Goal: Task Accomplishment & Management: Manage account settings

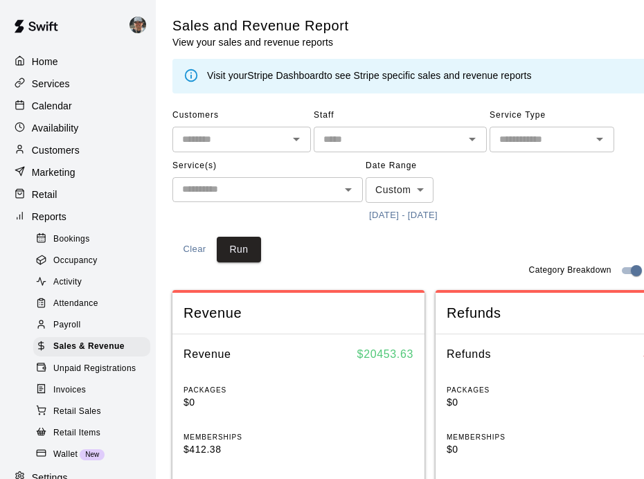
scroll to position [376, 0]
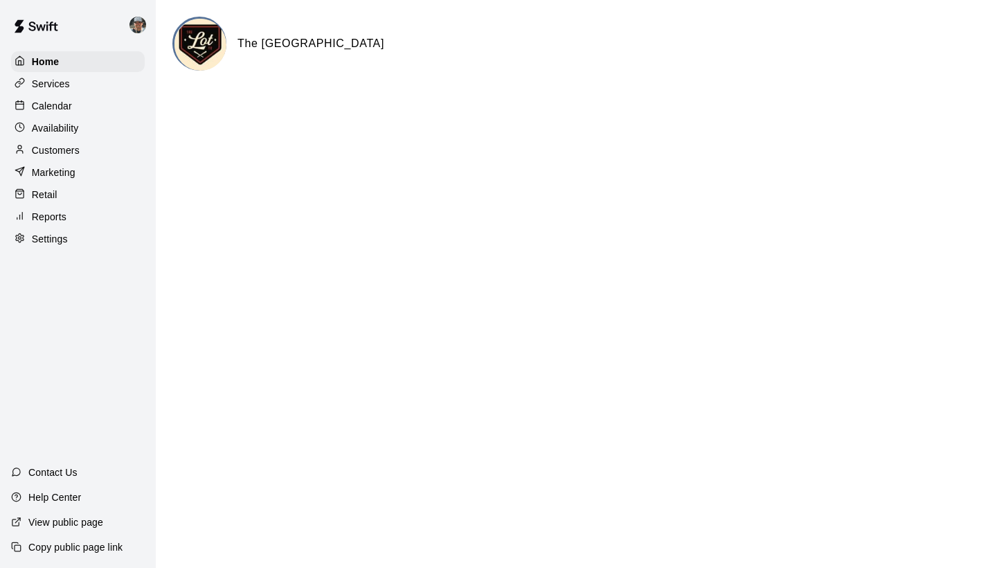
click at [38, 107] on p "Calendar" at bounding box center [52, 106] width 40 height 14
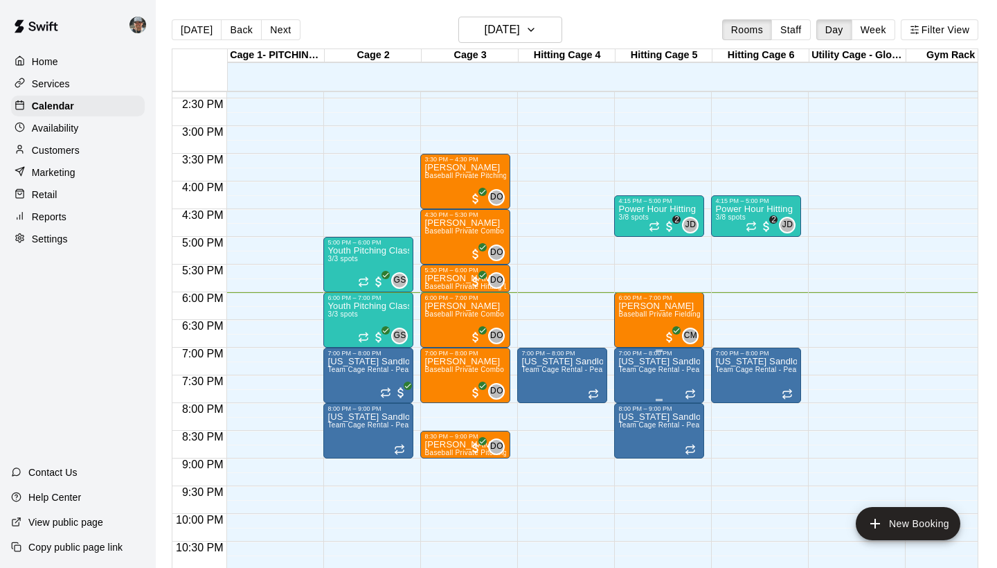
scroll to position [802, 0]
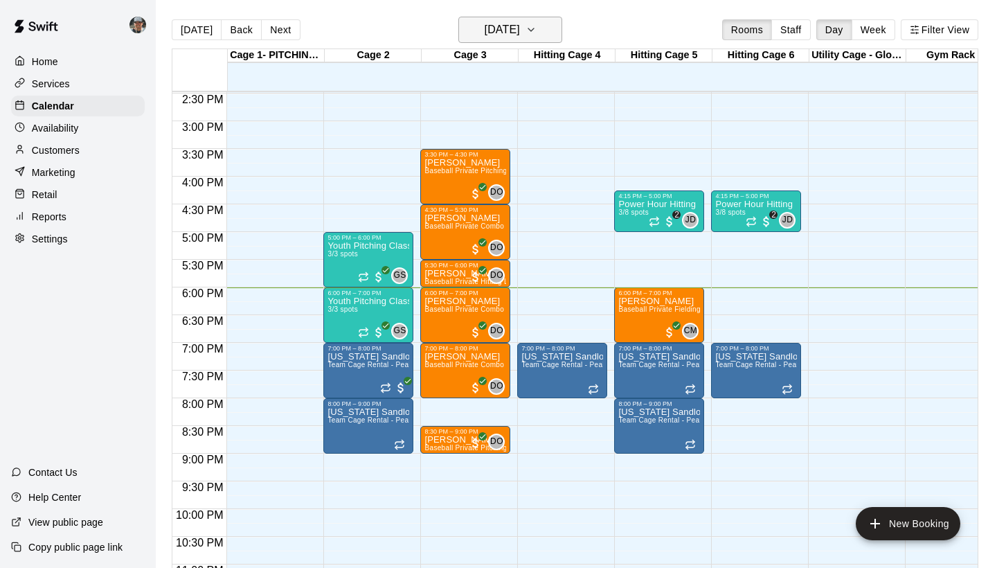
click at [537, 33] on icon "button" at bounding box center [531, 29] width 11 height 17
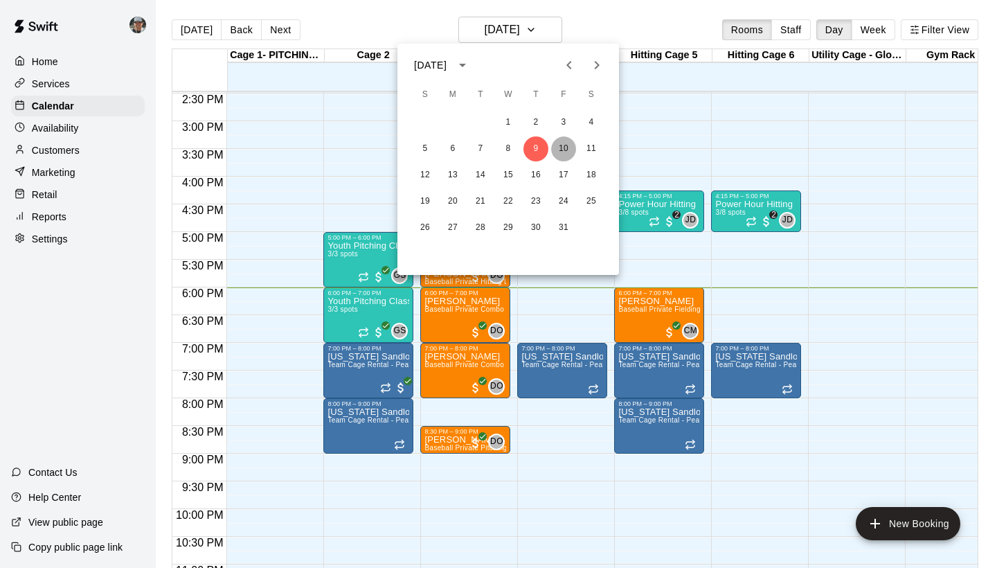
click at [558, 152] on button "10" at bounding box center [563, 148] width 25 height 25
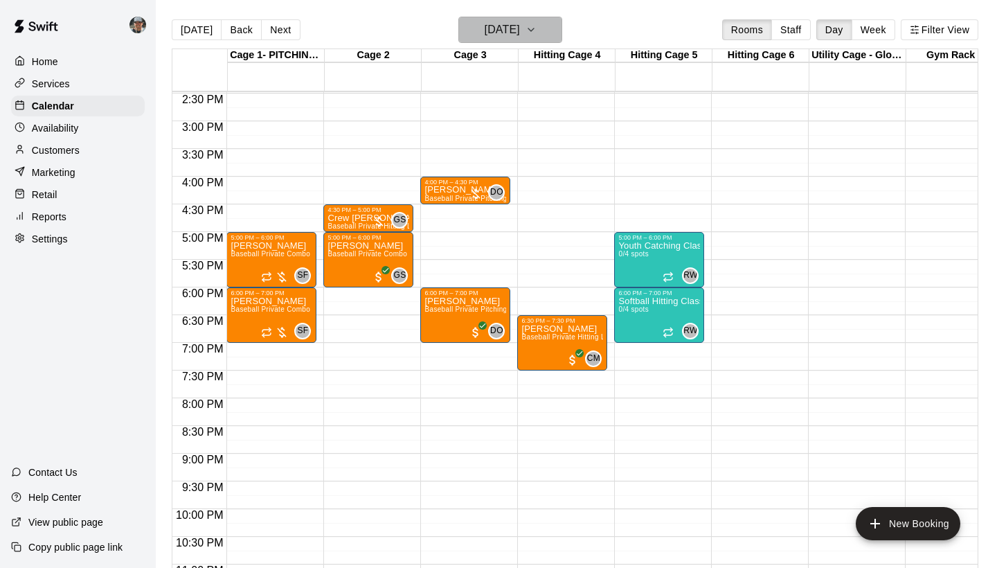
click at [551, 33] on button "Friday Oct 10" at bounding box center [510, 30] width 104 height 26
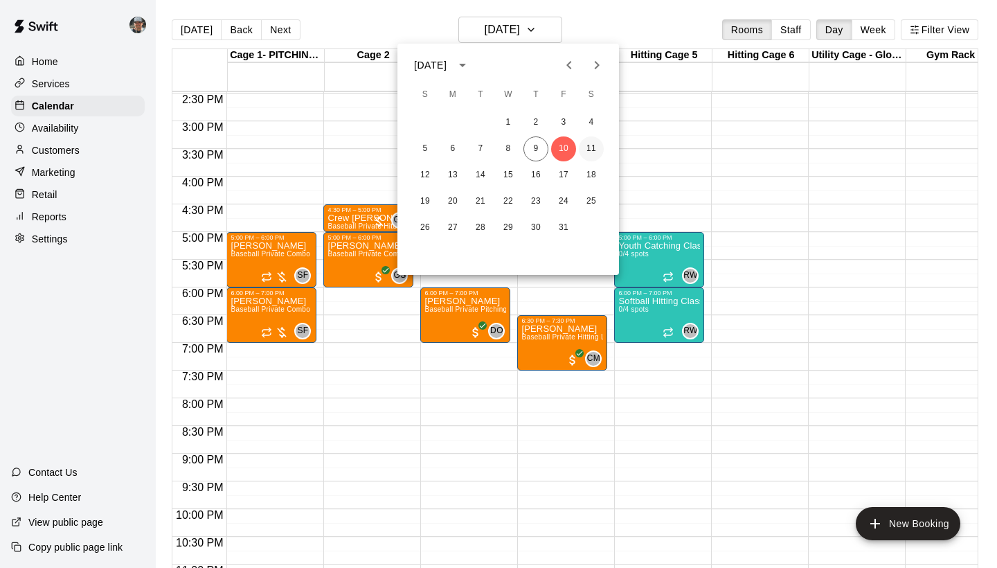
click at [591, 148] on button "11" at bounding box center [591, 148] width 25 height 25
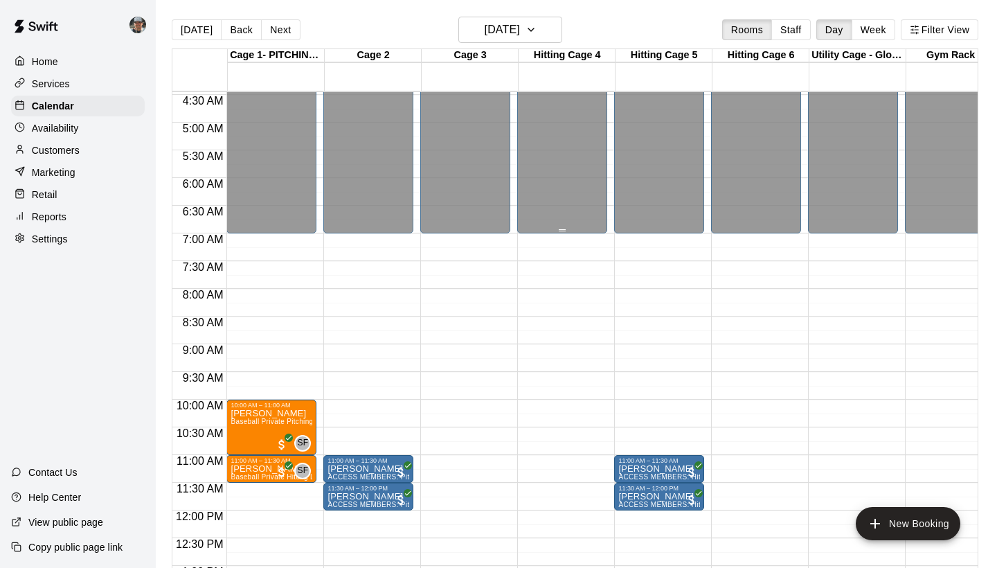
scroll to position [250, 0]
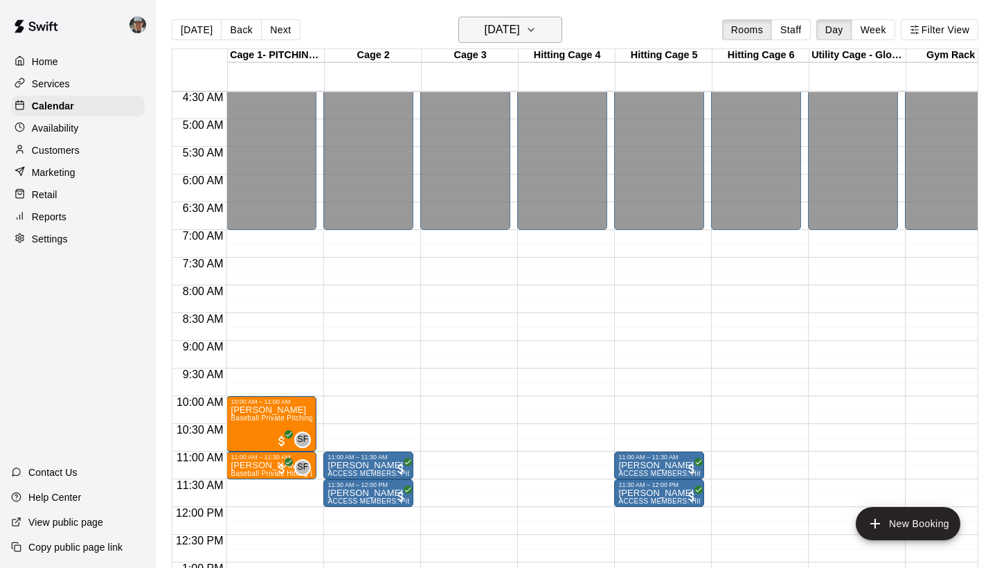
click at [537, 29] on icon "button" at bounding box center [531, 29] width 11 height 17
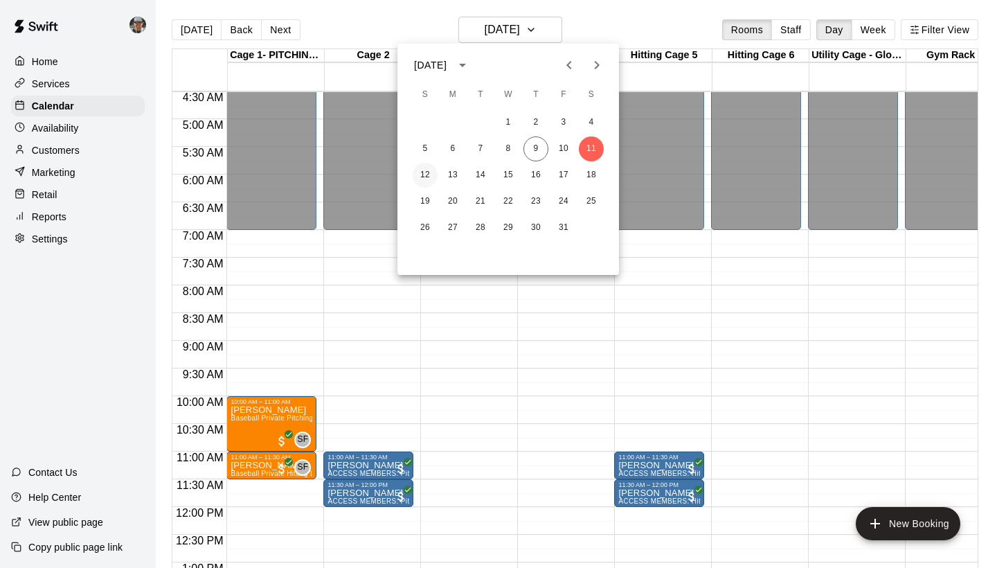
click at [424, 179] on button "12" at bounding box center [425, 175] width 25 height 25
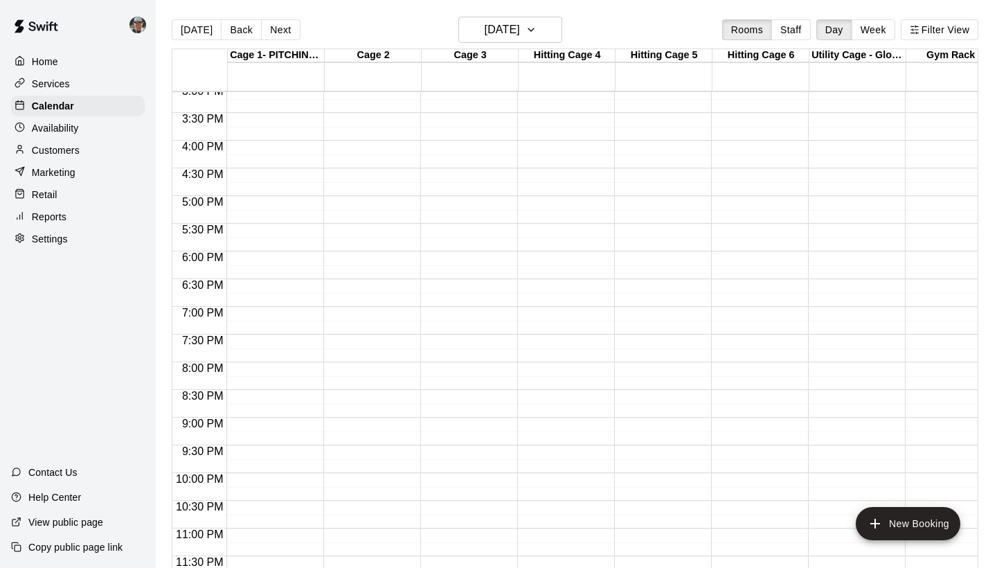
scroll to position [839, 0]
click at [534, 31] on icon "button" at bounding box center [531, 29] width 6 height 3
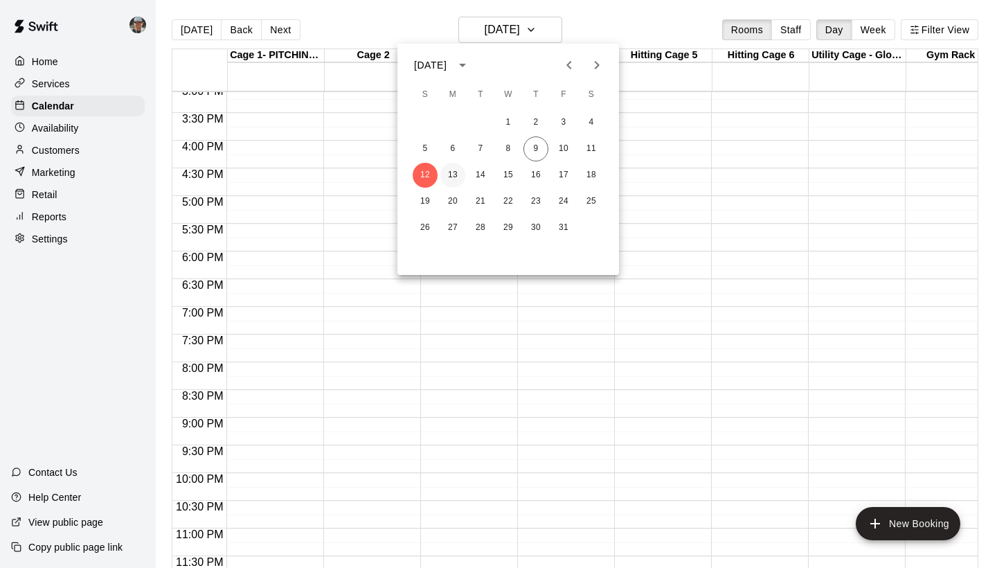
click at [454, 176] on button "13" at bounding box center [452, 175] width 25 height 25
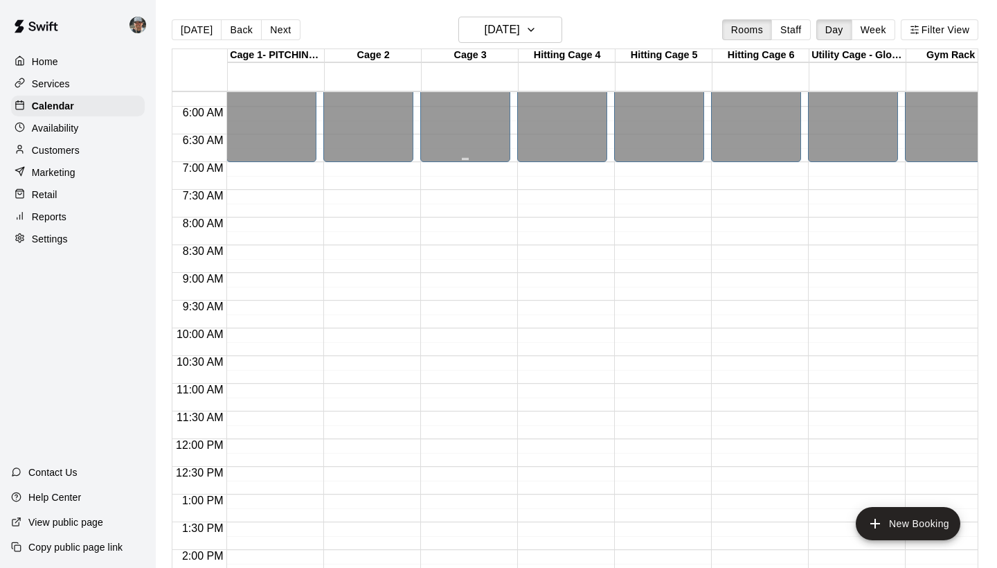
scroll to position [136, 0]
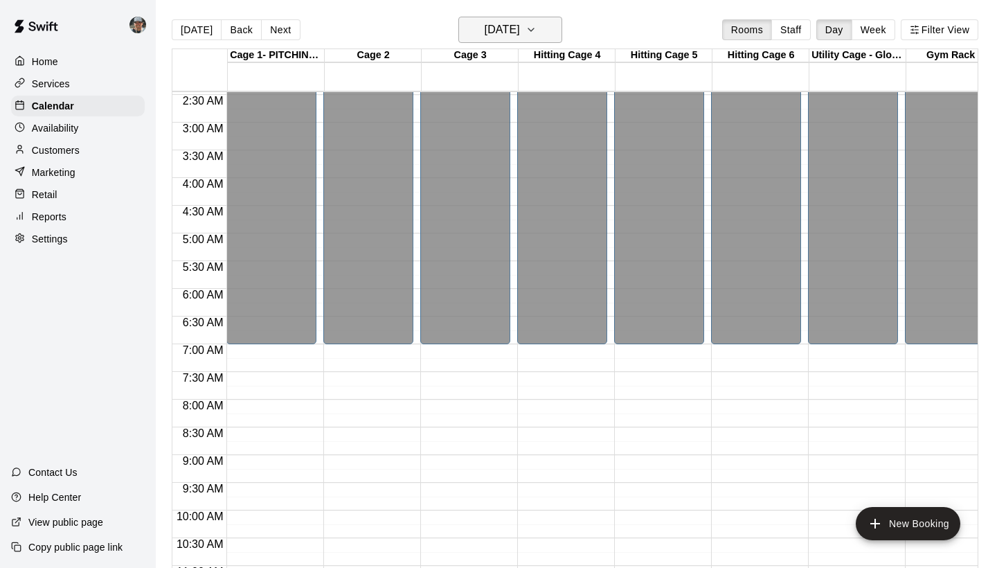
click at [534, 30] on icon "button" at bounding box center [531, 29] width 6 height 3
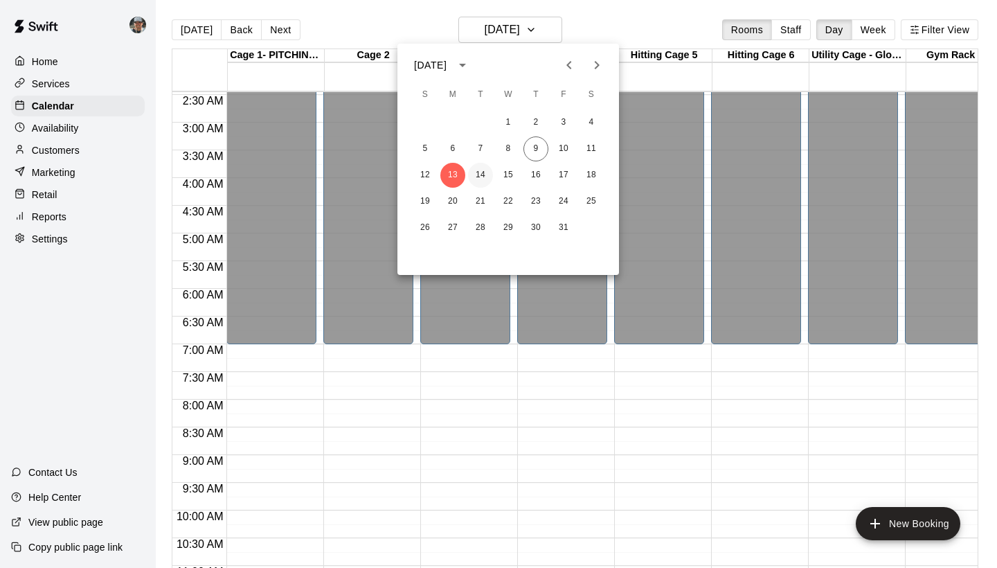
click at [488, 184] on button "14" at bounding box center [480, 175] width 25 height 25
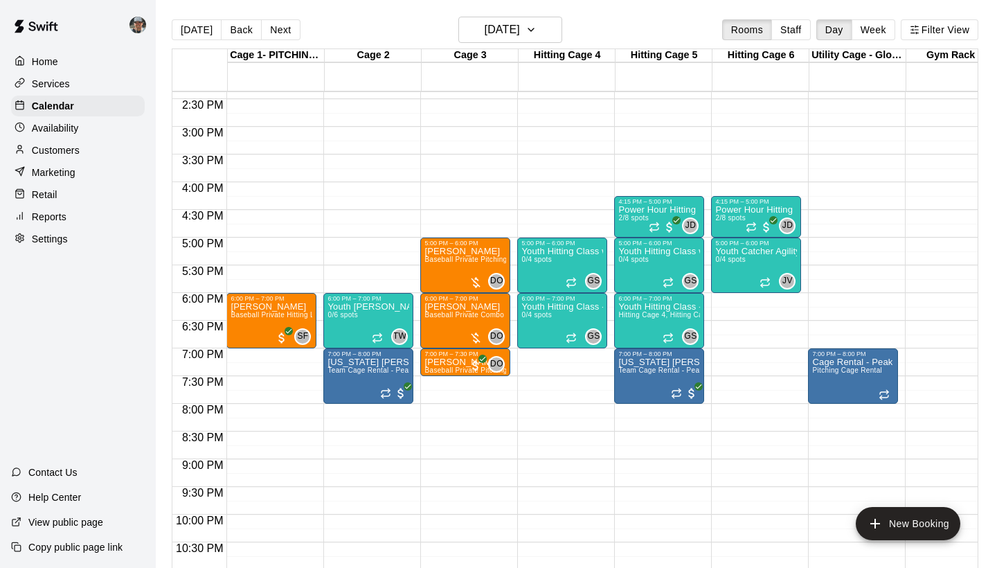
scroll to position [794, 0]
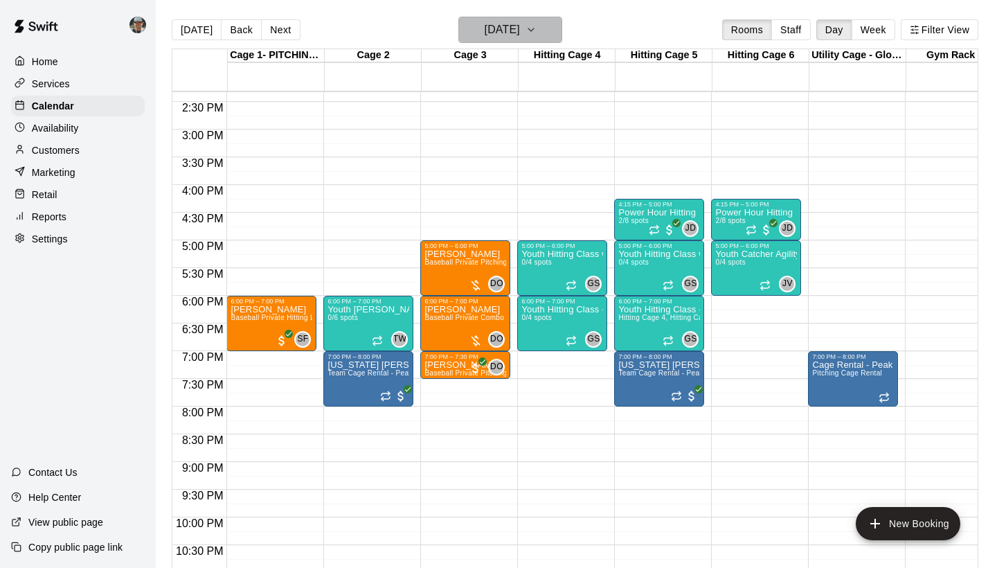
click at [537, 23] on icon "button" at bounding box center [531, 29] width 11 height 17
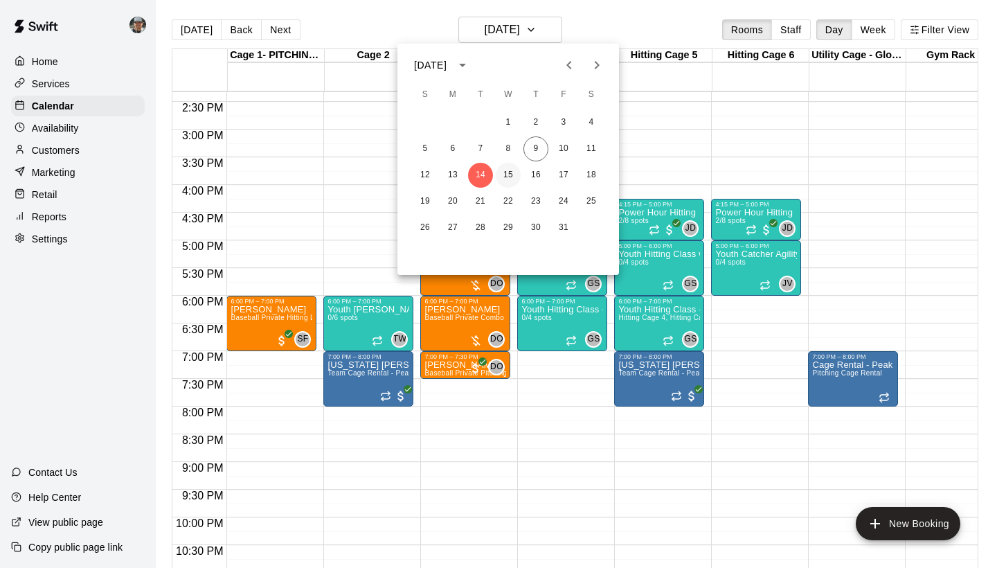
click at [505, 179] on button "15" at bounding box center [508, 175] width 25 height 25
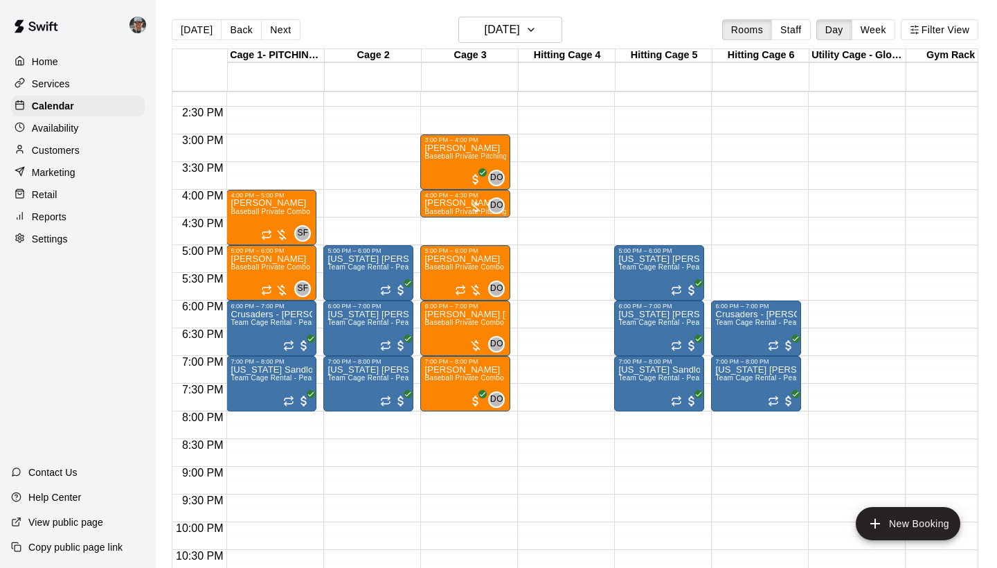
scroll to position [787, 0]
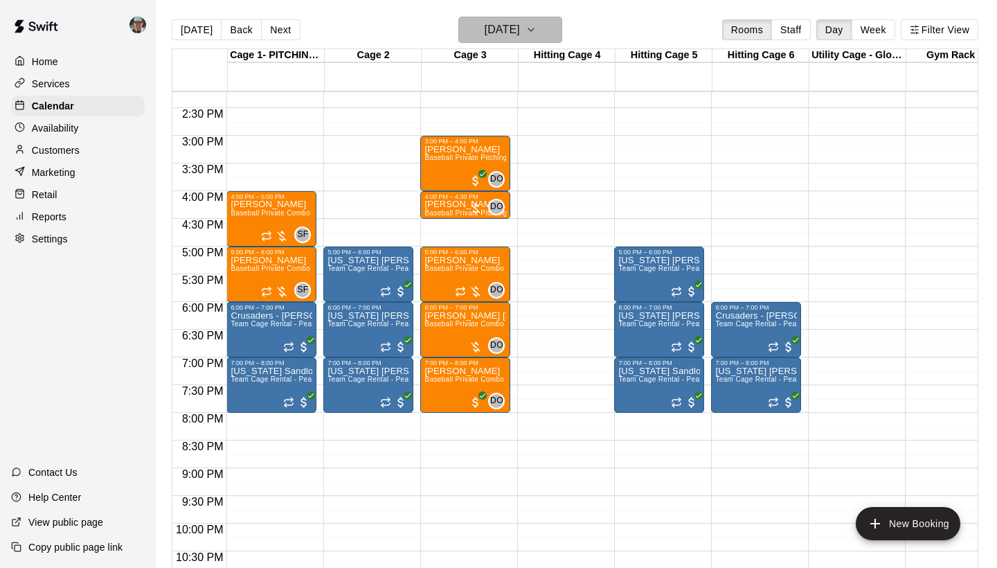
click at [537, 36] on icon "button" at bounding box center [531, 29] width 11 height 17
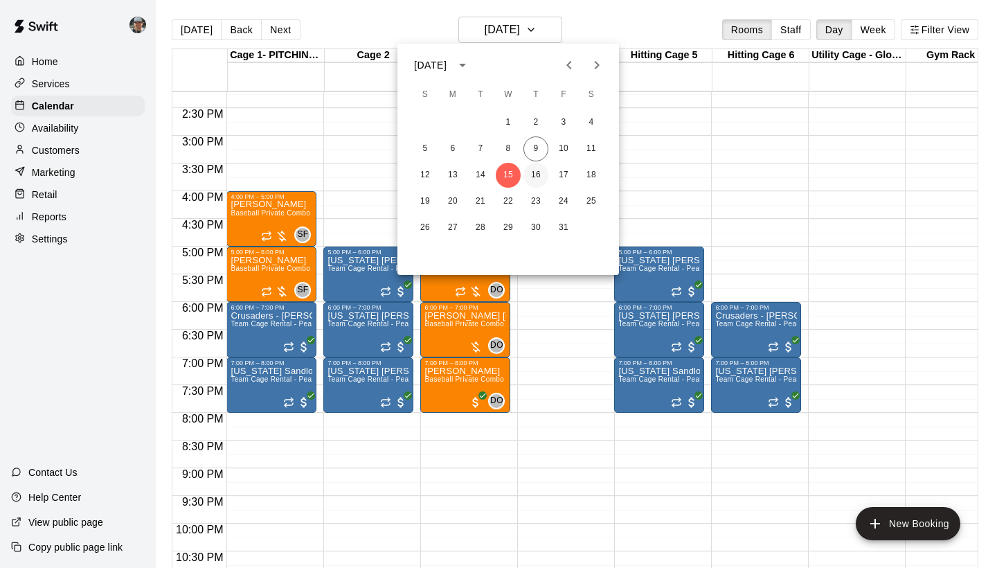
click at [535, 178] on button "16" at bounding box center [536, 175] width 25 height 25
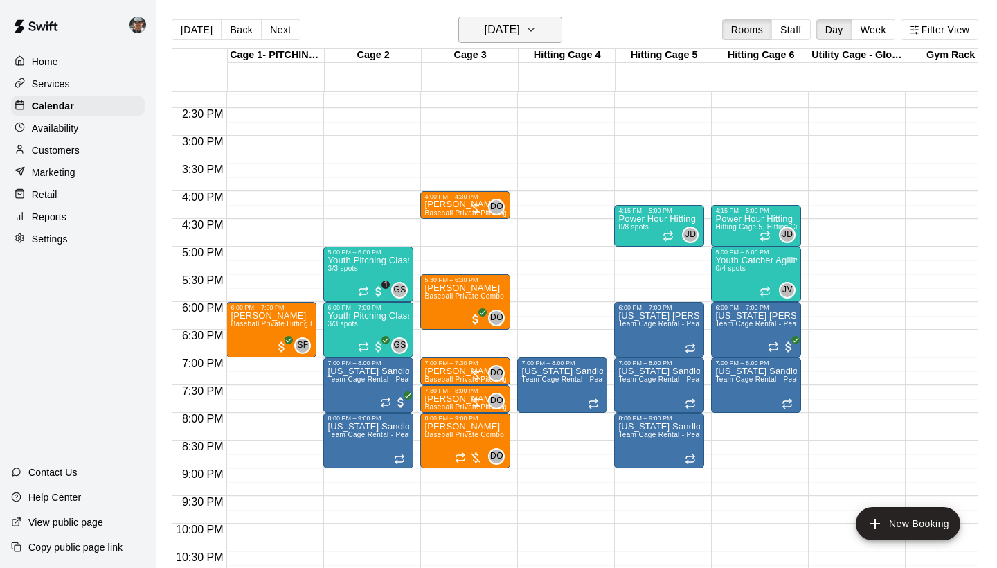
click at [537, 33] on icon "button" at bounding box center [531, 29] width 11 height 17
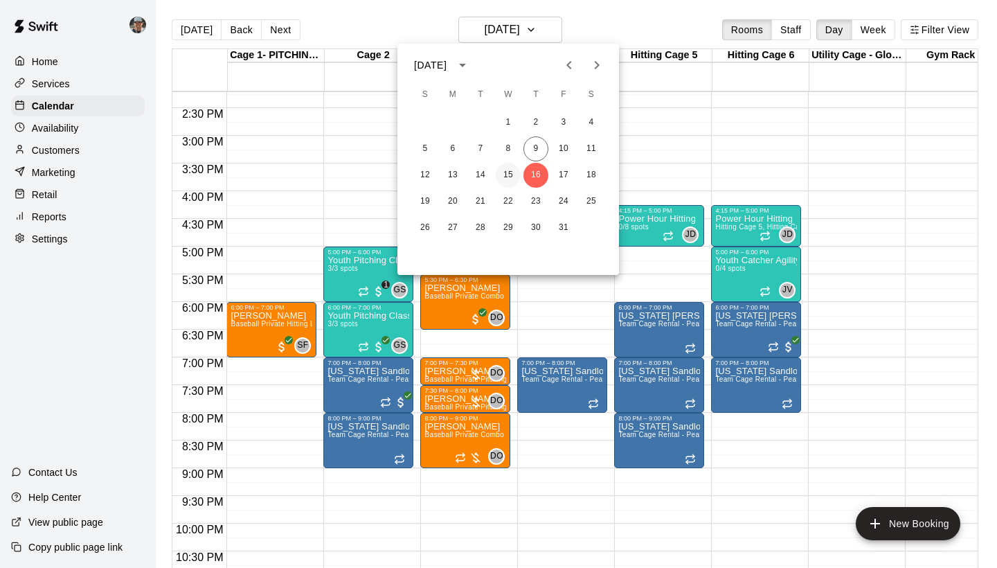
click at [509, 171] on button "15" at bounding box center [508, 175] width 25 height 25
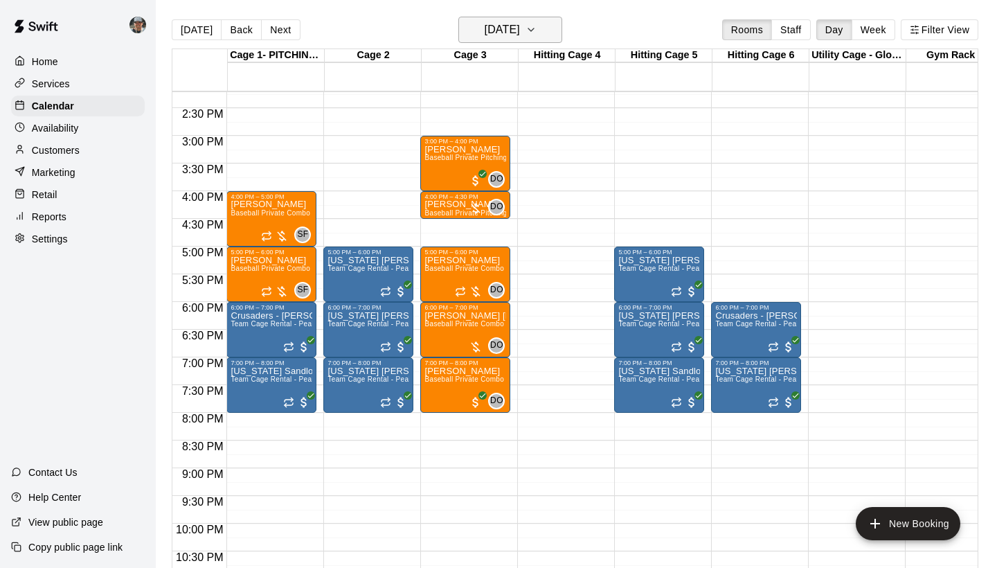
click at [562, 28] on button "Wednesday Oct 15" at bounding box center [510, 30] width 104 height 26
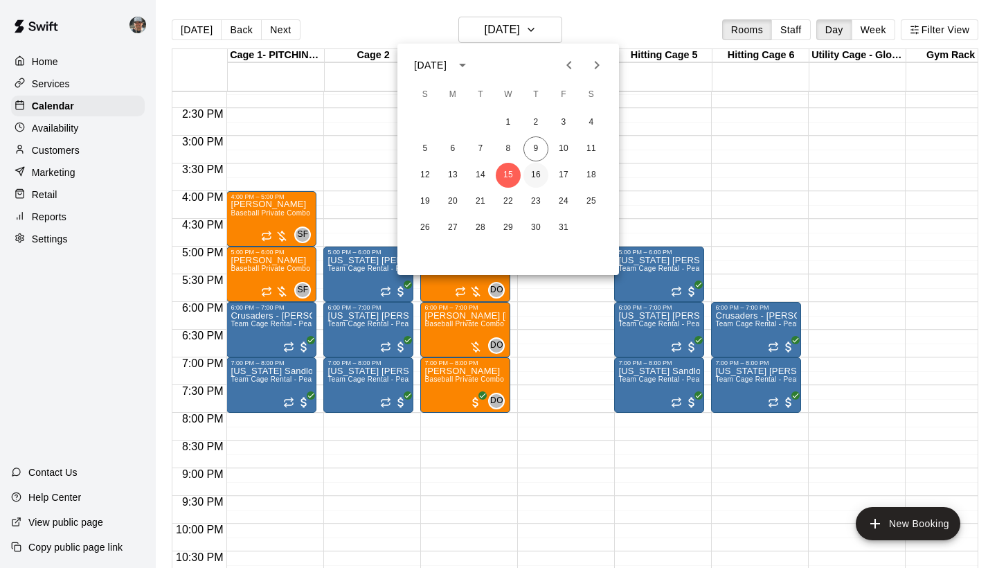
click at [528, 176] on button "16" at bounding box center [536, 175] width 25 height 25
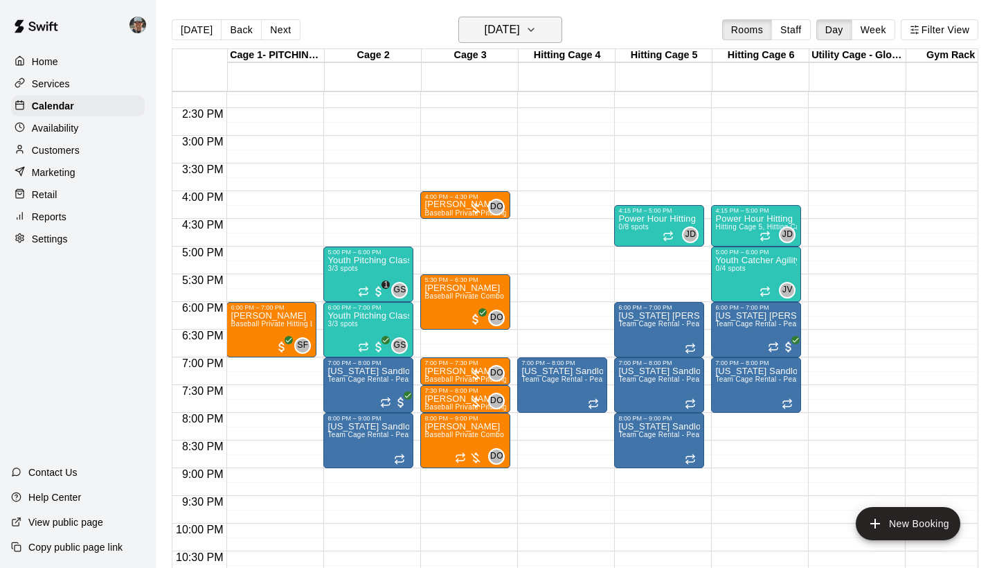
click at [537, 28] on icon "button" at bounding box center [531, 29] width 11 height 17
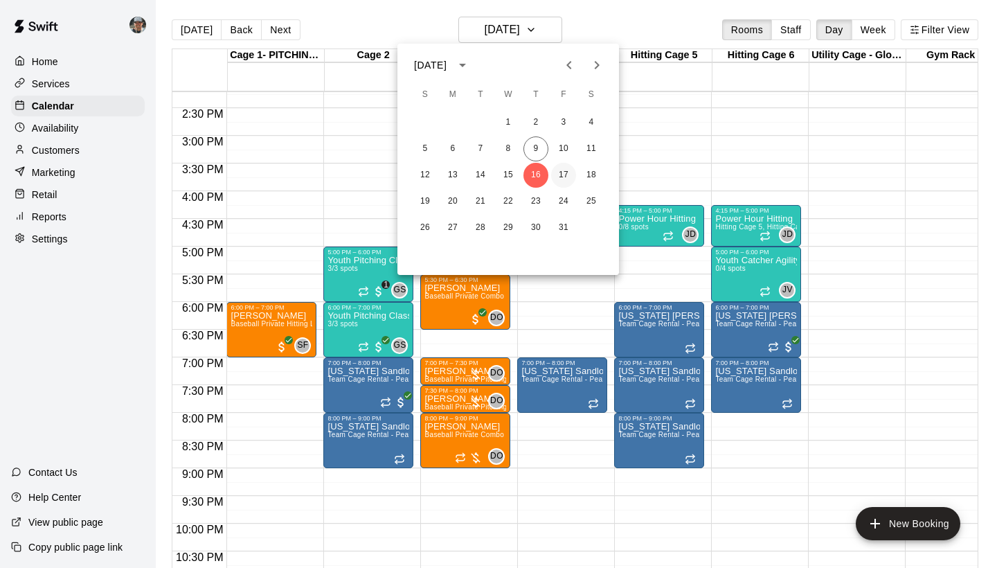
click at [560, 176] on button "17" at bounding box center [563, 175] width 25 height 25
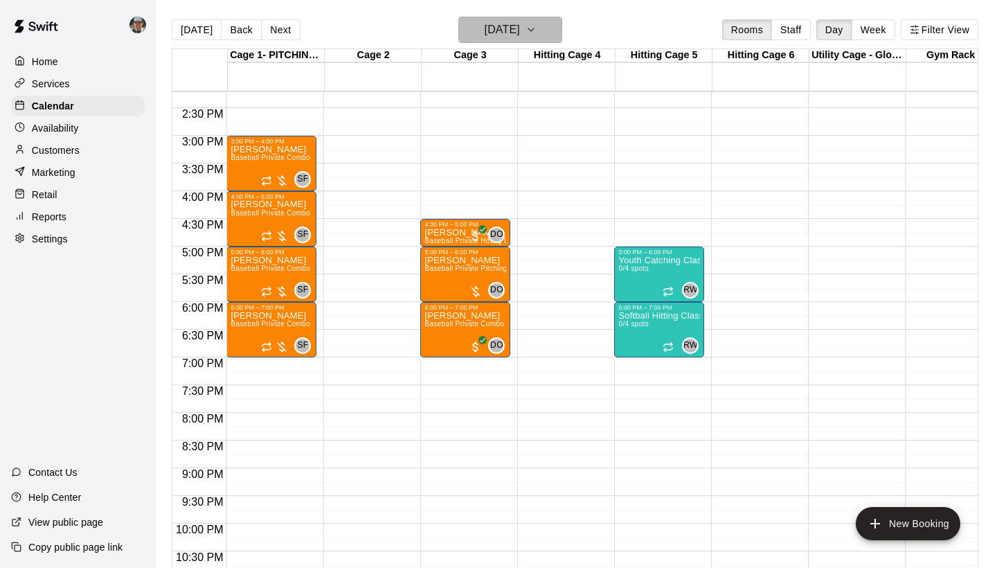
click at [537, 31] on icon "button" at bounding box center [531, 29] width 11 height 17
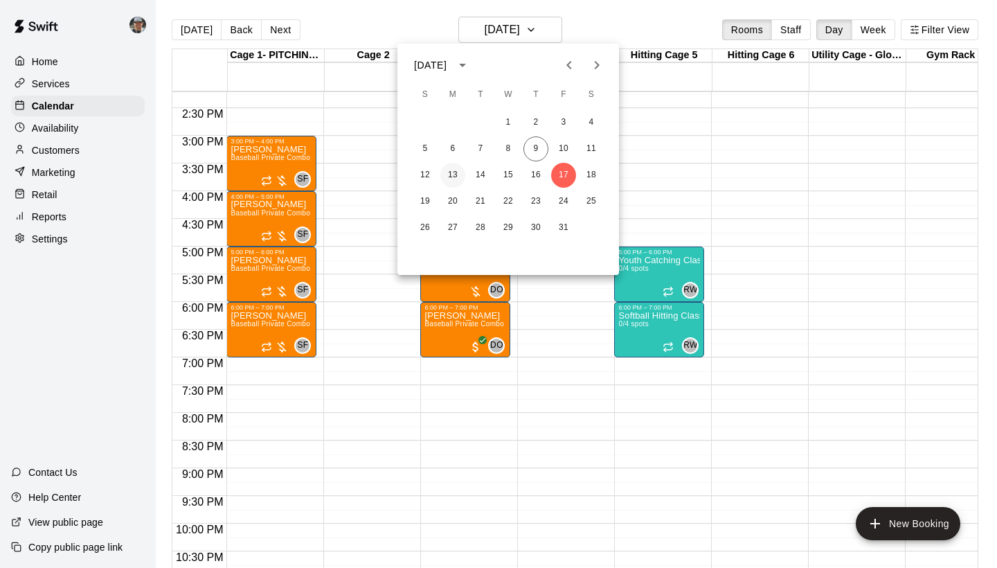
click at [452, 177] on button "13" at bounding box center [452, 175] width 25 height 25
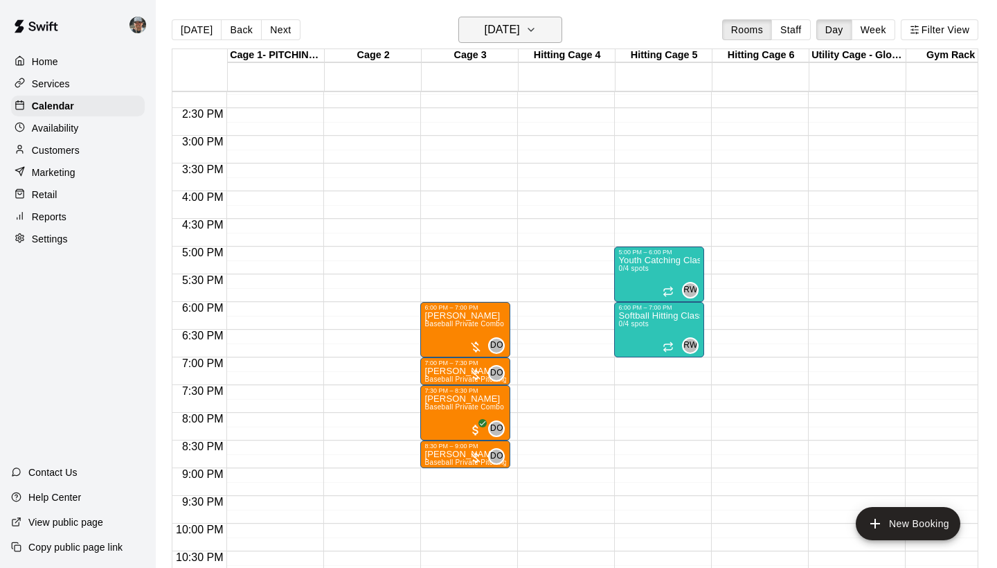
click at [537, 33] on icon "button" at bounding box center [531, 29] width 11 height 17
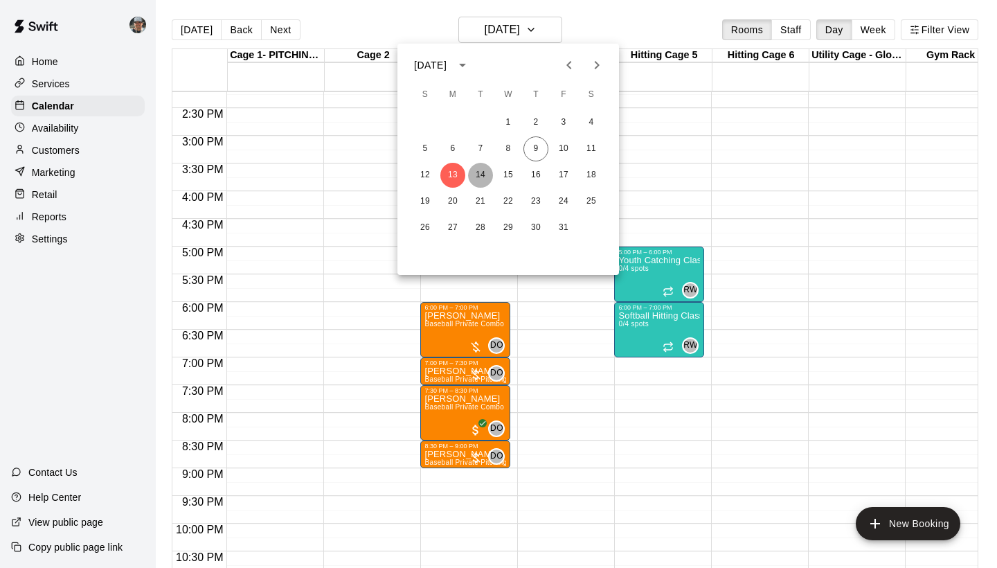
click at [479, 174] on button "14" at bounding box center [480, 175] width 25 height 25
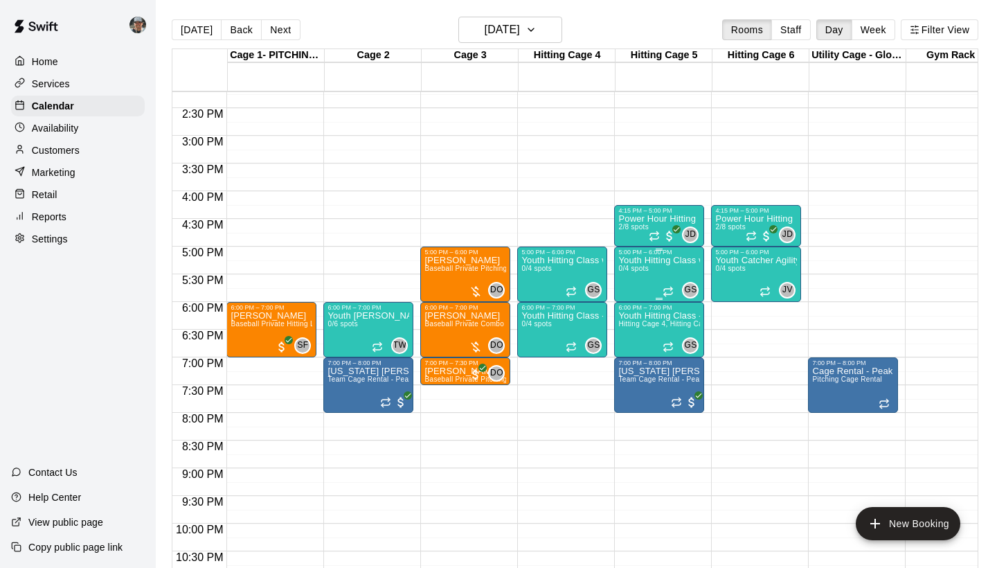
click at [664, 275] on div "Youth Hitting Class w/ Senior Instructor 0/4 spots" at bounding box center [659, 540] width 82 height 568
click at [630, 269] on icon "edit" at bounding box center [633, 270] width 17 height 17
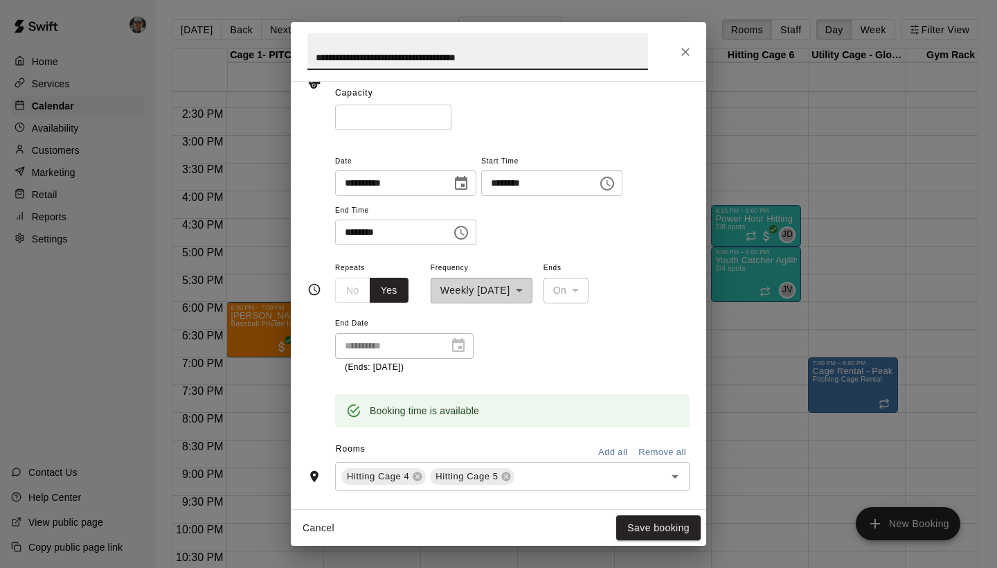
scroll to position [116, 0]
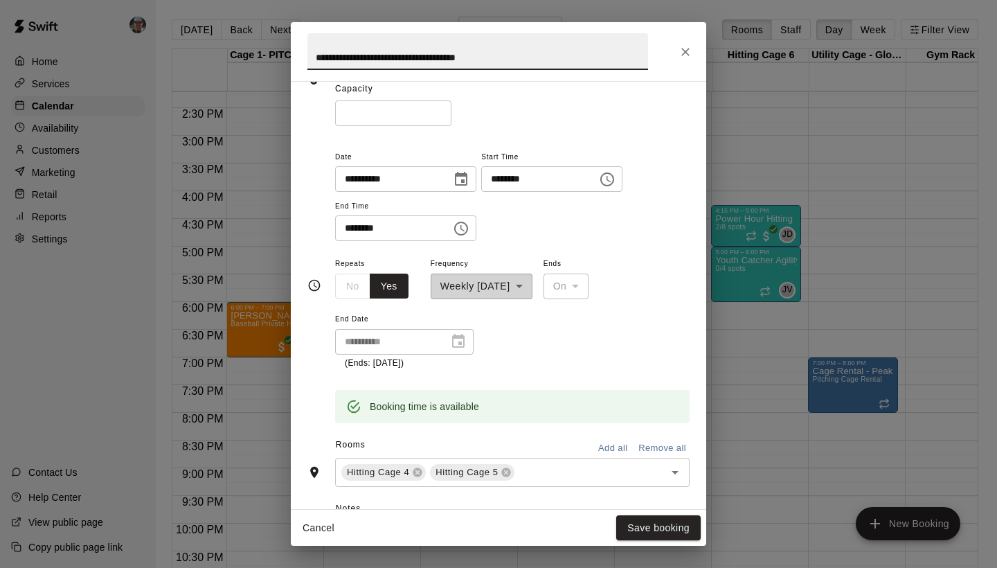
type input "*"
click at [440, 116] on input "*" at bounding box center [393, 113] width 116 height 26
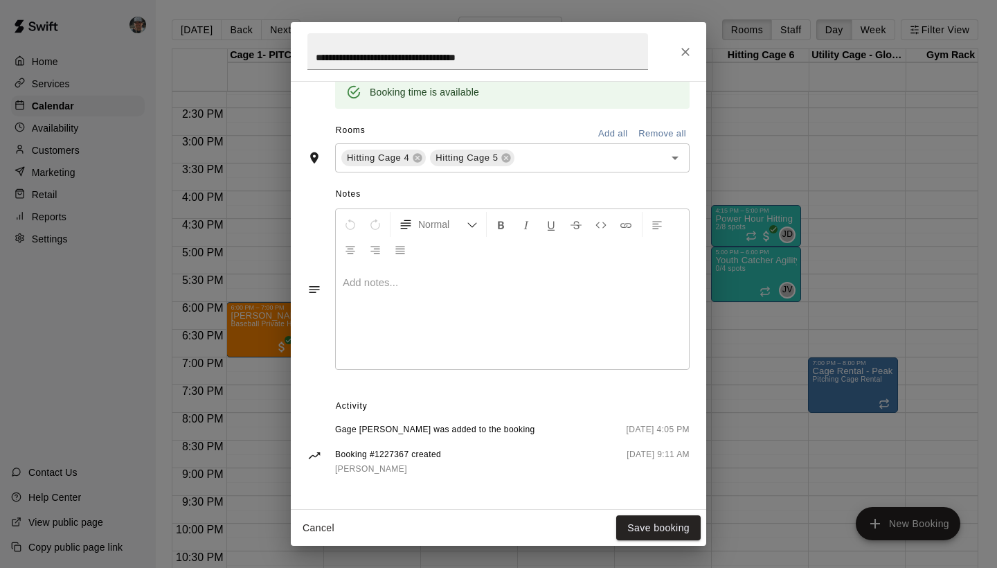
scroll to position [429, 0]
click at [413, 159] on icon at bounding box center [417, 158] width 11 height 11
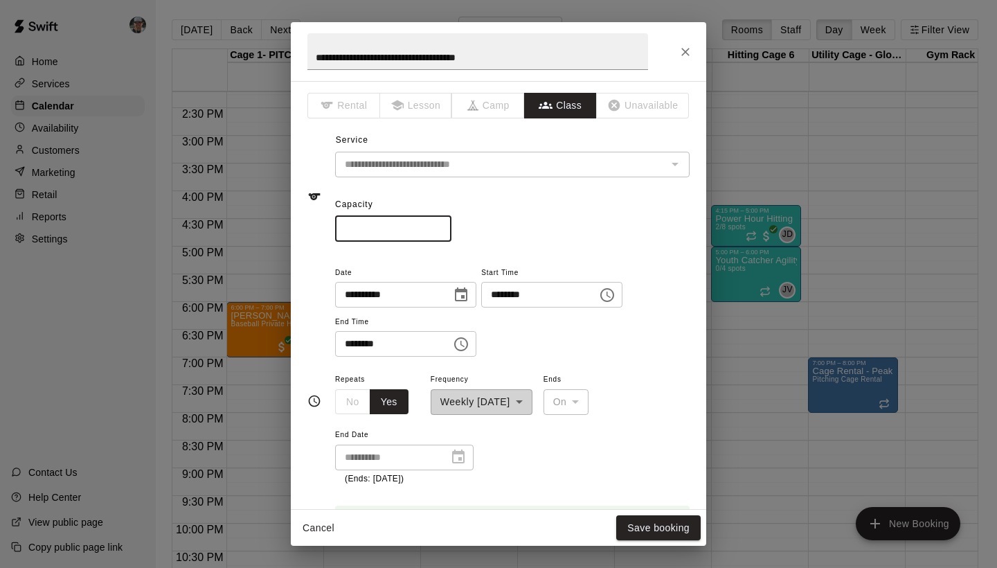
scroll to position [0, 0]
click at [648, 523] on button "Save booking" at bounding box center [658, 528] width 84 height 26
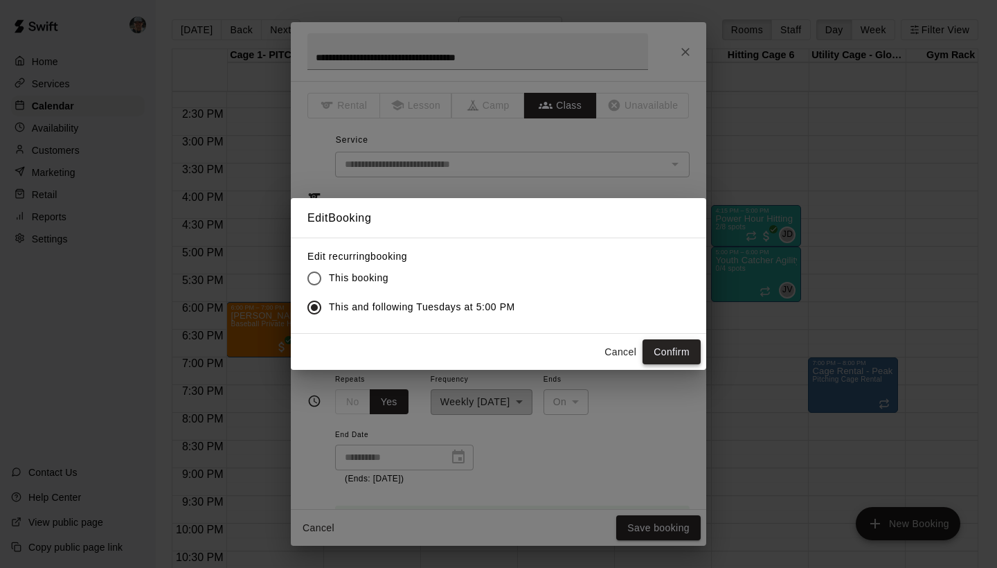
click at [664, 347] on button "Confirm" at bounding box center [672, 352] width 58 height 26
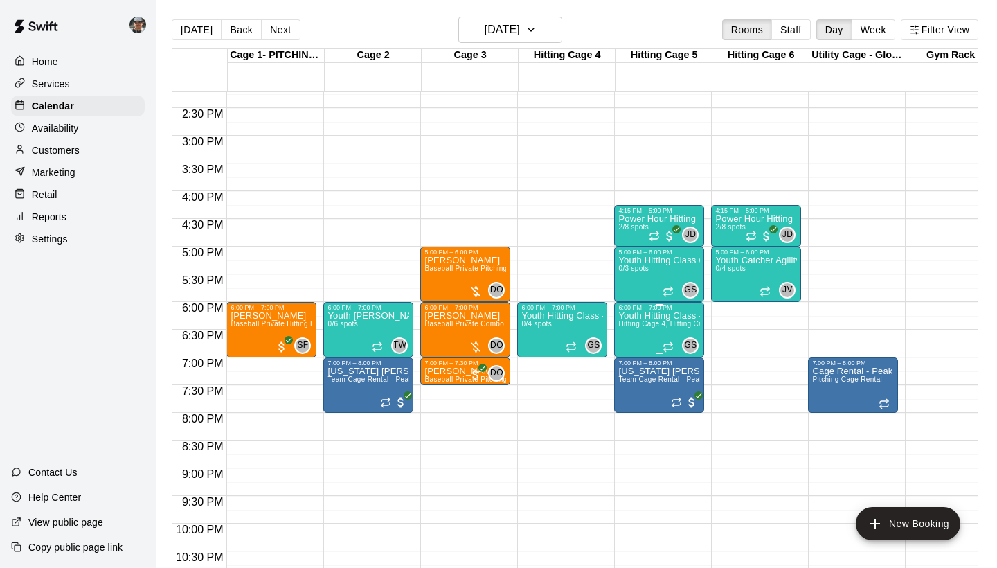
click at [633, 331] on icon "edit" at bounding box center [633, 326] width 17 height 17
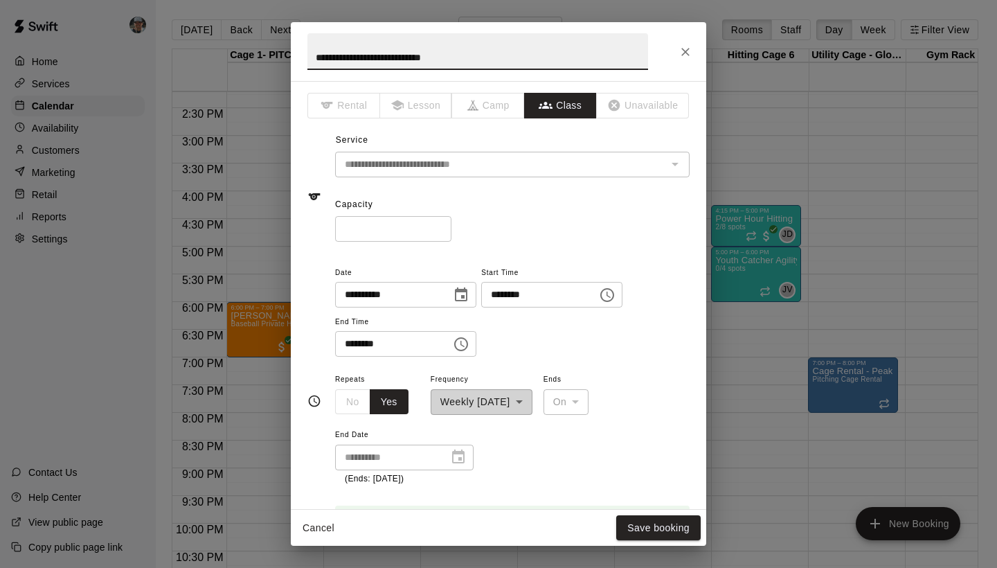
type input "*"
click at [443, 231] on input "*" at bounding box center [393, 229] width 116 height 26
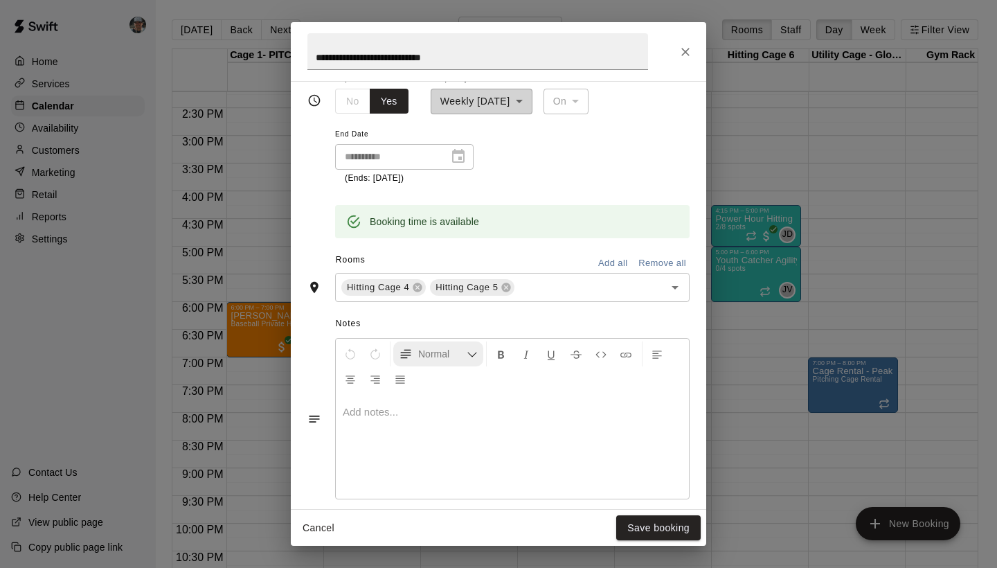
scroll to position [338, 0]
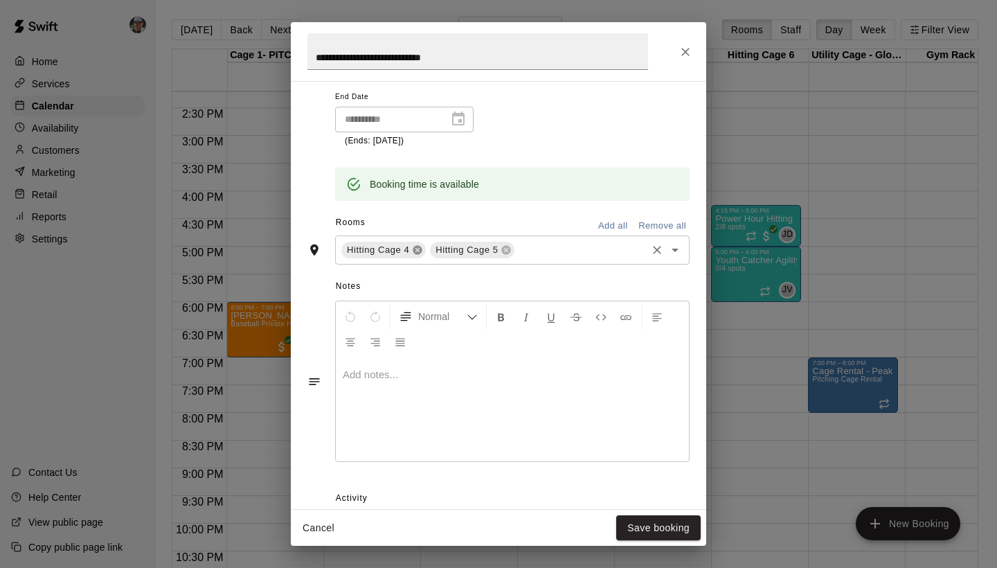
click at [418, 249] on icon at bounding box center [417, 249] width 9 height 9
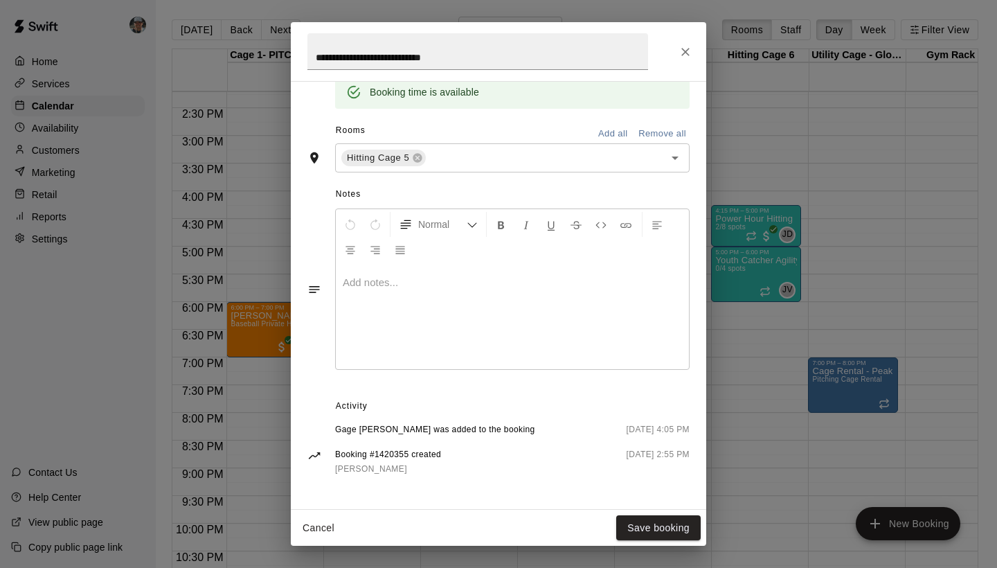
scroll to position [429, 0]
click at [649, 524] on button "Save booking" at bounding box center [658, 528] width 84 height 26
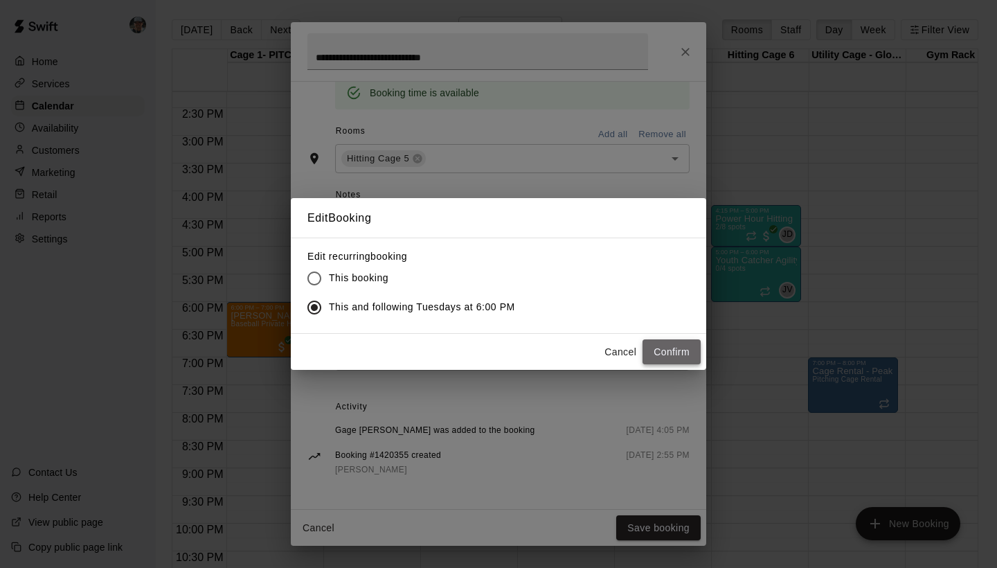
click at [674, 346] on button "Confirm" at bounding box center [672, 352] width 58 height 26
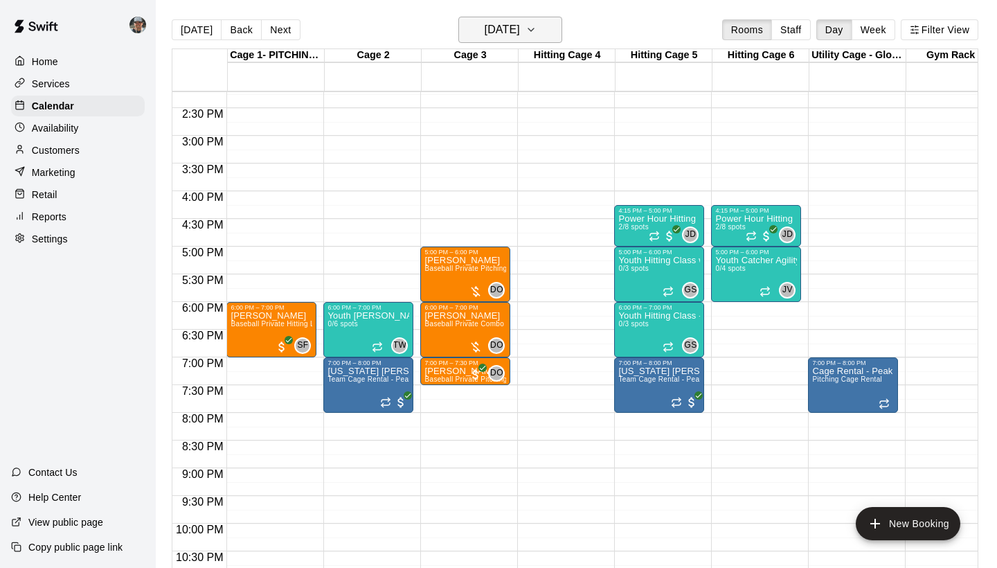
click at [537, 33] on icon "button" at bounding box center [531, 29] width 11 height 17
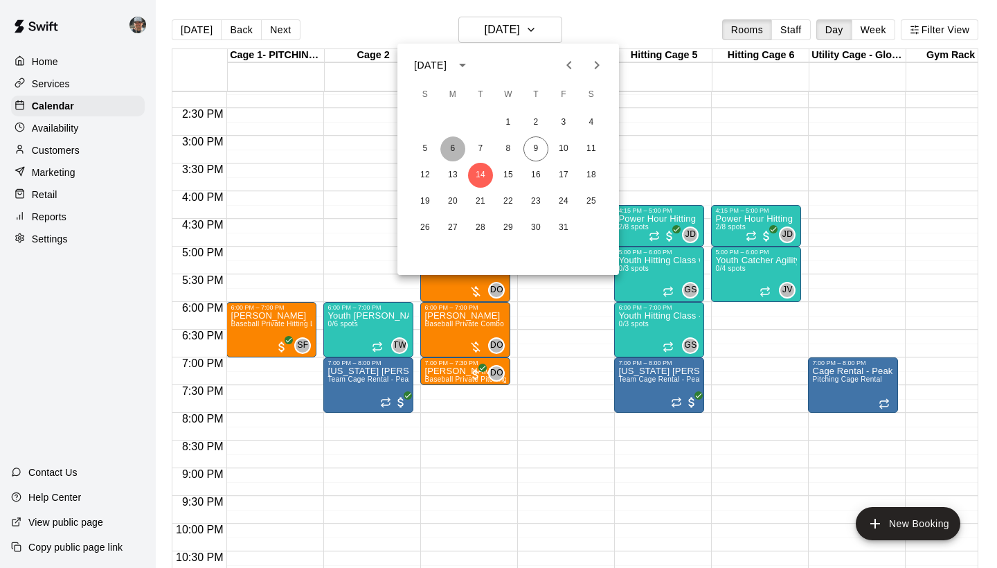
click at [454, 148] on button "6" at bounding box center [452, 148] width 25 height 25
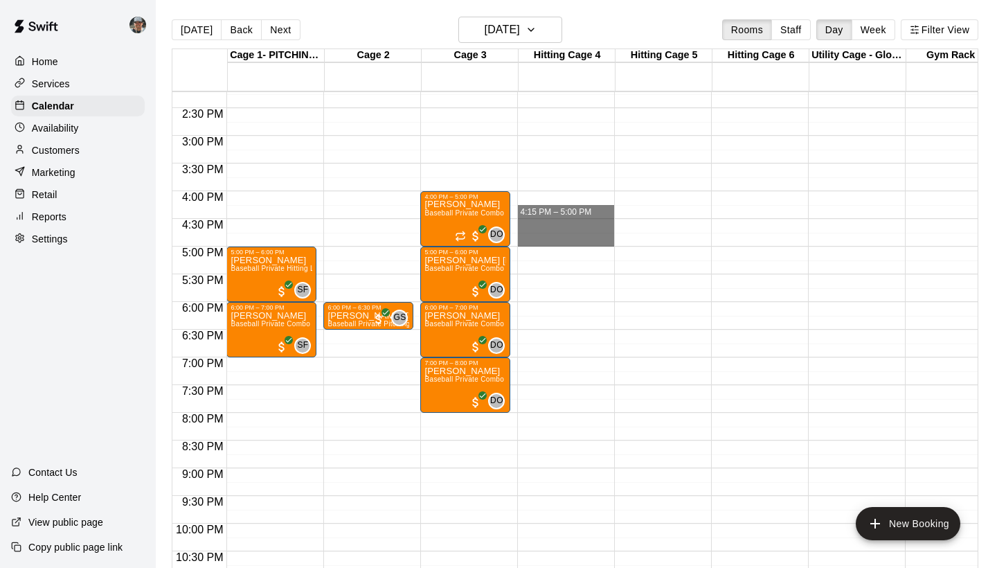
drag, startPoint x: 553, startPoint y: 211, endPoint x: 679, endPoint y: 244, distance: 129.5
click at [679, 244] on div "12:00 AM 12:30 AM 1:00 AM 1:30 AM 2:00 AM 2:30 AM 3:00 AM 3:30 AM 4:00 AM 4:30 …" at bounding box center [574, 337] width 805 height 493
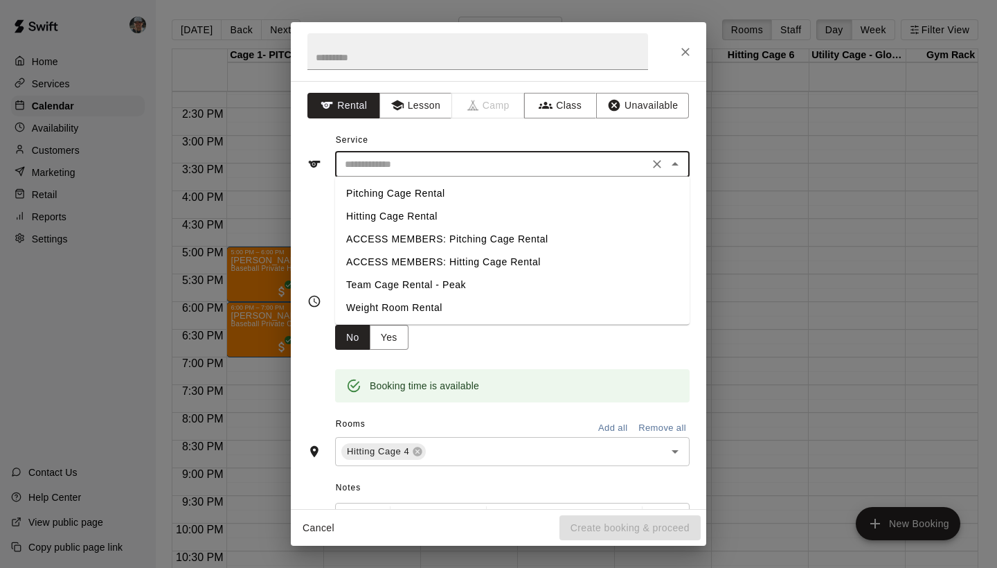
click at [504, 163] on input "text" at bounding box center [491, 164] width 305 height 17
click at [578, 111] on button "Class" at bounding box center [560, 106] width 73 height 26
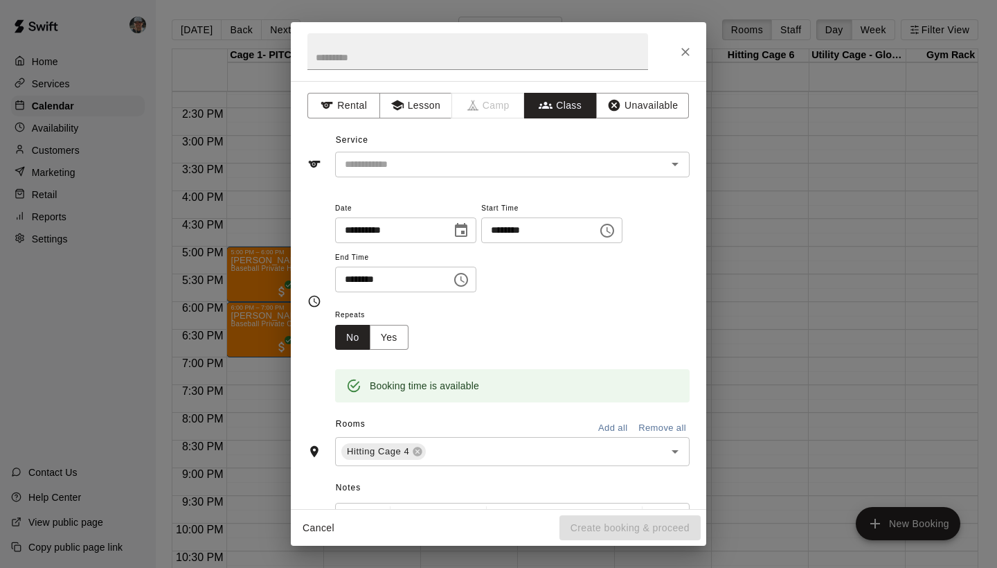
click at [557, 168] on input "text" at bounding box center [500, 164] width 323 height 17
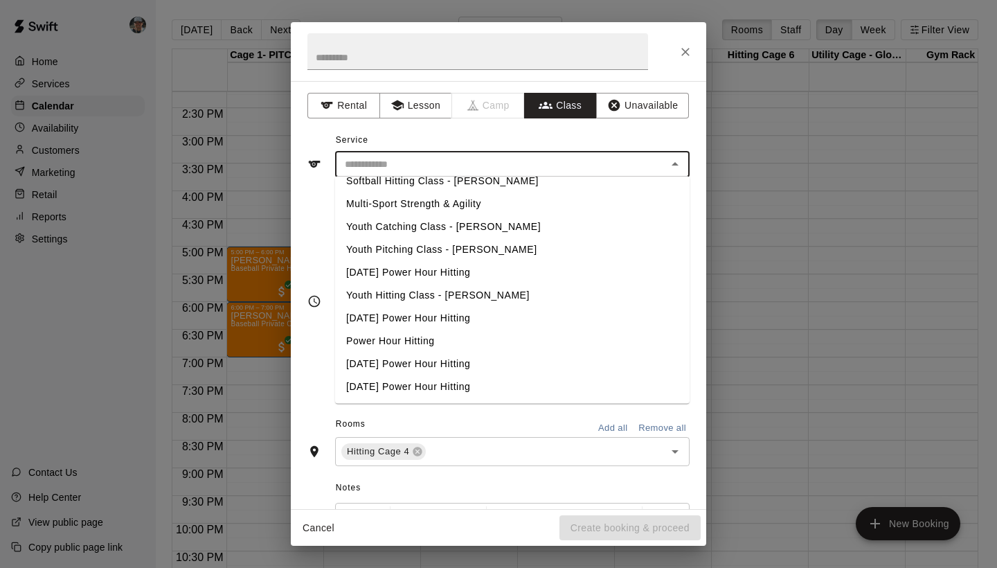
scroll to position [150, 0]
click at [429, 342] on li "Power Hour Hitting" at bounding box center [512, 341] width 355 height 23
type input "**********"
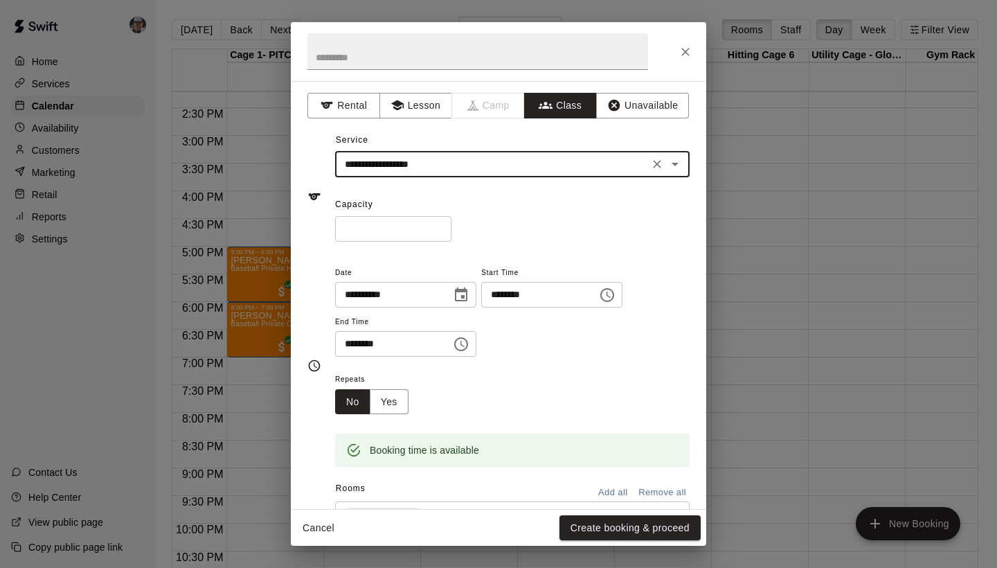
click at [443, 225] on input "*" at bounding box center [393, 229] width 116 height 26
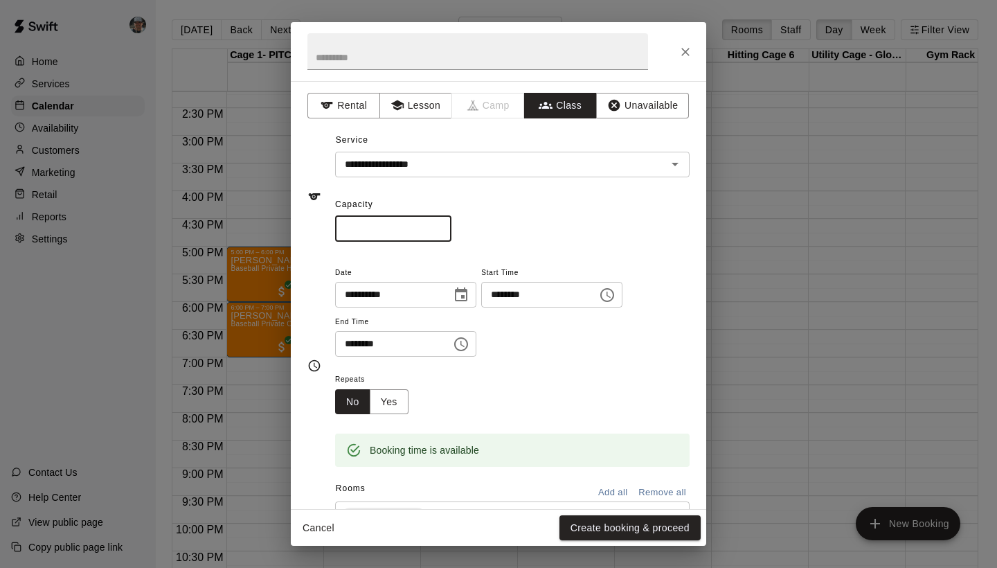
click at [443, 225] on input "*" at bounding box center [393, 229] width 116 height 26
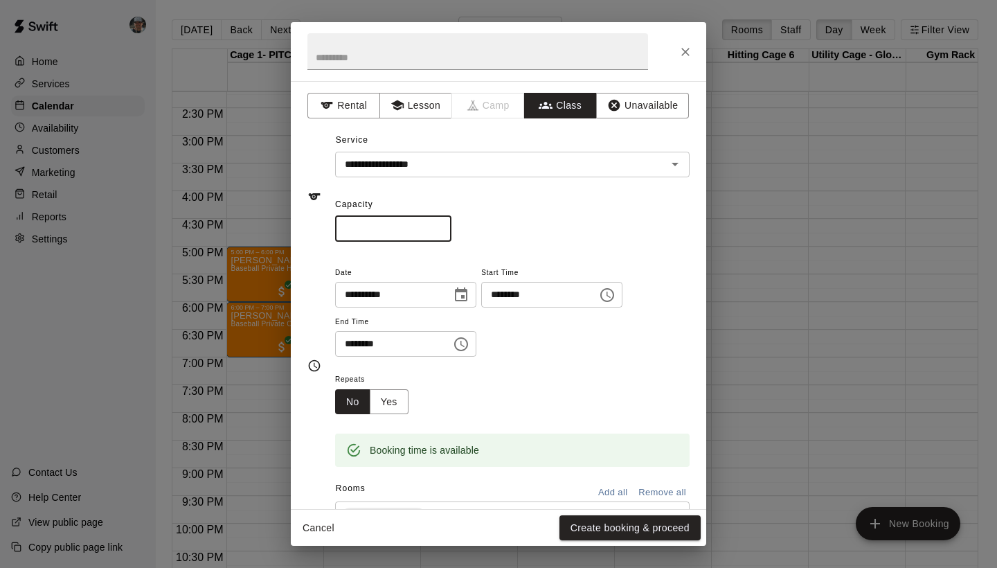
type input "*"
click at [443, 225] on input "*" at bounding box center [393, 229] width 116 height 26
click at [401, 404] on button "Yes" at bounding box center [389, 402] width 39 height 26
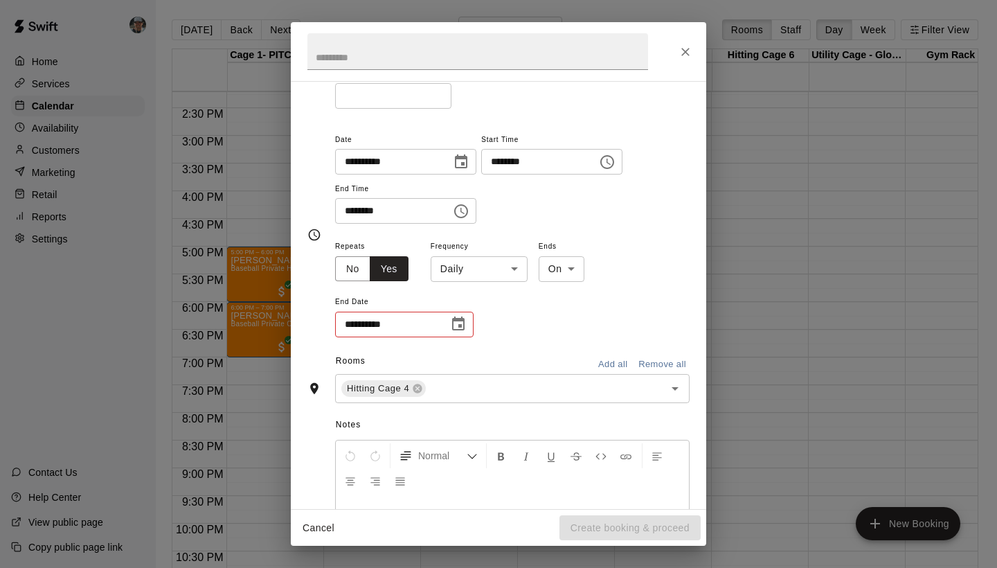
scroll to position [136, 0]
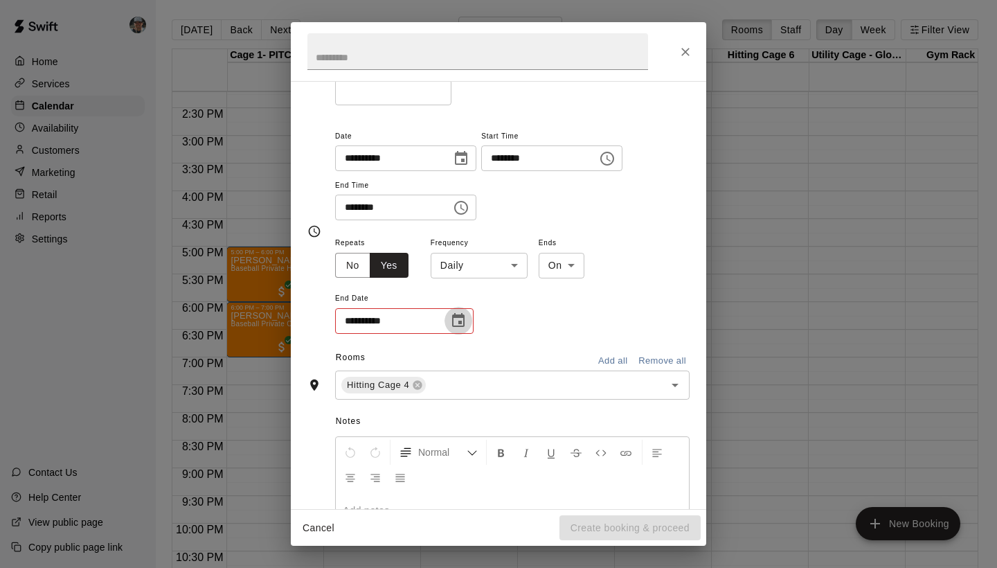
click at [464, 321] on icon "Choose date" at bounding box center [458, 320] width 12 height 14
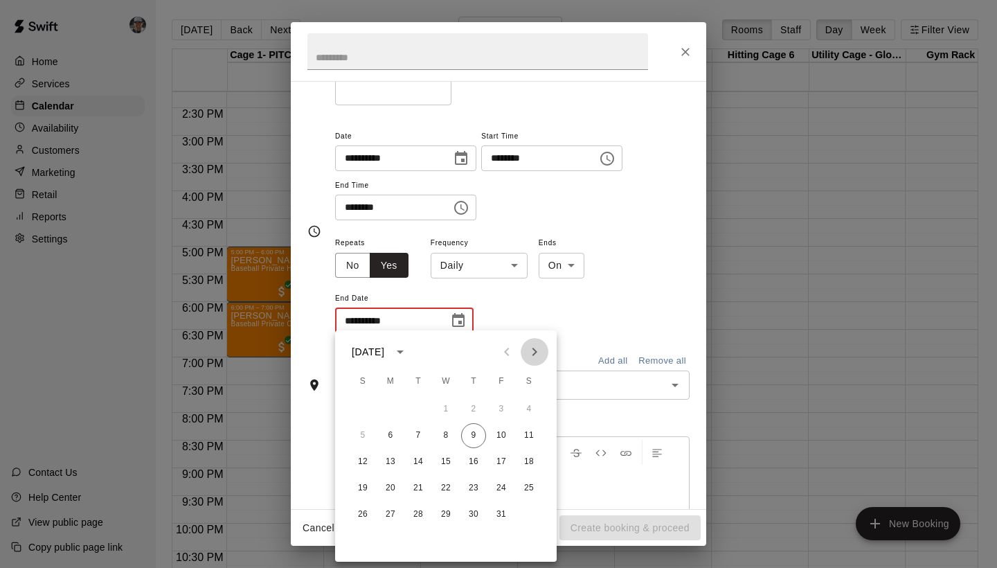
click at [533, 354] on icon "Next month" at bounding box center [534, 351] width 17 height 17
click at [508, 352] on icon "Previous month" at bounding box center [507, 351] width 17 height 17
click at [393, 518] on button "24" at bounding box center [390, 514] width 25 height 25
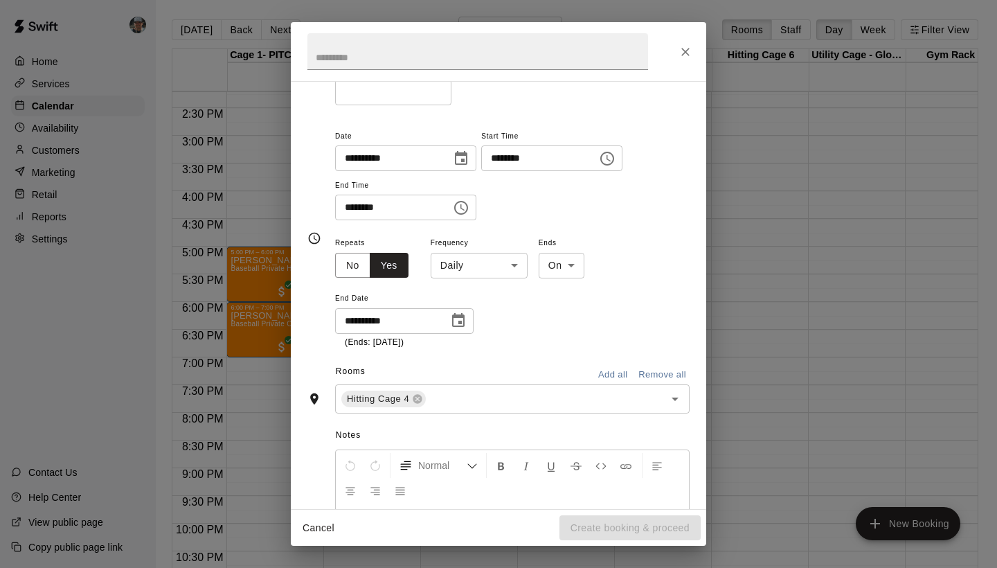
type input "**********"
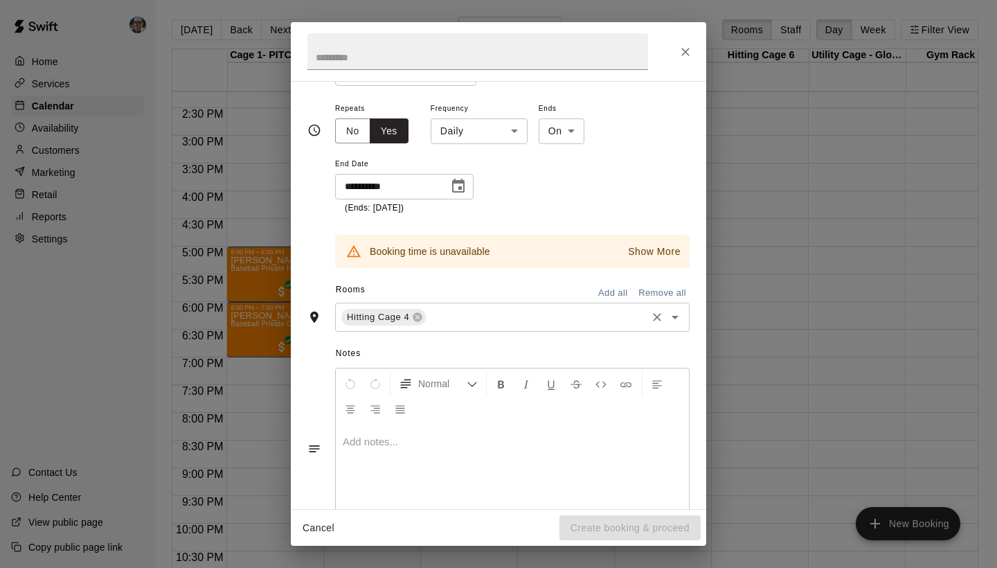
scroll to position [261, 0]
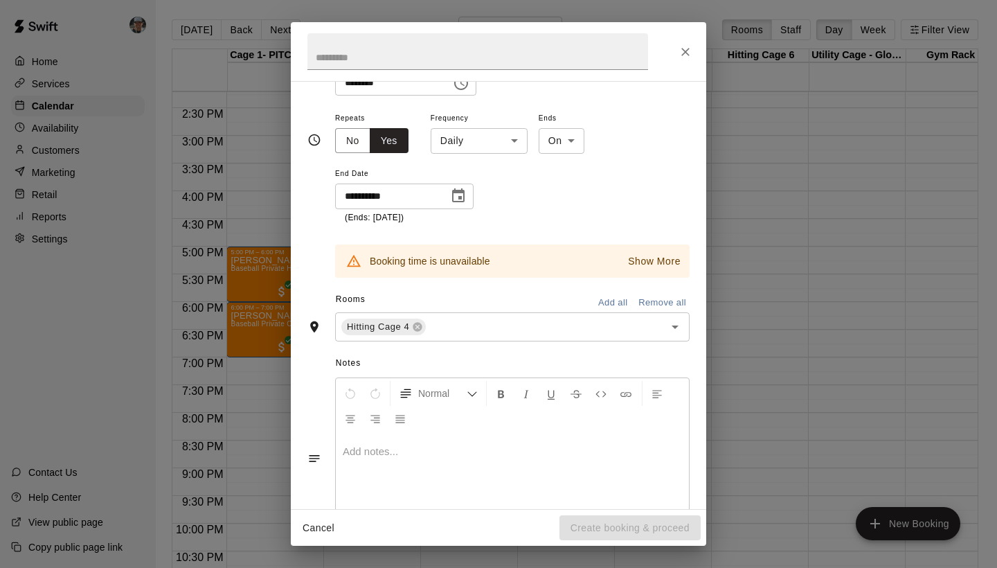
click at [646, 258] on p "Show More" at bounding box center [654, 261] width 53 height 15
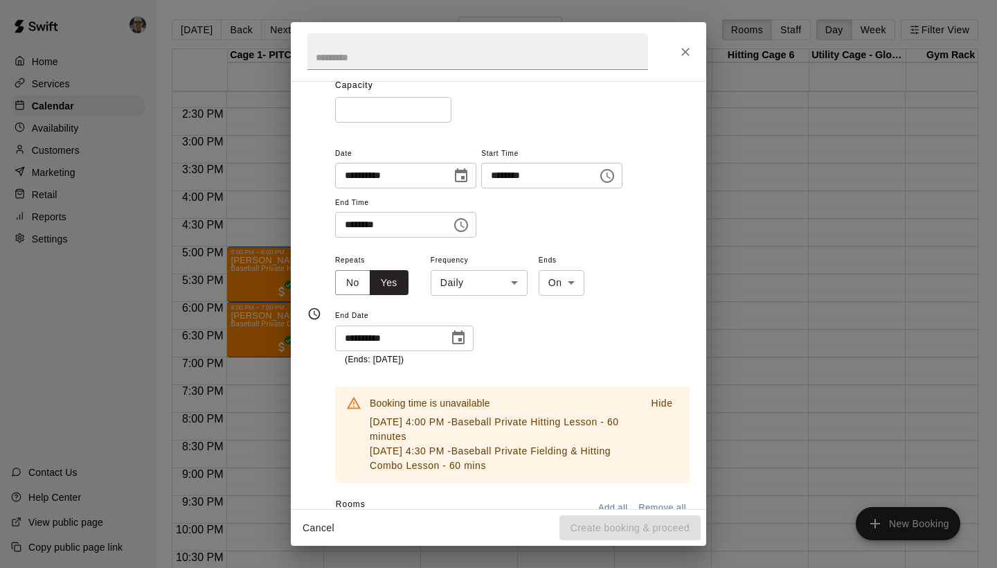
scroll to position [109, 0]
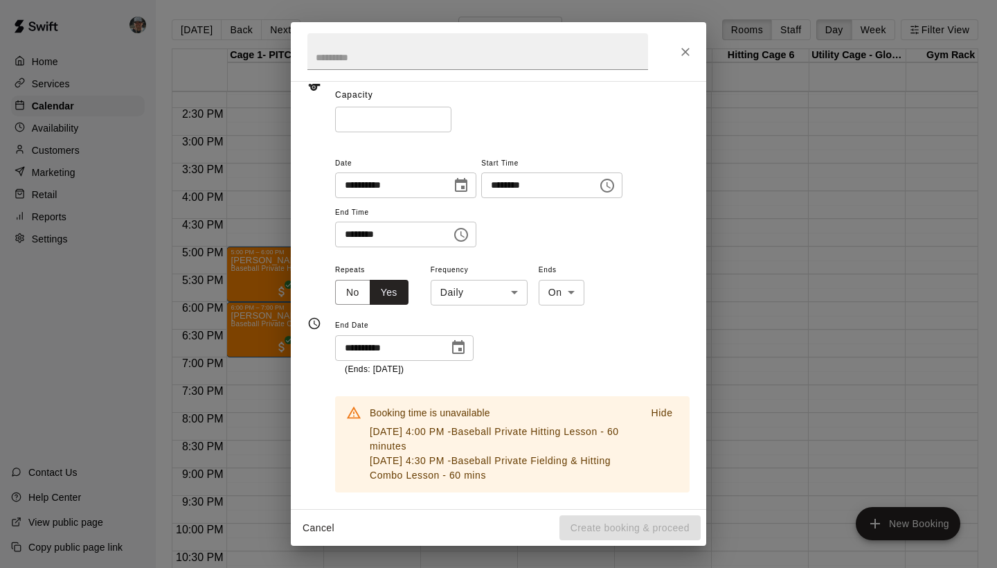
click at [467, 193] on button "Choose date, selected date is Oct 6, 2025" at bounding box center [461, 186] width 28 height 28
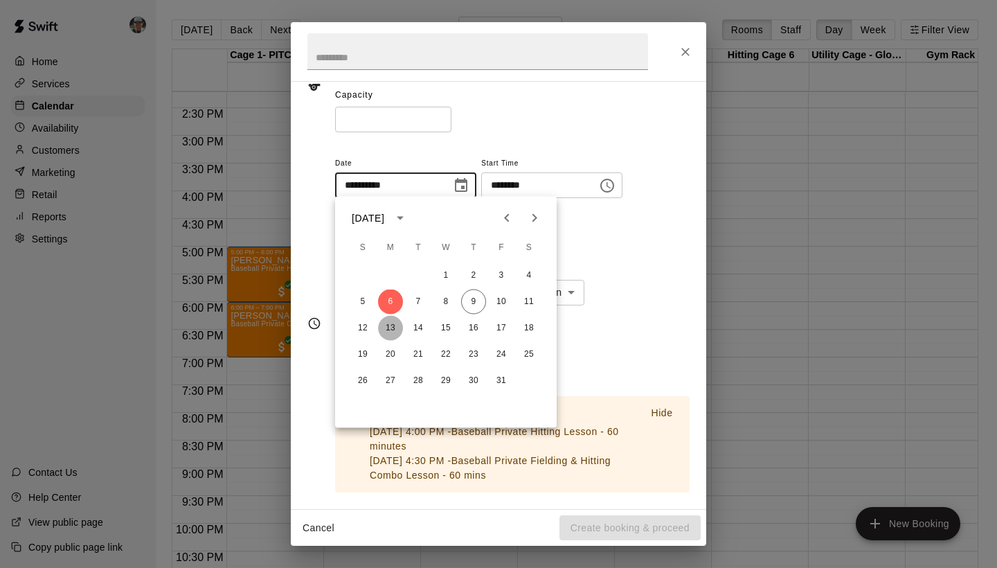
click at [390, 322] on button "13" at bounding box center [390, 328] width 25 height 25
type input "**********"
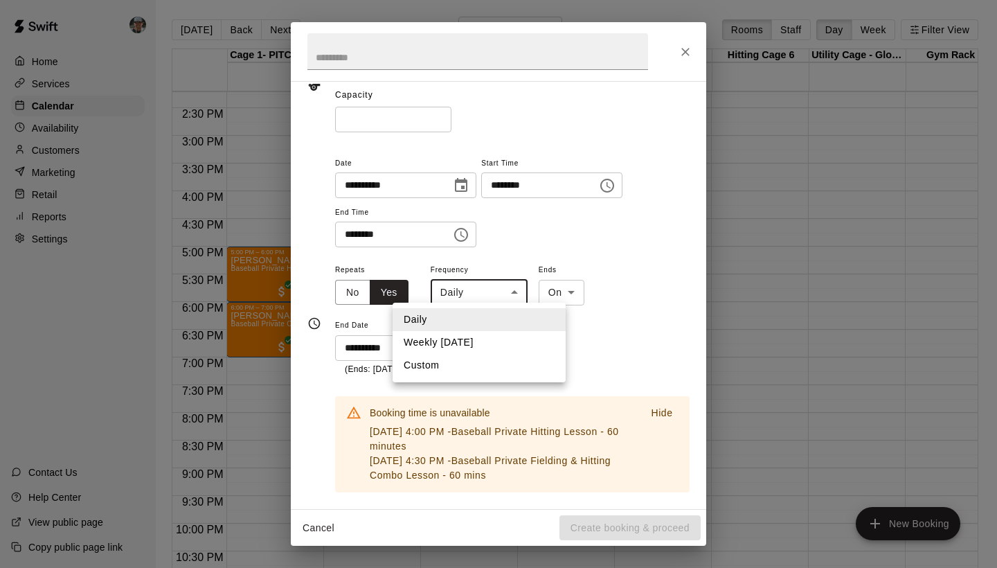
click at [515, 287] on body "Home Services Calendar Availability Customers Marketing Retail Reports Settings…" at bounding box center [498, 295] width 997 height 590
click at [488, 342] on li "Weekly on Monday" at bounding box center [479, 342] width 173 height 23
type input "******"
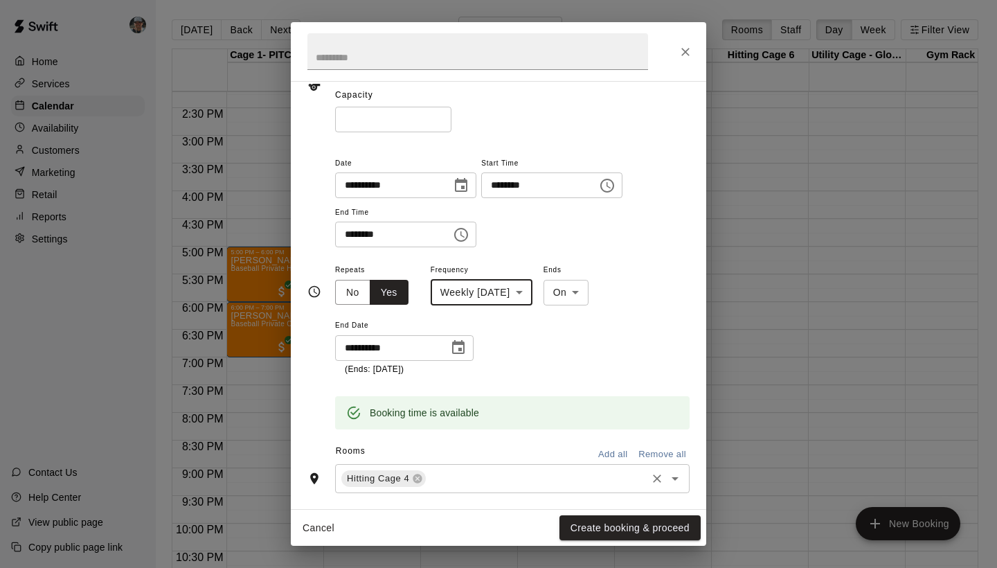
click at [451, 476] on input "text" at bounding box center [536, 478] width 217 height 17
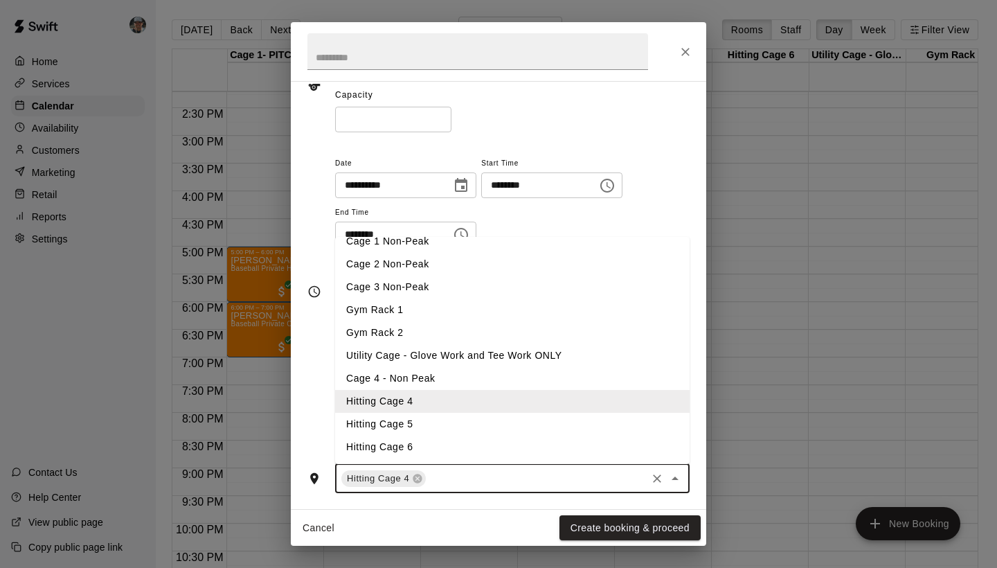
scroll to position [81, 0]
click at [417, 418] on li "Hitting Cage 5" at bounding box center [512, 424] width 355 height 23
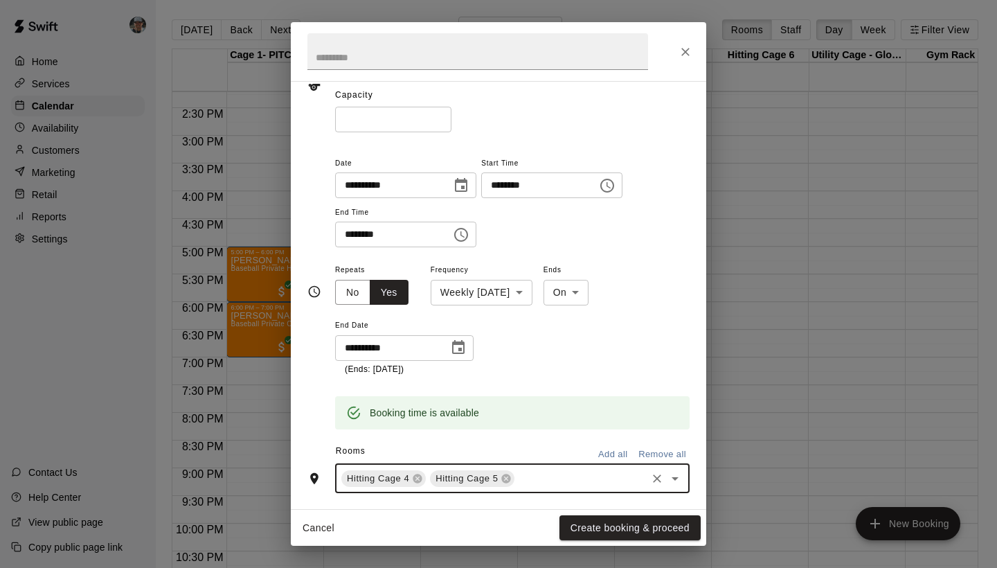
click at [547, 464] on div "Hitting Cage 4 Hitting Cage 5 ​" at bounding box center [512, 478] width 355 height 29
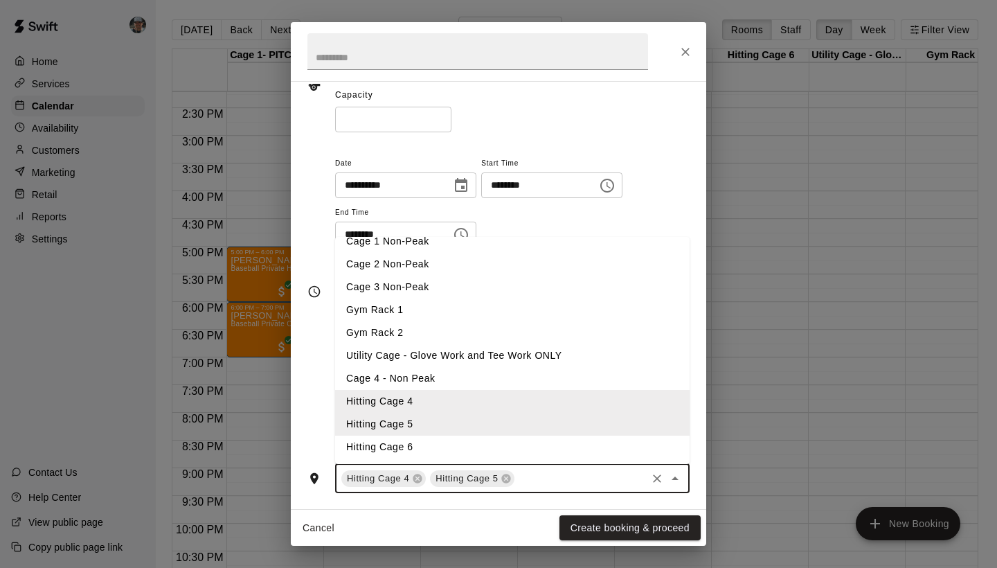
click at [420, 436] on li "Hitting Cage 6" at bounding box center [512, 447] width 355 height 23
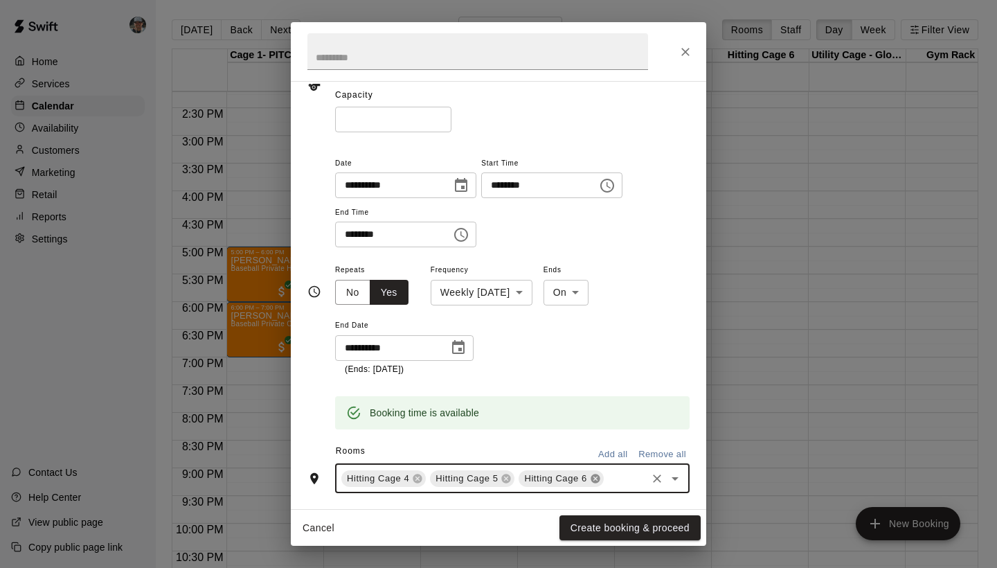
click at [595, 476] on icon at bounding box center [595, 478] width 9 height 9
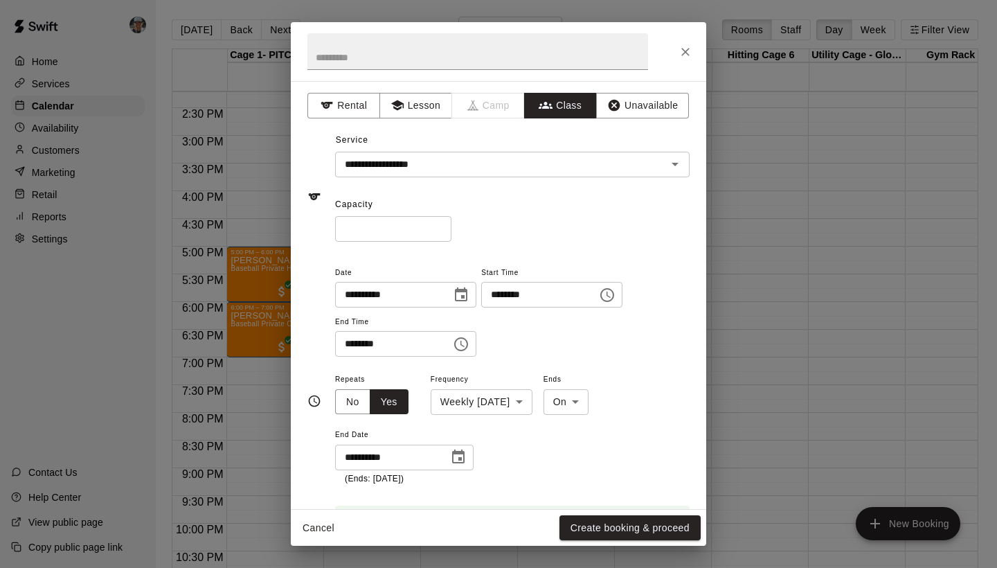
scroll to position [0, 0]
click at [637, 535] on button "Create booking & proceed" at bounding box center [630, 528] width 141 height 26
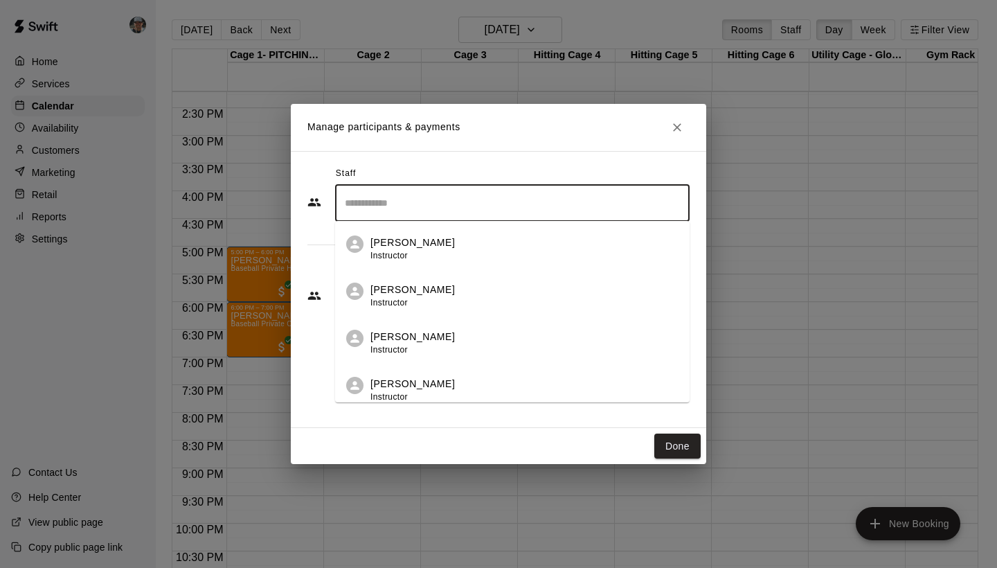
click at [461, 198] on input "Search staff" at bounding box center [512, 203] width 342 height 24
click at [483, 245] on div "Charles Mack Instructor" at bounding box center [524, 248] width 308 height 27
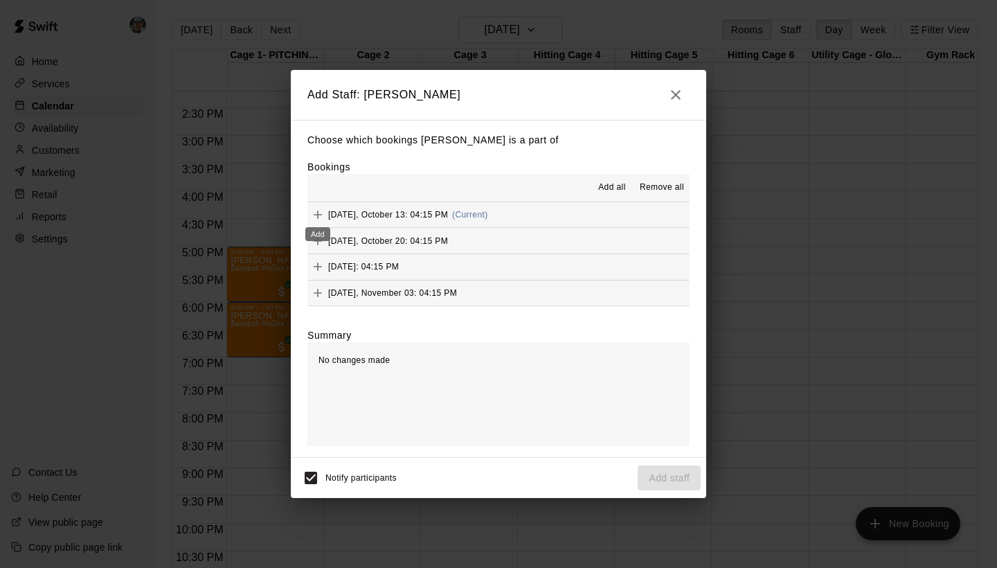
click at [323, 216] on icon "Add" at bounding box center [318, 215] width 14 height 14
click at [324, 235] on icon "Add" at bounding box center [318, 241] width 14 height 14
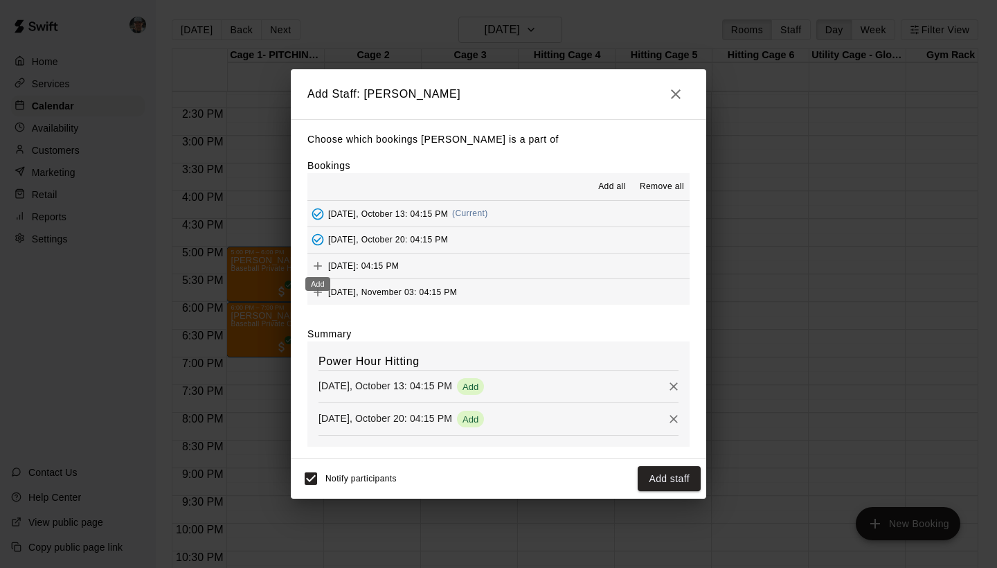
click at [319, 262] on icon "Add" at bounding box center [318, 266] width 14 height 14
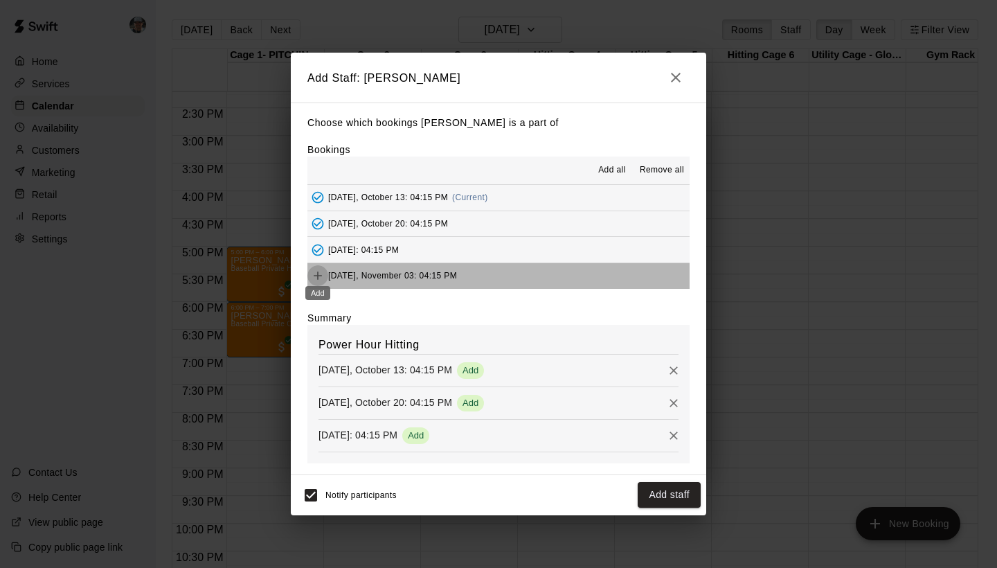
click at [318, 272] on icon "Add" at bounding box center [318, 275] width 8 height 8
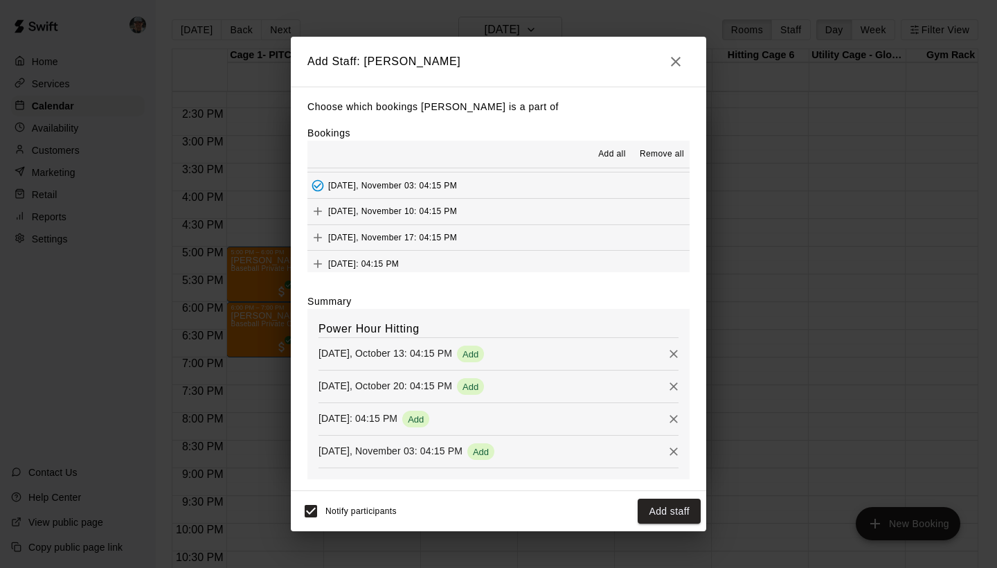
scroll to position [73, 0]
click at [320, 209] on icon "Add" at bounding box center [318, 212] width 14 height 14
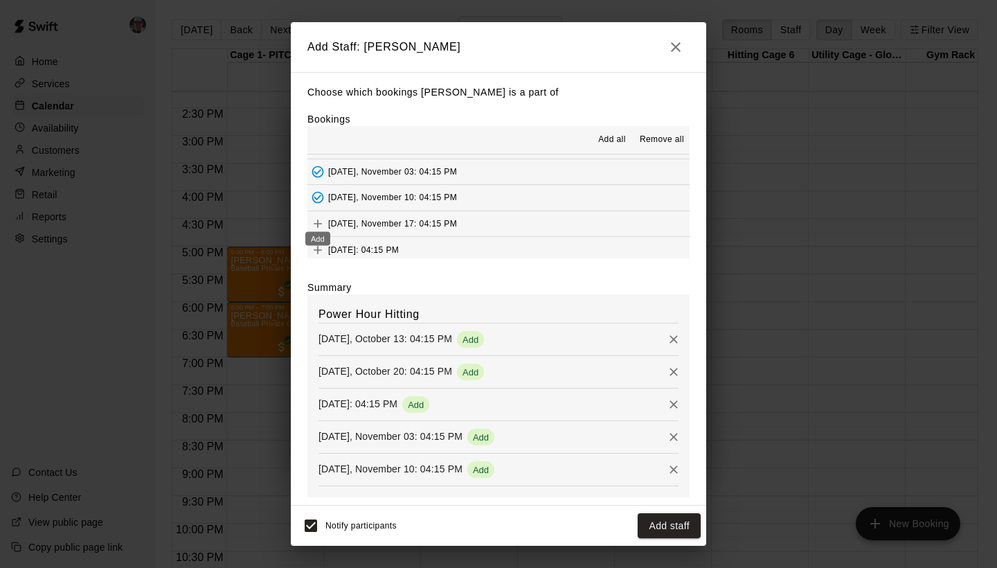
click at [318, 220] on icon "Add" at bounding box center [318, 224] width 8 height 8
click at [318, 242] on div "Added - Collect Payment" at bounding box center [318, 246] width 96 height 14
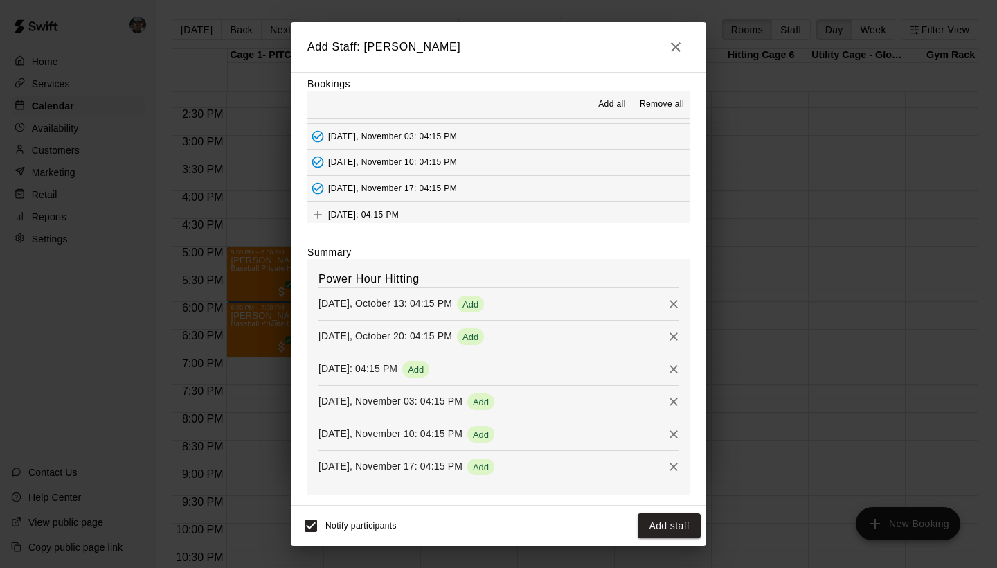
scroll to position [35, 0]
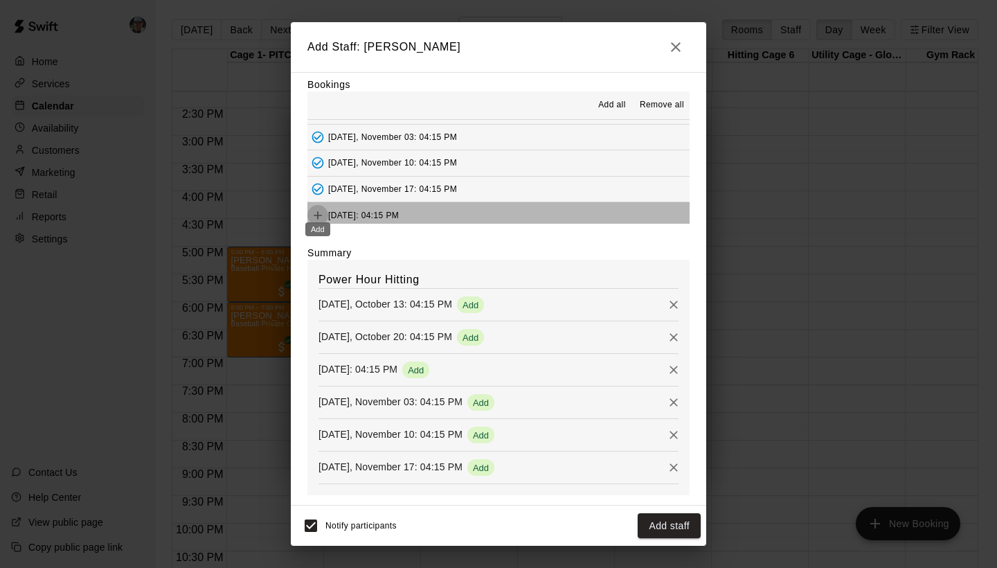
click at [320, 211] on icon "Add" at bounding box center [318, 215] width 14 height 14
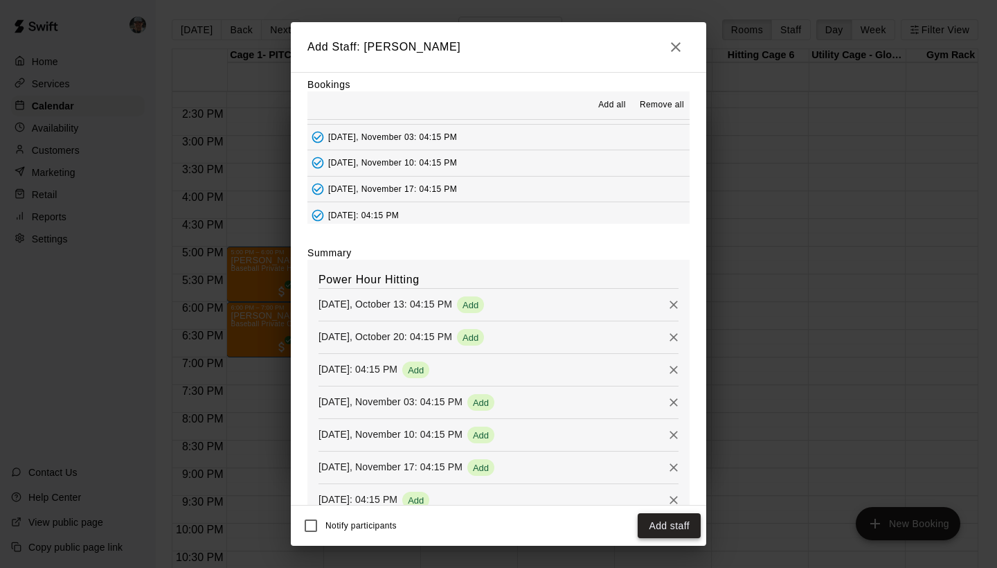
click at [660, 526] on button "Add staff" at bounding box center [669, 526] width 63 height 26
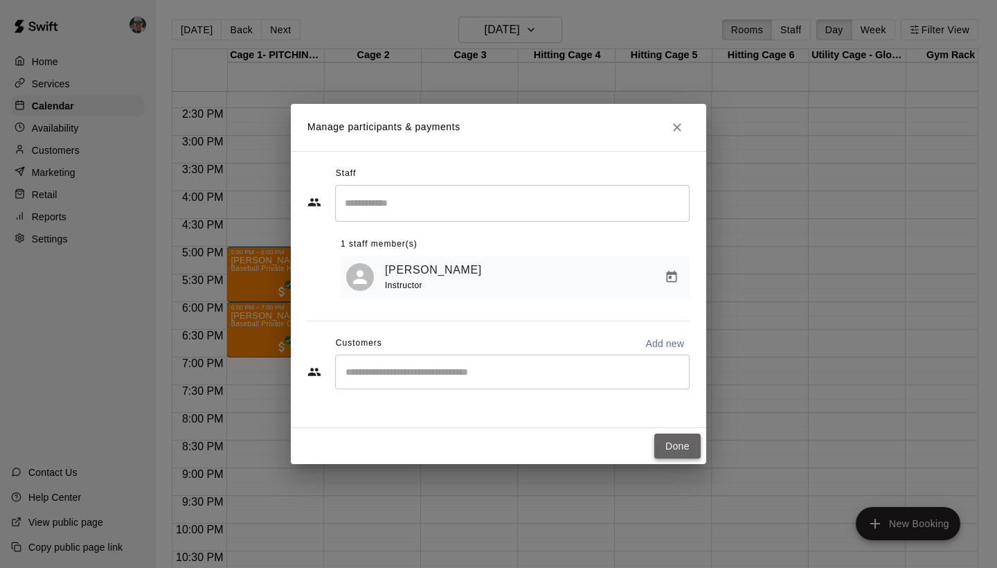
click at [671, 445] on button "Done" at bounding box center [677, 446] width 46 height 26
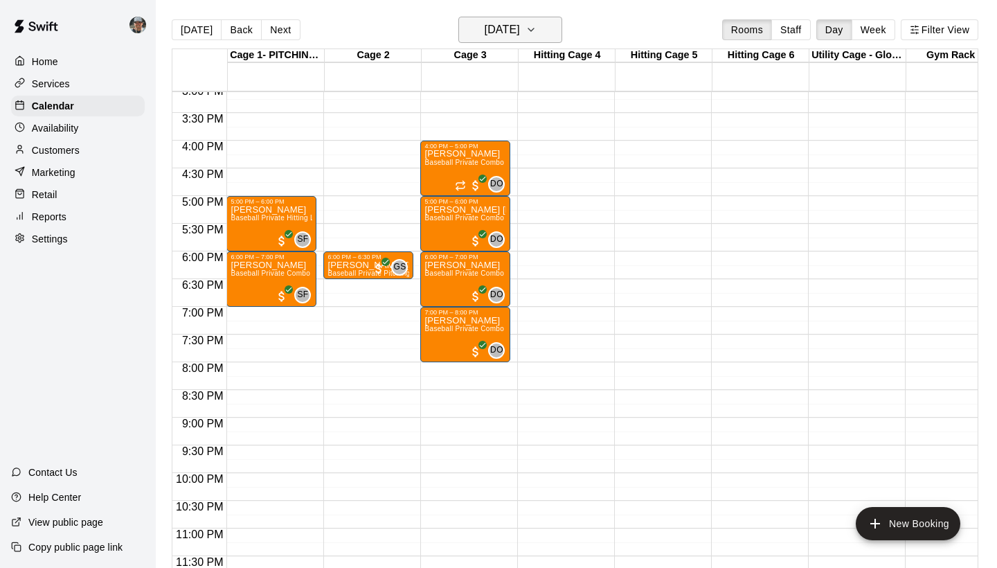
scroll to position [839, 0]
click at [537, 28] on icon "button" at bounding box center [531, 29] width 11 height 17
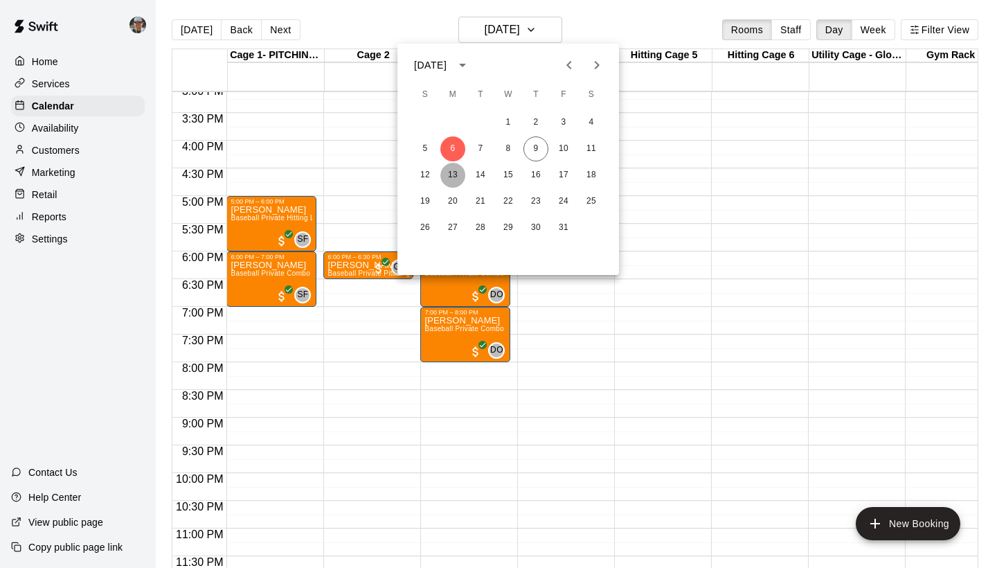
click at [453, 179] on button "13" at bounding box center [452, 175] width 25 height 25
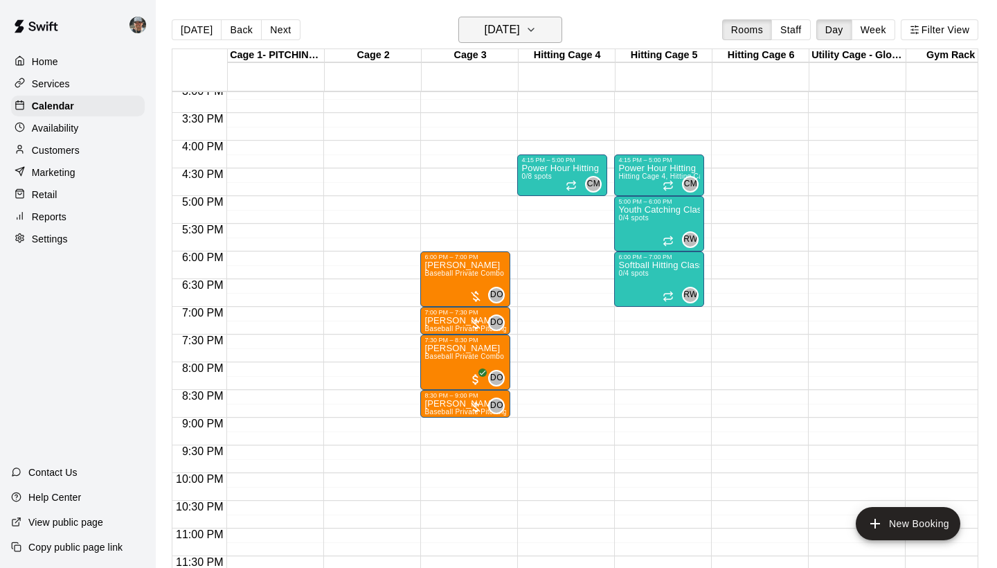
click at [537, 30] on icon "button" at bounding box center [531, 29] width 11 height 17
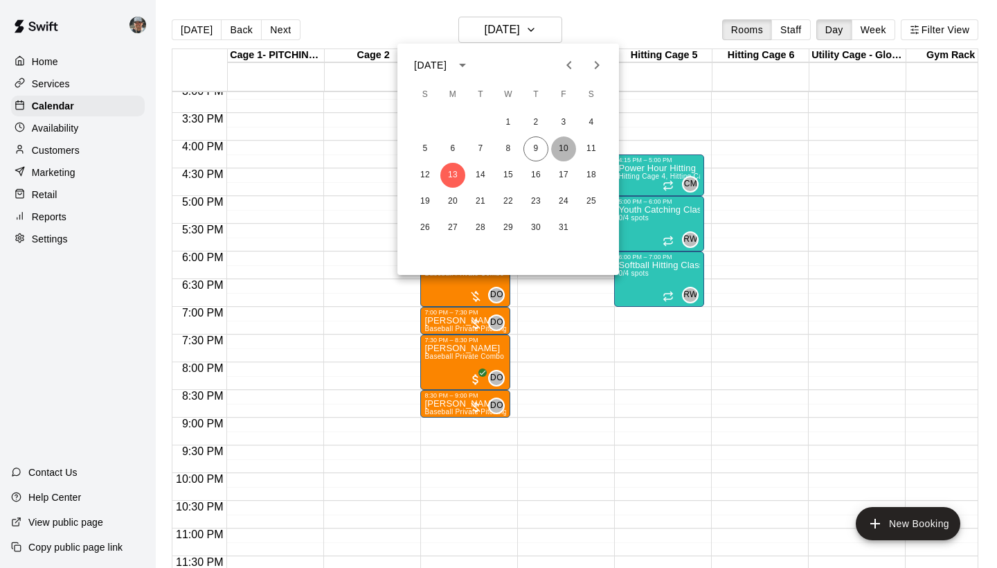
click at [563, 155] on button "10" at bounding box center [563, 148] width 25 height 25
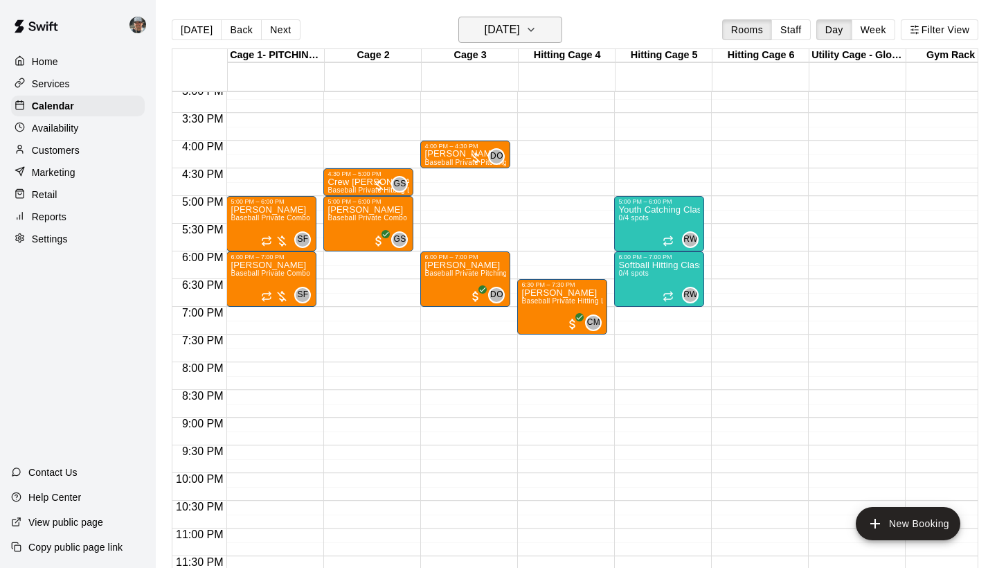
click at [537, 30] on icon "button" at bounding box center [531, 29] width 11 height 17
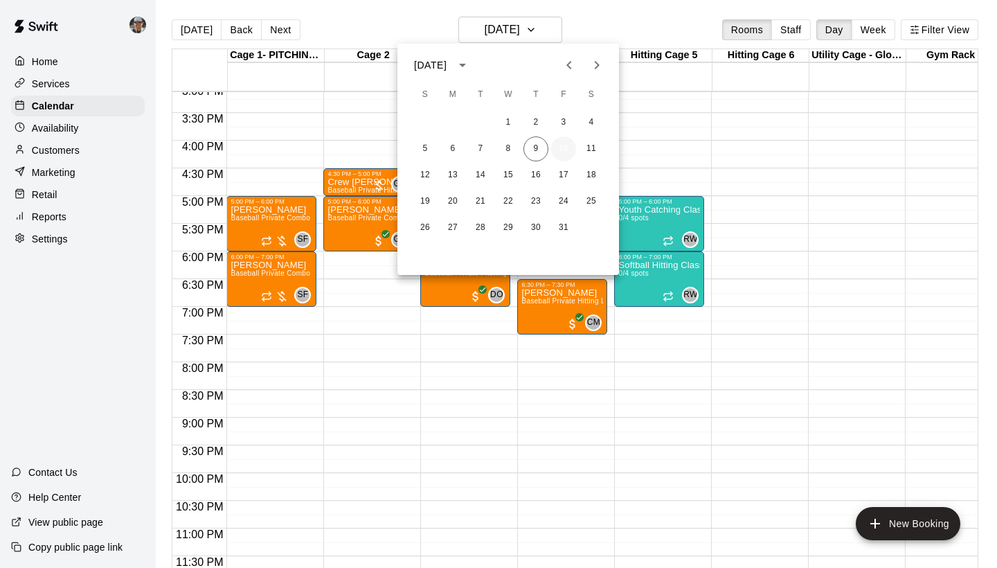
click at [562, 149] on button "10" at bounding box center [563, 148] width 25 height 25
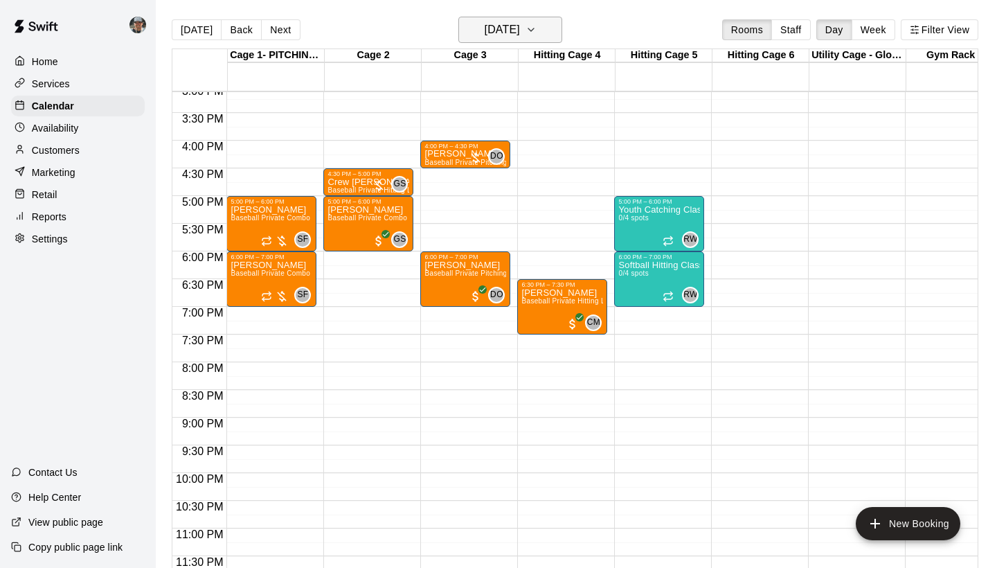
click at [537, 28] on icon "button" at bounding box center [531, 29] width 11 height 17
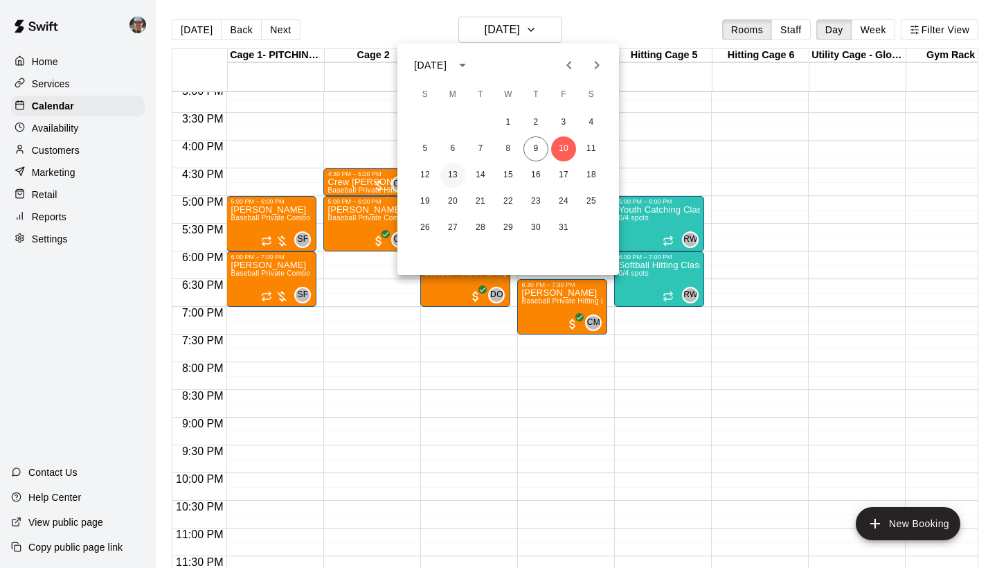
click at [452, 174] on button "13" at bounding box center [452, 175] width 25 height 25
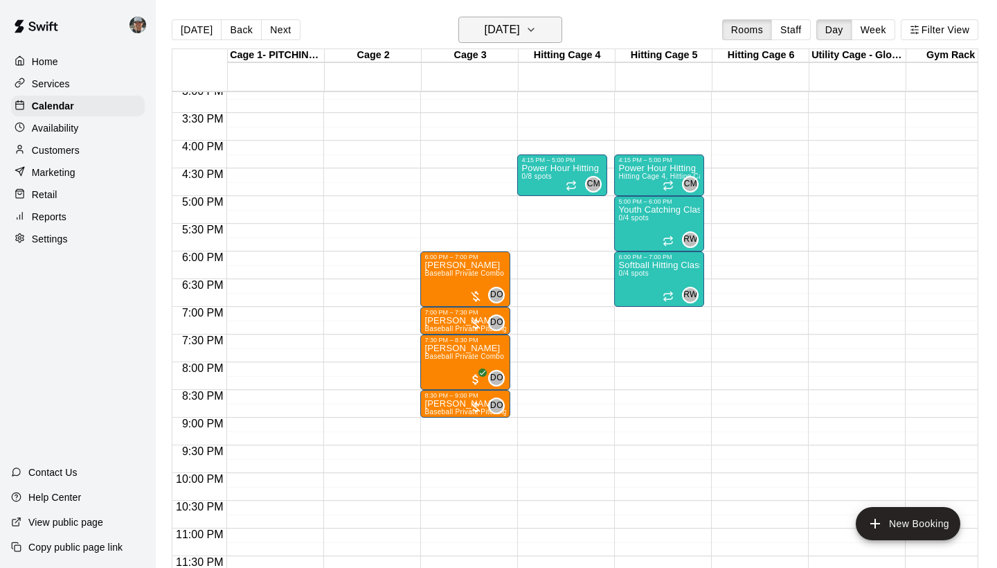
click at [537, 37] on icon "button" at bounding box center [531, 29] width 11 height 17
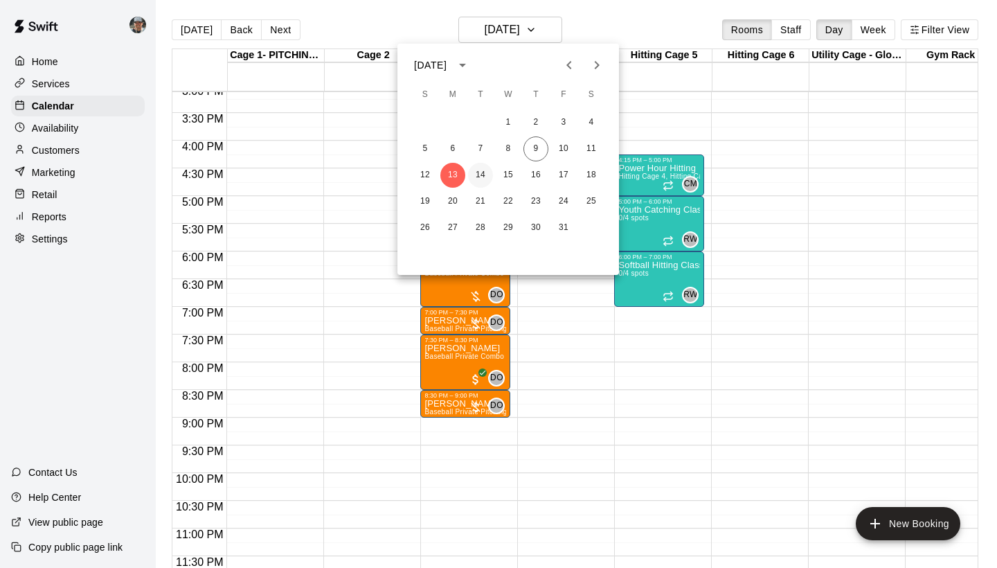
click at [479, 177] on button "14" at bounding box center [480, 175] width 25 height 25
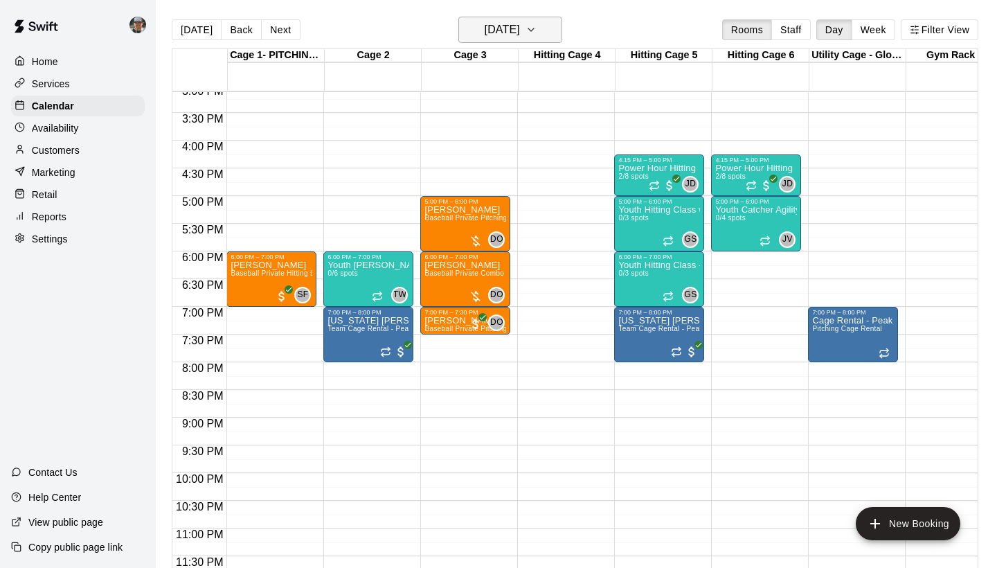
click at [537, 35] on icon "button" at bounding box center [531, 29] width 11 height 17
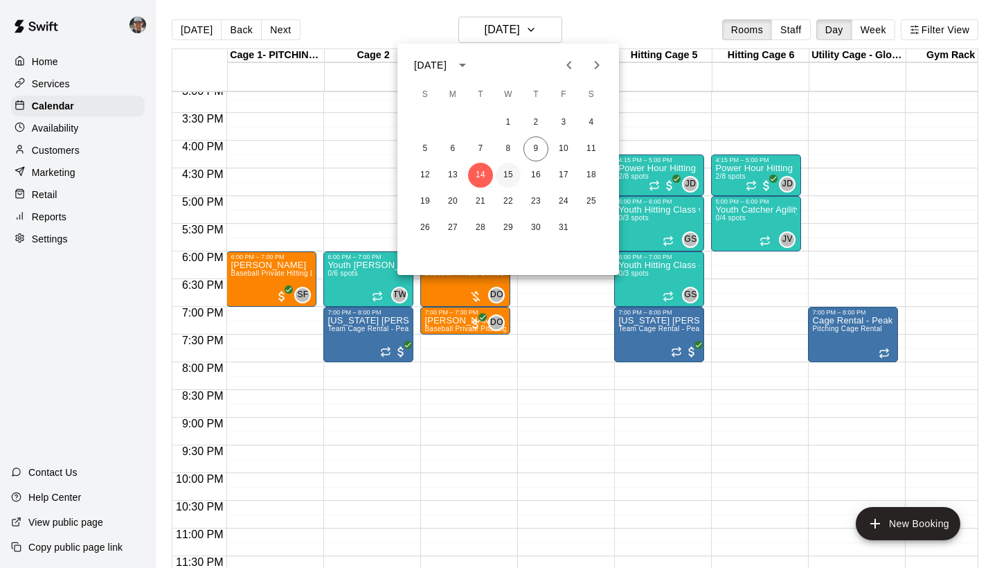
click at [506, 177] on button "15" at bounding box center [508, 175] width 25 height 25
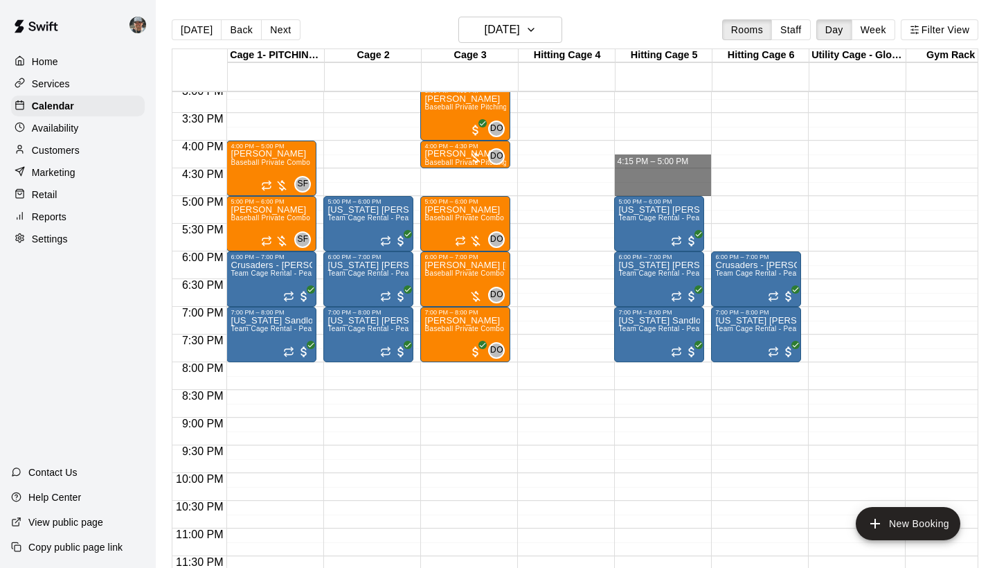
drag, startPoint x: 646, startPoint y: 156, endPoint x: 773, endPoint y: 186, distance: 130.2
click at [773, 186] on div "12:00 AM 12:30 AM 1:00 AM 1:30 AM 2:00 AM 2:30 AM 3:00 AM 3:30 AM 4:00 AM 4:30 …" at bounding box center [574, 337] width 805 height 493
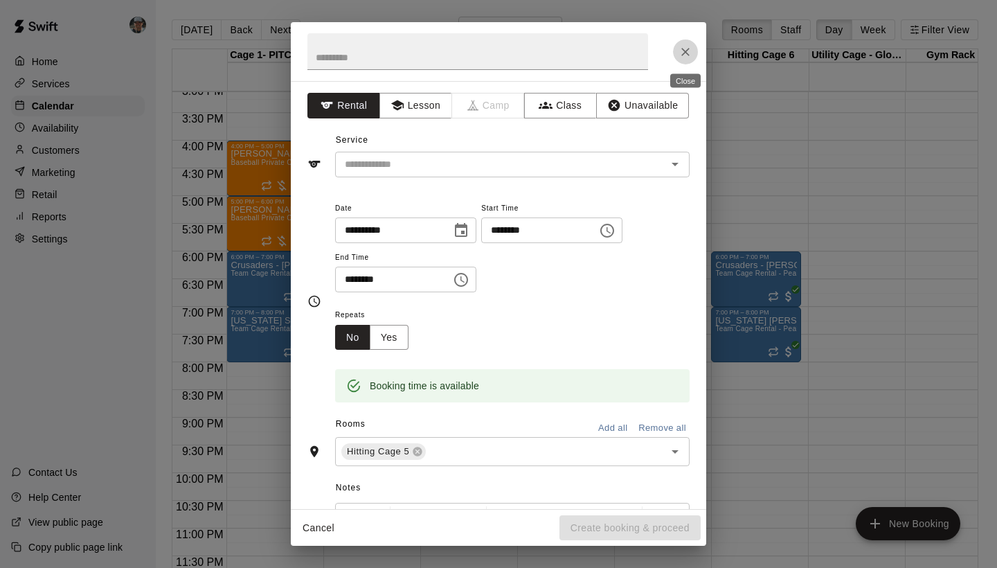
click at [688, 51] on icon "Close" at bounding box center [686, 52] width 14 height 14
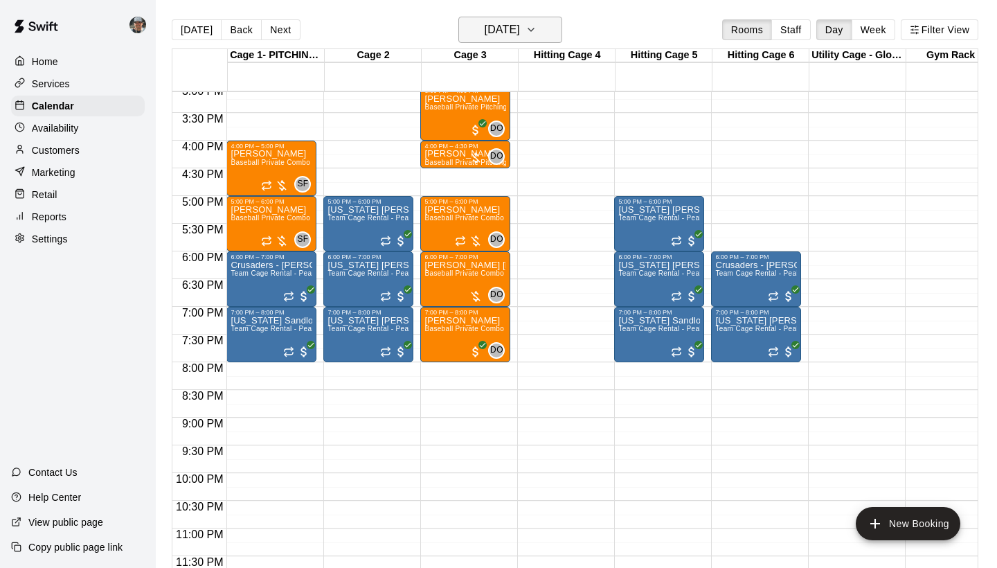
click at [551, 33] on button "Wednesday Oct 15" at bounding box center [510, 30] width 104 height 26
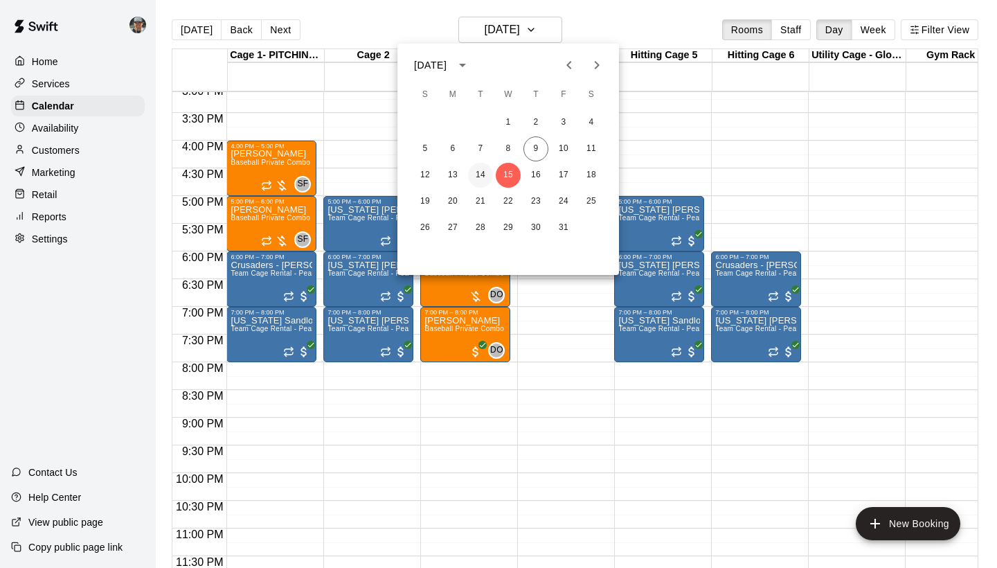
click at [483, 177] on button "14" at bounding box center [480, 175] width 25 height 25
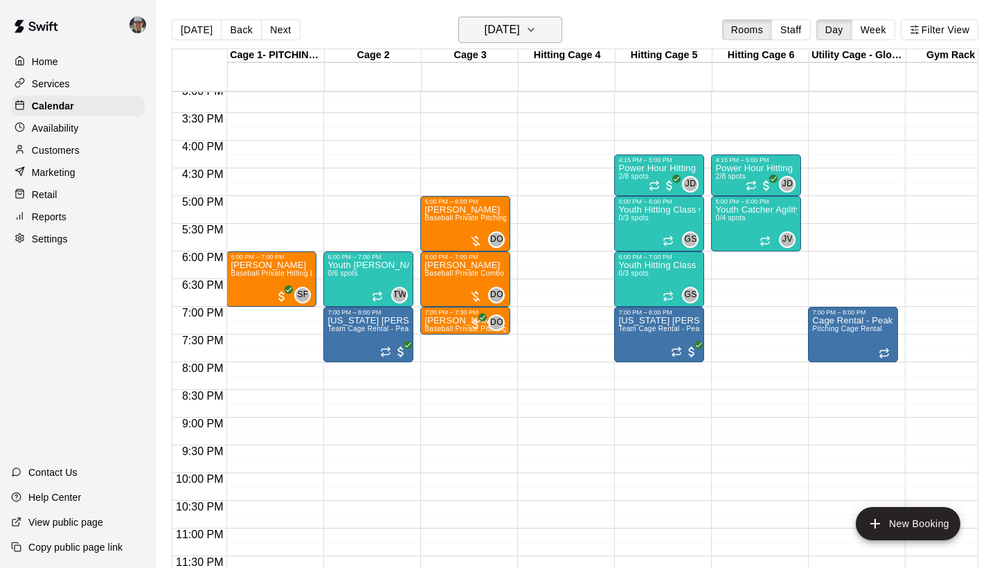
click at [534, 31] on icon "button" at bounding box center [531, 29] width 6 height 3
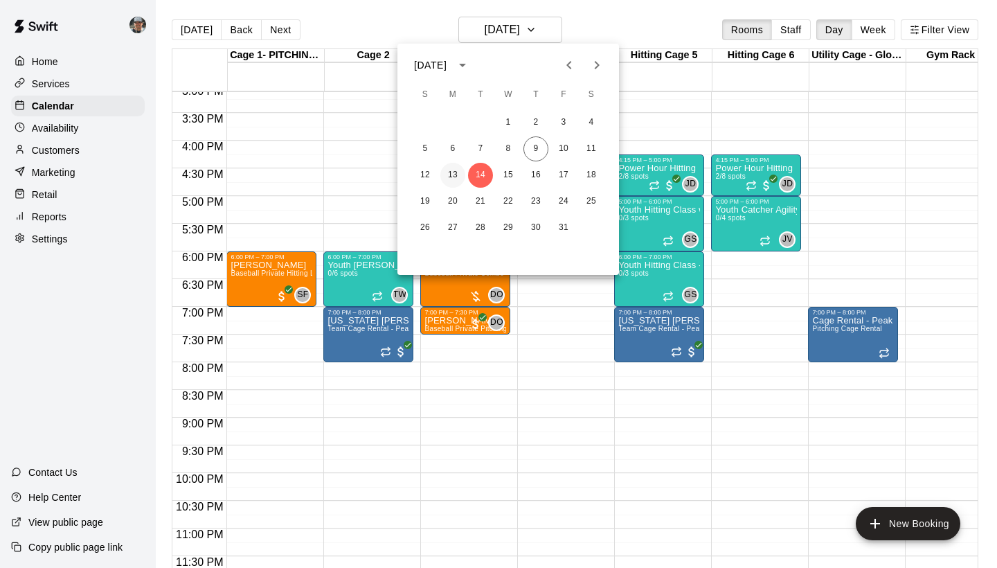
click at [456, 176] on button "13" at bounding box center [452, 175] width 25 height 25
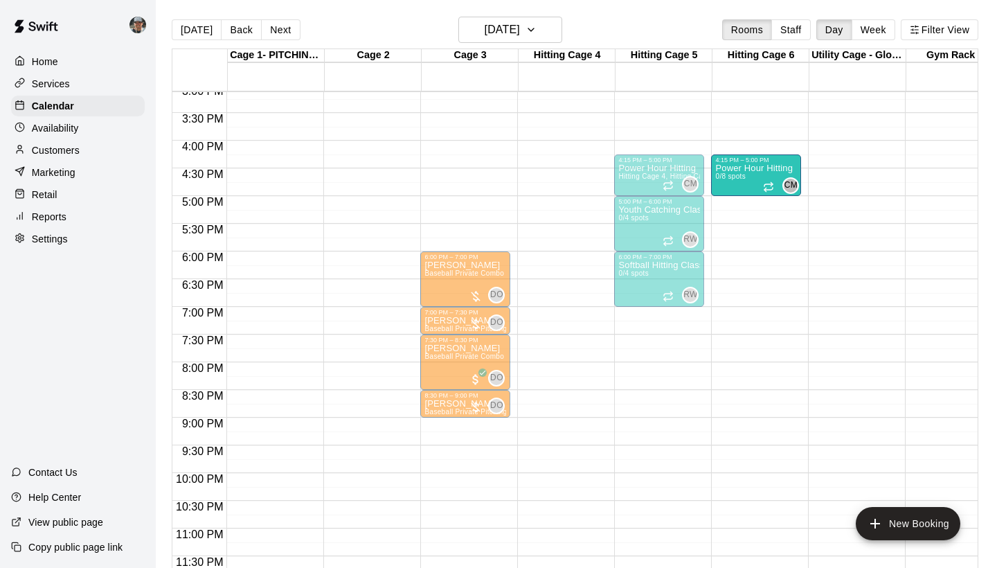
drag, startPoint x: 558, startPoint y: 179, endPoint x: 727, endPoint y: 184, distance: 169.0
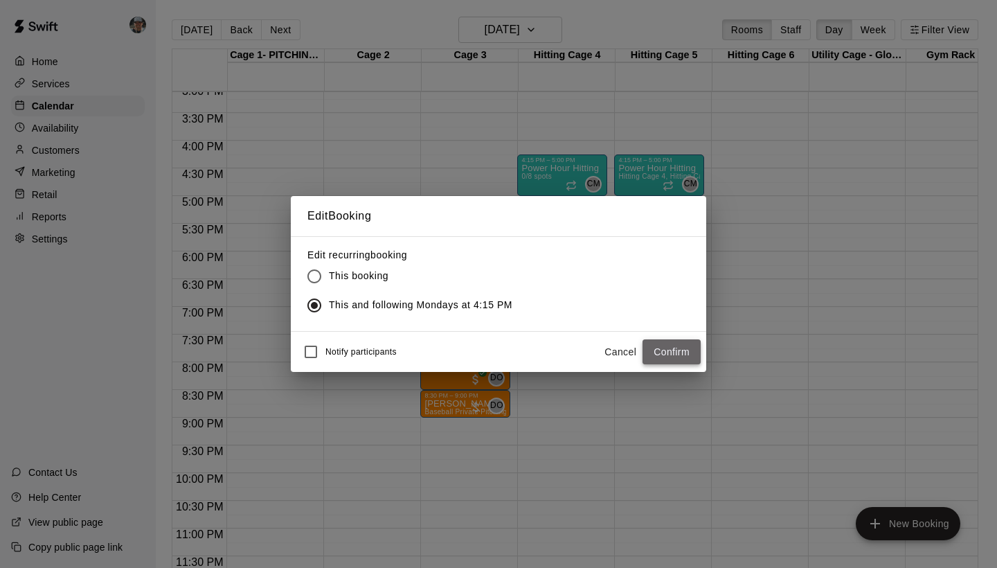
click at [692, 361] on button "Confirm" at bounding box center [672, 352] width 58 height 26
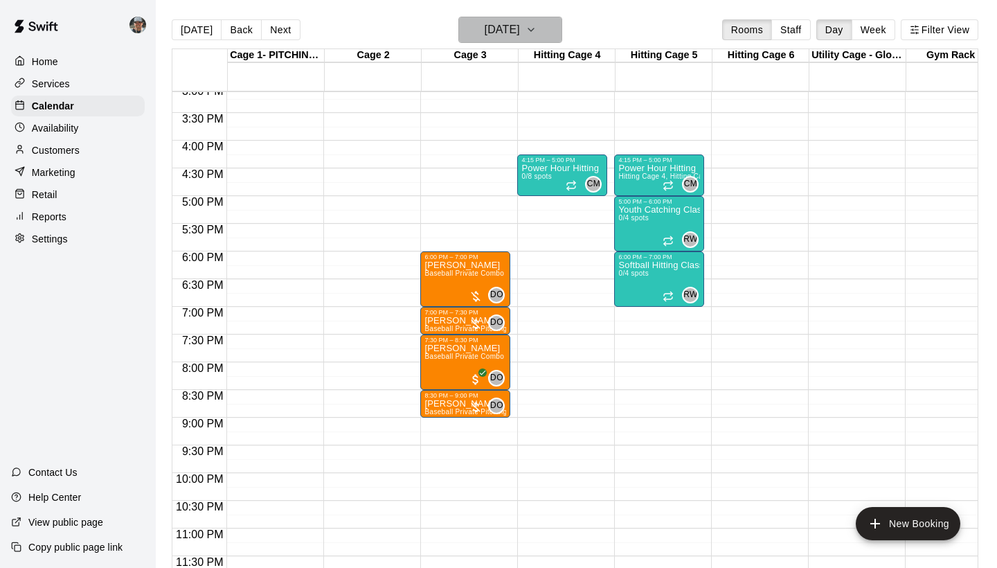
click at [537, 30] on icon "button" at bounding box center [531, 29] width 11 height 17
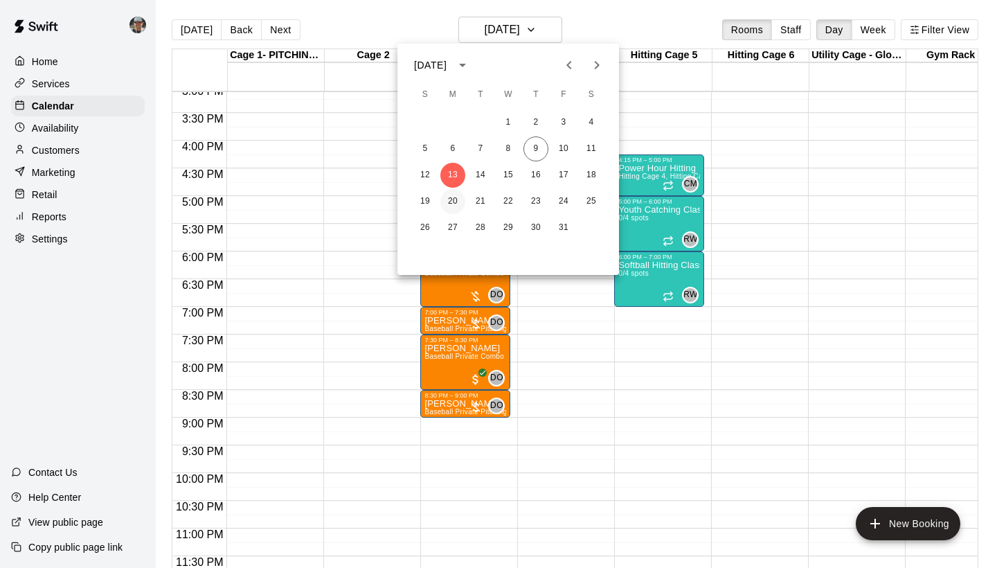
click at [445, 207] on button "20" at bounding box center [452, 201] width 25 height 25
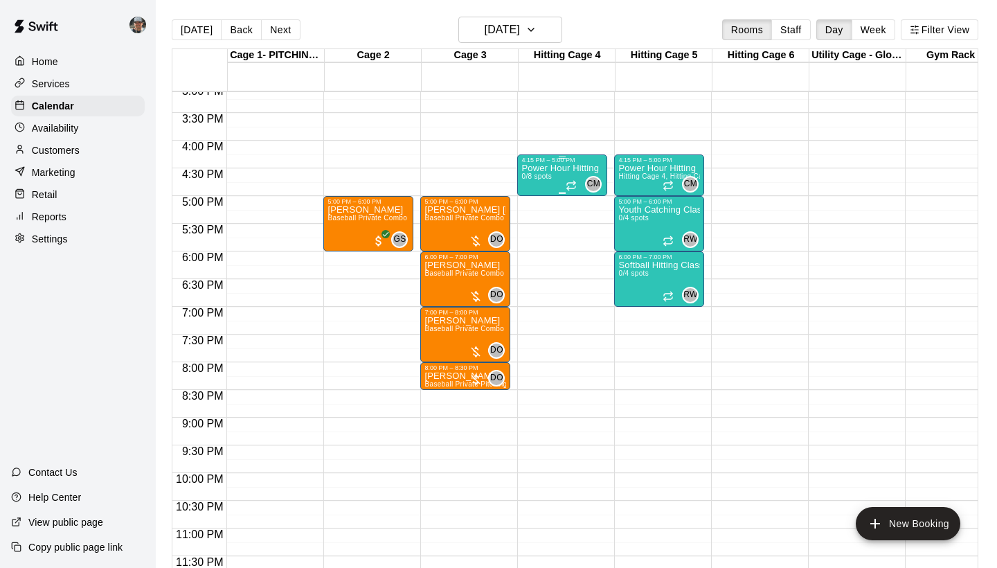
click at [591, 168] on p "Power Hour Hitting" at bounding box center [560, 168] width 78 height 0
click at [551, 25] on div at bounding box center [498, 284] width 997 height 568
click at [537, 36] on icon "button" at bounding box center [531, 29] width 11 height 17
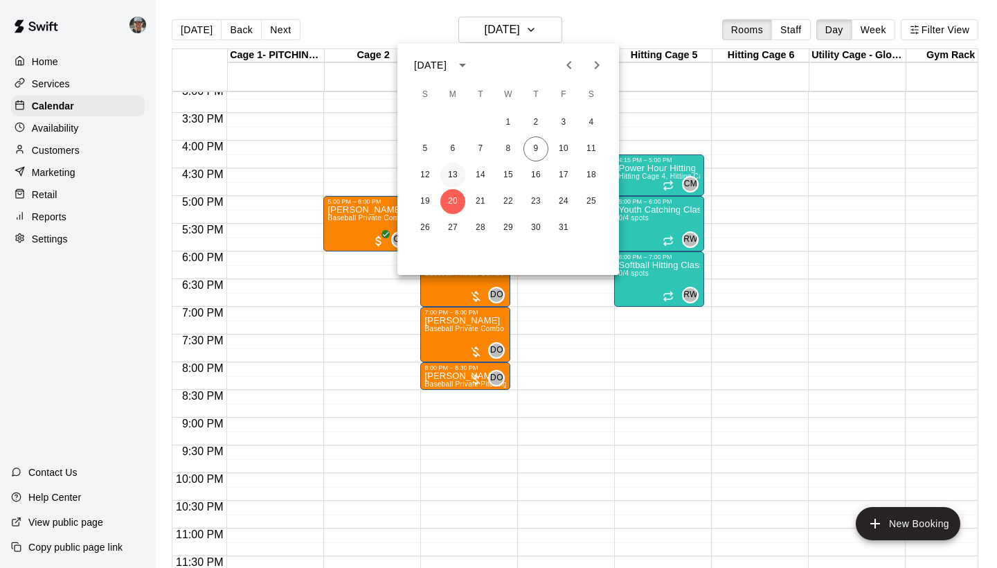
click at [456, 181] on button "13" at bounding box center [452, 175] width 25 height 25
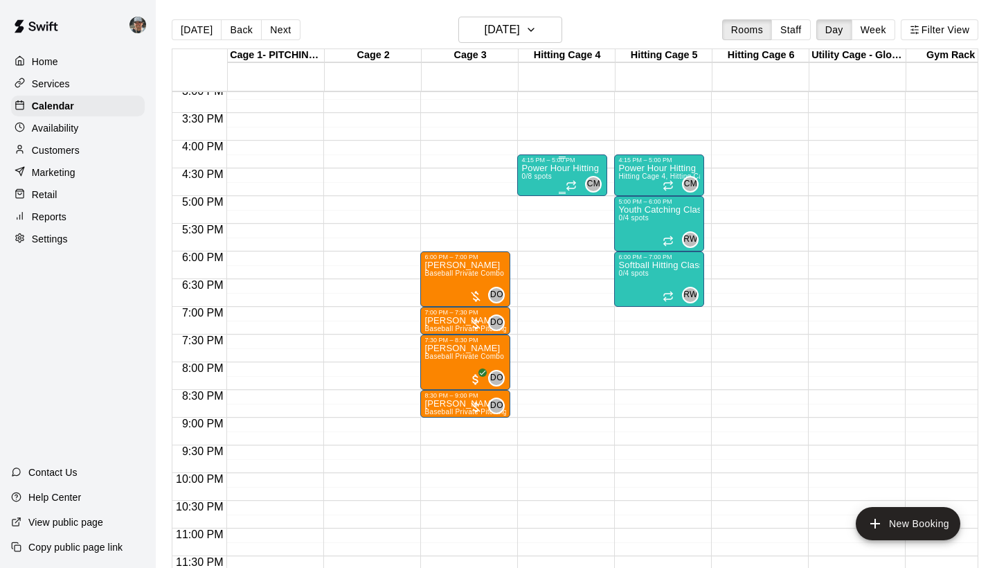
click at [598, 163] on div "4:15 PM – 5:00 PM" at bounding box center [562, 160] width 82 height 7
click at [540, 170] on icon "edit" at bounding box center [536, 170] width 17 height 17
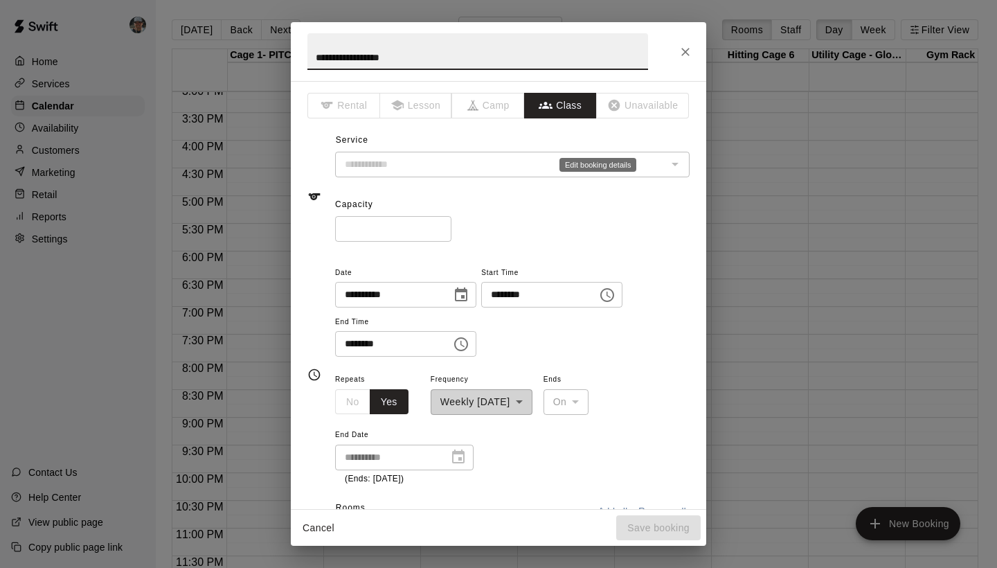
type input "**********"
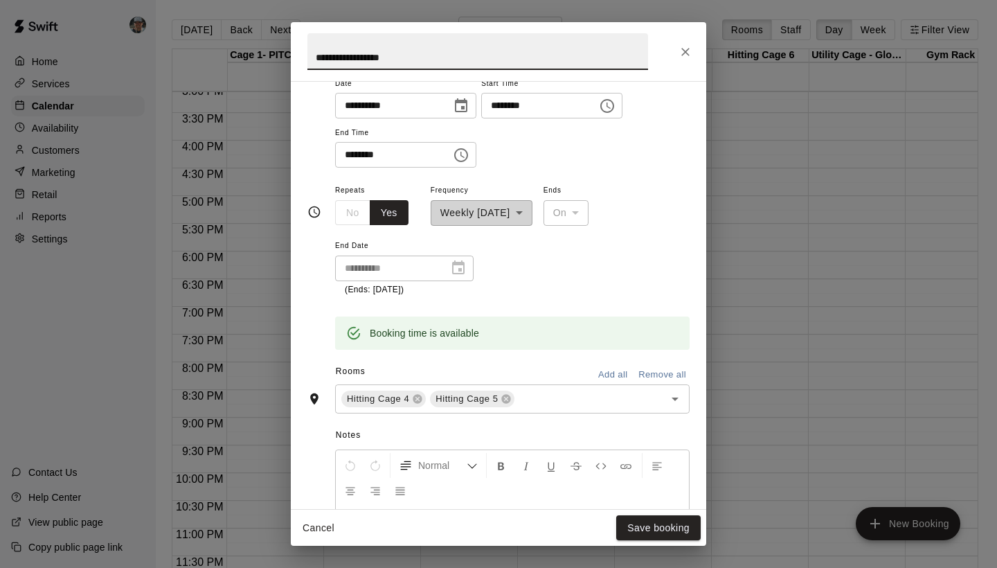
scroll to position [190, 0]
click at [416, 394] on icon at bounding box center [417, 397] width 9 height 9
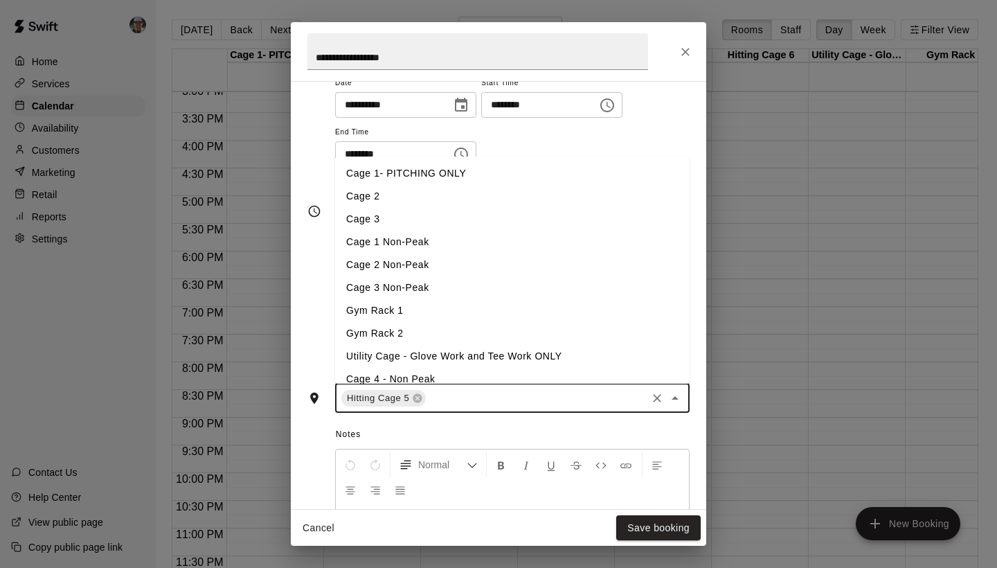
click at [472, 401] on input "text" at bounding box center [536, 397] width 217 height 17
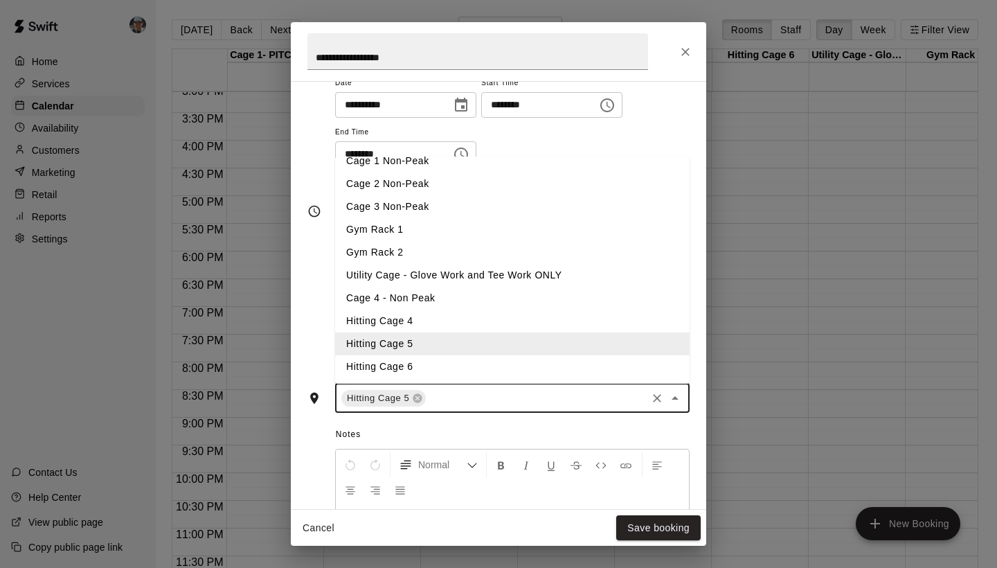
scroll to position [81, 0]
click at [447, 365] on li "Hitting Cage 6" at bounding box center [512, 366] width 355 height 23
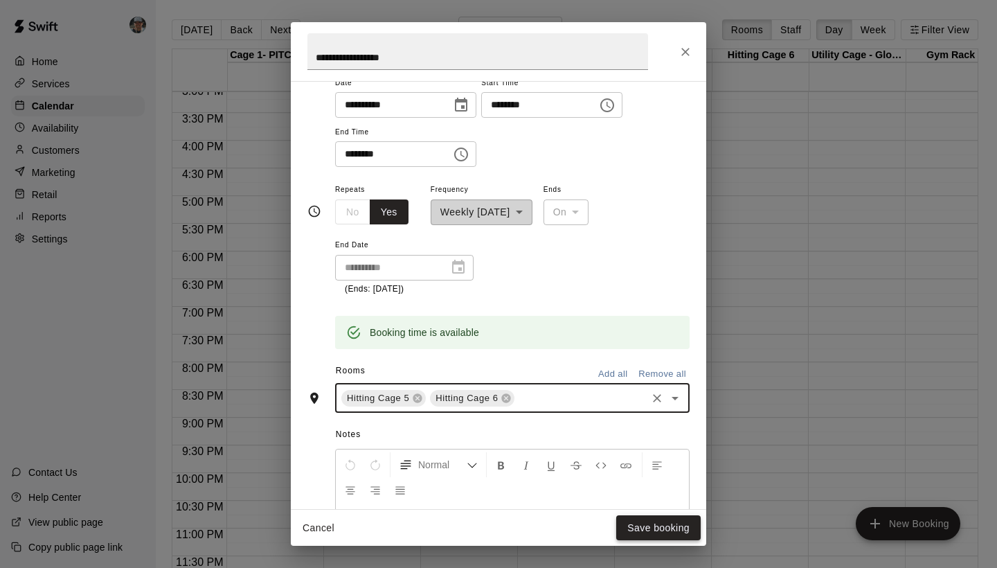
click at [657, 535] on button "Save booking" at bounding box center [658, 528] width 84 height 26
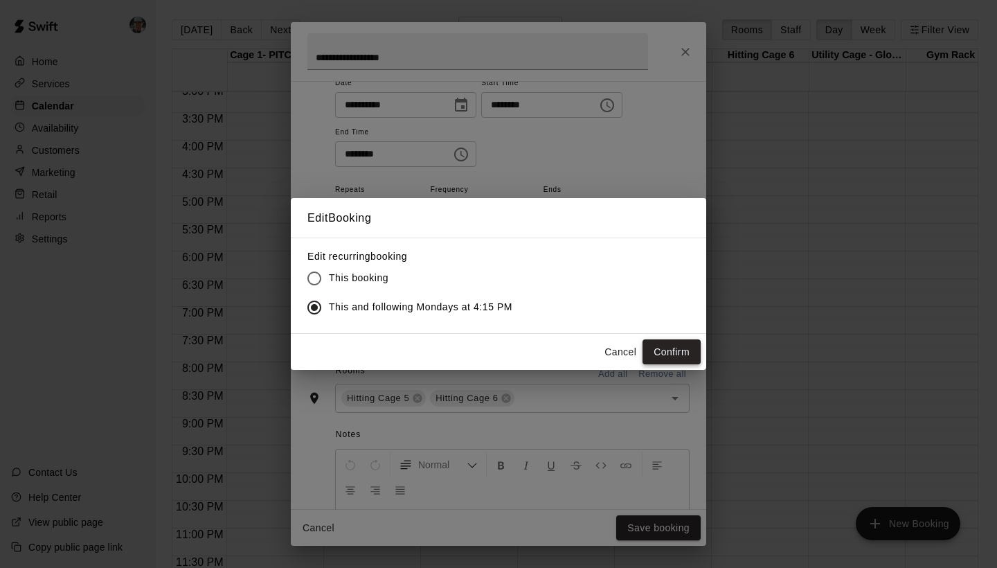
click at [659, 345] on button "Confirm" at bounding box center [672, 352] width 58 height 26
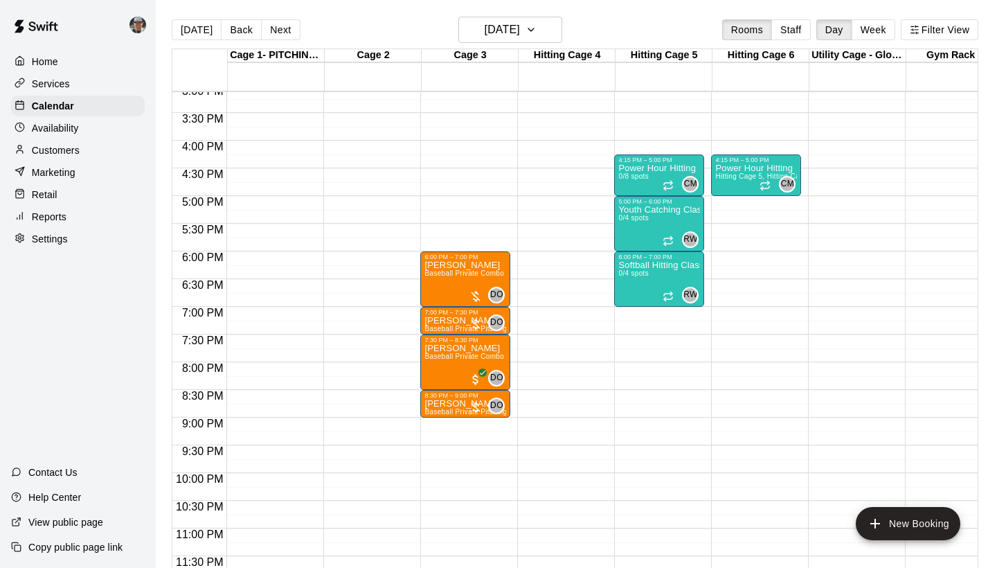
scroll to position [812, 0]
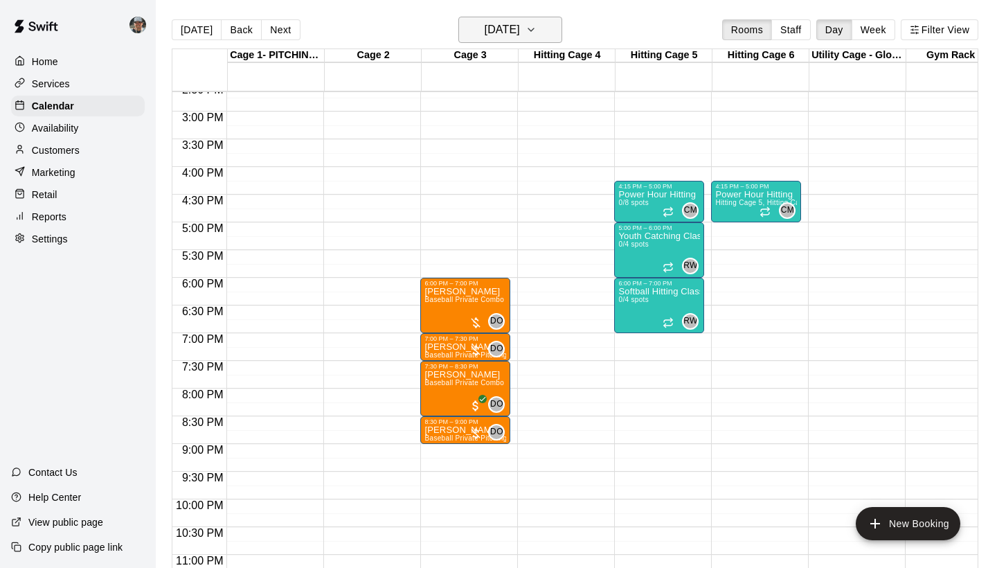
click at [537, 26] on icon "button" at bounding box center [531, 29] width 11 height 17
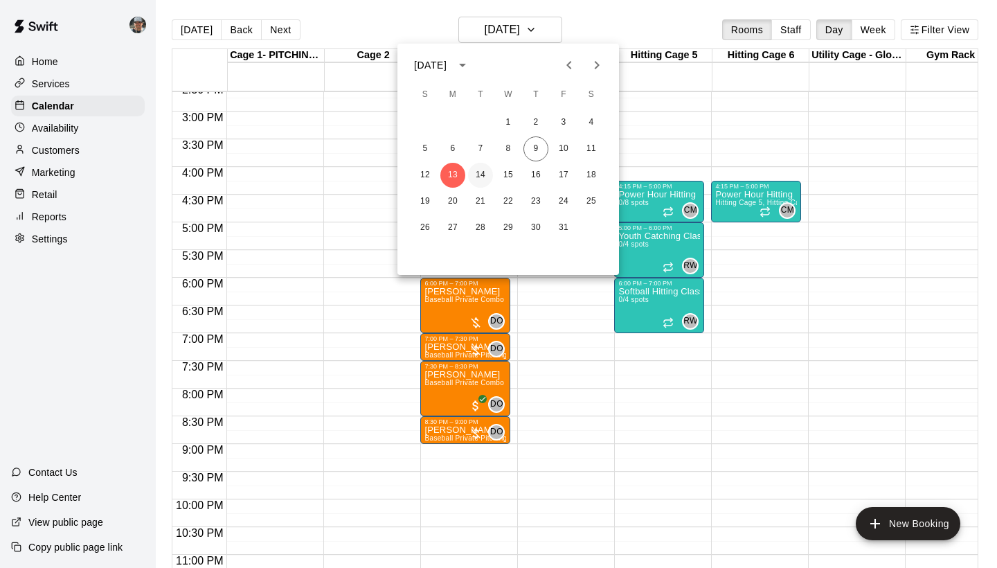
click at [473, 169] on button "14" at bounding box center [480, 175] width 25 height 25
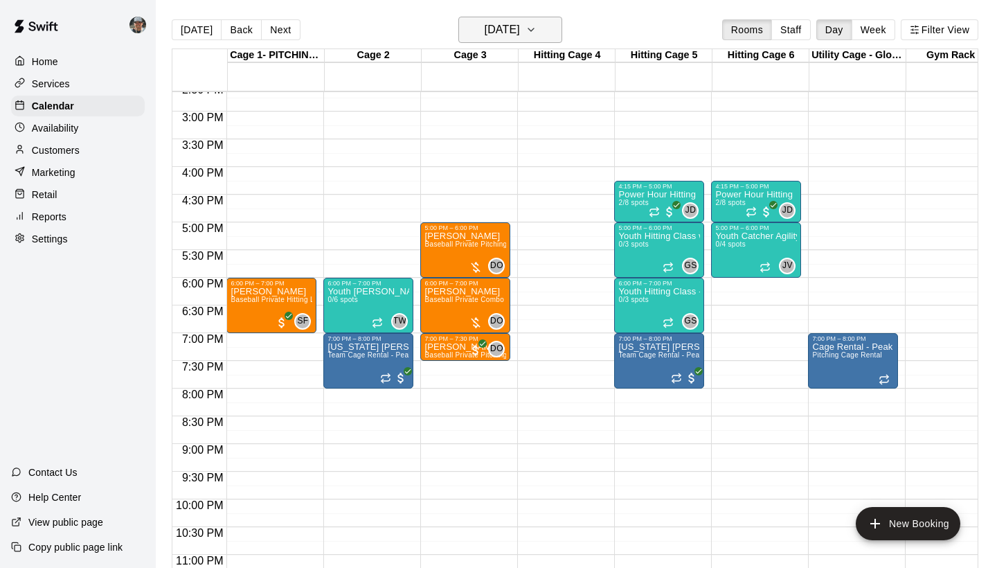
click at [537, 24] on icon "button" at bounding box center [531, 29] width 11 height 17
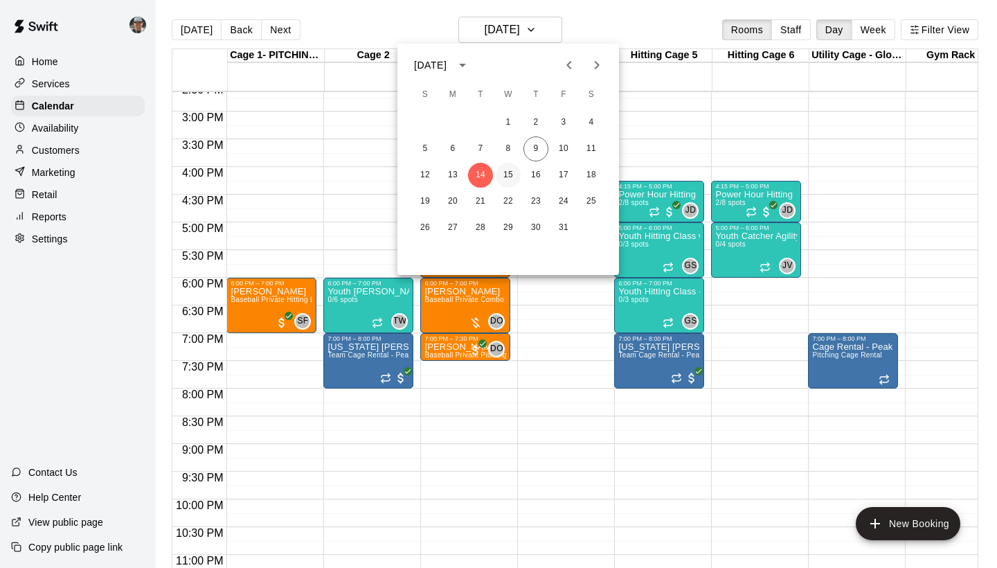
click at [506, 177] on button "15" at bounding box center [508, 175] width 25 height 25
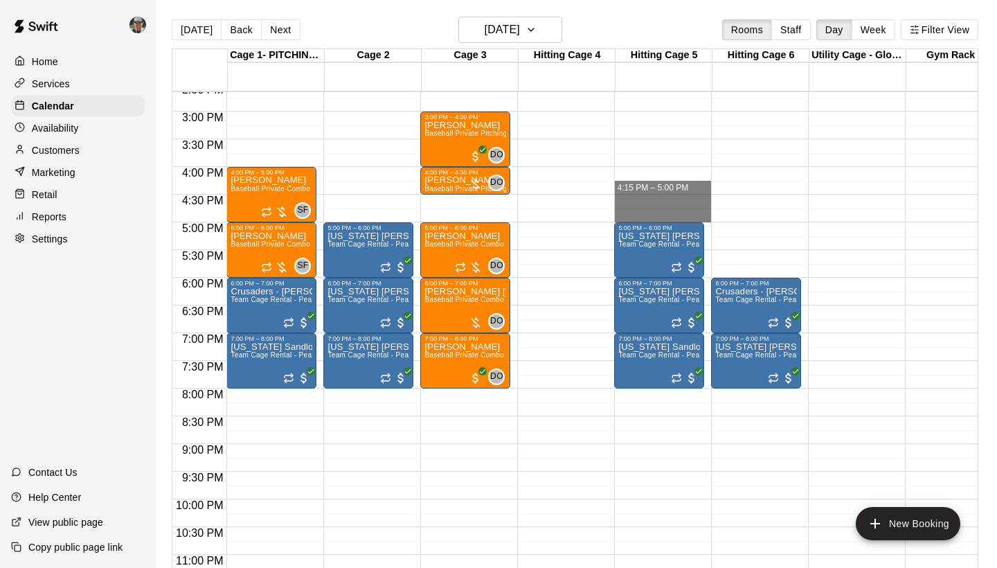
drag, startPoint x: 650, startPoint y: 183, endPoint x: 731, endPoint y: 213, distance: 87.2
click at [731, 213] on div "12:00 AM 12:30 AM 1:00 AM 1:30 AM 2:00 AM 2:30 AM 3:00 AM 3:30 AM 4:00 AM 4:30 …" at bounding box center [574, 337] width 805 height 493
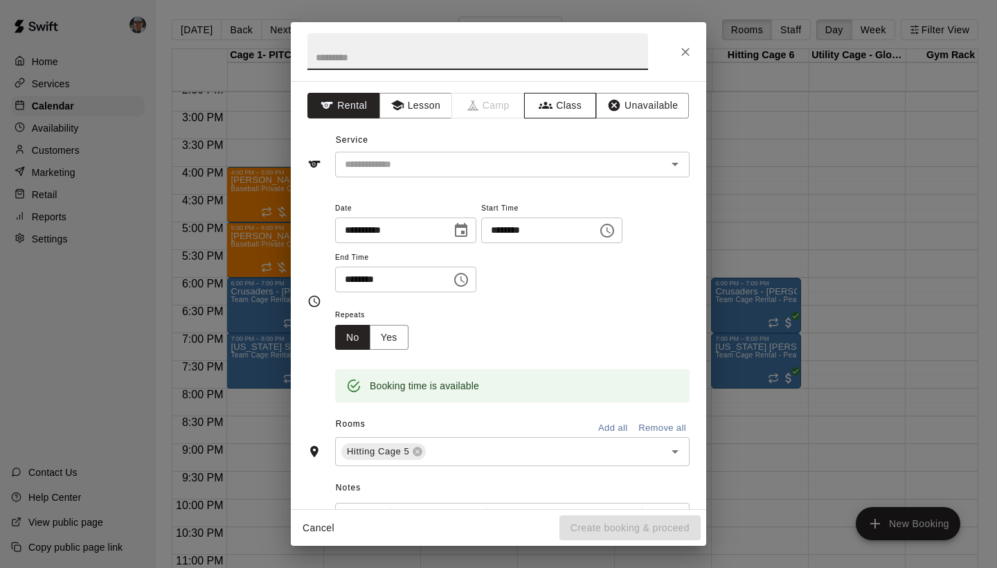
click at [548, 97] on button "Class" at bounding box center [560, 106] width 73 height 26
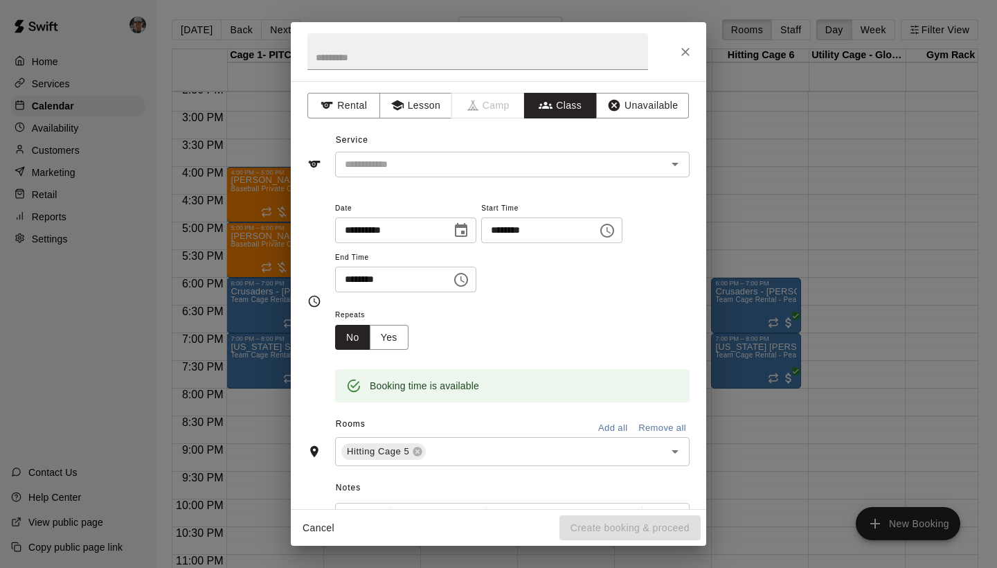
click at [544, 160] on input "text" at bounding box center [500, 164] width 323 height 17
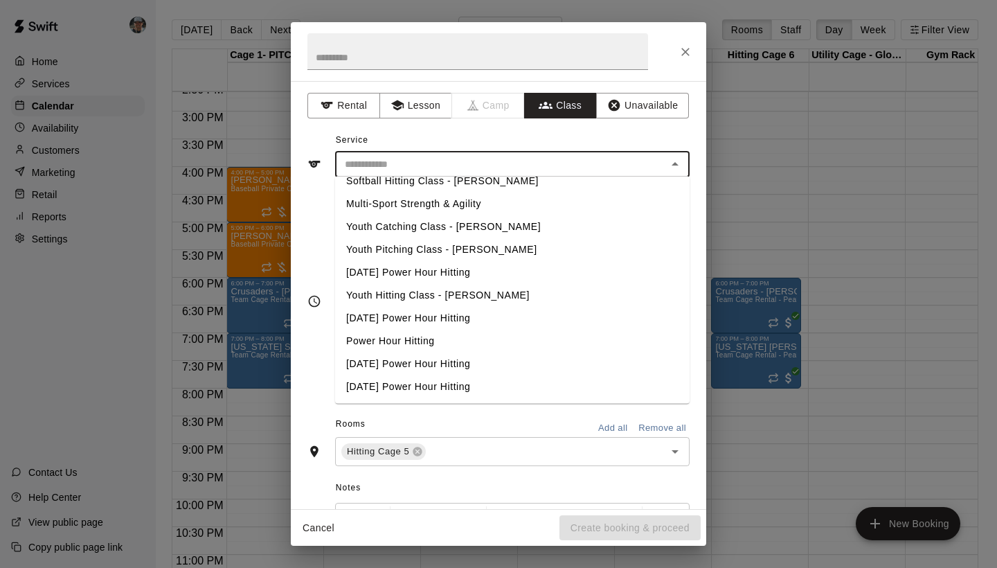
scroll to position [150, 0]
click at [434, 335] on li "Power Hour Hitting" at bounding box center [512, 341] width 355 height 23
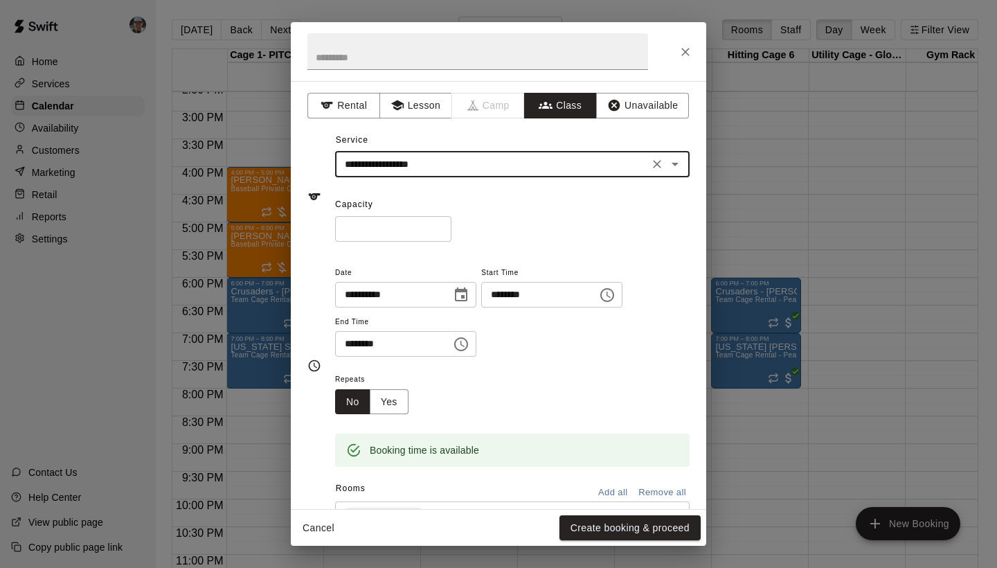
type input "**********"
click at [445, 223] on input "*" at bounding box center [393, 229] width 116 height 26
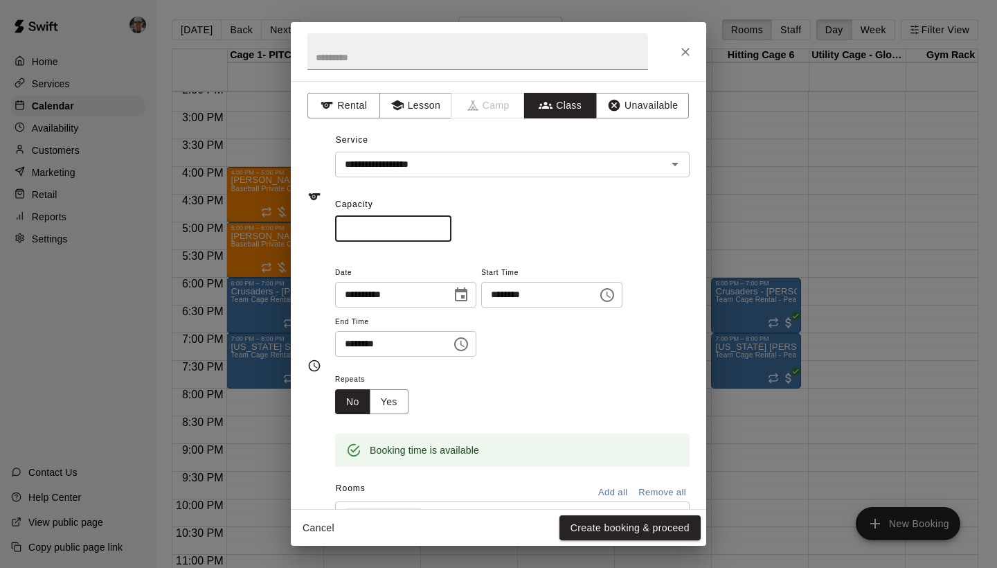
type input "*"
click at [445, 223] on input "*" at bounding box center [393, 229] width 116 height 26
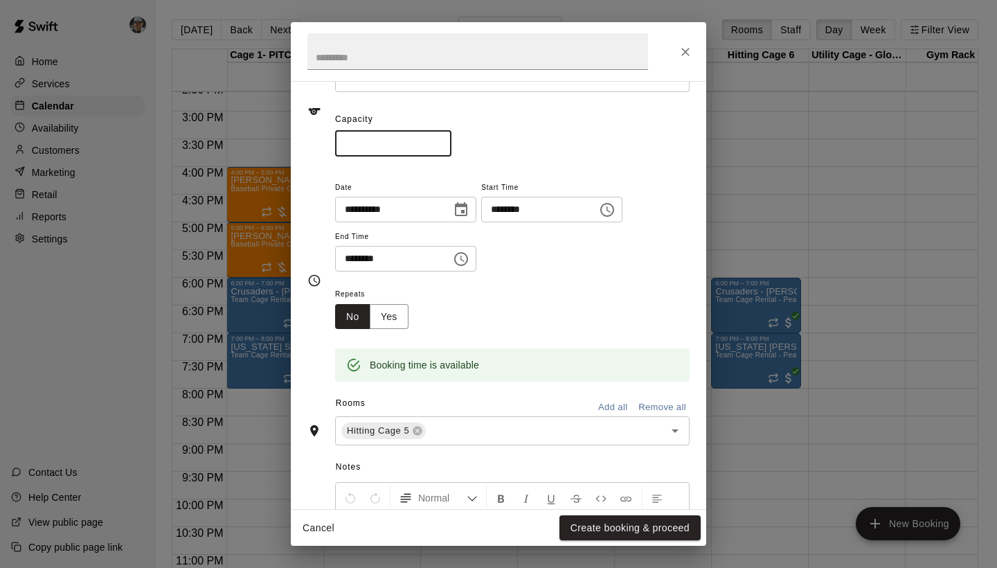
scroll to position [105, 0]
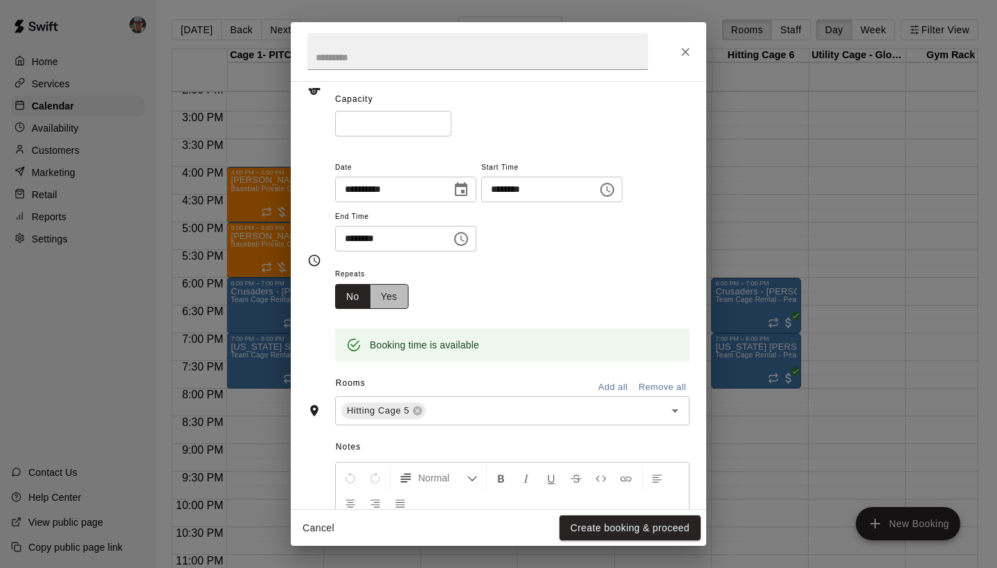
click at [395, 295] on button "Yes" at bounding box center [389, 297] width 39 height 26
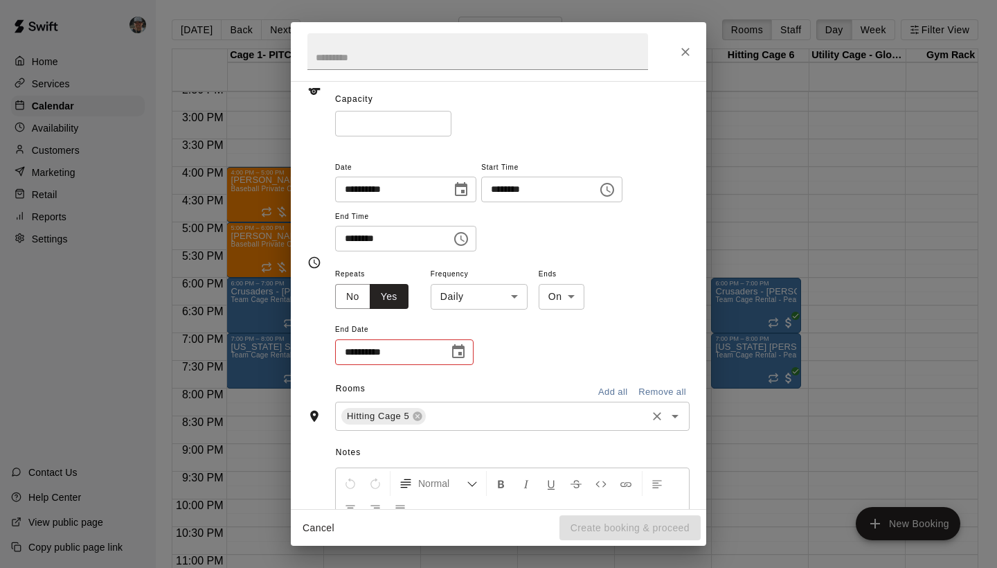
click at [458, 415] on input "text" at bounding box center [536, 415] width 217 height 17
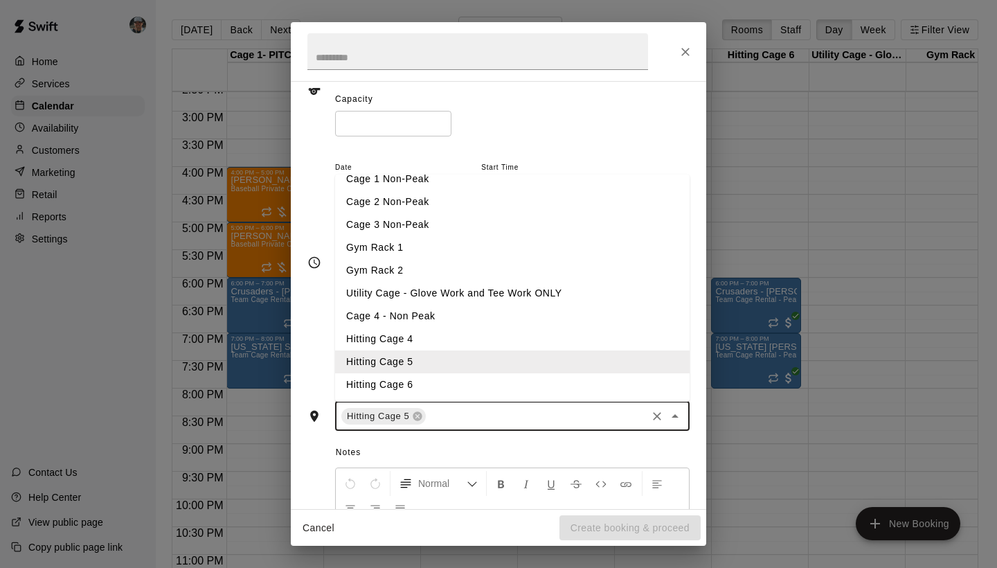
scroll to position [81, 0]
click at [420, 383] on li "Hitting Cage 6" at bounding box center [512, 384] width 355 height 23
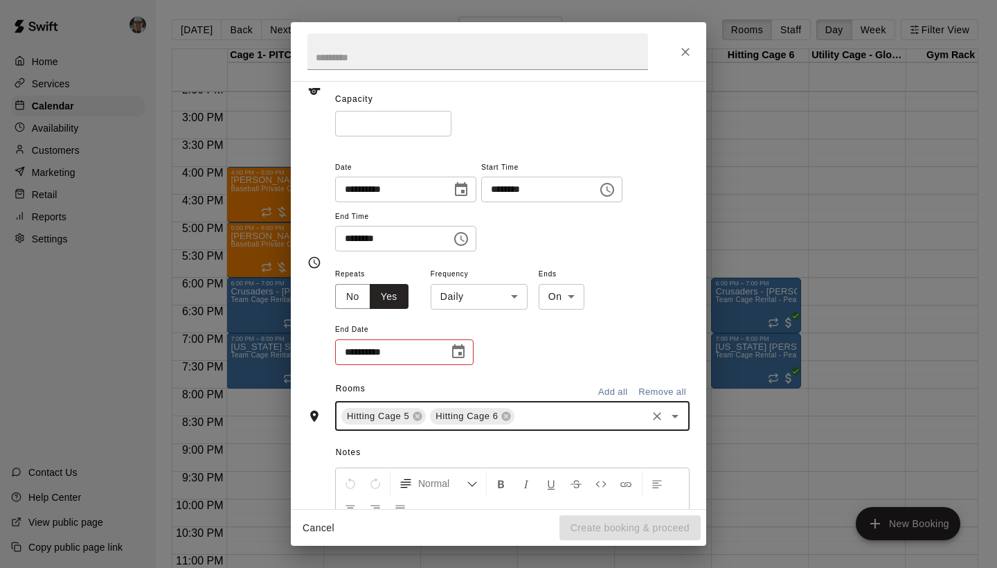
click at [419, 344] on input "**********" at bounding box center [387, 352] width 104 height 26
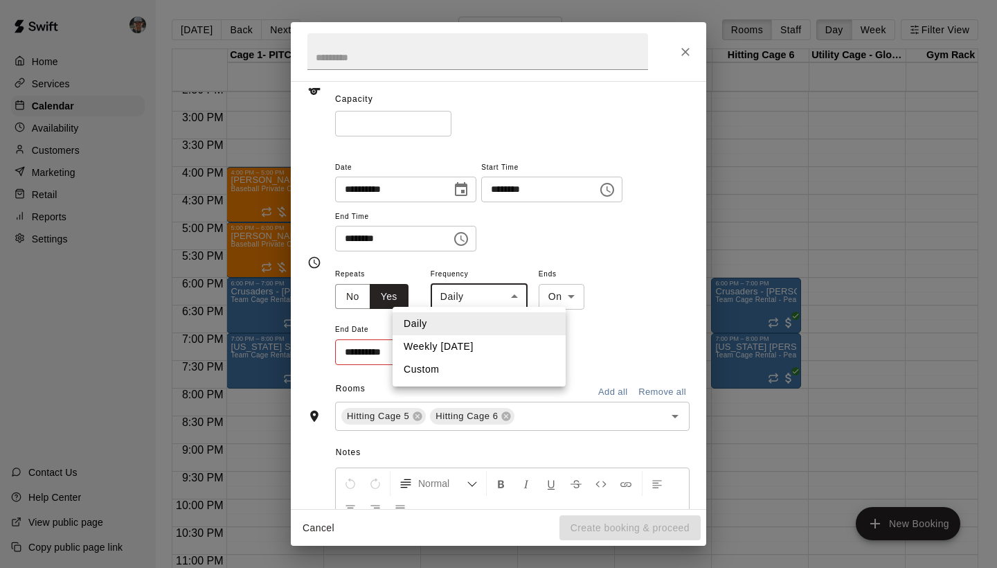
click at [492, 303] on body "Home Services Calendar Availability Customers Marketing Retail Reports Settings…" at bounding box center [498, 295] width 997 height 590
click at [479, 337] on li "Weekly on Wednesday" at bounding box center [479, 346] width 173 height 23
type input "******"
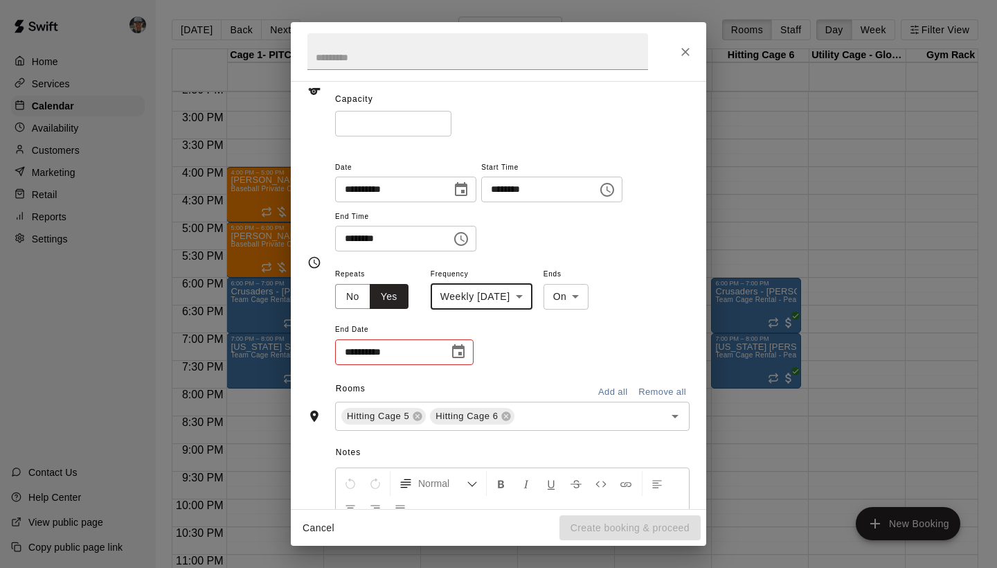
click at [454, 349] on icon "Choose date" at bounding box center [458, 351] width 12 height 14
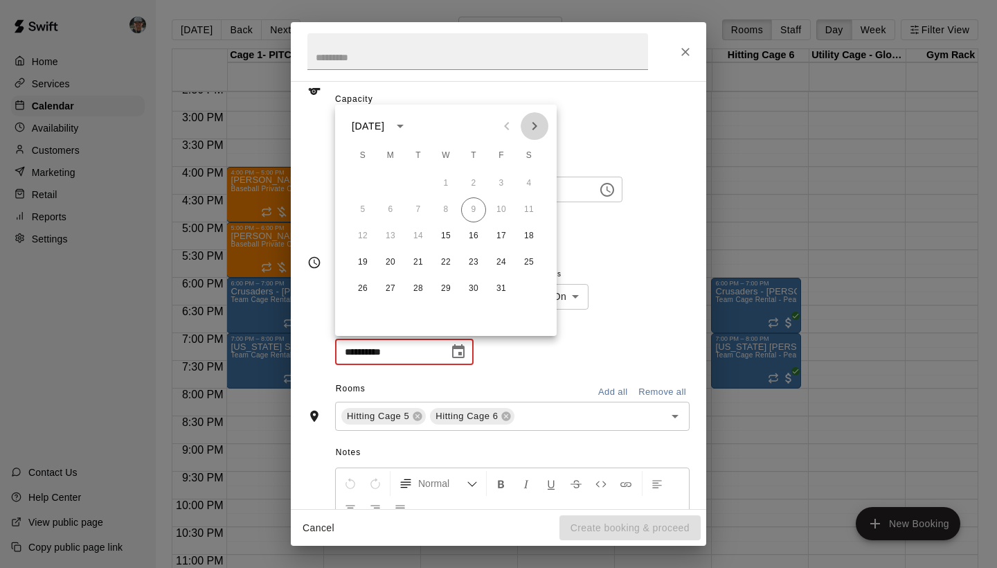
click at [533, 127] on icon "Next month" at bounding box center [534, 126] width 17 height 17
click at [443, 279] on button "26" at bounding box center [445, 288] width 25 height 25
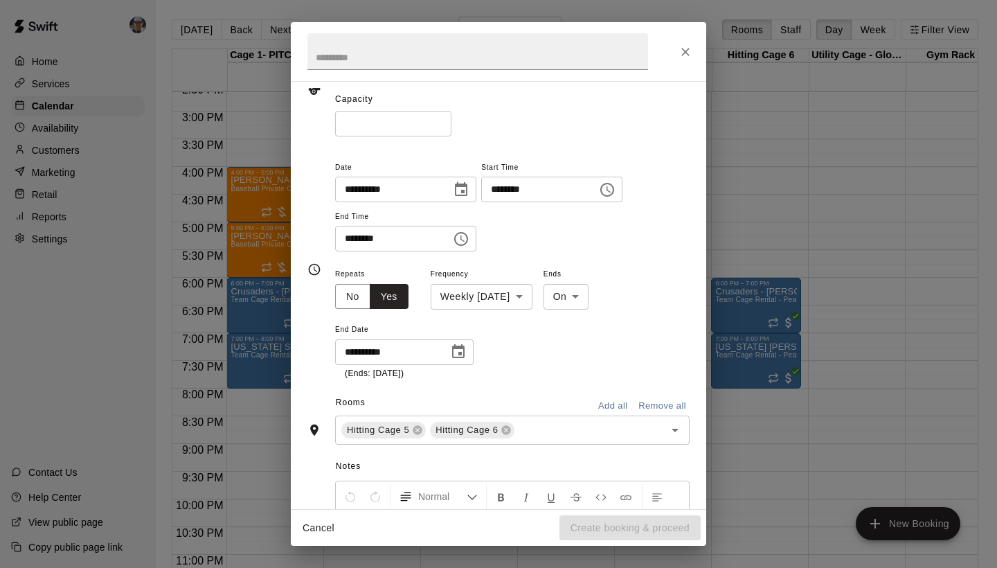
type input "**********"
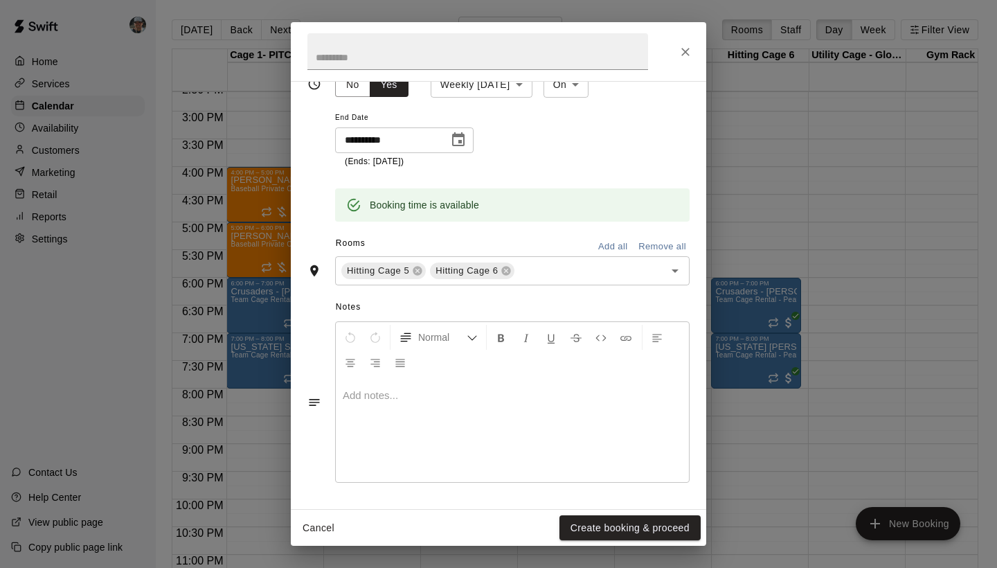
scroll to position [317, 0]
click at [610, 529] on button "Create booking & proceed" at bounding box center [630, 528] width 141 height 26
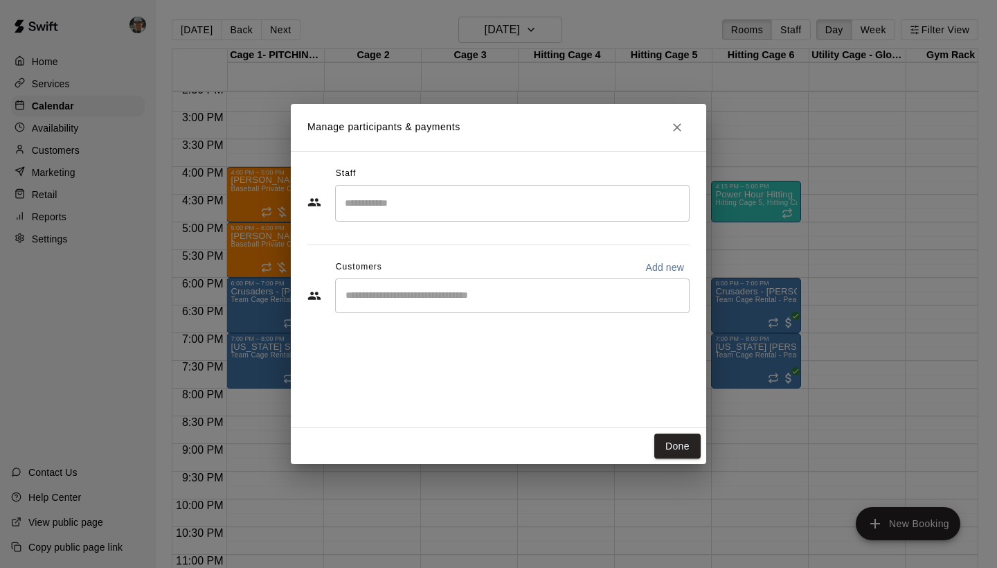
click at [461, 208] on input "Search staff" at bounding box center [512, 203] width 342 height 24
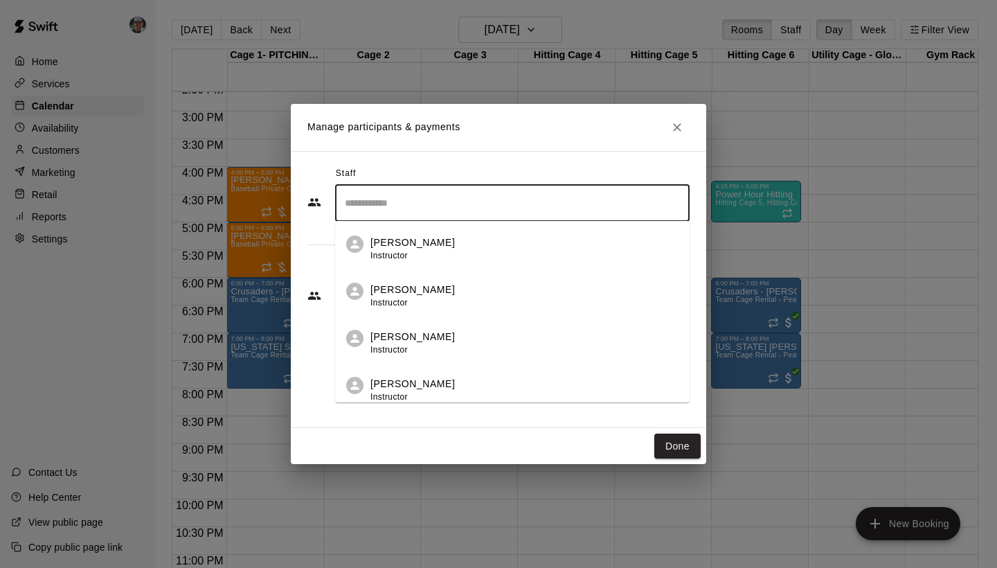
click at [478, 252] on div "Charles Mack Instructor" at bounding box center [524, 248] width 308 height 27
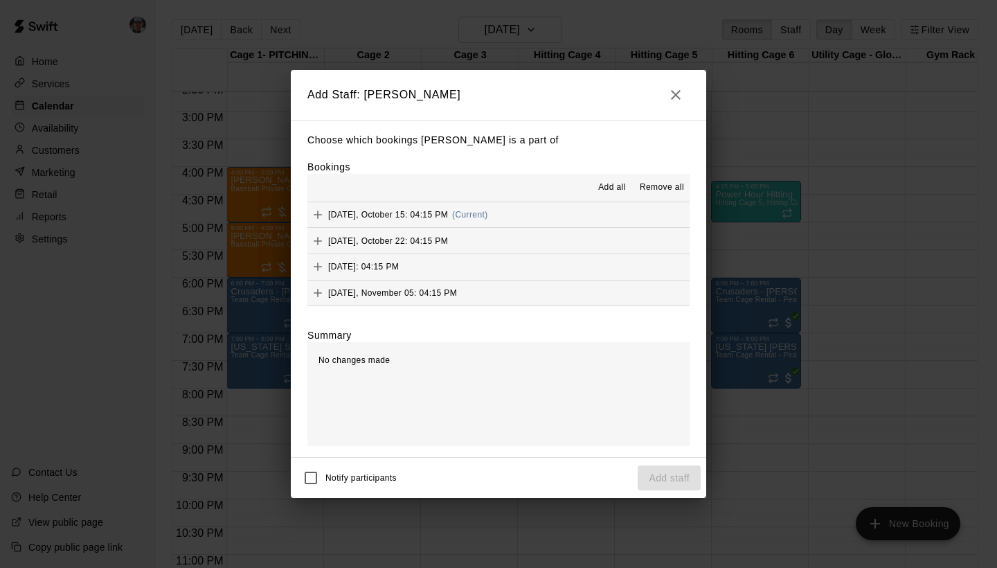
click at [610, 181] on span "Add all" at bounding box center [612, 188] width 28 height 14
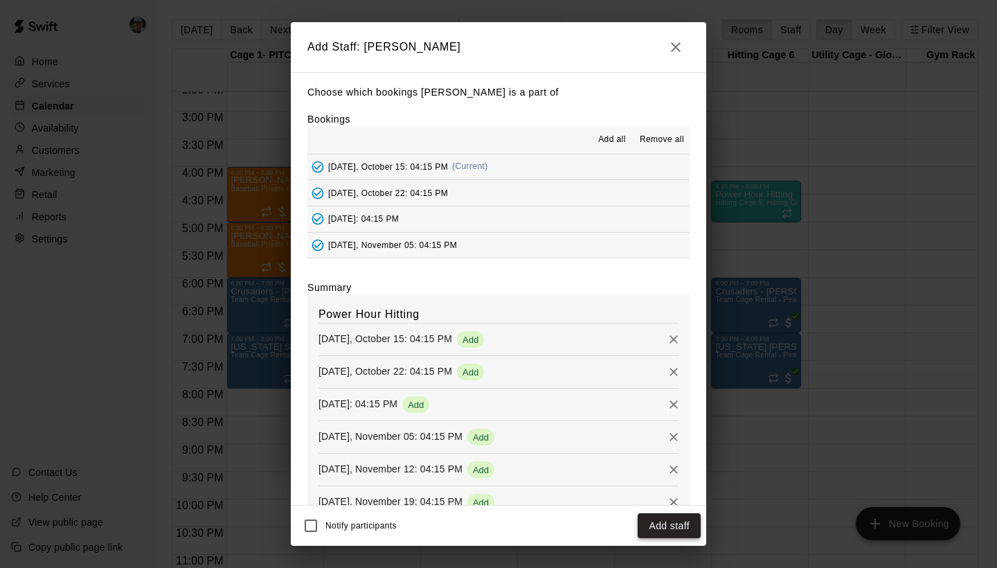
click at [659, 523] on button "Add staff" at bounding box center [669, 526] width 63 height 26
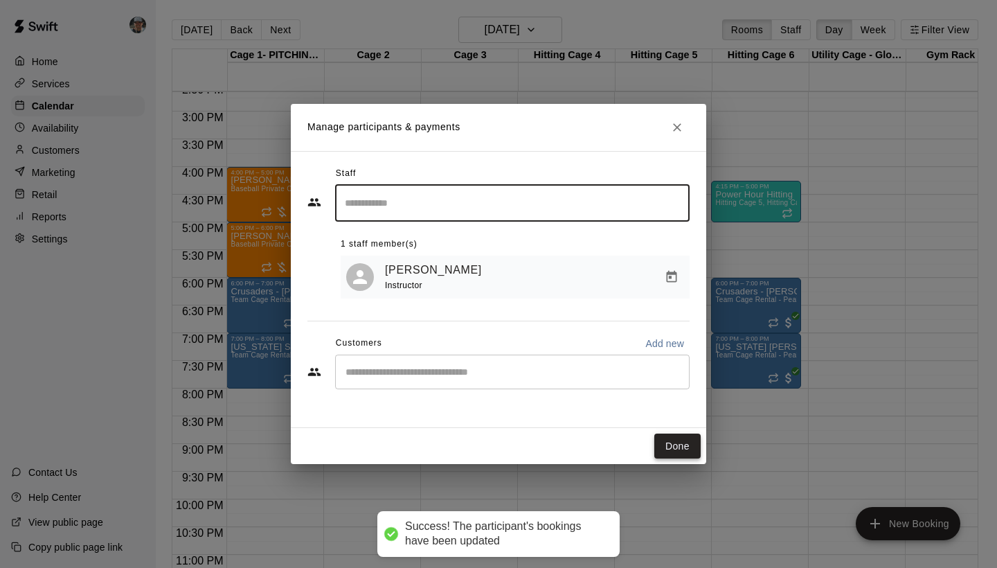
click at [681, 449] on button "Done" at bounding box center [677, 446] width 46 height 26
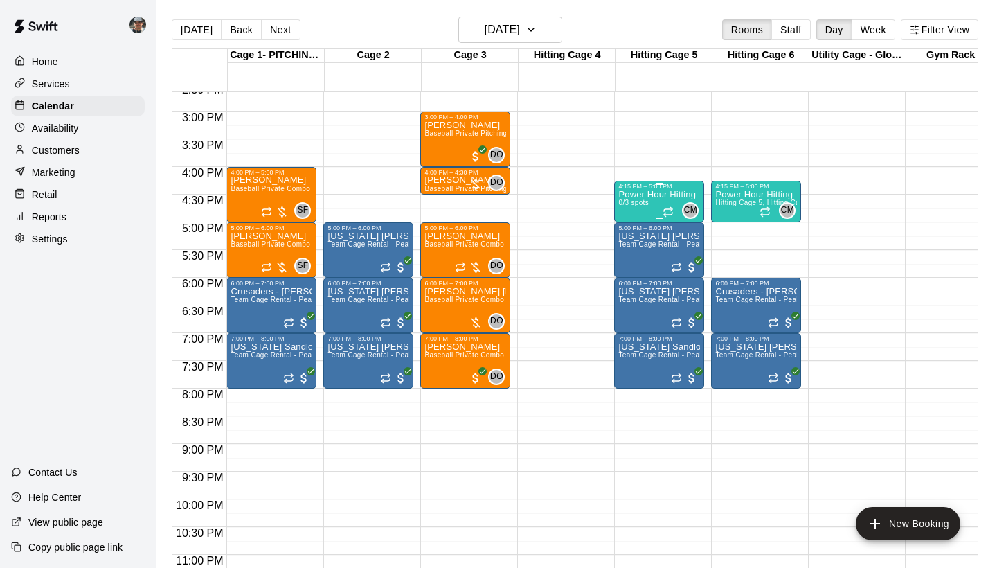
click at [643, 211] on div "Power Hour Hitting 0/3 spots" at bounding box center [657, 474] width 78 height 568
click at [629, 206] on icon "edit" at bounding box center [633, 205] width 12 height 12
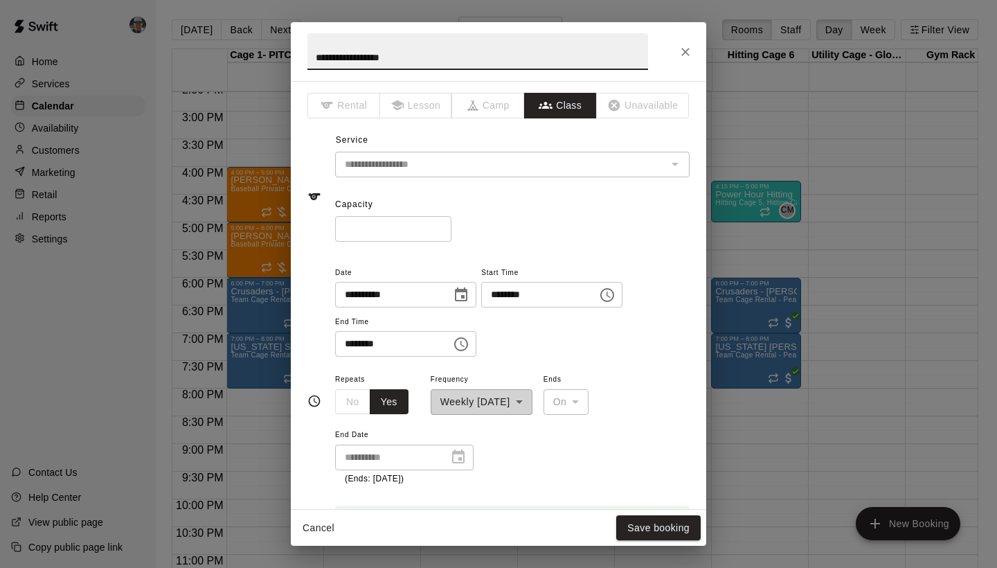
click at [441, 225] on input "*" at bounding box center [393, 229] width 116 height 26
type input "*"
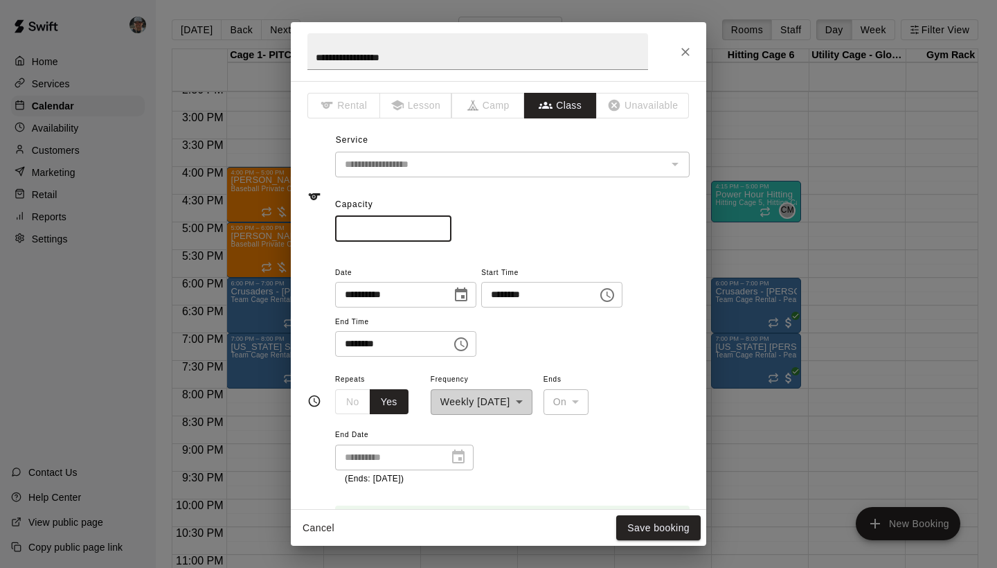
click at [441, 225] on input "*" at bounding box center [393, 229] width 116 height 26
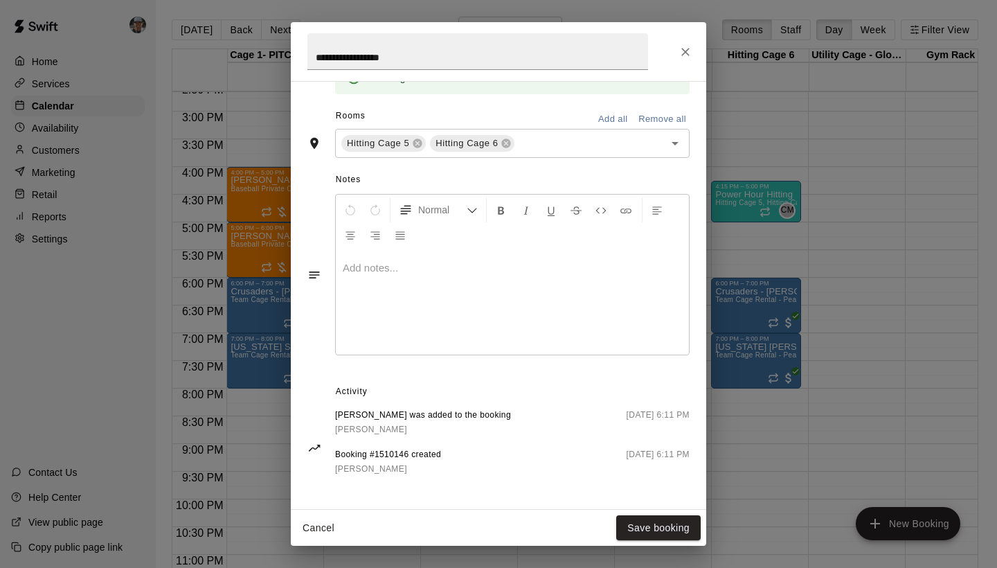
scroll to position [444, 0]
click at [638, 521] on button "Save booking" at bounding box center [658, 528] width 84 height 26
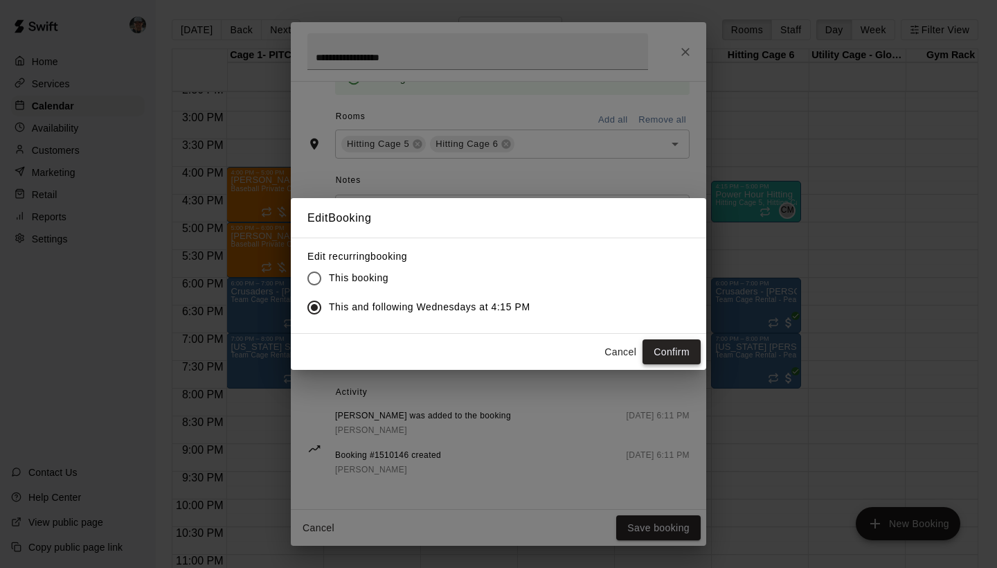
click at [659, 346] on button "Confirm" at bounding box center [672, 352] width 58 height 26
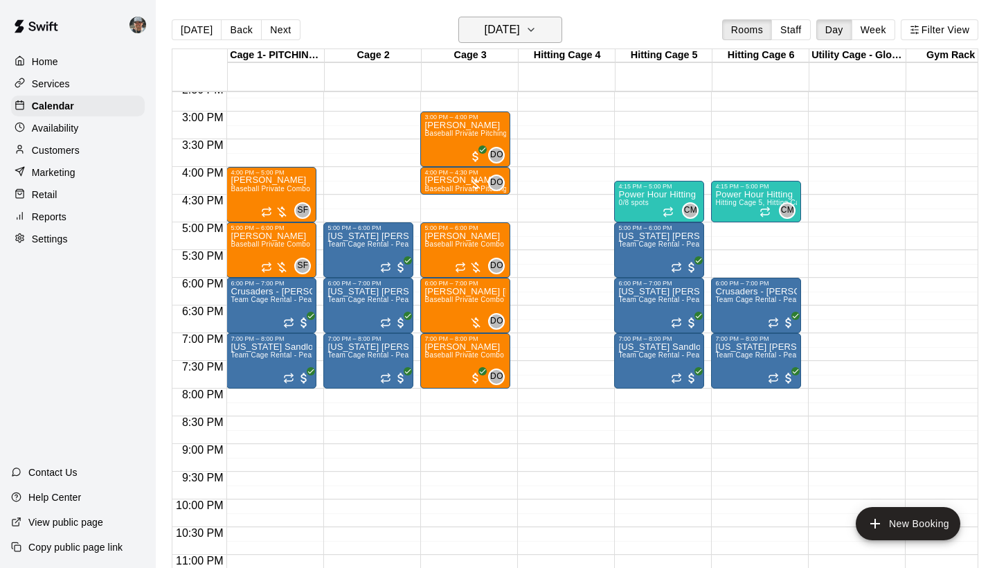
click at [537, 37] on icon "button" at bounding box center [531, 29] width 11 height 17
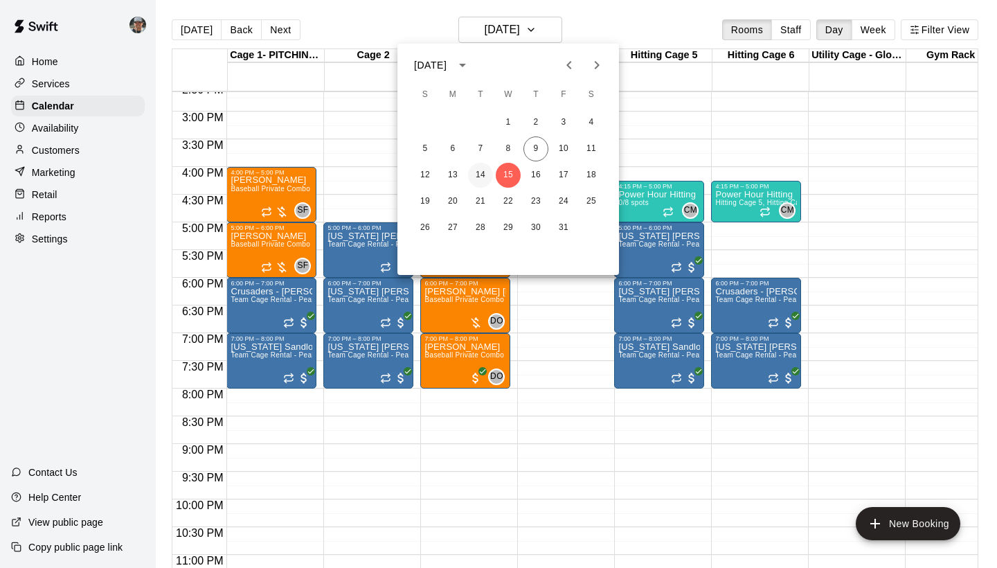
click at [484, 176] on button "14" at bounding box center [480, 175] width 25 height 25
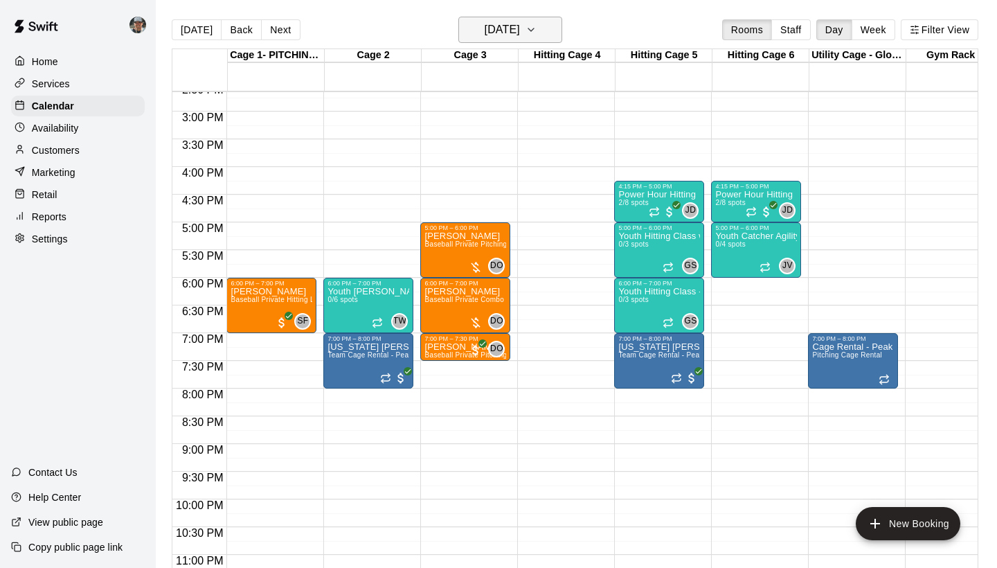
click at [537, 33] on icon "button" at bounding box center [531, 29] width 11 height 17
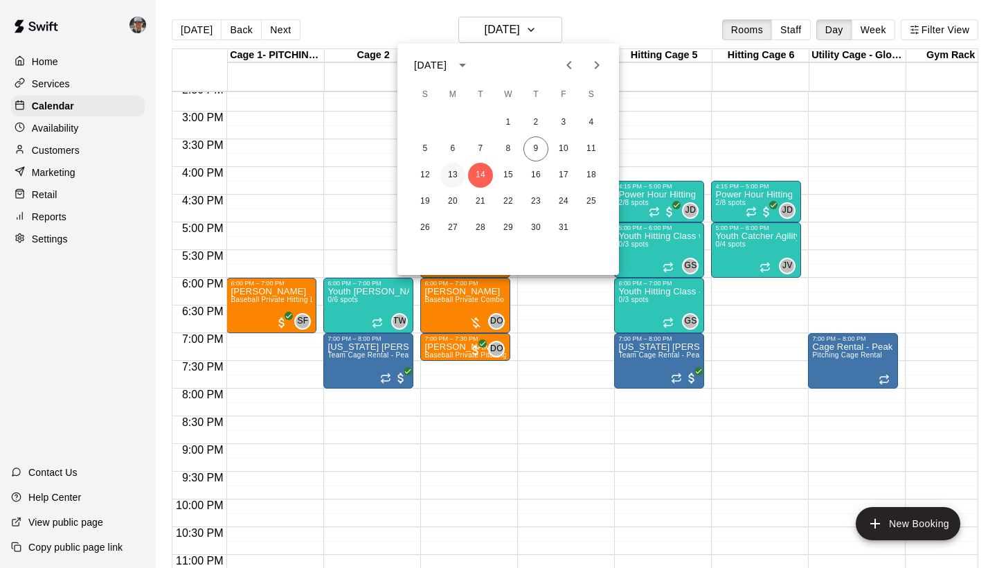
click at [452, 174] on button "13" at bounding box center [452, 175] width 25 height 25
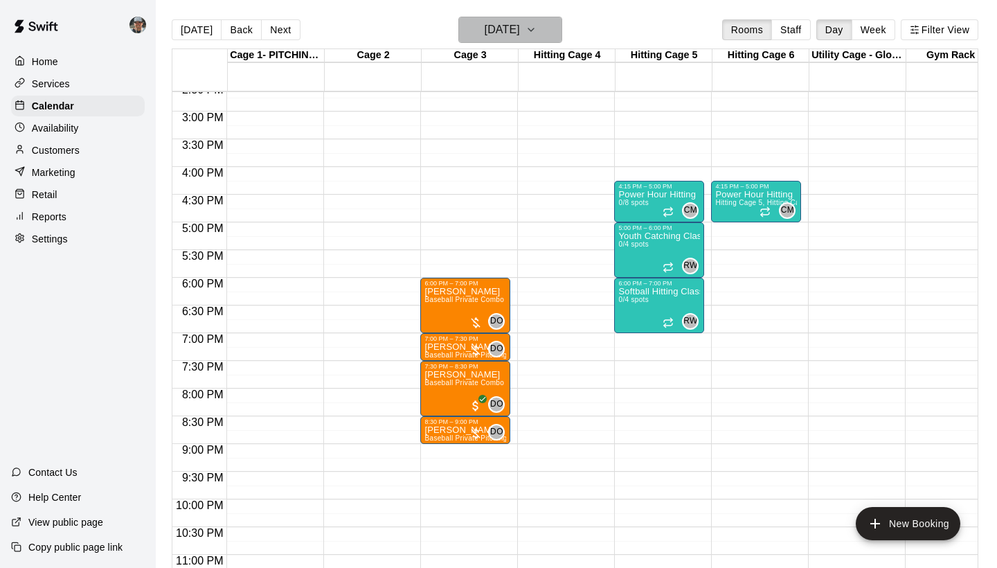
click at [537, 28] on icon "button" at bounding box center [531, 29] width 11 height 17
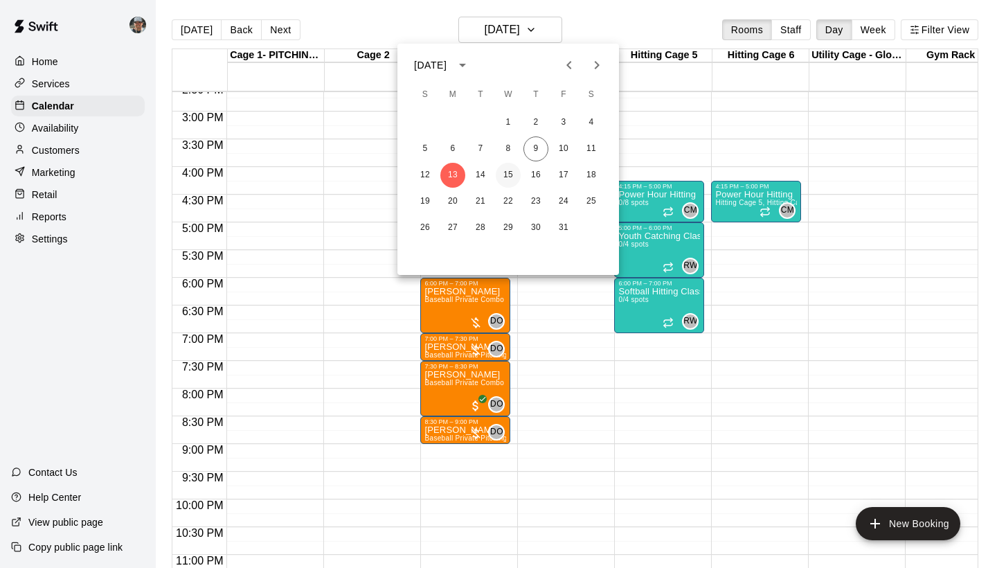
click at [510, 173] on button "15" at bounding box center [508, 175] width 25 height 25
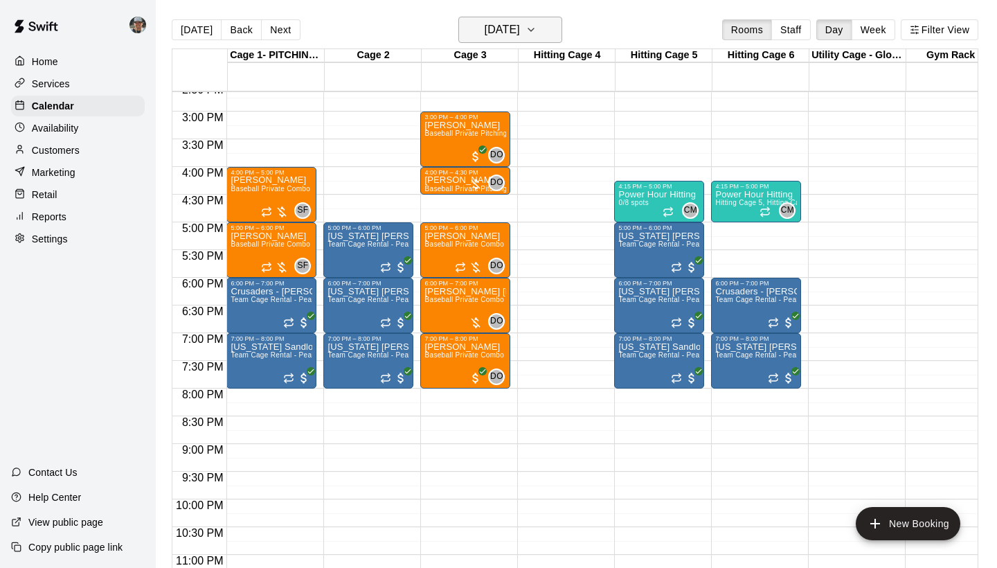
click at [537, 37] on icon "button" at bounding box center [531, 29] width 11 height 17
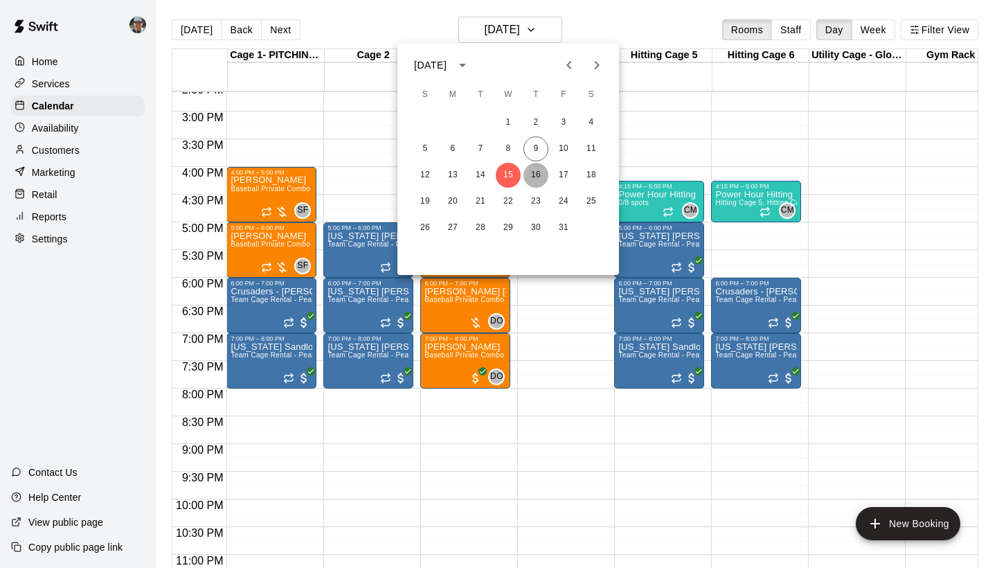
click at [537, 179] on button "16" at bounding box center [536, 175] width 25 height 25
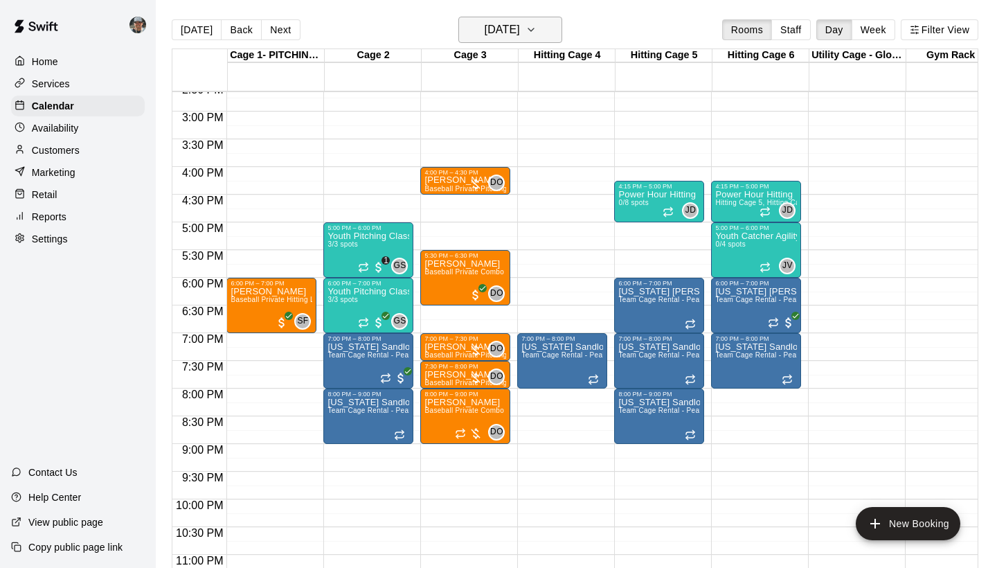
click at [537, 32] on icon "button" at bounding box center [531, 29] width 11 height 17
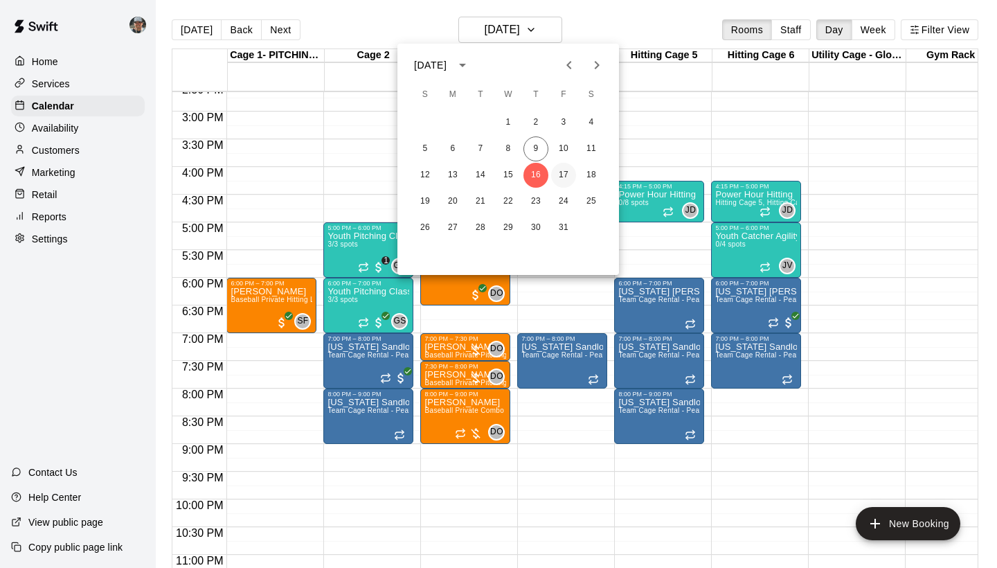
click at [566, 175] on button "17" at bounding box center [563, 175] width 25 height 25
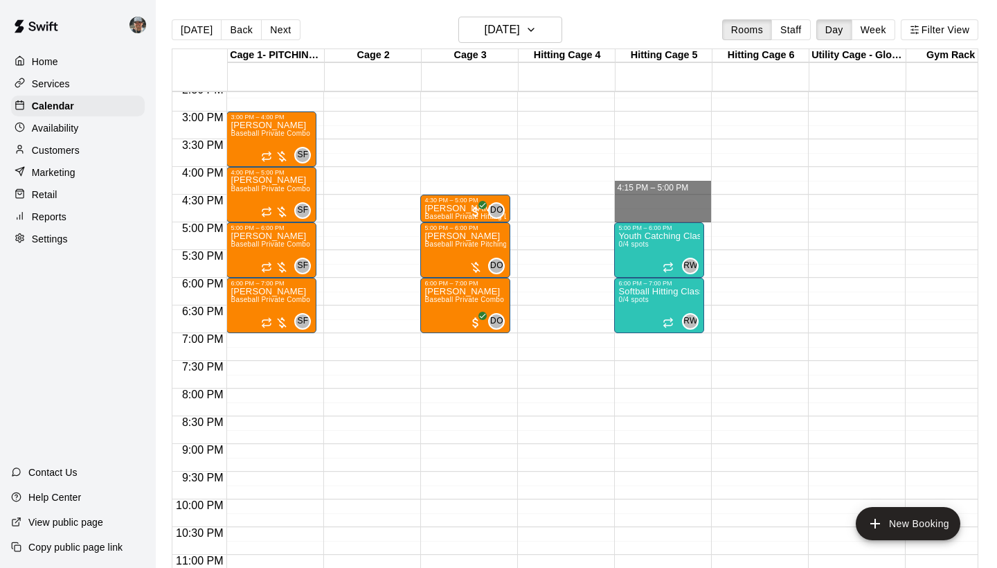
drag, startPoint x: 660, startPoint y: 182, endPoint x: 665, endPoint y: 213, distance: 30.9
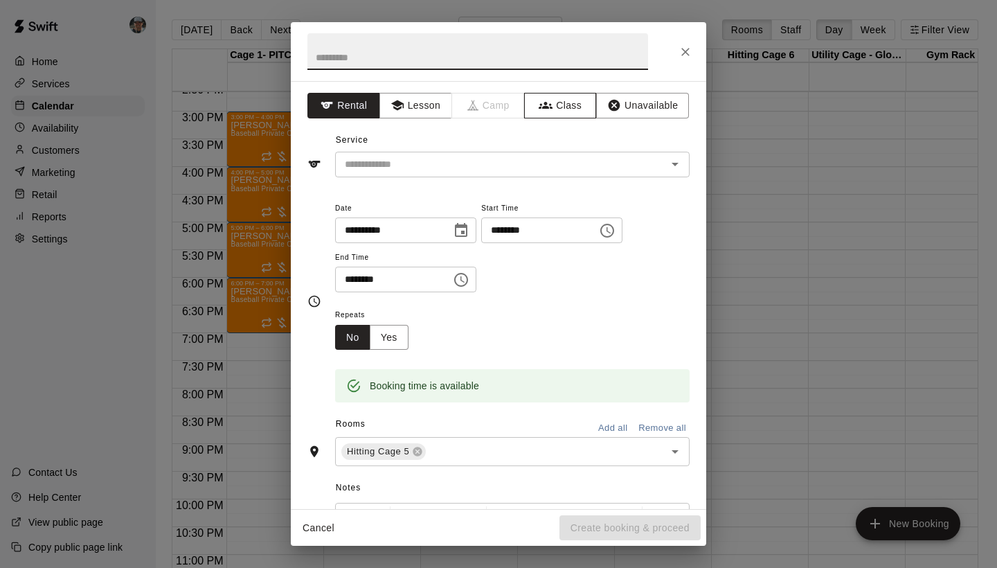
click at [558, 108] on button "Class" at bounding box center [560, 106] width 73 height 26
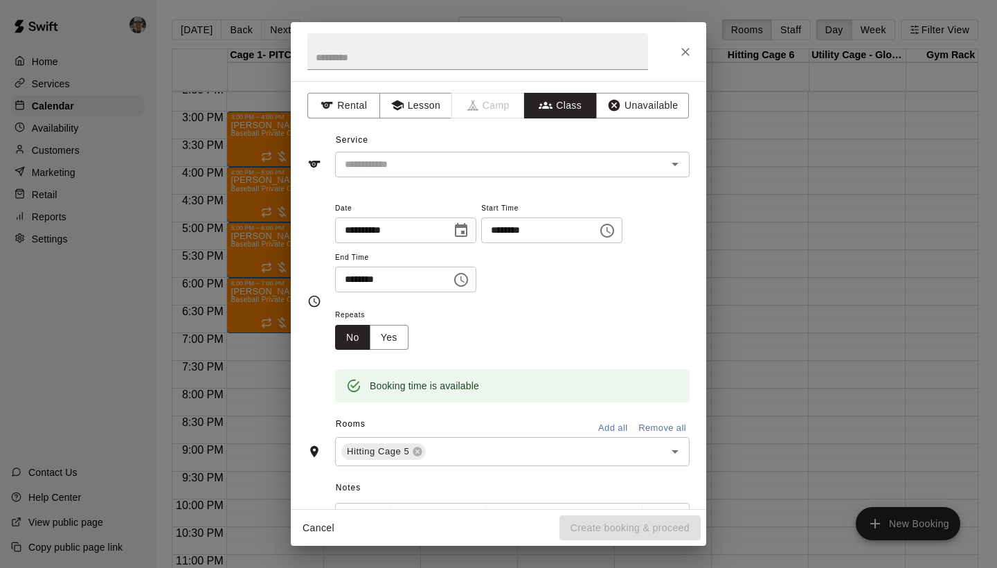
click at [562, 156] on input "text" at bounding box center [500, 164] width 323 height 17
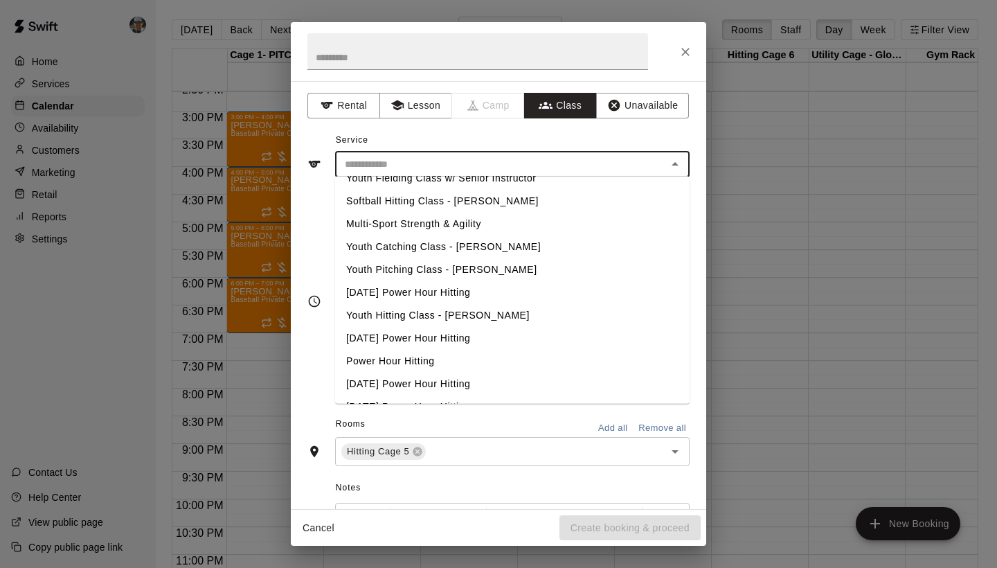
scroll to position [134, 0]
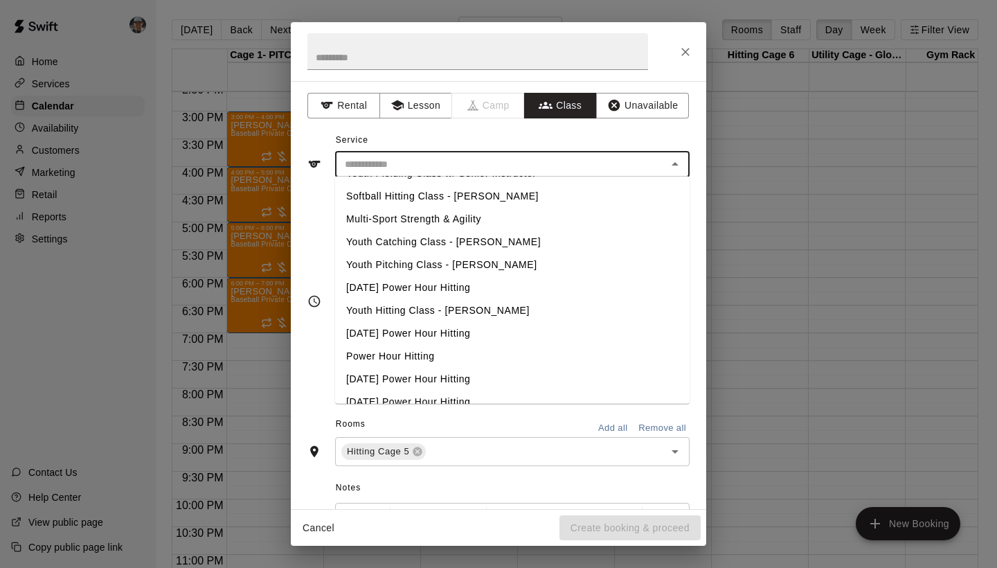
click at [458, 357] on li "Power Hour Hitting" at bounding box center [512, 356] width 355 height 23
type input "**********"
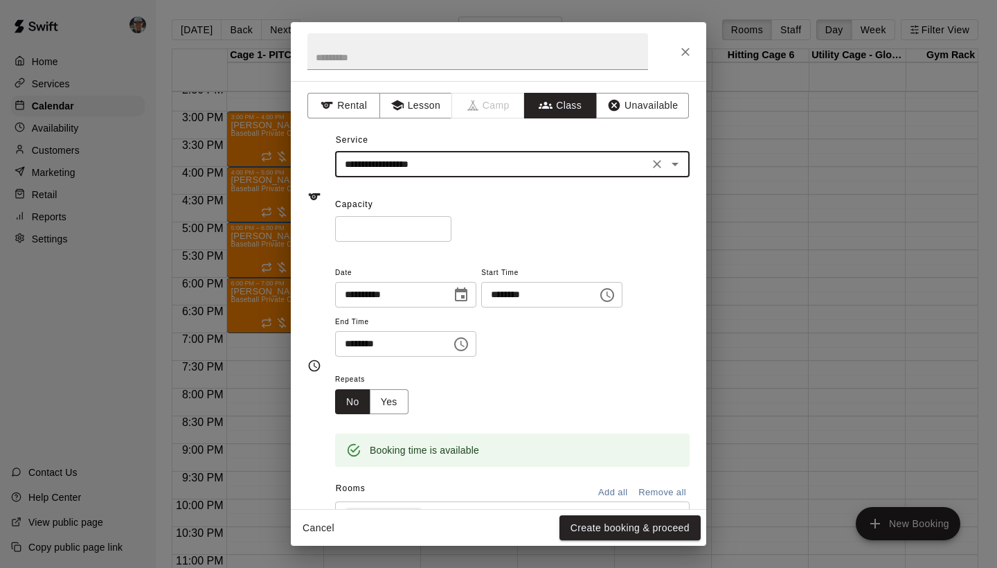
click at [443, 226] on input "*" at bounding box center [393, 229] width 116 height 26
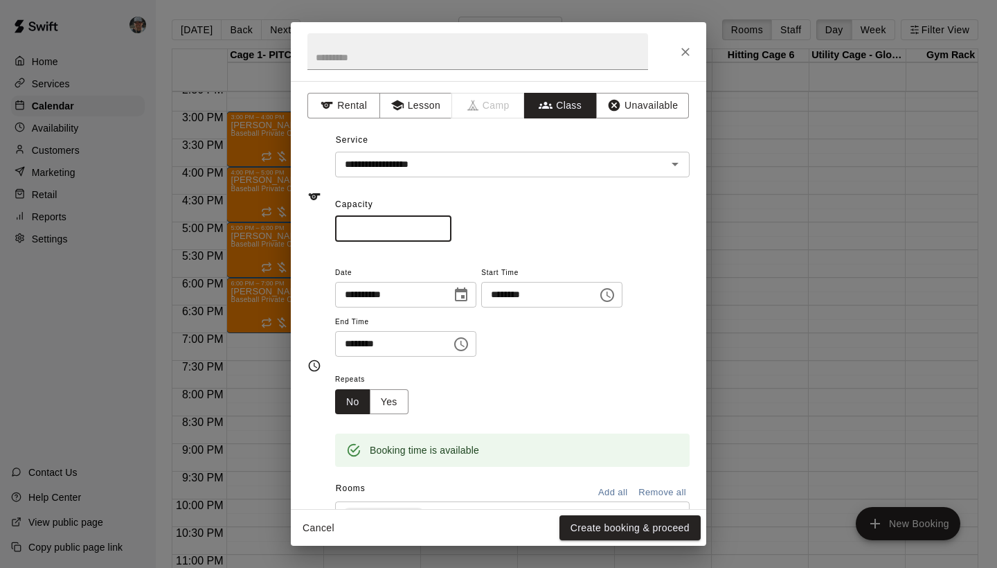
click at [443, 226] on input "*" at bounding box center [393, 229] width 116 height 26
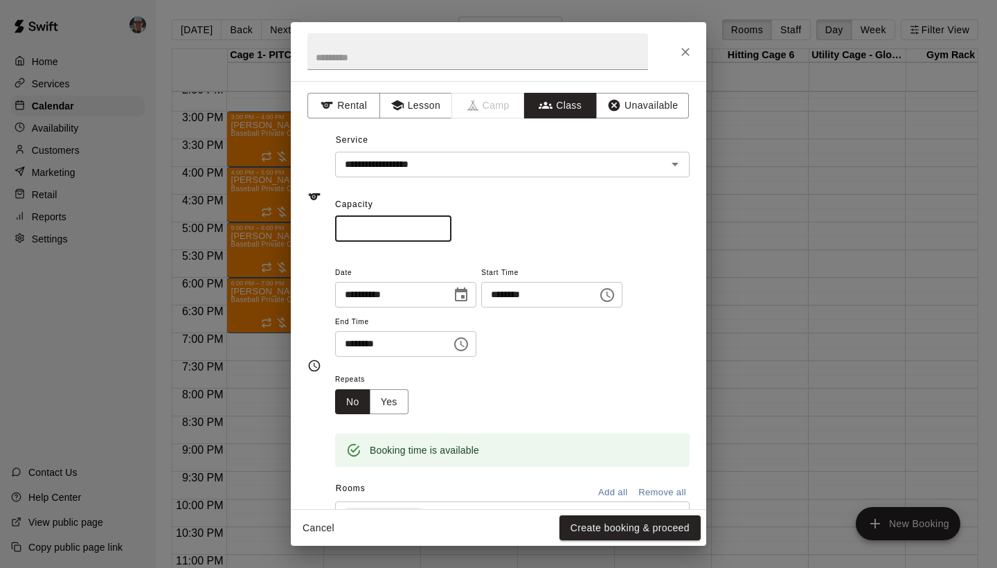
type input "*"
click at [443, 226] on input "*" at bounding box center [393, 229] width 116 height 26
click at [391, 401] on button "Yes" at bounding box center [389, 402] width 39 height 26
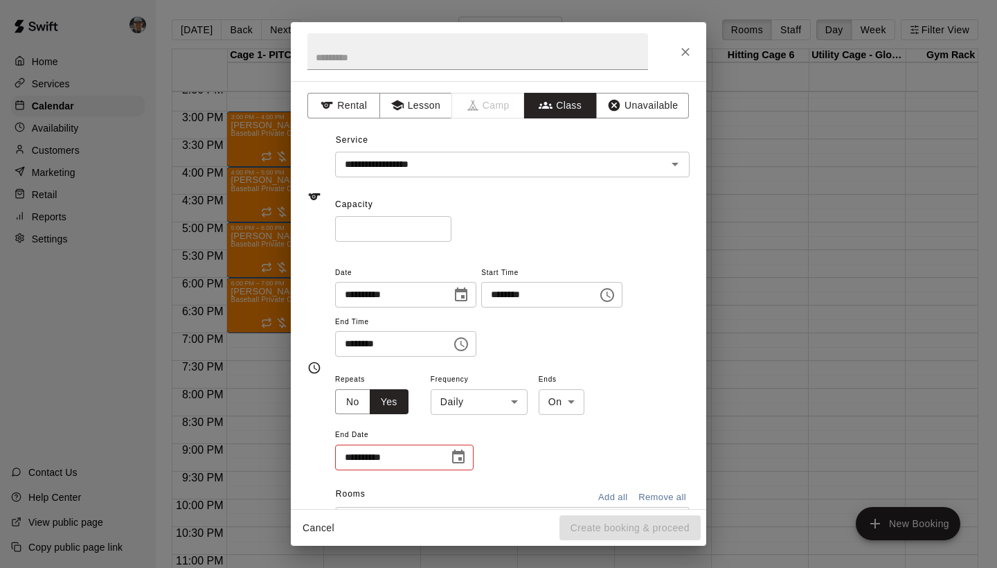
click at [498, 401] on body "Home Services Calendar Availability Customers Marketing Retail Reports Settings…" at bounding box center [498, 295] width 997 height 590
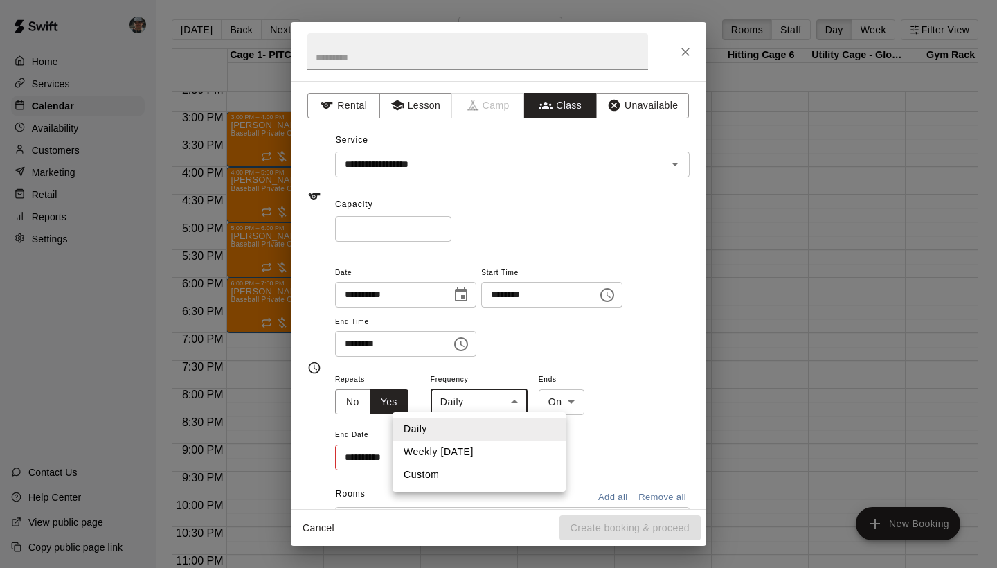
click at [494, 445] on li "Weekly on Friday" at bounding box center [479, 451] width 173 height 23
type input "******"
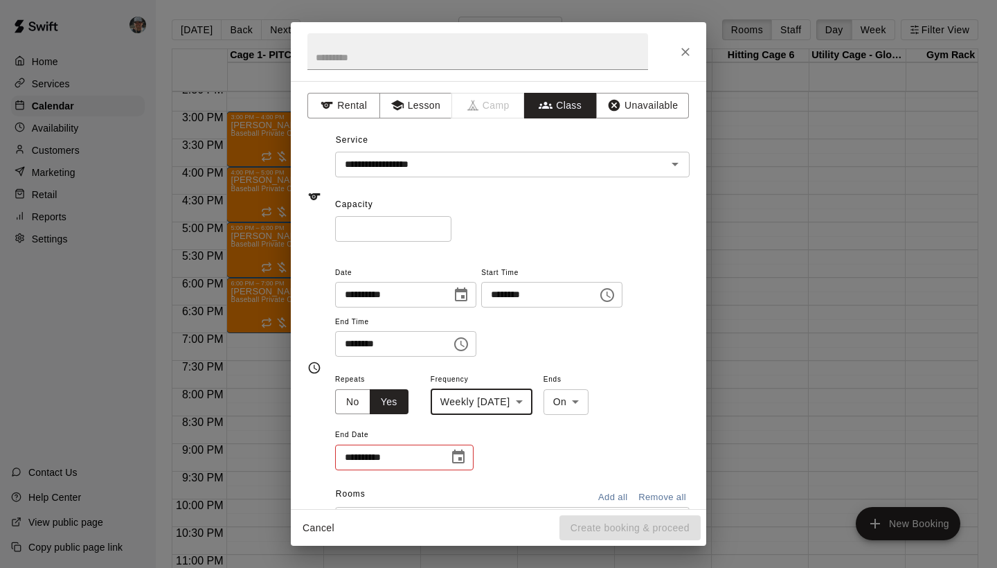
click at [454, 456] on icon "Choose date" at bounding box center [458, 456] width 12 height 14
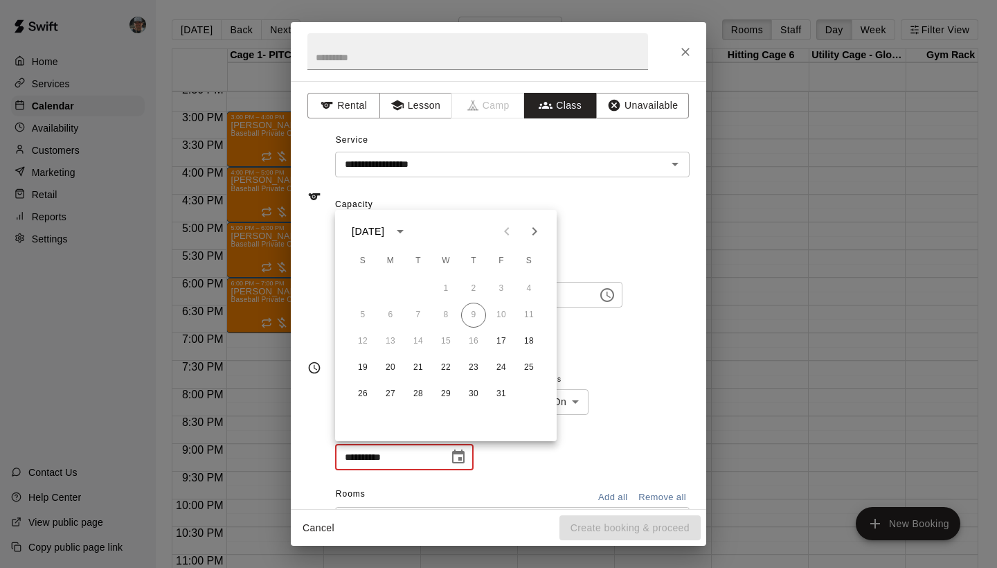
click at [533, 234] on icon "Next month" at bounding box center [535, 231] width 5 height 8
click at [504, 393] on button "28" at bounding box center [501, 394] width 25 height 25
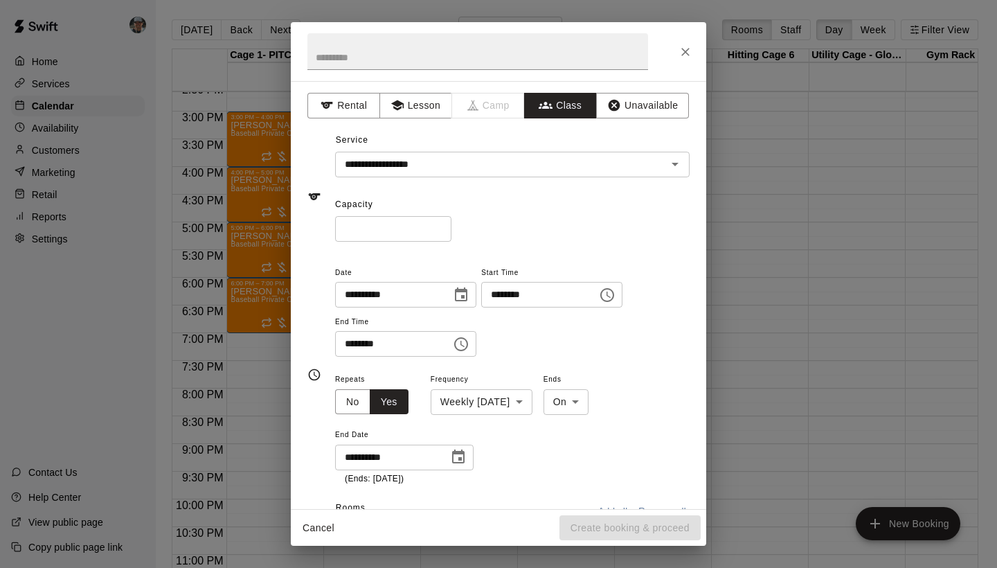
type input "**********"
click at [607, 520] on button "Create booking & proceed" at bounding box center [630, 528] width 141 height 26
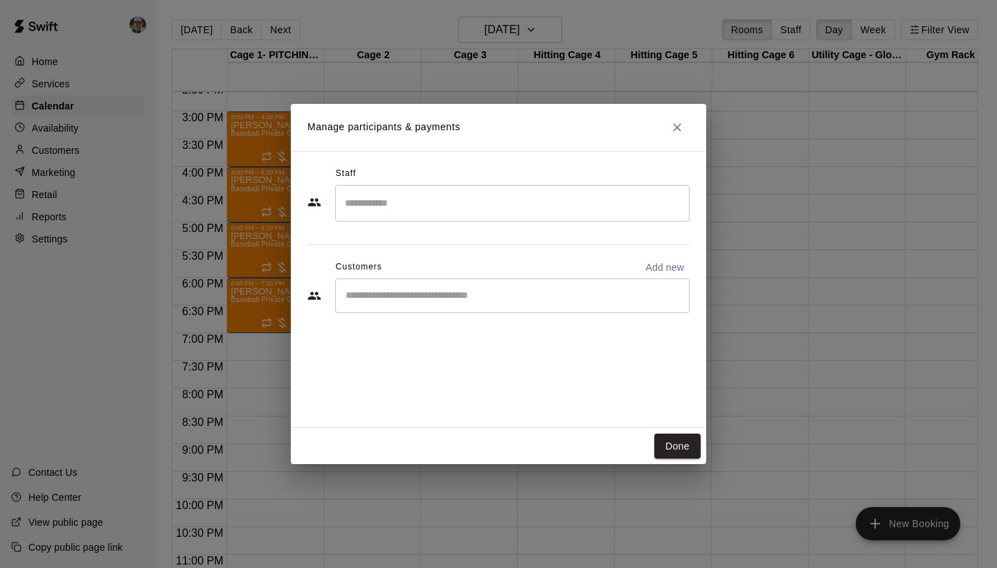
click at [532, 215] on div "​" at bounding box center [512, 203] width 355 height 37
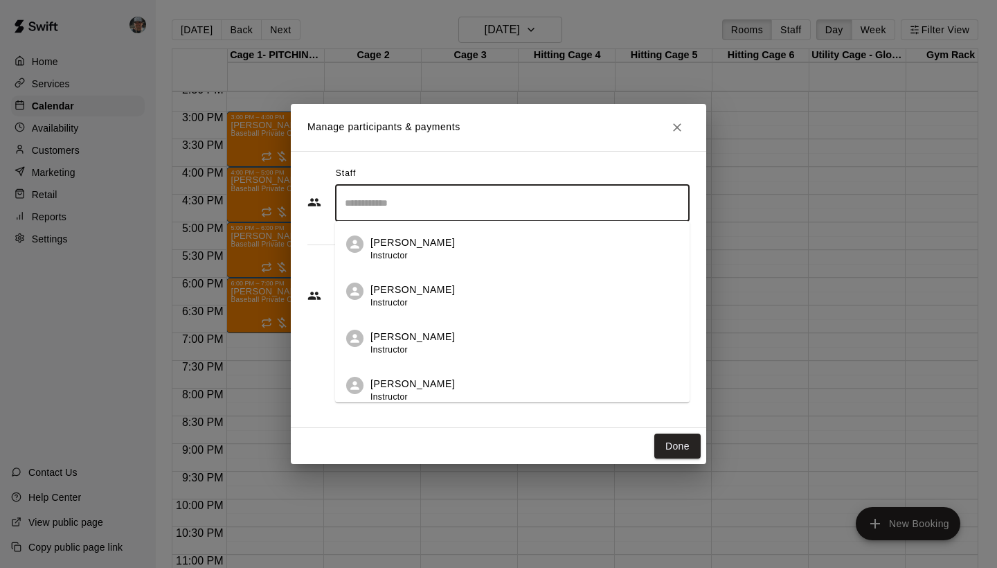
click at [523, 249] on div "Charles Mack Instructor" at bounding box center [524, 248] width 308 height 27
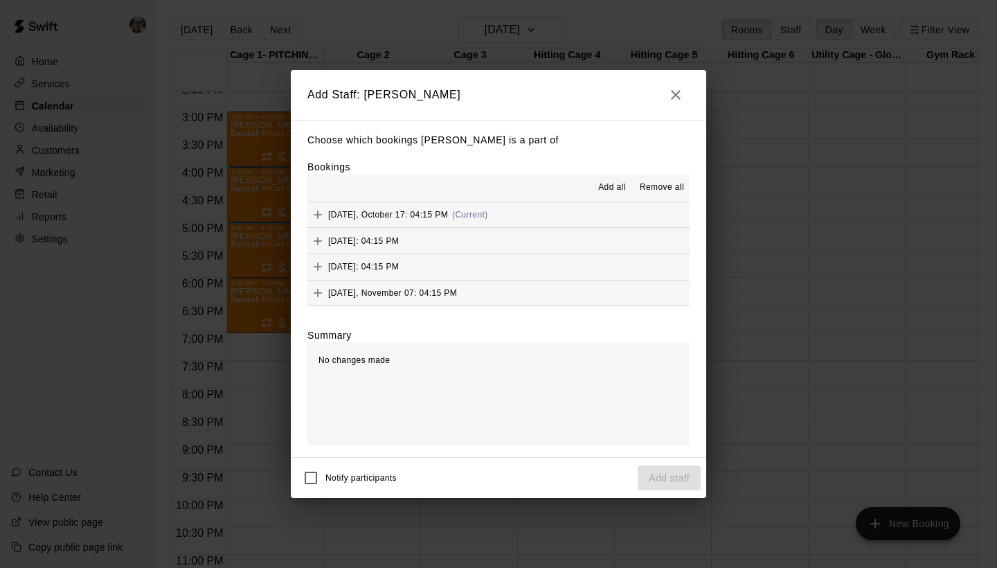
click at [605, 186] on span "Add all" at bounding box center [612, 188] width 28 height 14
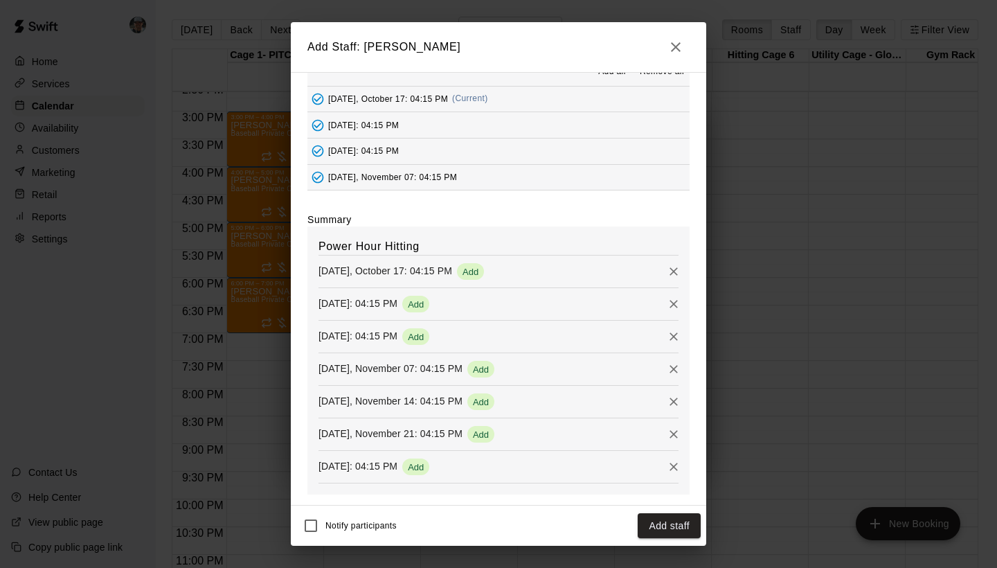
scroll to position [67, 0]
click at [667, 527] on button "Add staff" at bounding box center [669, 526] width 63 height 26
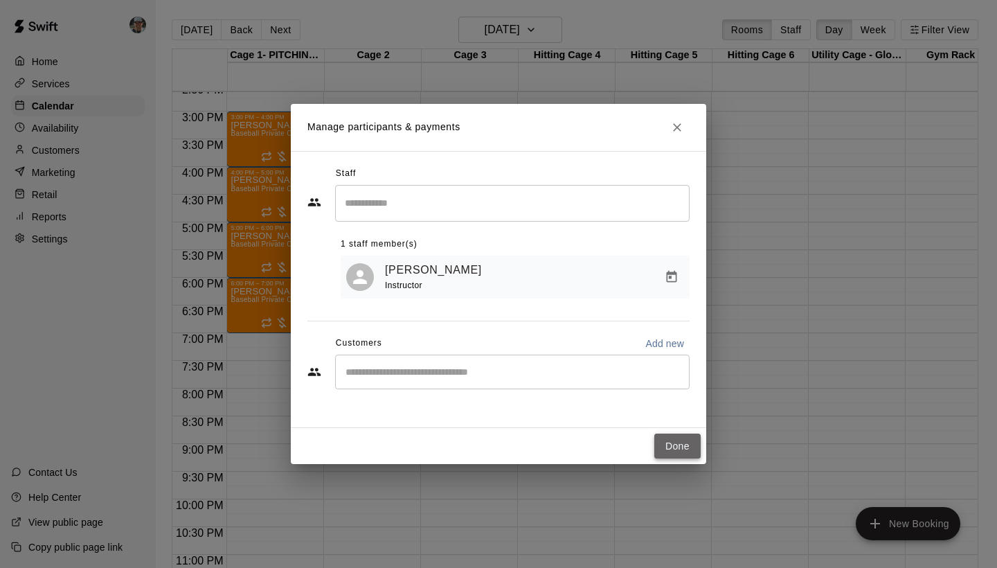
click at [676, 445] on button "Done" at bounding box center [677, 446] width 46 height 26
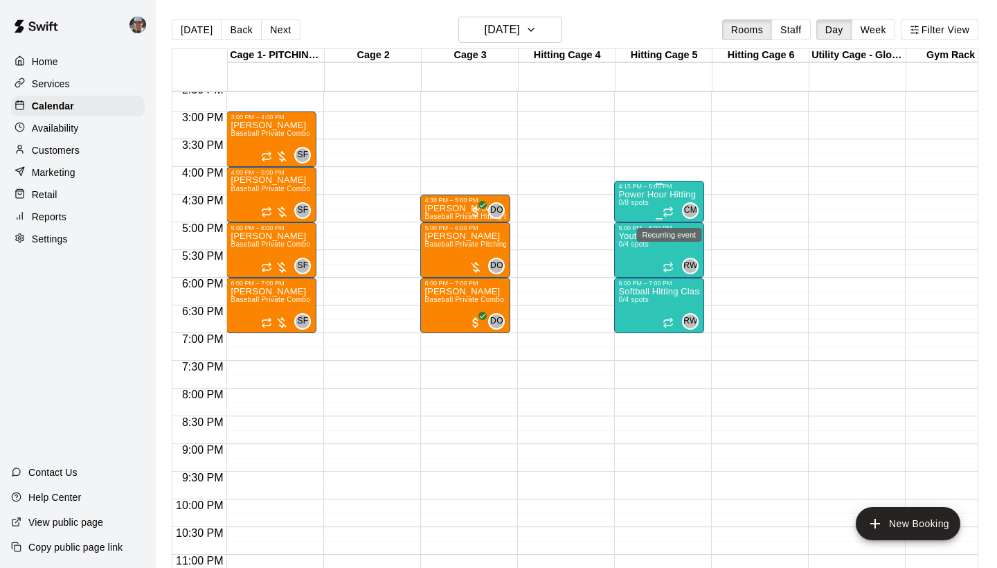
click at [674, 209] on icon "Recurring event" at bounding box center [668, 211] width 11 height 11
click at [677, 225] on icon "edit" at bounding box center [677, 221] width 17 height 17
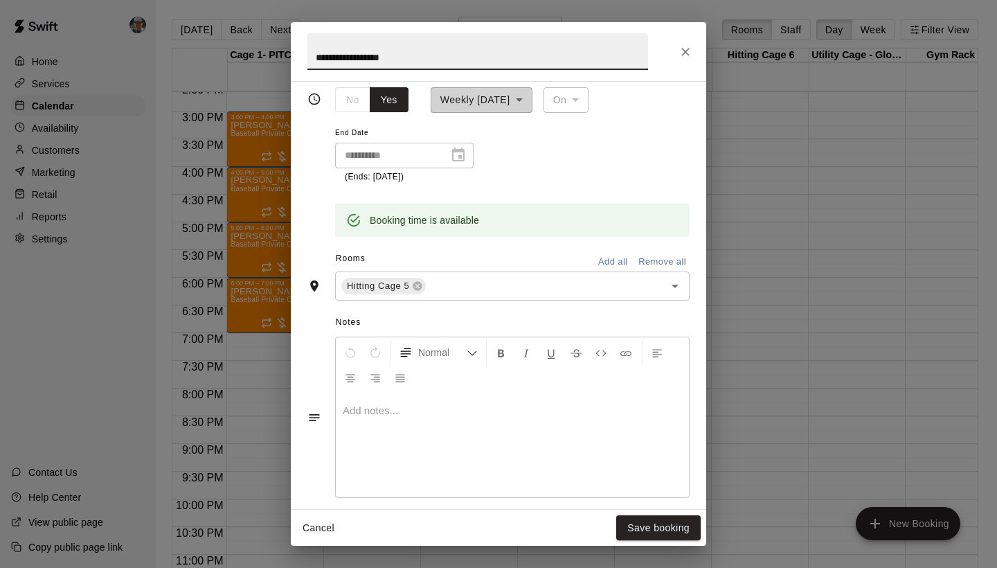
scroll to position [325, 0]
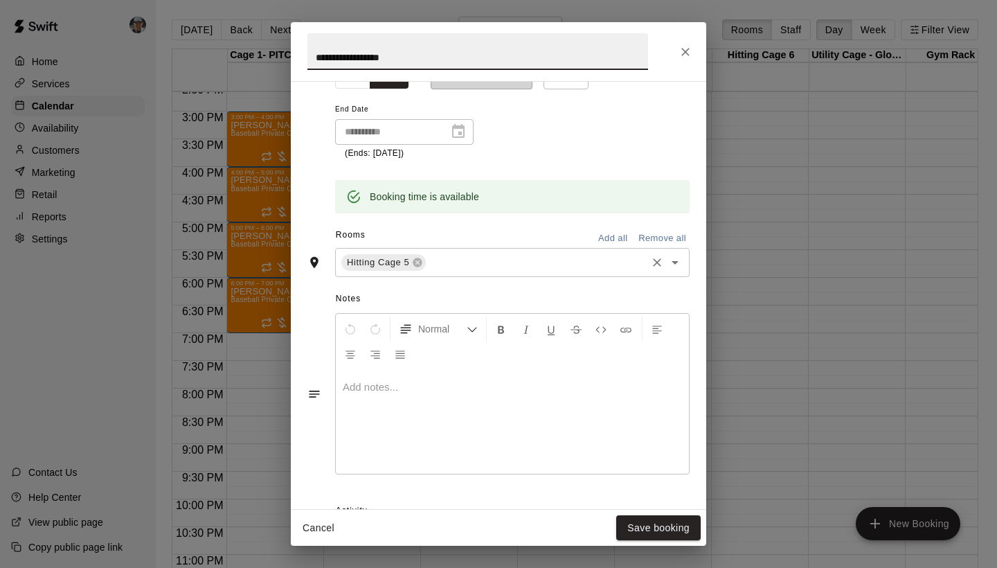
click at [479, 254] on input "text" at bounding box center [536, 261] width 217 height 17
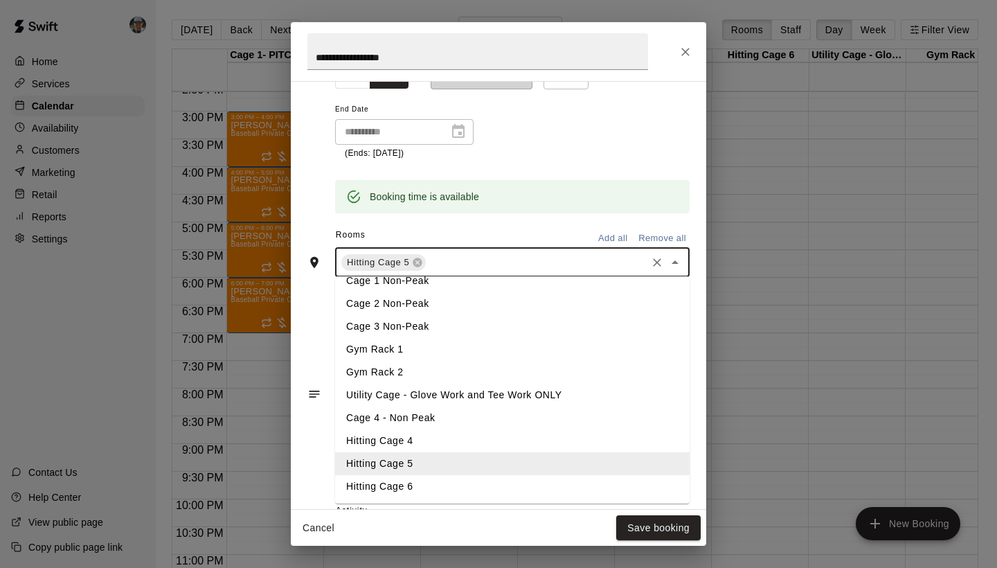
scroll to position [81, 0]
click at [468, 483] on li "Hitting Cage 6" at bounding box center [512, 486] width 355 height 23
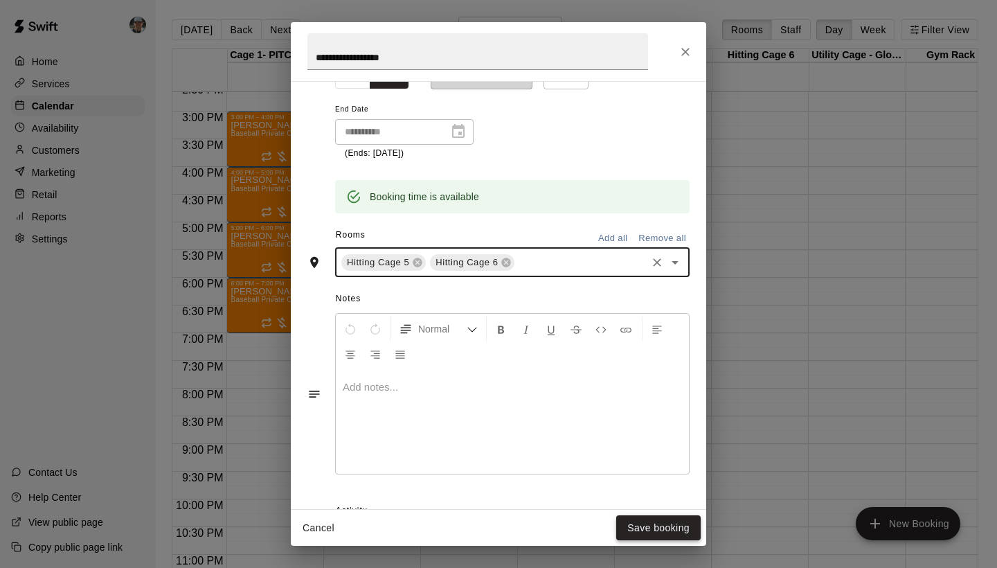
click at [650, 527] on button "Save booking" at bounding box center [658, 528] width 84 height 26
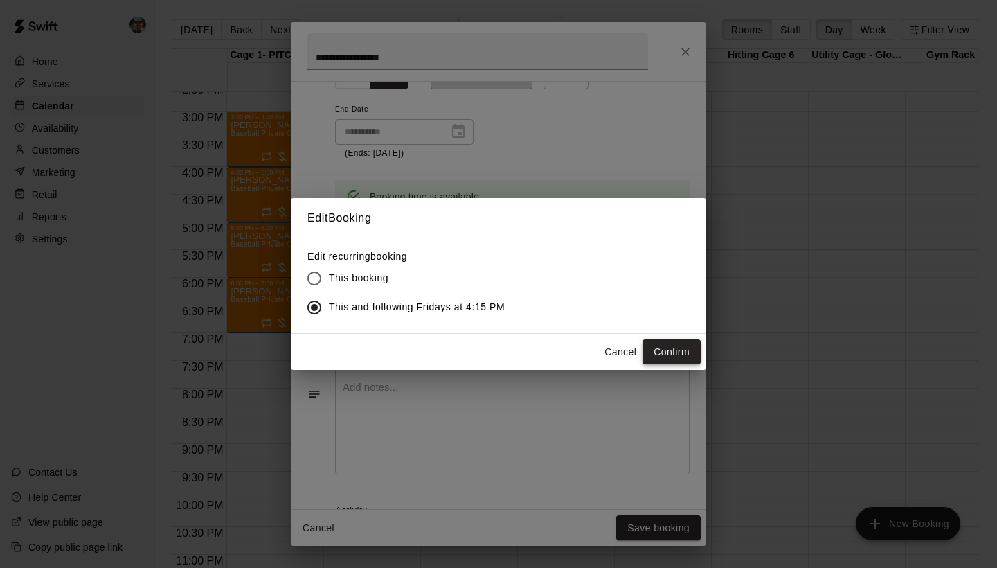
click at [654, 350] on button "Confirm" at bounding box center [672, 352] width 58 height 26
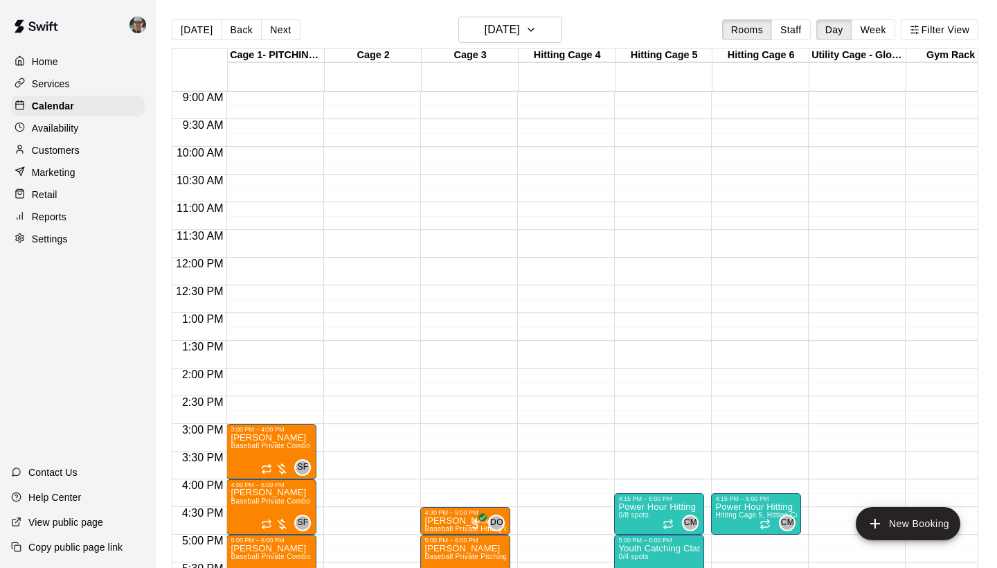
scroll to position [272, 0]
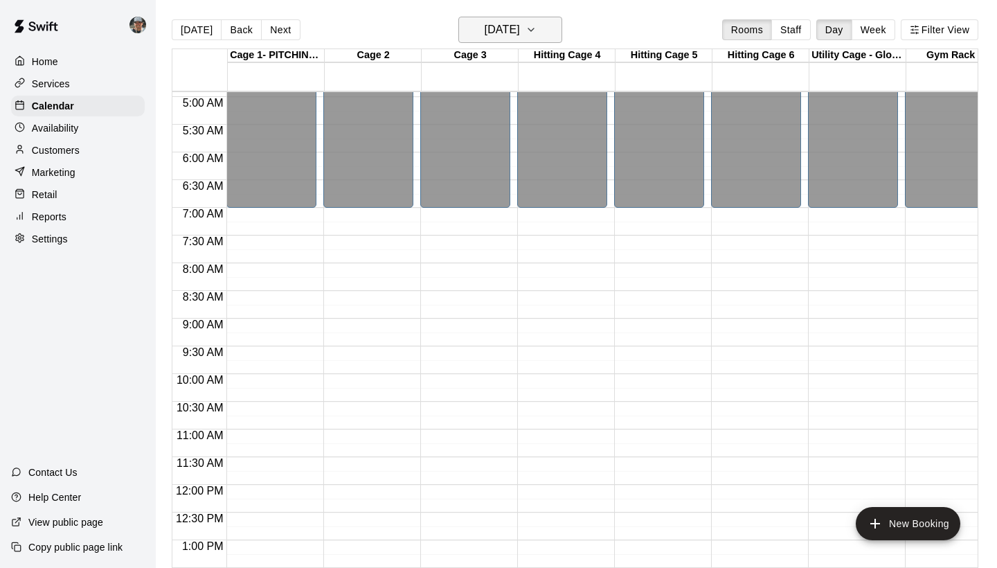
click at [537, 29] on icon "button" at bounding box center [531, 29] width 11 height 17
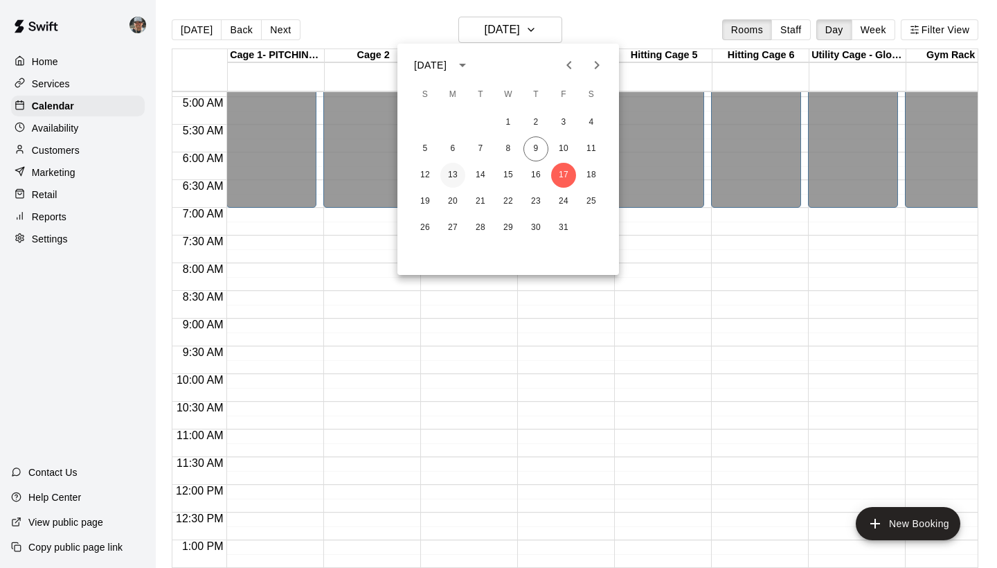
click at [453, 179] on button "13" at bounding box center [452, 175] width 25 height 25
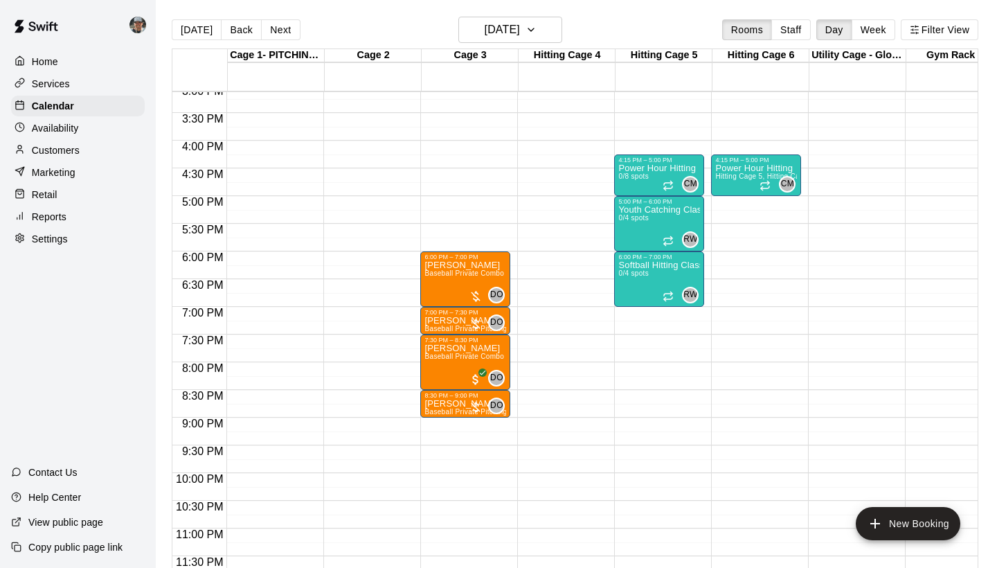
scroll to position [839, 0]
click at [537, 30] on icon "button" at bounding box center [531, 29] width 11 height 17
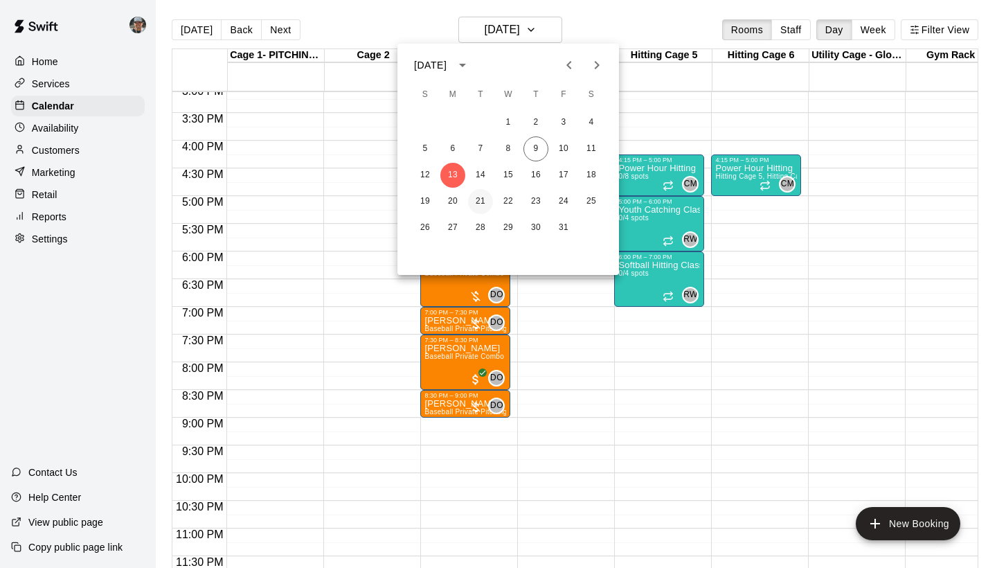
click at [481, 189] on button "21" at bounding box center [480, 201] width 25 height 25
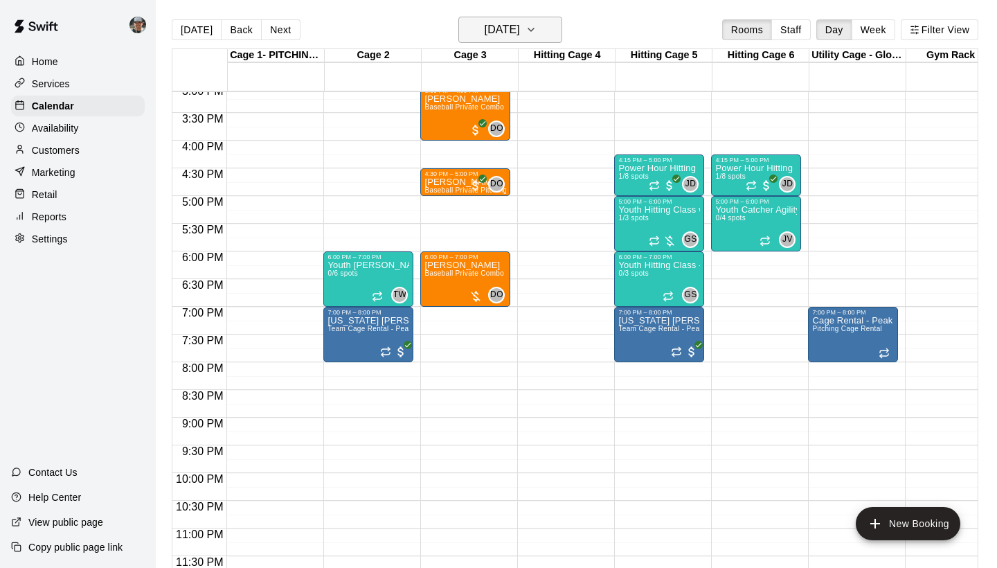
click at [553, 40] on button "Tuesday Oct 21" at bounding box center [510, 30] width 104 height 26
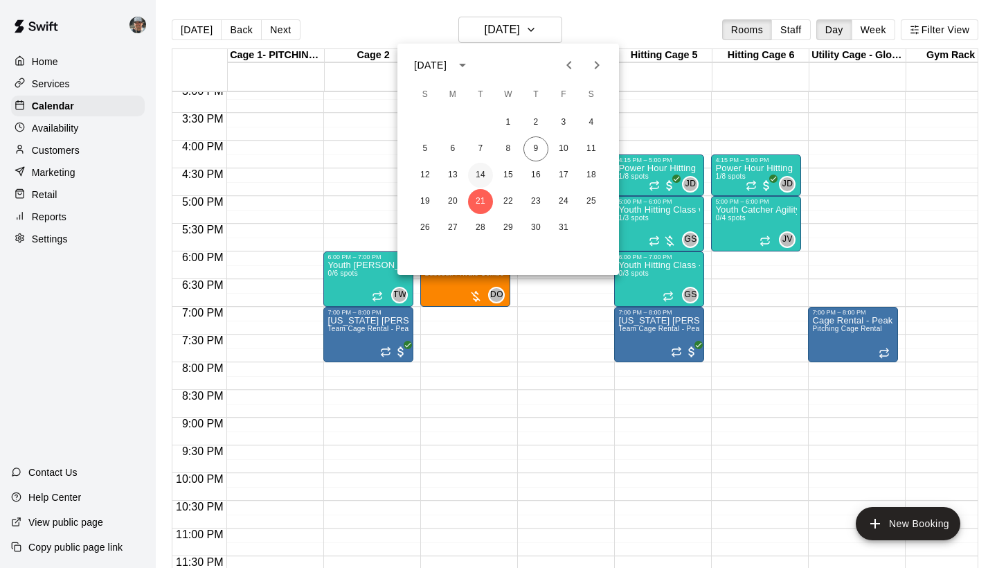
click at [483, 182] on button "14" at bounding box center [480, 175] width 25 height 25
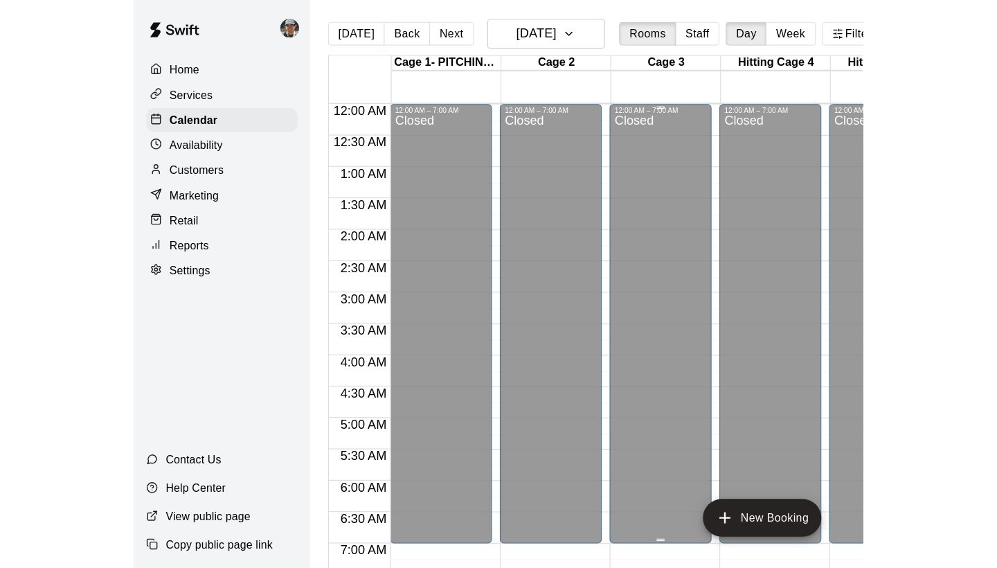
scroll to position [0, 0]
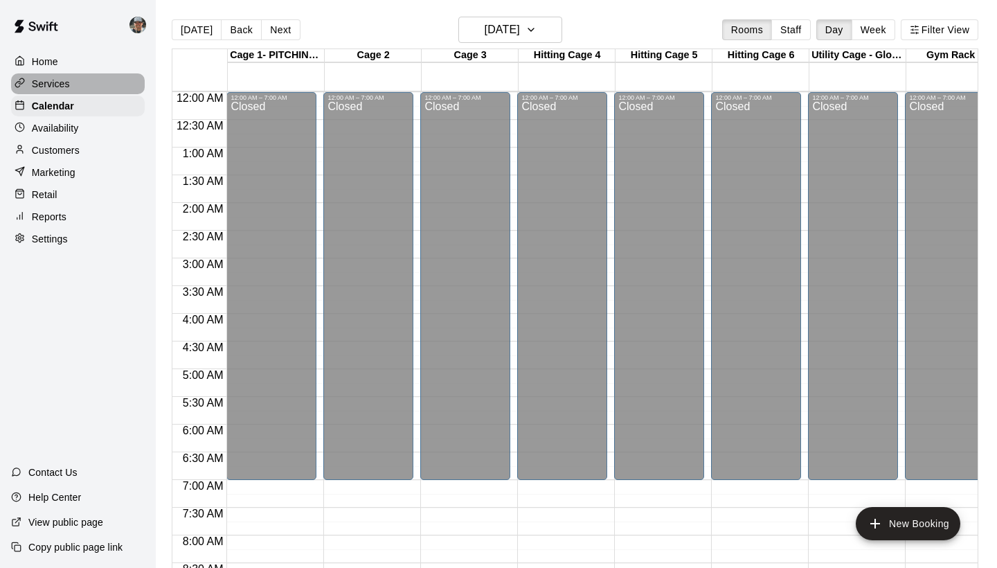
click at [75, 86] on div "Services" at bounding box center [78, 83] width 134 height 21
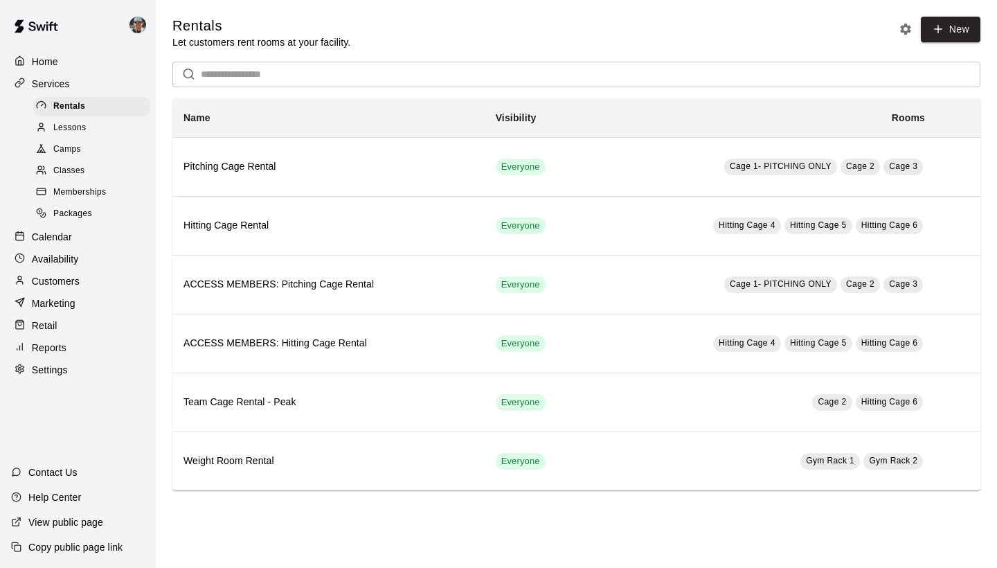
click at [83, 164] on span "Classes" at bounding box center [68, 171] width 31 height 14
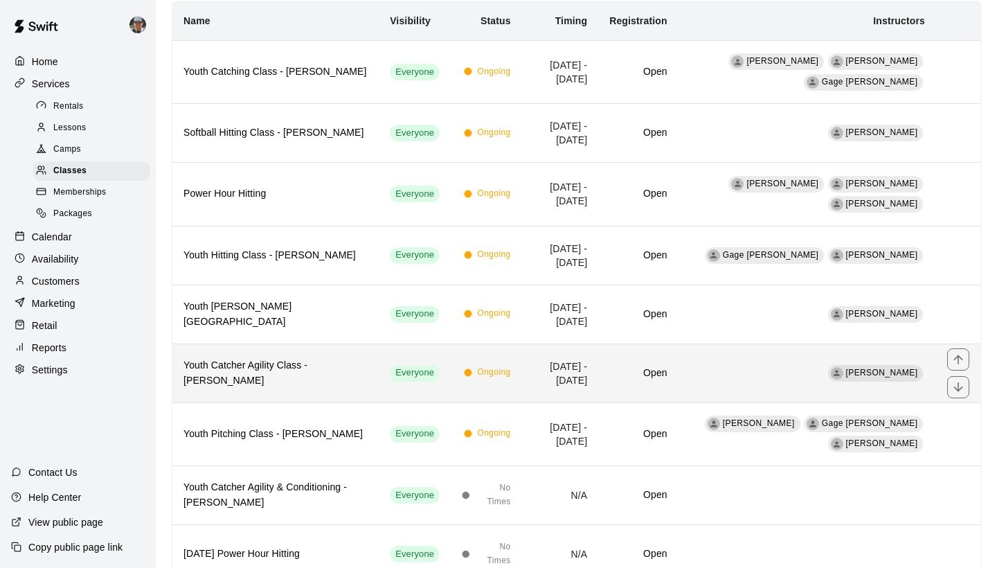
scroll to position [147, 0]
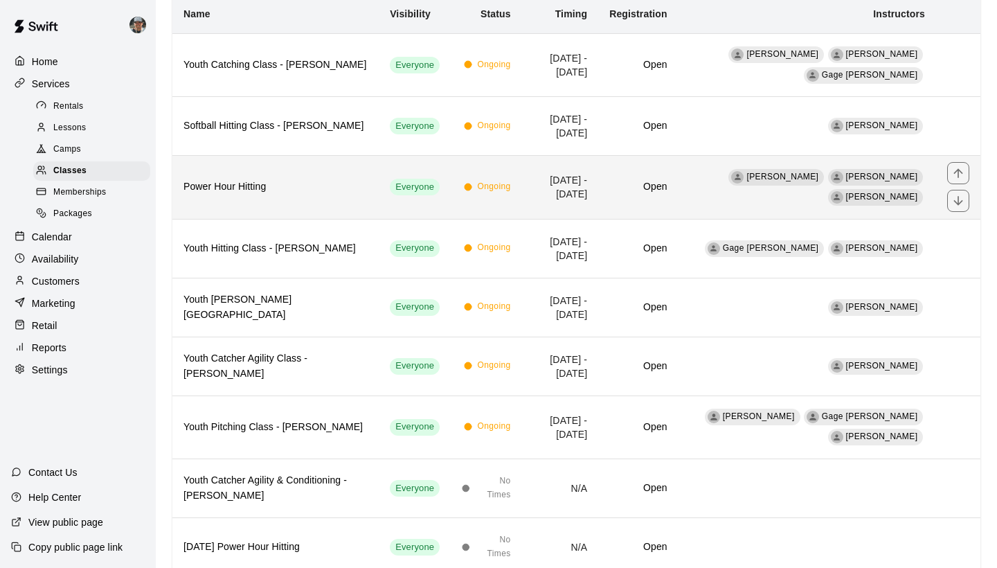
click at [714, 166] on td "J Davis Charles Mack Tommy Wollscheid" at bounding box center [808, 187] width 258 height 63
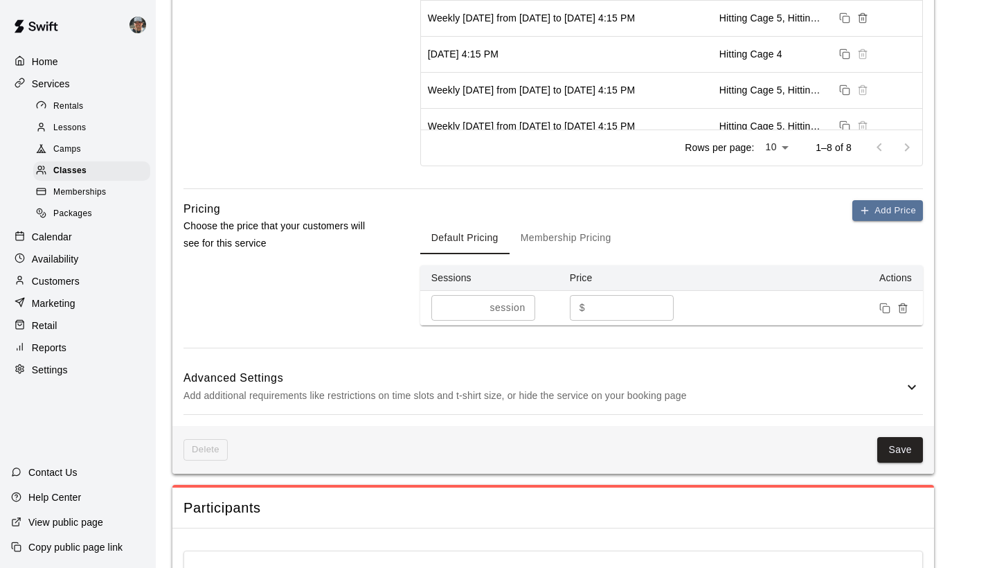
scroll to position [871, 0]
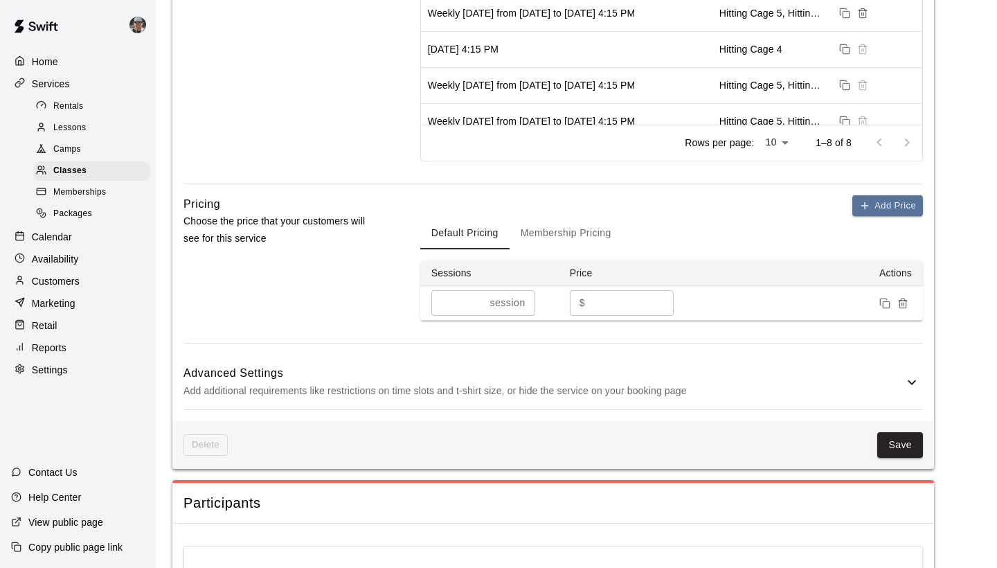
click at [705, 388] on p "Add additional requirements like restrictions on time slots and t-shirt size, o…" at bounding box center [544, 390] width 720 height 17
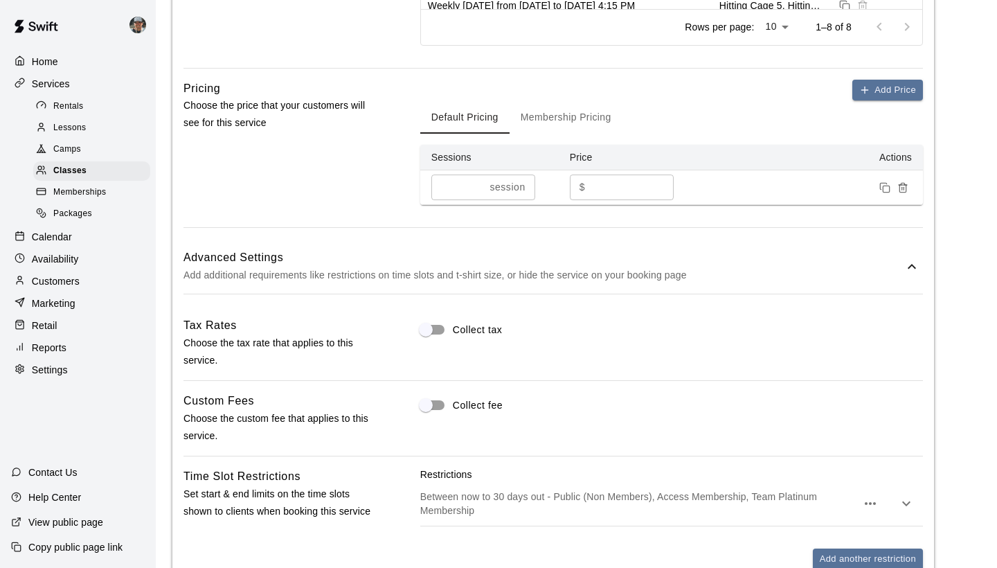
scroll to position [987, 0]
click at [575, 119] on button "Membership Pricing" at bounding box center [566, 116] width 113 height 33
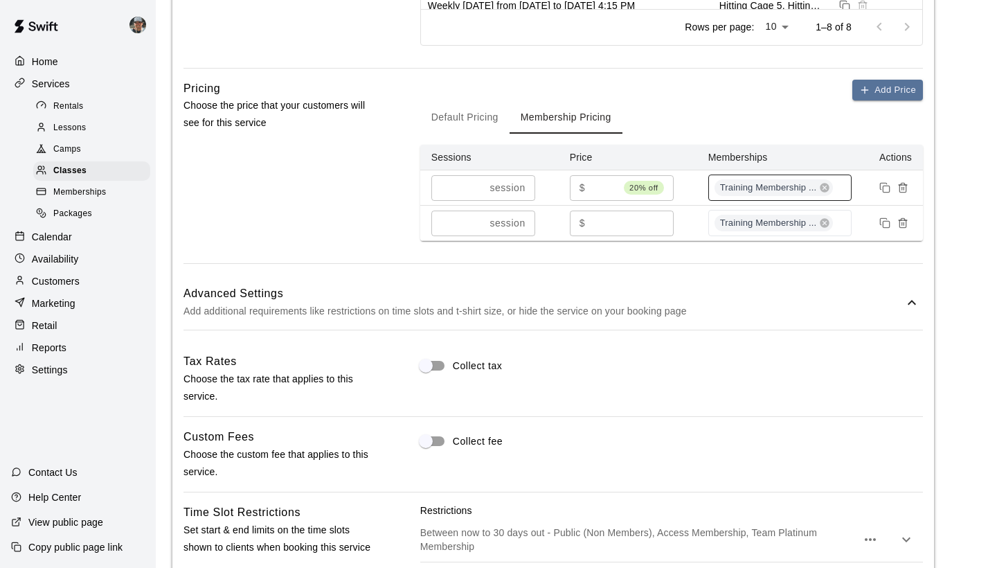
click at [839, 187] on div "Training Membership ..." at bounding box center [780, 188] width 144 height 26
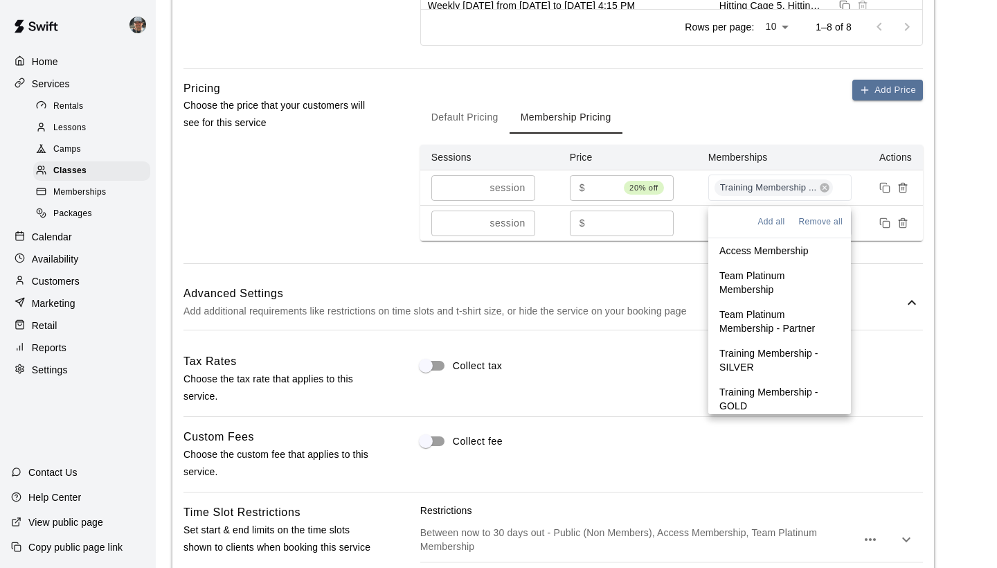
scroll to position [0, 0]
click at [778, 250] on p "Access Membership" at bounding box center [763, 251] width 89 height 14
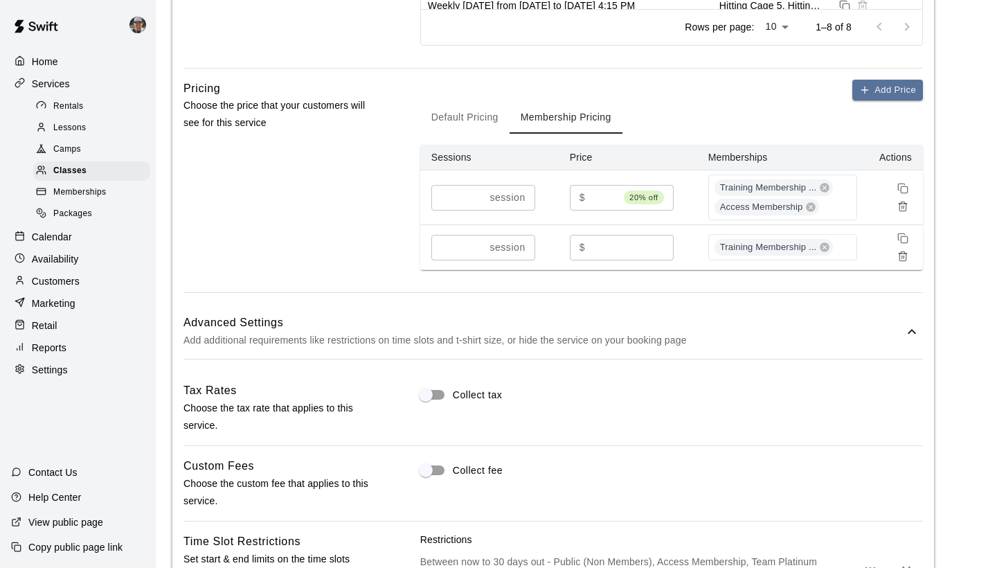
click at [598, 248] on input "**" at bounding box center [632, 248] width 83 height 26
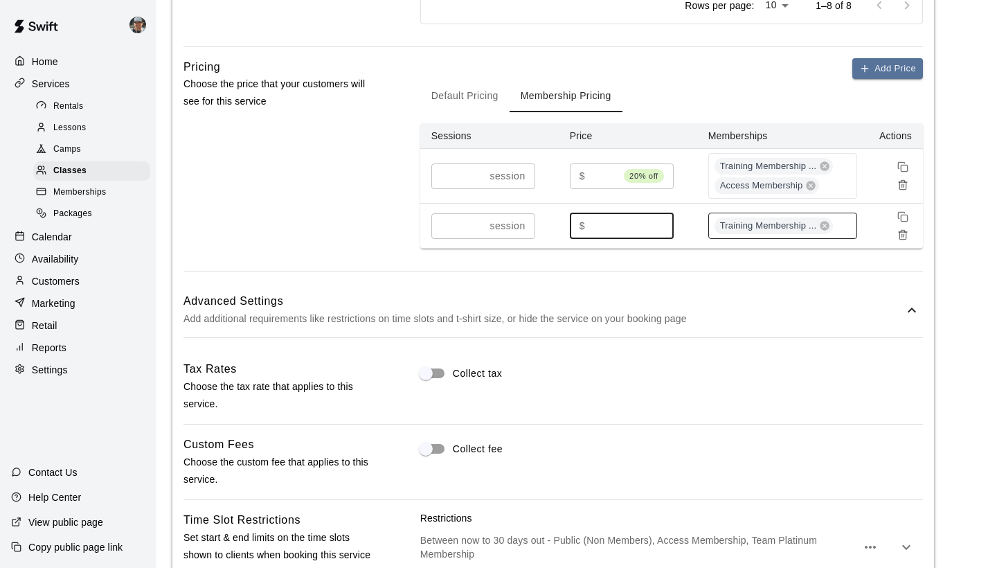
scroll to position [1014, 0]
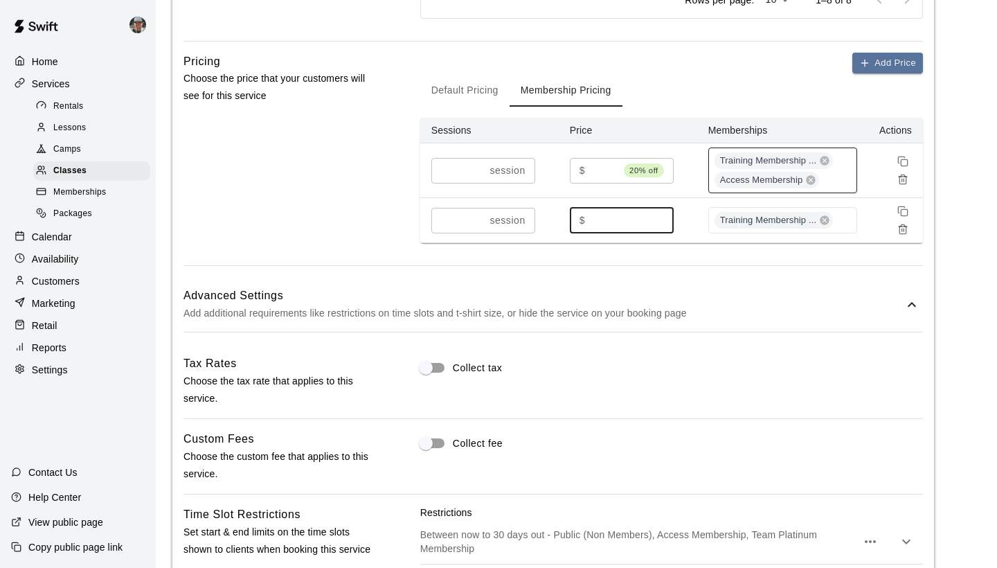
click at [843, 179] on div "Training Membership ... Access Membership" at bounding box center [782, 171] width 149 height 46
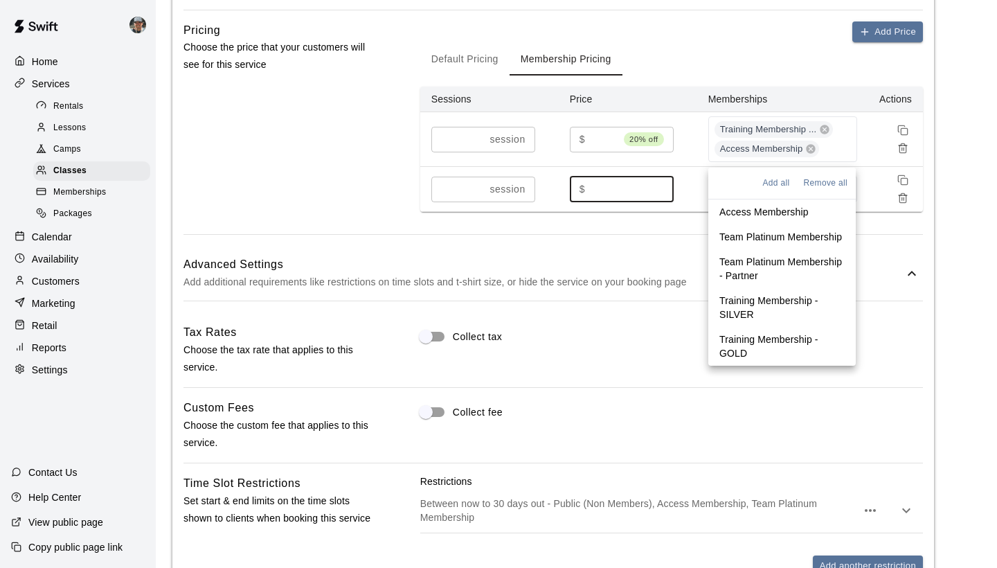
scroll to position [1049, 0]
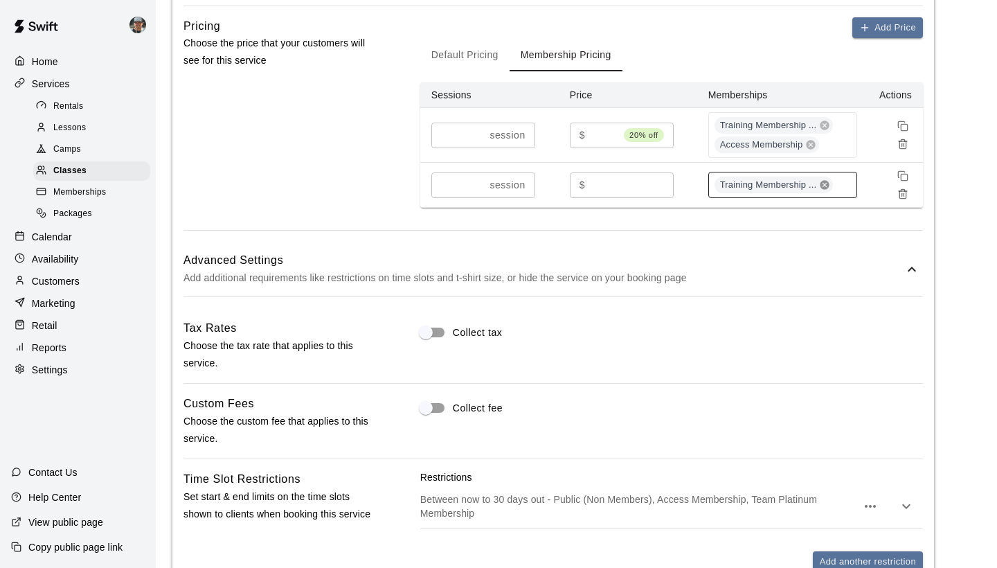
click at [826, 182] on icon at bounding box center [825, 185] width 9 height 9
click at [839, 148] on div "Training Membership ... Access Membership" at bounding box center [782, 135] width 149 height 46
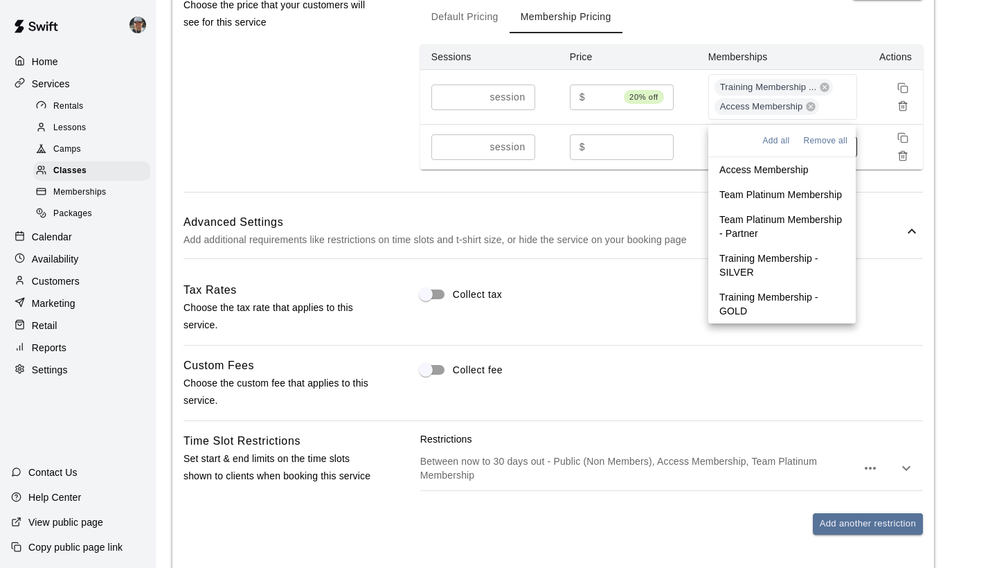
scroll to position [1083, 0]
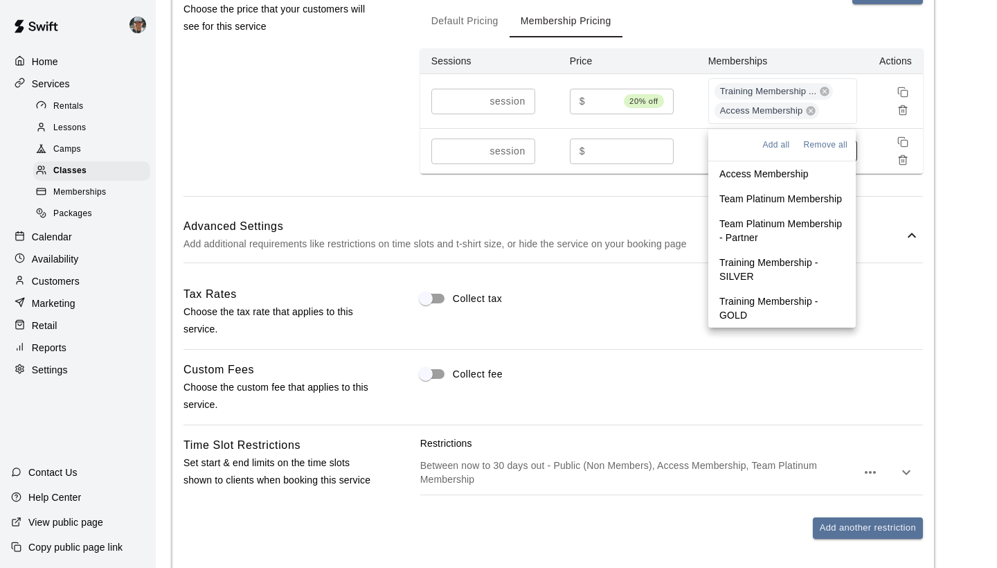
click at [798, 267] on p "Training Membership - SILVER" at bounding box center [781, 270] width 125 height 28
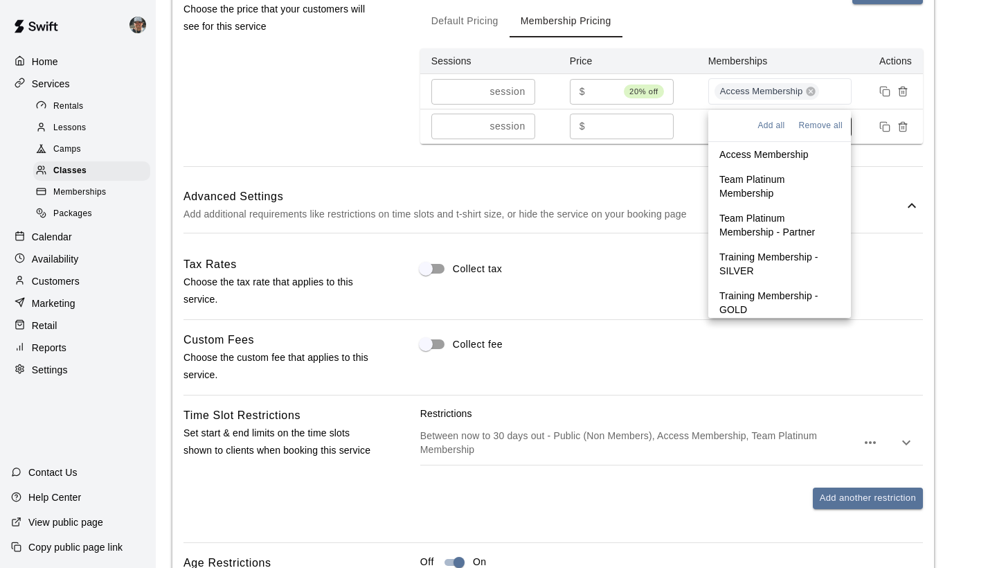
click at [793, 271] on p "Training Membership - SILVER" at bounding box center [779, 264] width 120 height 28
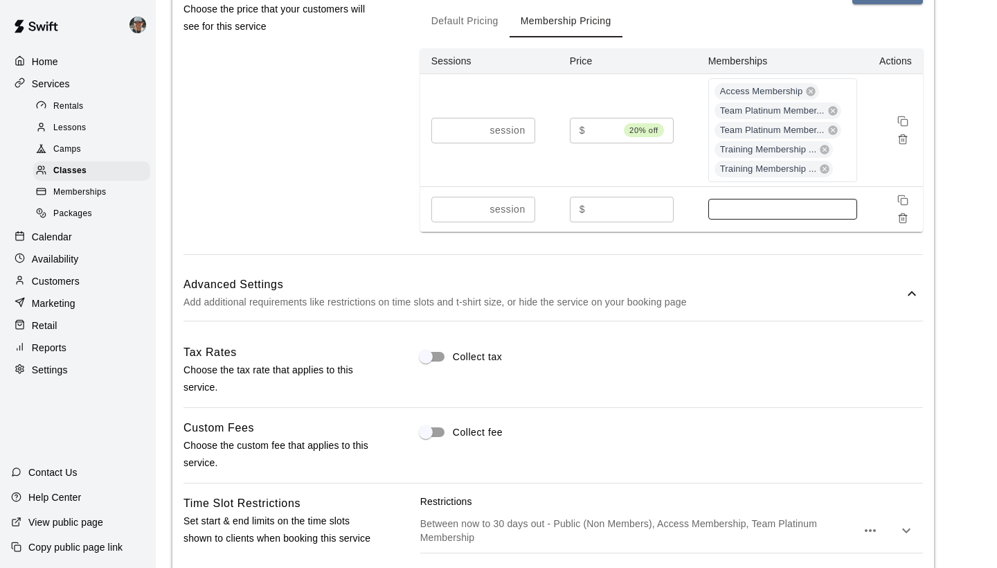
click at [610, 126] on input "**" at bounding box center [605, 131] width 28 height 26
click at [610, 126] on input "**" at bounding box center [607, 131] width 33 height 26
type input "**"
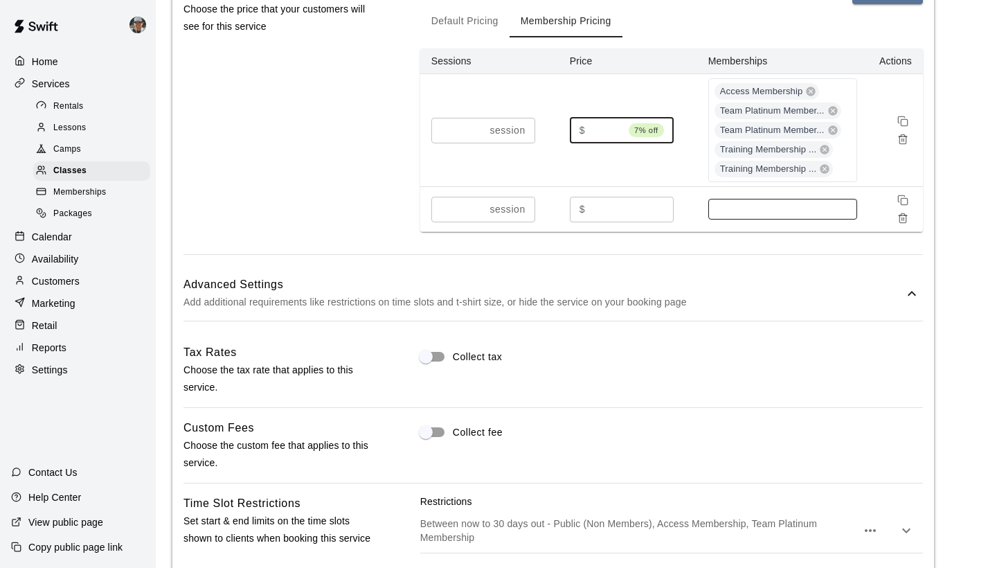
click at [615, 125] on input "**" at bounding box center [607, 131] width 33 height 26
click at [659, 205] on input "**" at bounding box center [632, 210] width 83 height 26
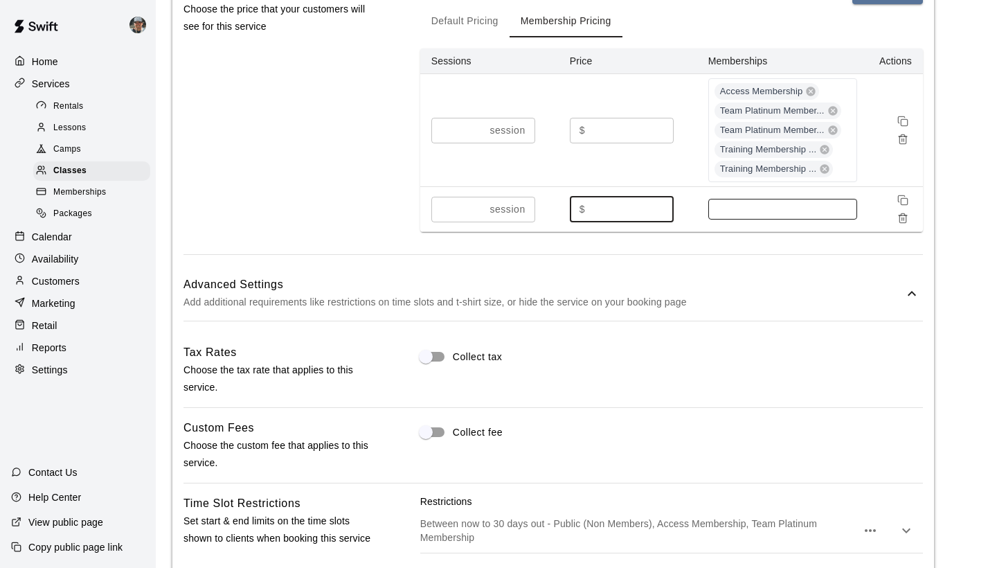
click at [659, 205] on input "**" at bounding box center [632, 210] width 83 height 26
type input "**"
click at [659, 211] on input "**" at bounding box center [632, 210] width 83 height 26
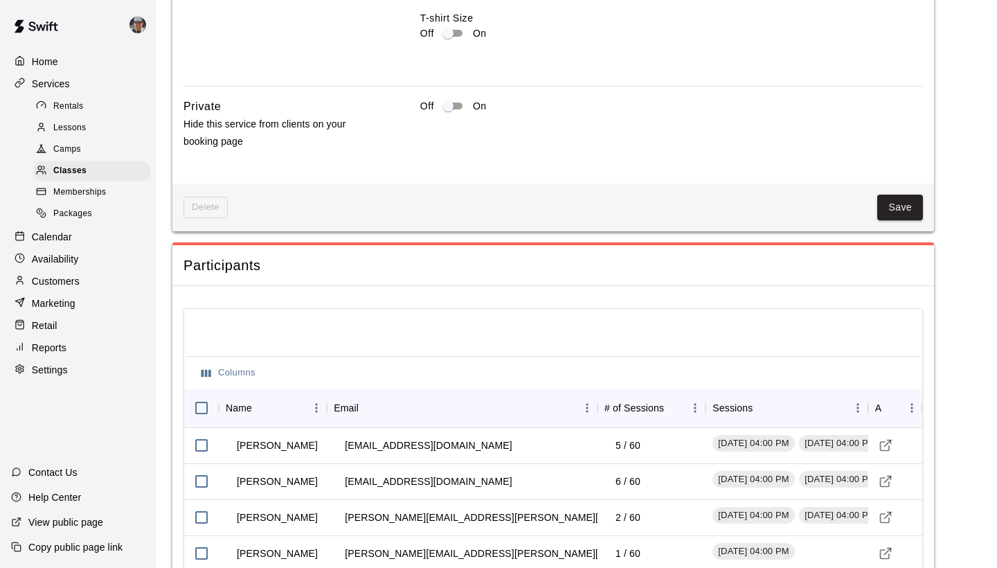
scroll to position [1936, 0]
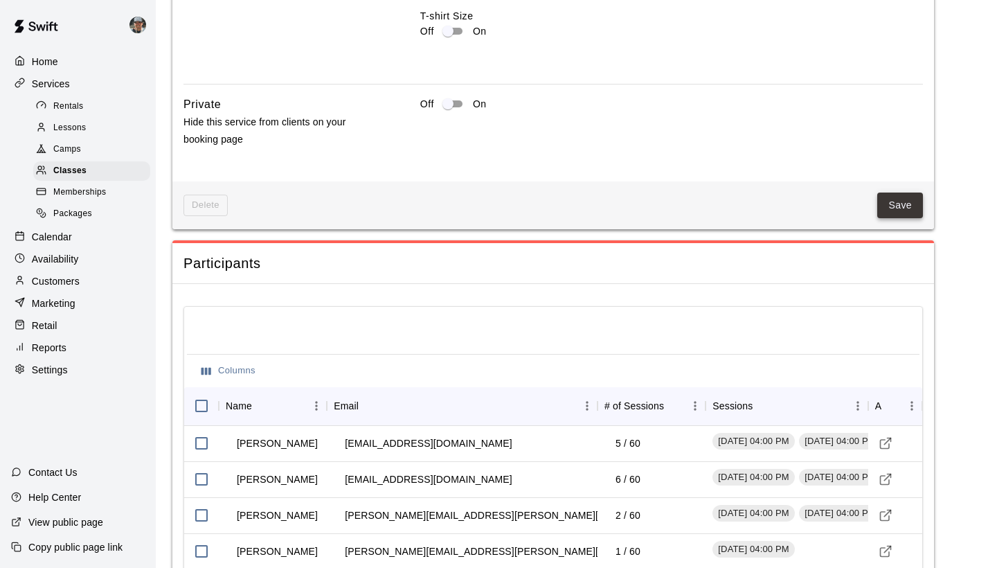
click at [905, 204] on button "Save" at bounding box center [900, 206] width 46 height 26
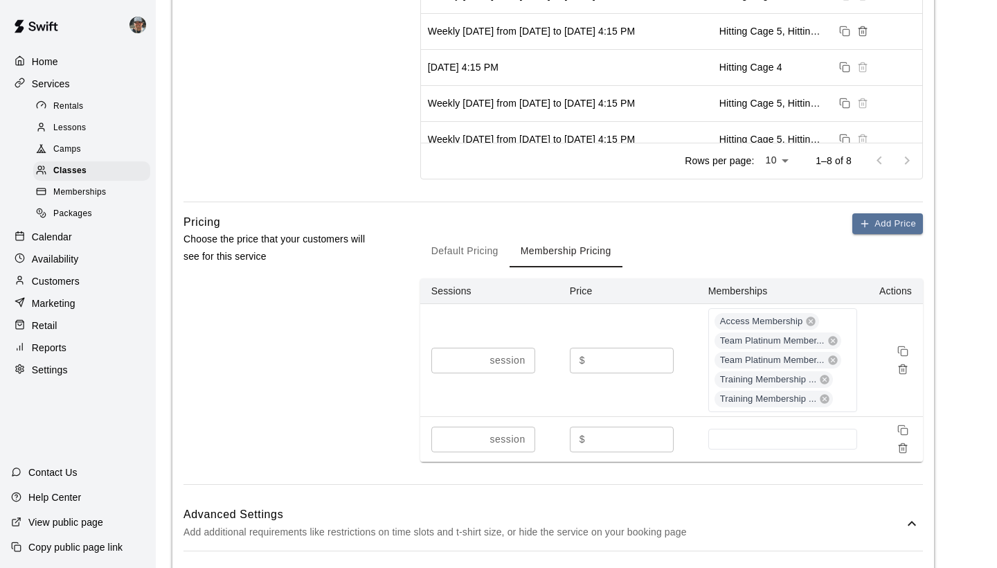
scroll to position [856, 0]
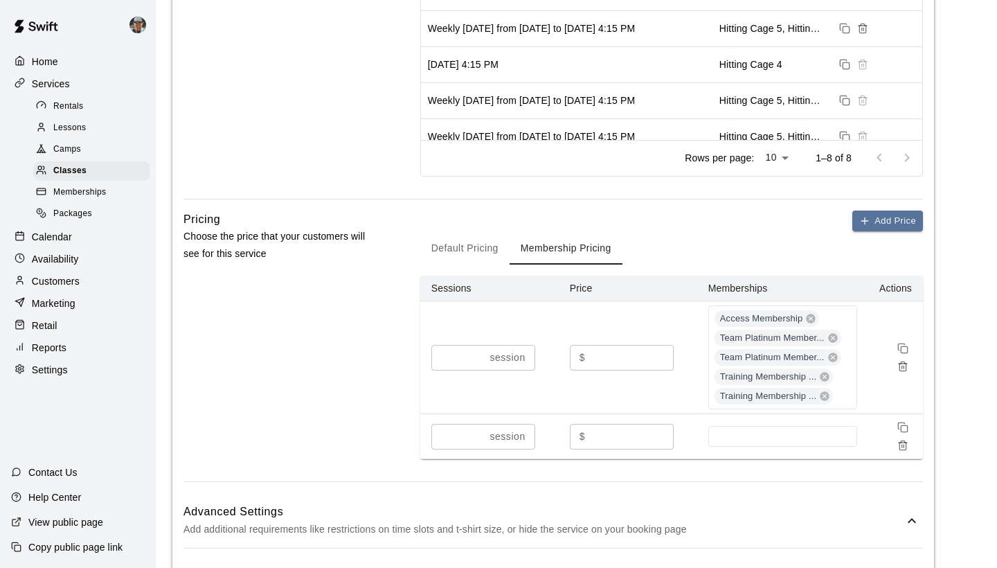
click at [475, 244] on button "Default Pricing" at bounding box center [464, 247] width 89 height 33
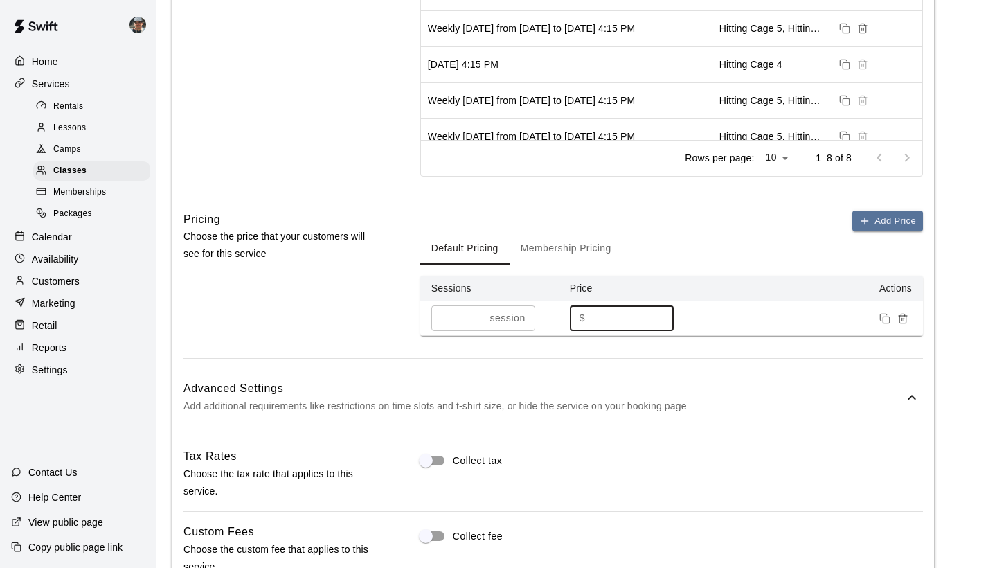
click at [606, 320] on input "**" at bounding box center [632, 318] width 83 height 26
type input "**"
click at [568, 253] on button "Membership Pricing" at bounding box center [566, 247] width 113 height 33
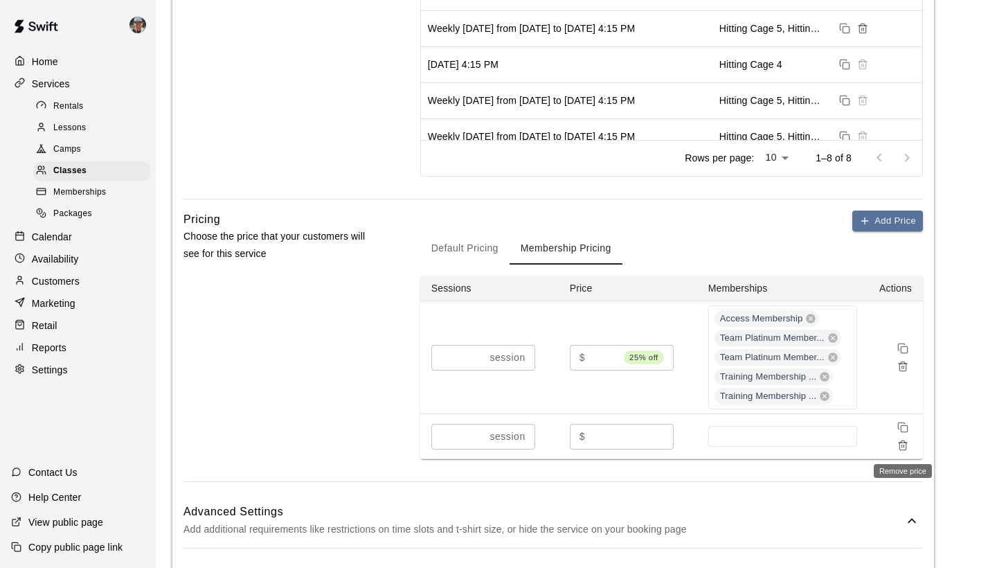
click at [900, 449] on icon "Remove price" at bounding box center [903, 447] width 6 height 8
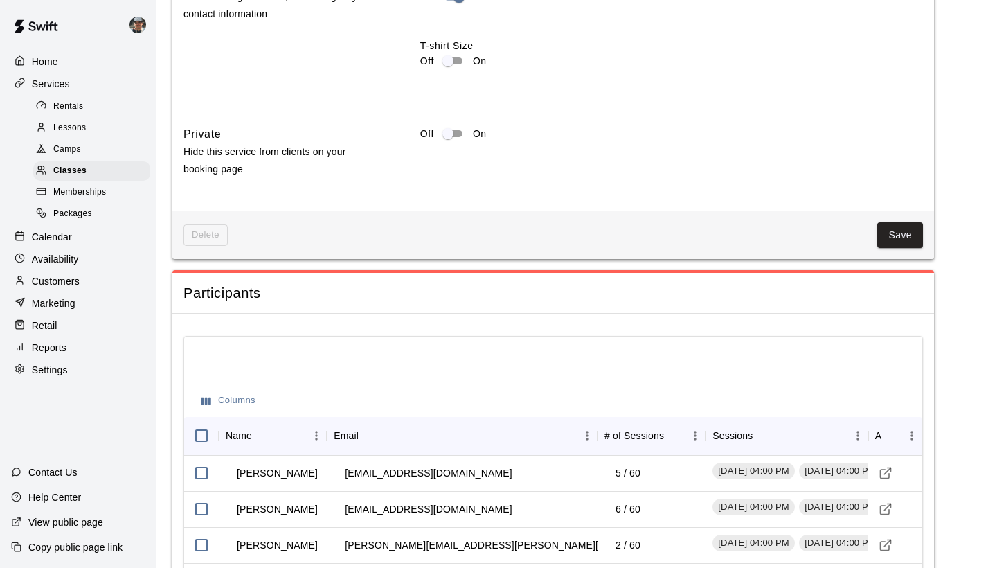
scroll to position [1875, 0]
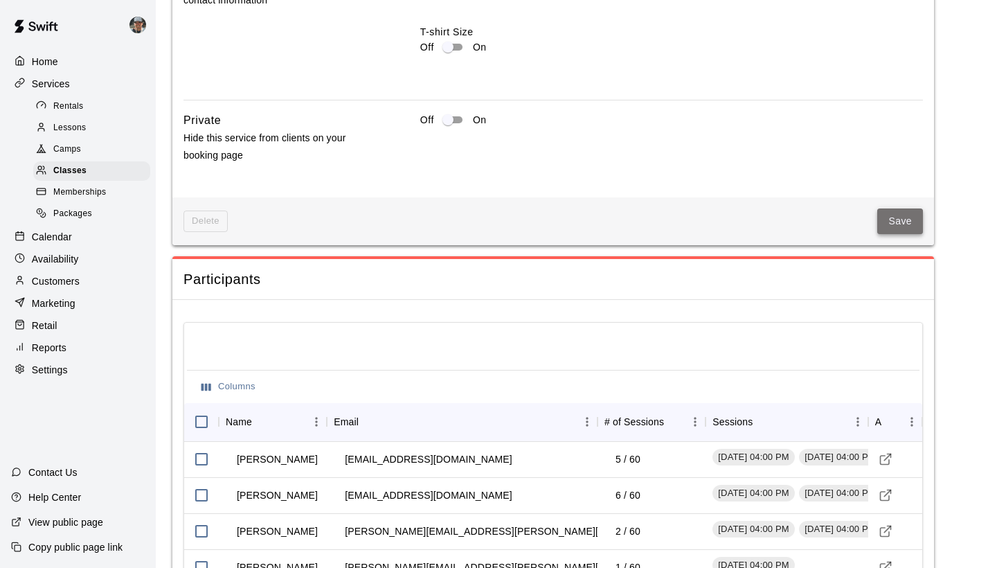
click at [906, 218] on button "Save" at bounding box center [900, 221] width 46 height 26
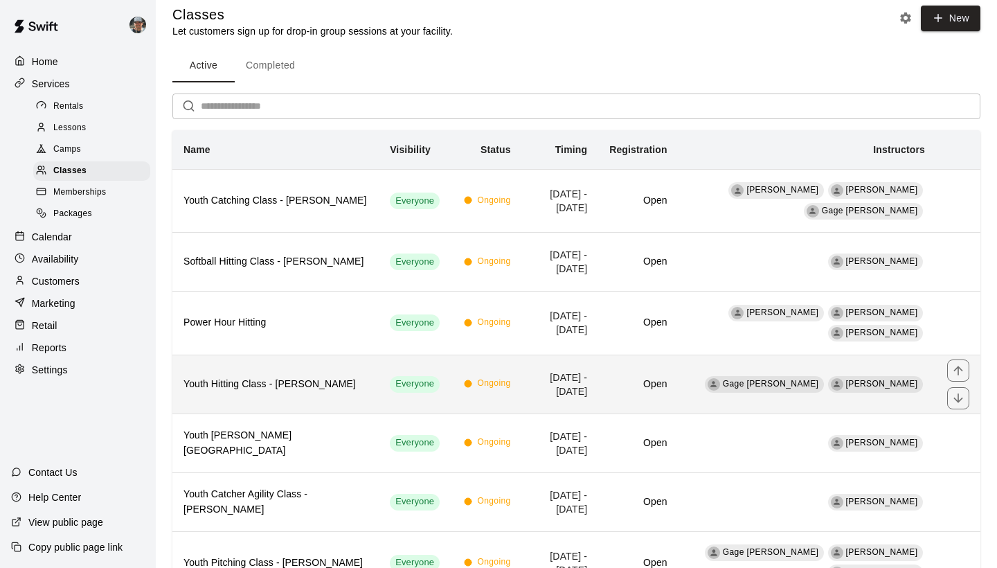
scroll to position [19, 0]
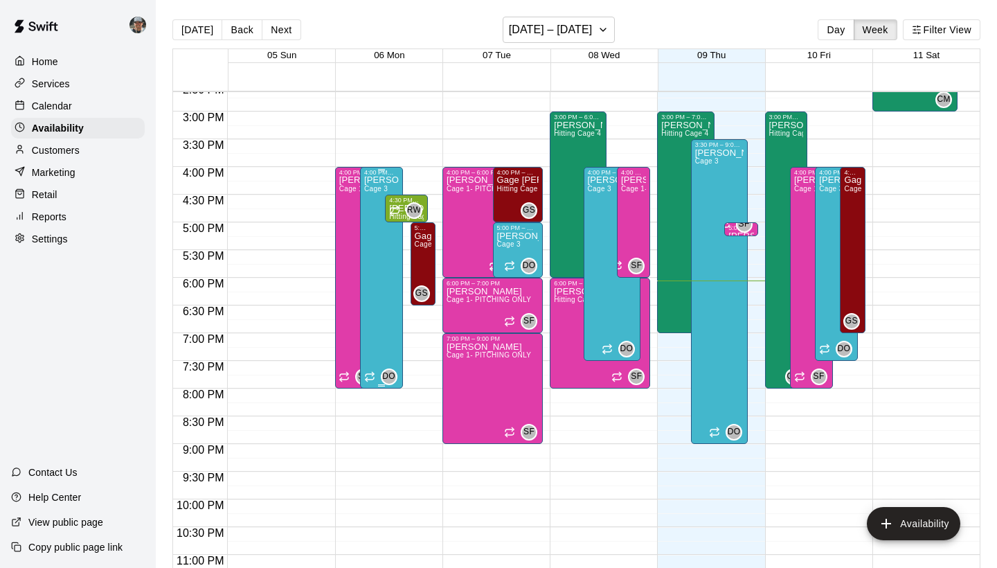
scroll to position [811, 0]
click at [606, 33] on button "October 05 – 11" at bounding box center [559, 30] width 113 height 26
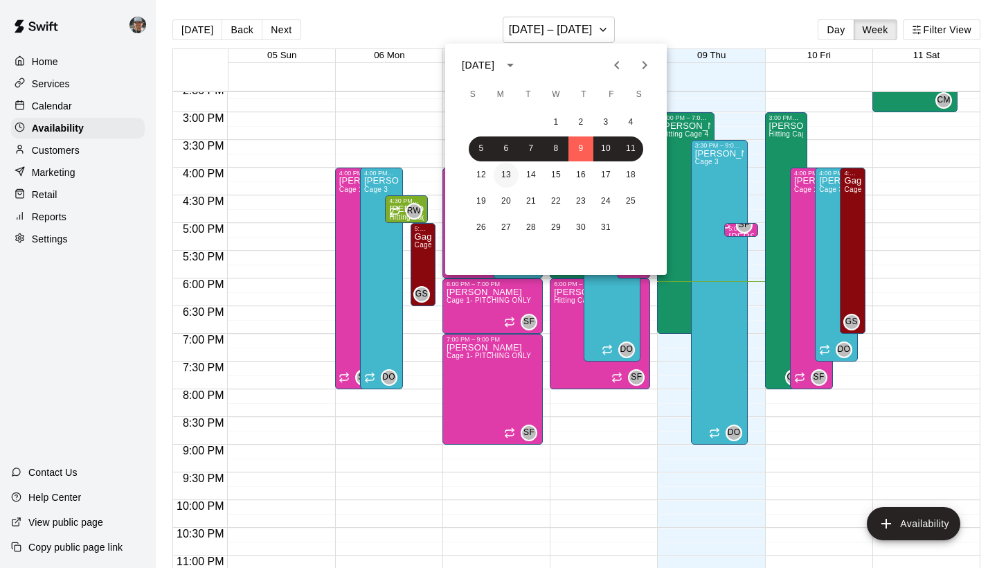
click at [503, 177] on button "13" at bounding box center [506, 175] width 25 height 25
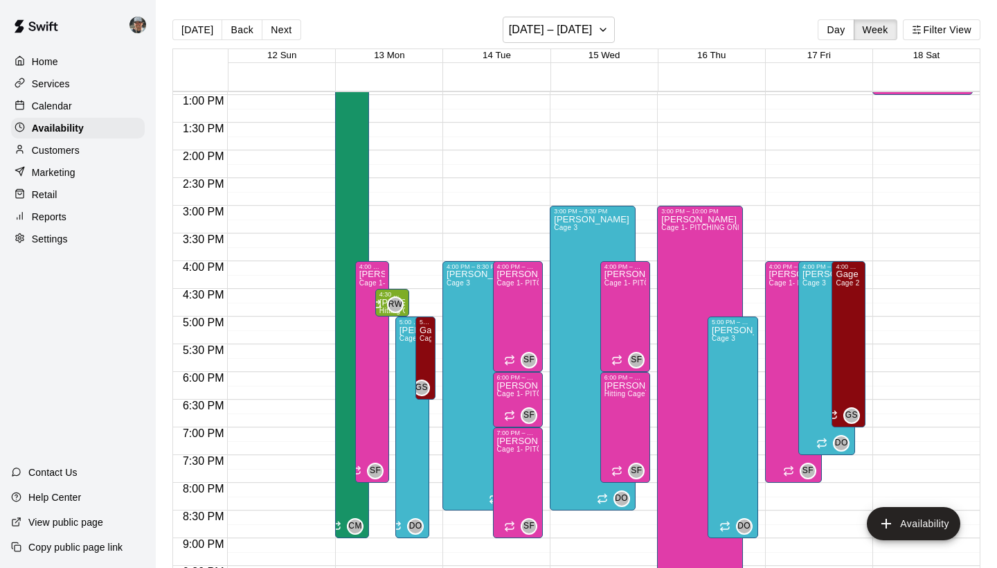
scroll to position [718, 0]
click at [363, 152] on div "Charles Mack Hitting Cage 4" at bounding box center [352, 110] width 26 height 568
click at [357, 28] on icon "edit" at bounding box center [353, 25] width 17 height 17
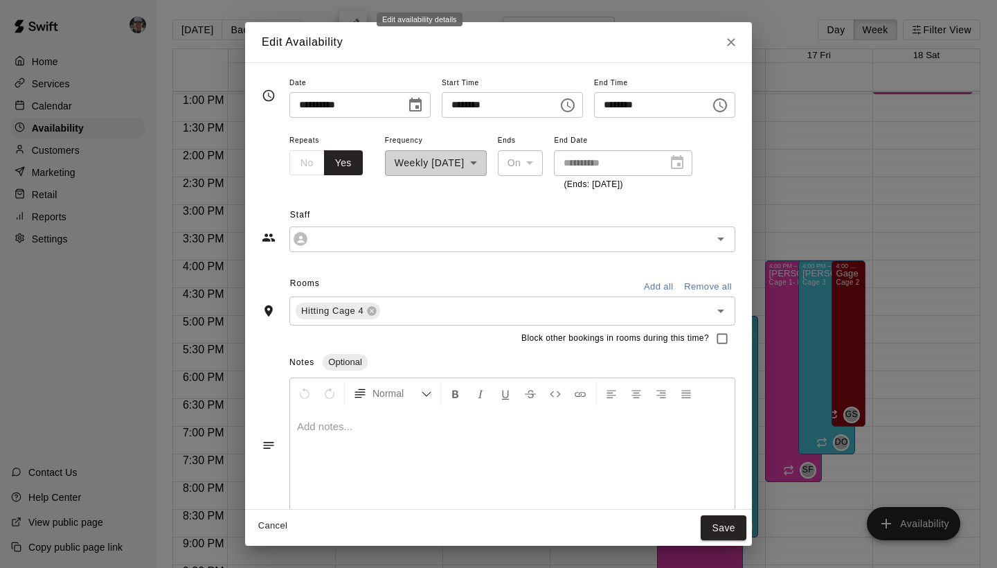
type input "**********"
click at [738, 37] on icon "Close" at bounding box center [731, 42] width 14 height 14
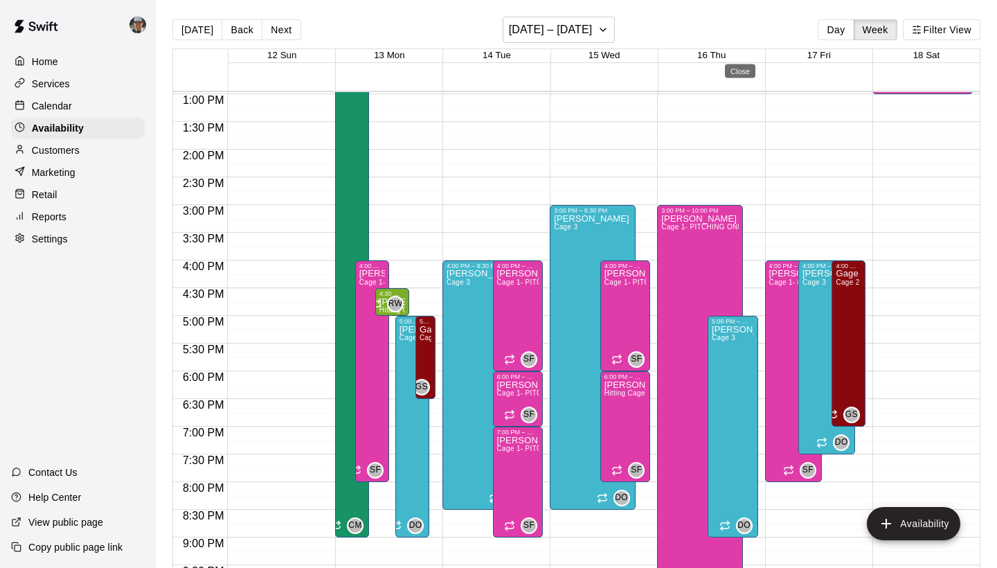
type input "**********"
click at [354, 197] on div "Charles Mack Hitting Cage 4" at bounding box center [352, 110] width 26 height 568
click at [348, 27] on icon "edit" at bounding box center [353, 25] width 17 height 17
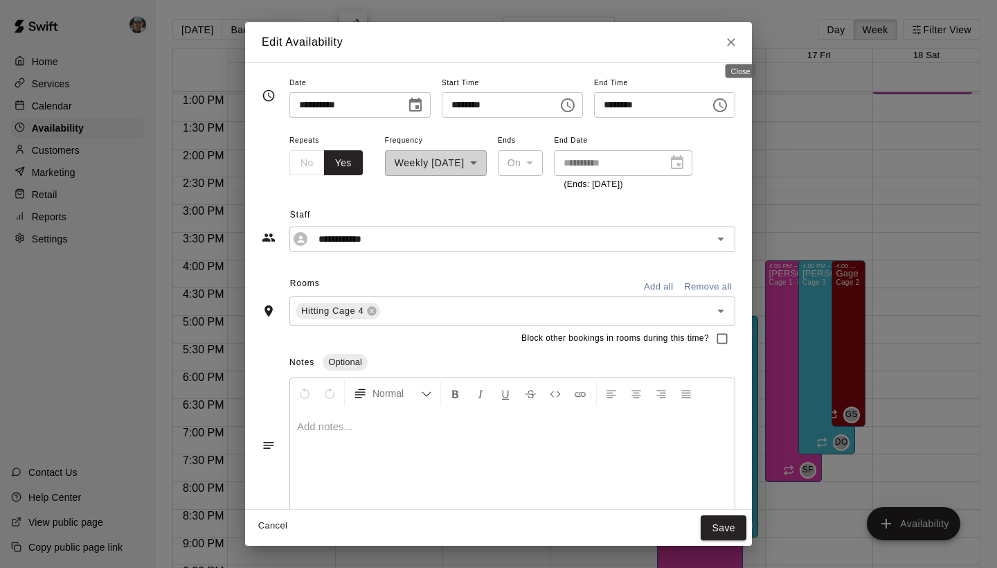
click at [738, 47] on icon "Close" at bounding box center [731, 42] width 14 height 14
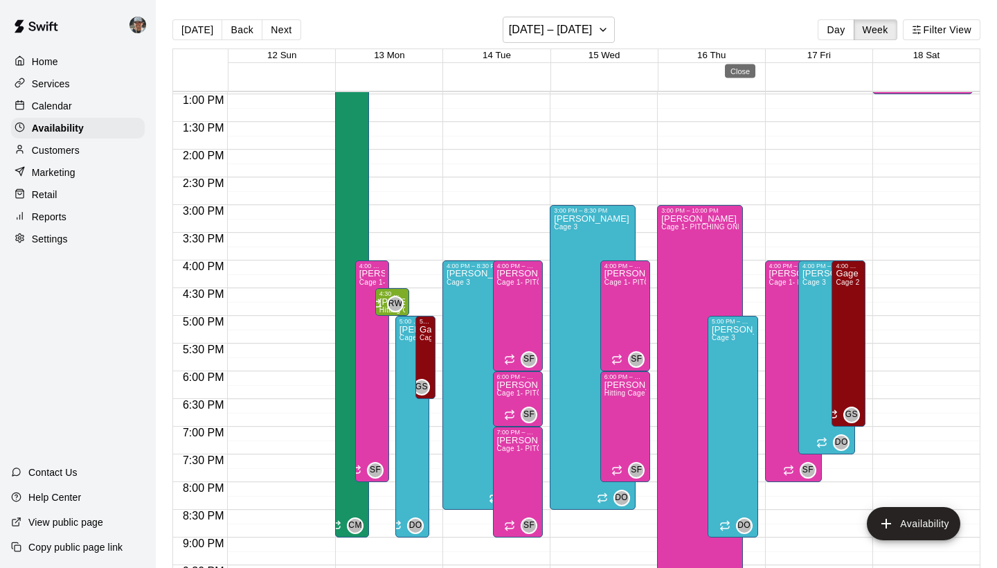
type input "**********"
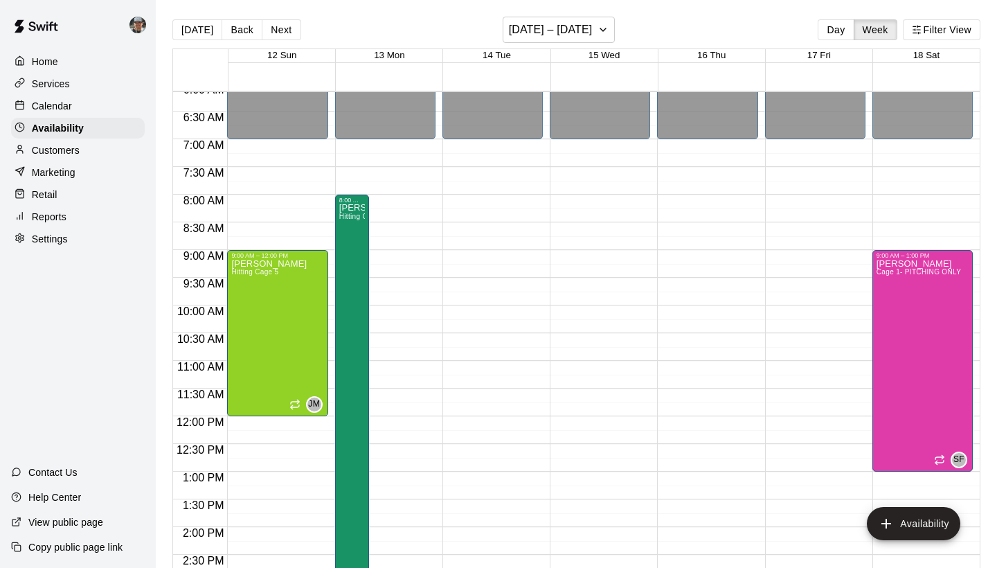
scroll to position [353, 0]
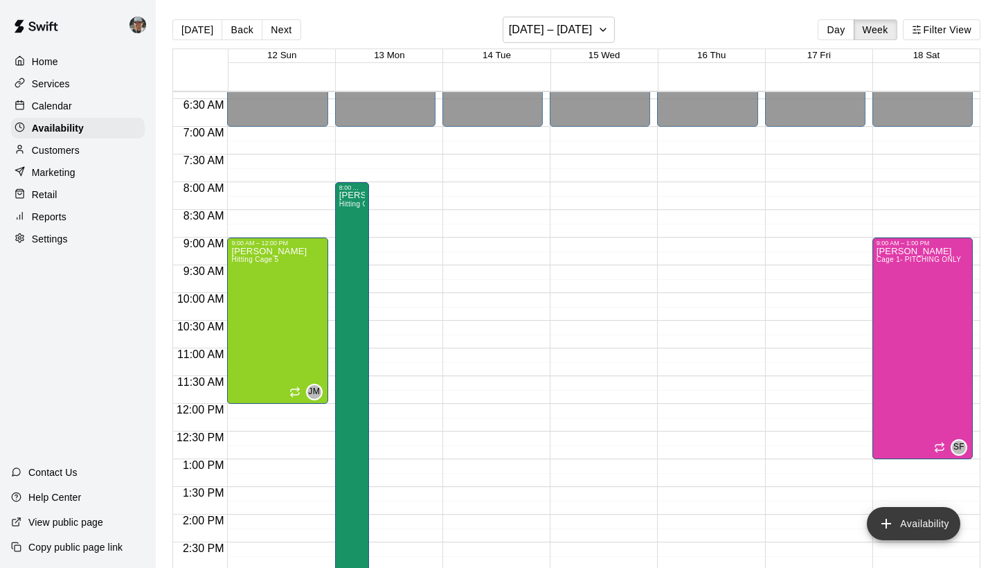
click at [917, 526] on button "Availability" at bounding box center [913, 523] width 93 height 33
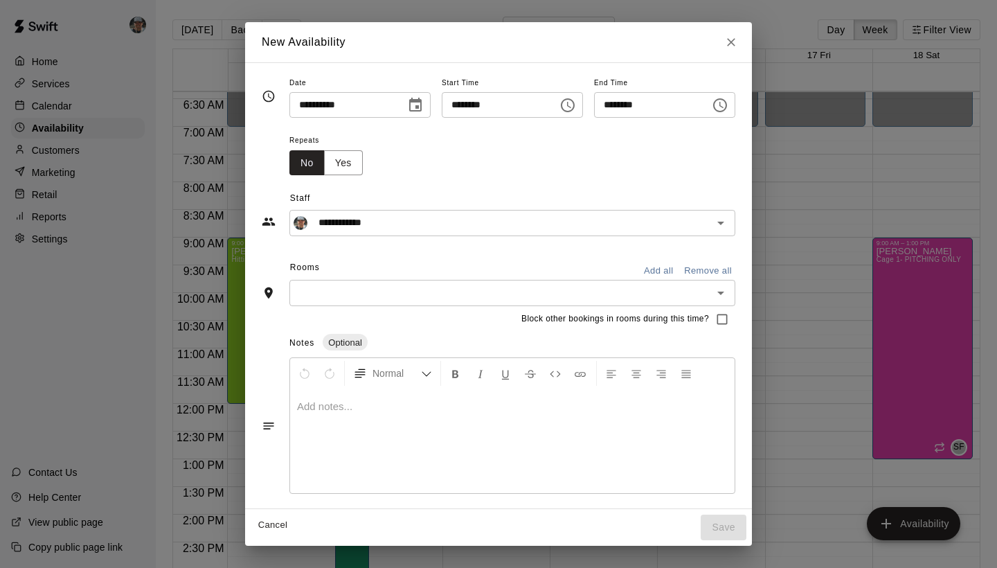
click at [368, 109] on input "**********" at bounding box center [342, 105] width 107 height 26
click at [411, 108] on icon "Choose date, selected date is Oct 13, 2025" at bounding box center [415, 105] width 17 height 17
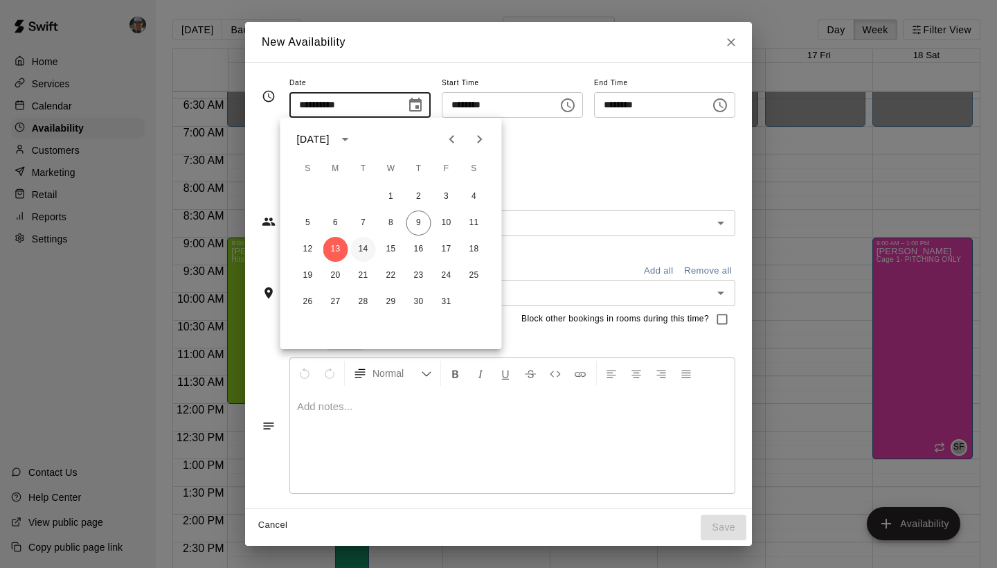
click at [360, 258] on button "14" at bounding box center [363, 249] width 25 height 25
type input "**********"
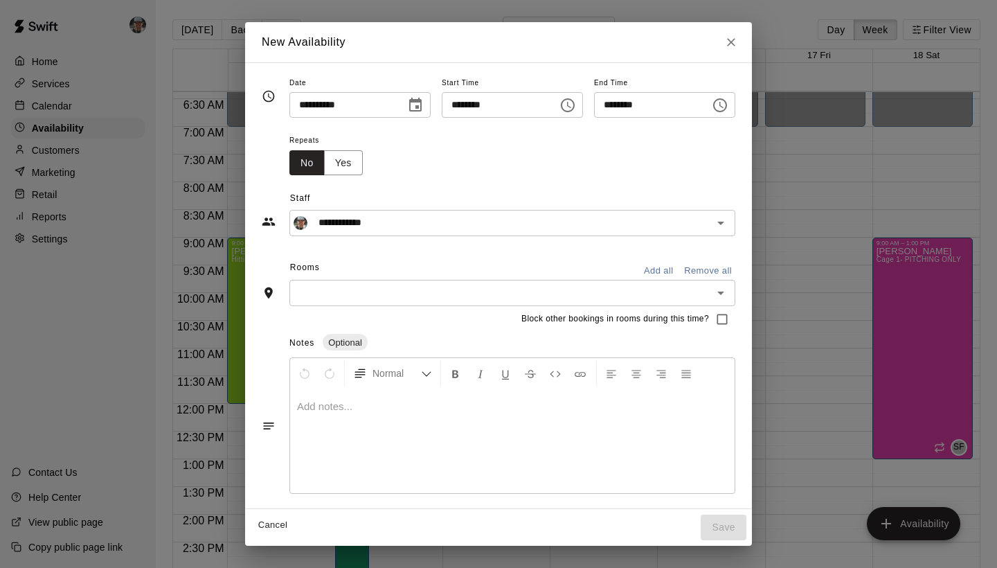
click at [454, 105] on input "********" at bounding box center [495, 105] width 107 height 26
type input "********"
click at [492, 106] on input "********" at bounding box center [495, 105] width 107 height 26
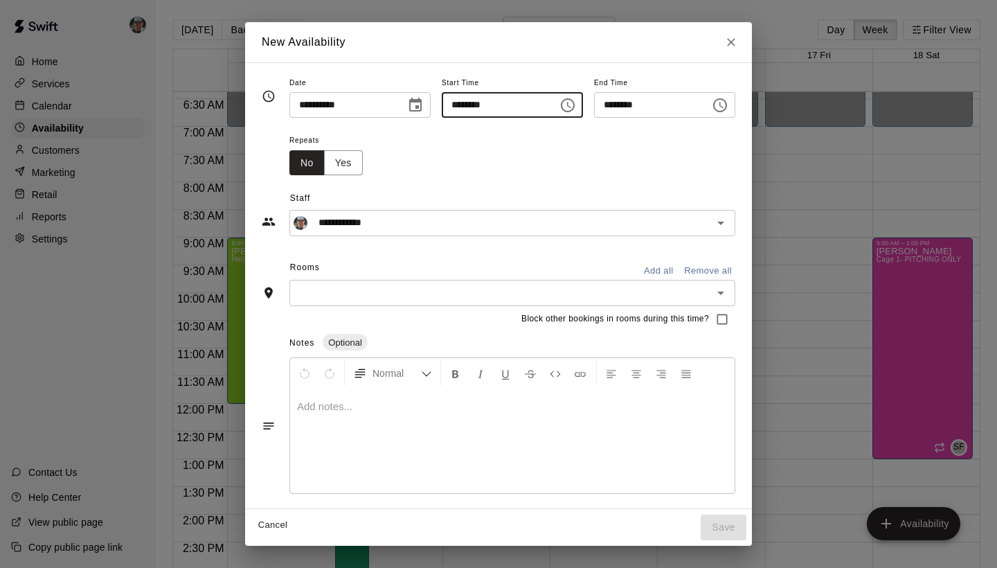
click at [492, 106] on input "********" at bounding box center [495, 105] width 107 height 26
click at [488, 105] on input "********" at bounding box center [495, 105] width 107 height 26
type input "********"
click at [641, 106] on input "********" at bounding box center [647, 105] width 107 height 26
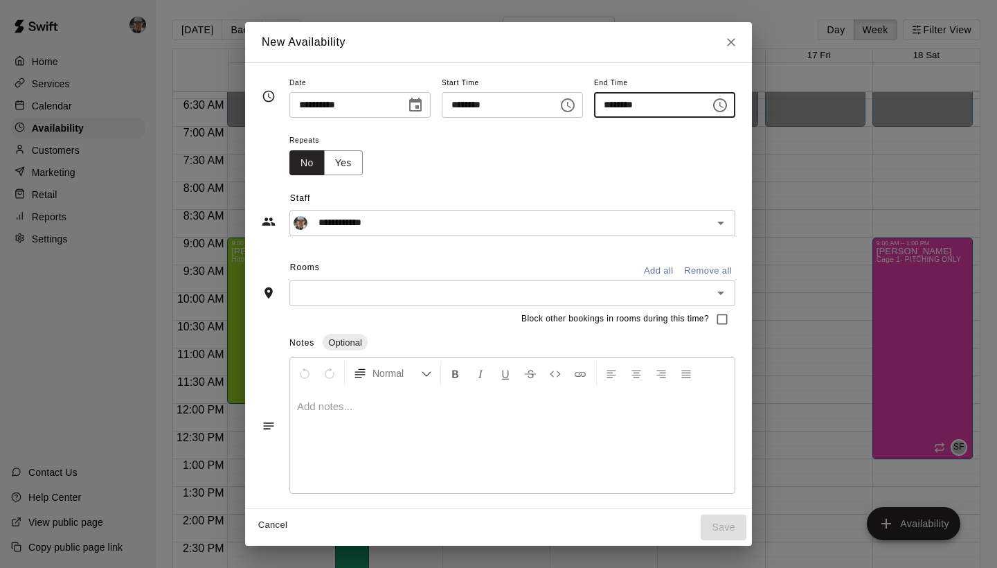
click at [628, 105] on input "********" at bounding box center [647, 105] width 107 height 26
click at [614, 102] on input "********" at bounding box center [647, 105] width 107 height 26
type input "********"
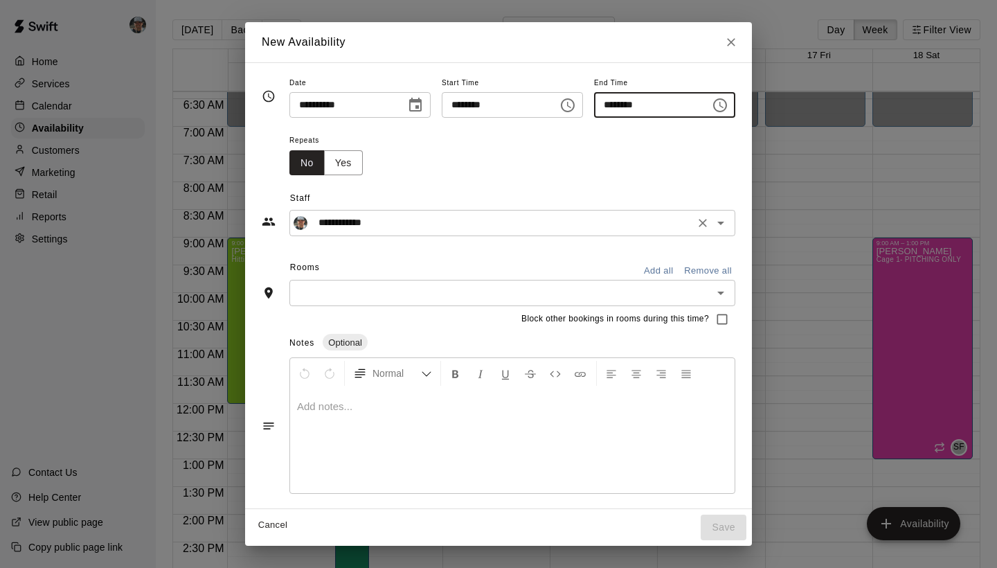
click at [470, 224] on input "**********" at bounding box center [501, 222] width 377 height 17
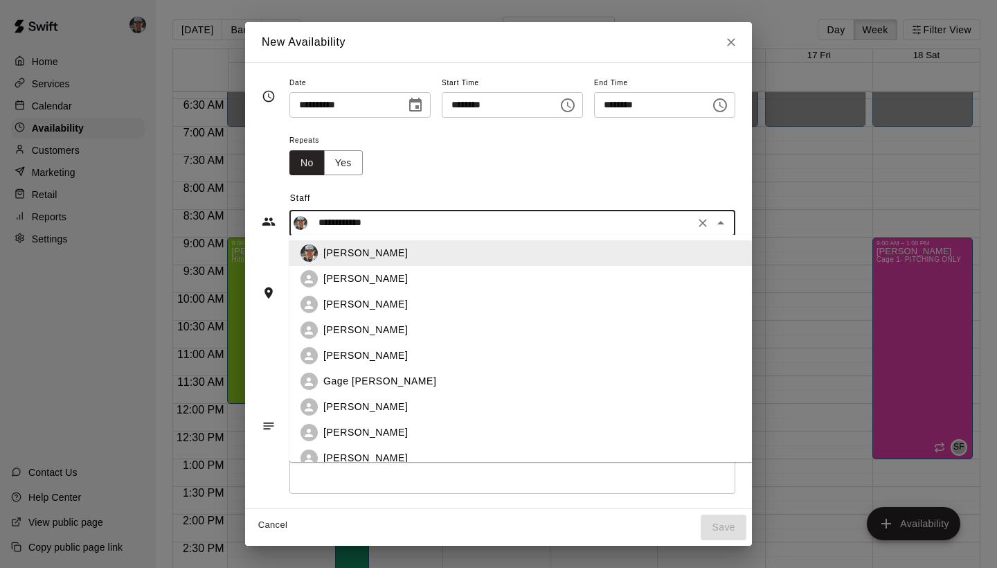
click at [495, 307] on div "Charles Mack" at bounding box center [533, 304] width 420 height 15
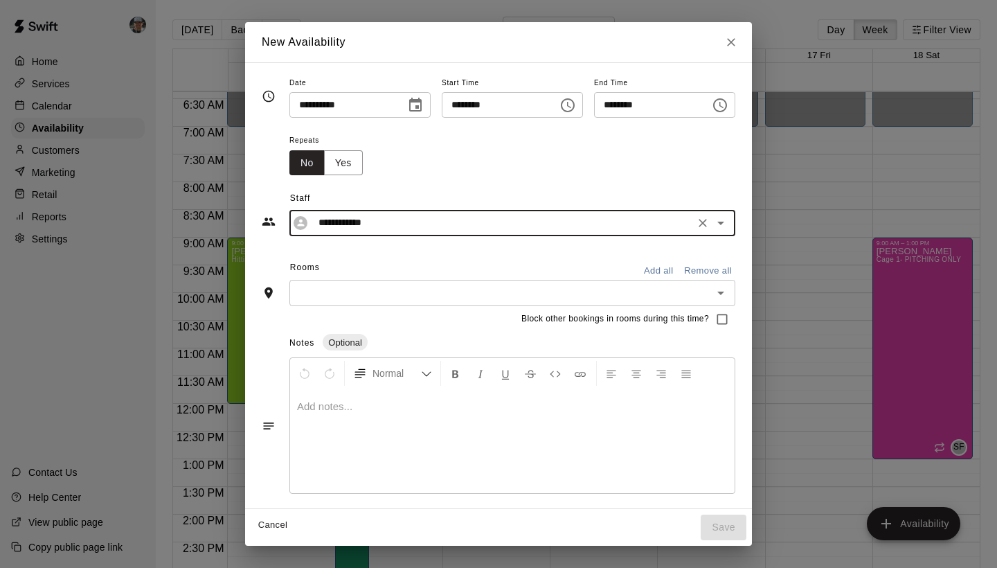
type input "**********"
click at [339, 169] on button "Yes" at bounding box center [343, 163] width 39 height 26
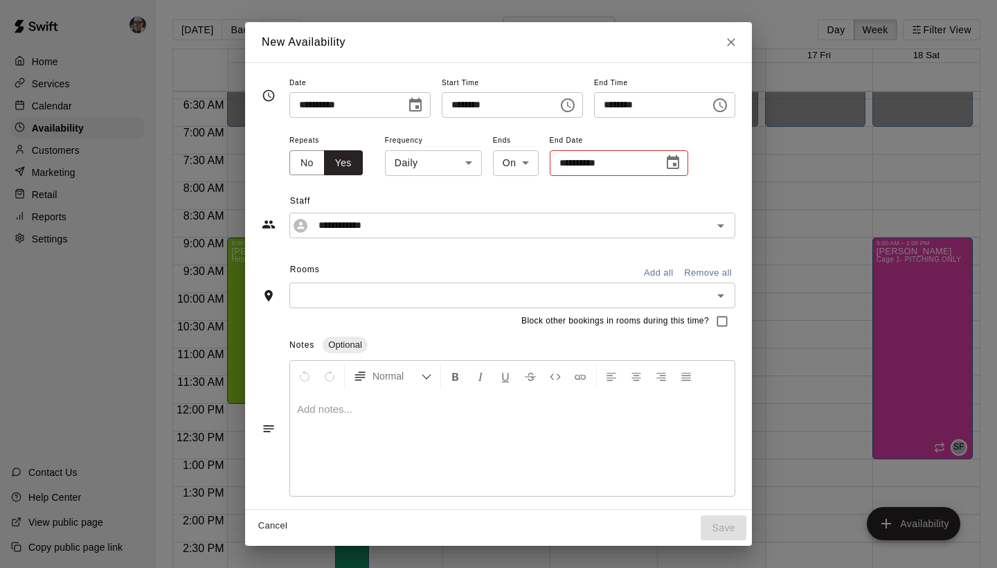
click at [440, 161] on body "Home Services Calendar Availability Customers Marketing Retail Reports Settings…" at bounding box center [498, 295] width 997 height 590
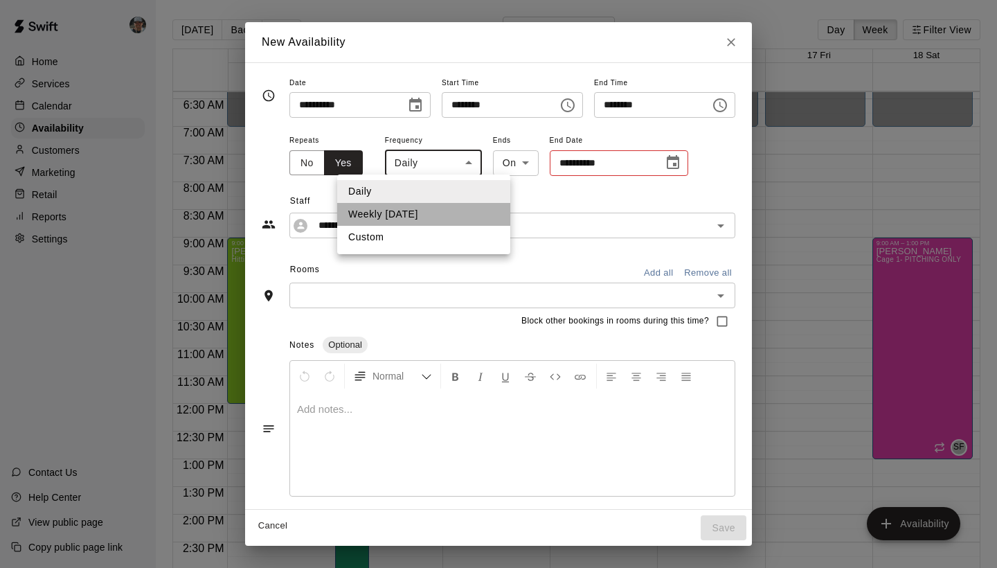
click at [439, 213] on li "Weekly on Tuesday" at bounding box center [423, 214] width 173 height 23
type input "******"
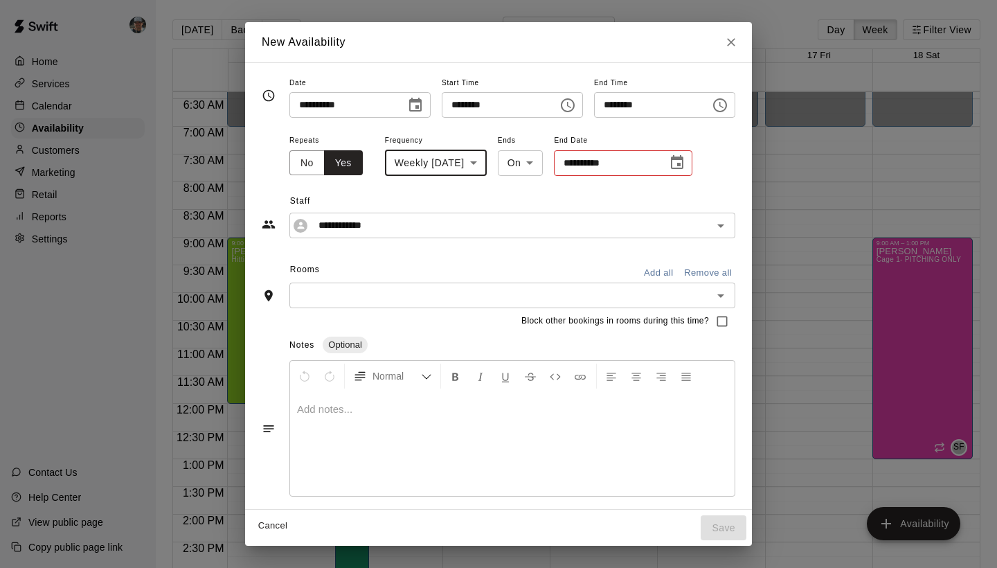
click at [544, 168] on body "Home Services Calendar Availability Customers Marketing Retail Reports Settings…" at bounding box center [498, 295] width 997 height 590
click at [625, 170] on div at bounding box center [498, 284] width 997 height 568
click at [683, 164] on icon "Choose date" at bounding box center [677, 162] width 12 height 14
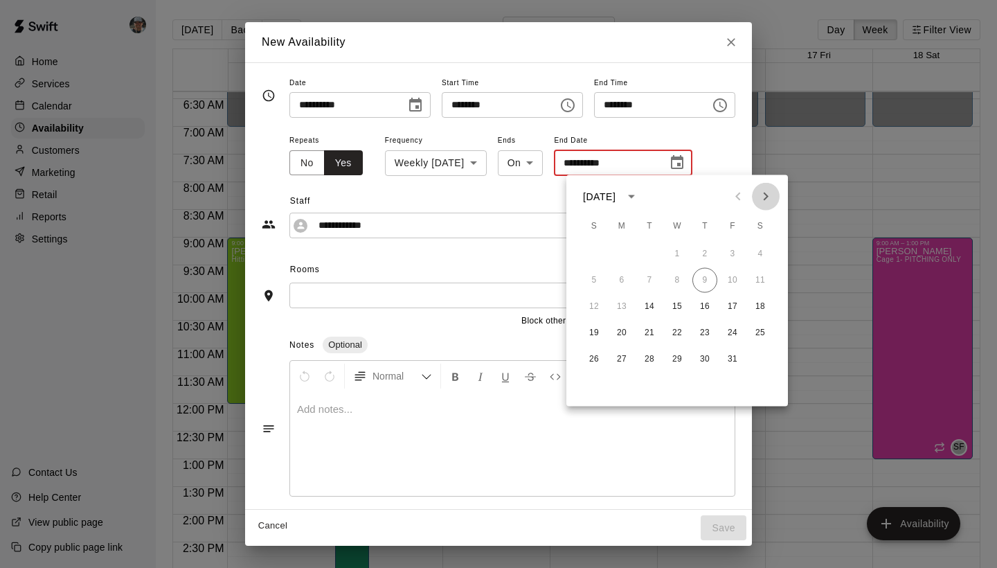
click at [760, 195] on icon "Next month" at bounding box center [766, 196] width 17 height 17
click at [647, 354] on button "25" at bounding box center [649, 359] width 25 height 25
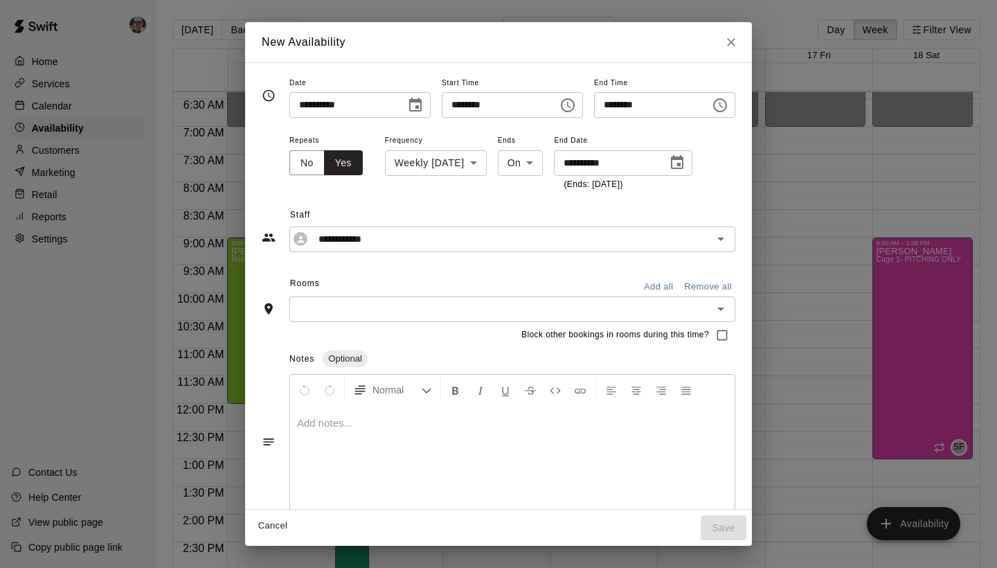
type input "**********"
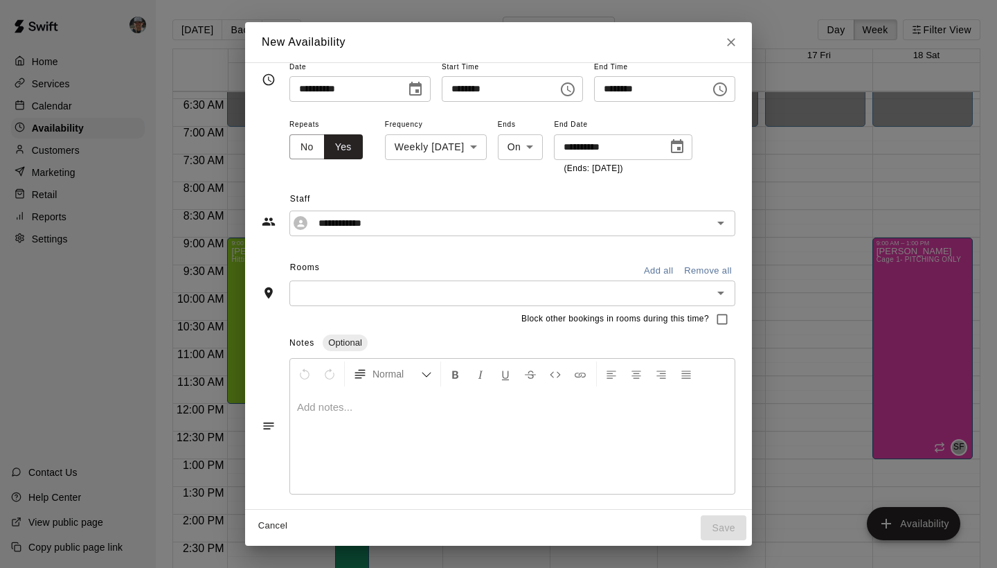
scroll to position [15, 0]
click at [677, 294] on input "text" at bounding box center [501, 293] width 415 height 17
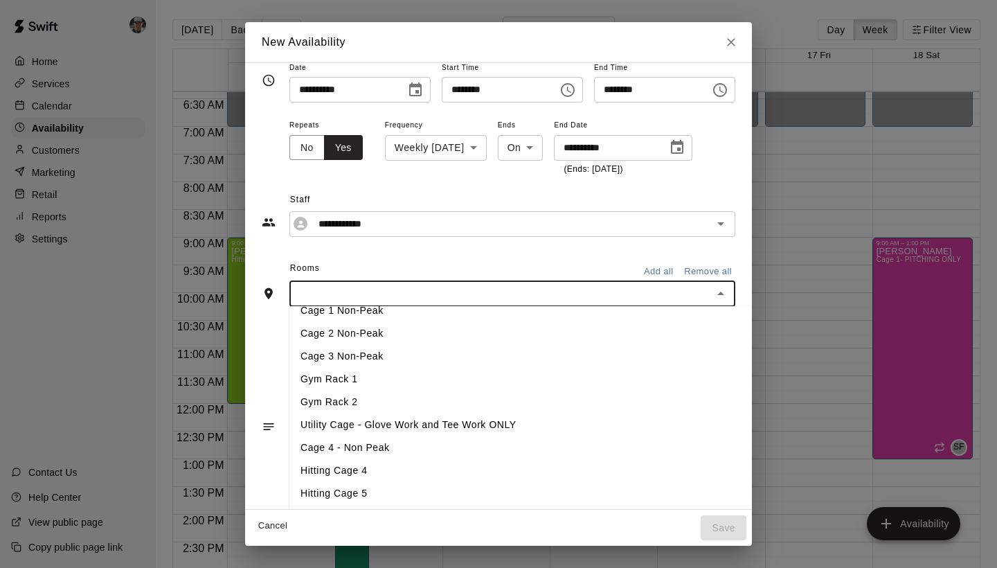
scroll to position [81, 0]
click at [553, 465] on li "Hitting Cage 4" at bounding box center [521, 470] width 465 height 23
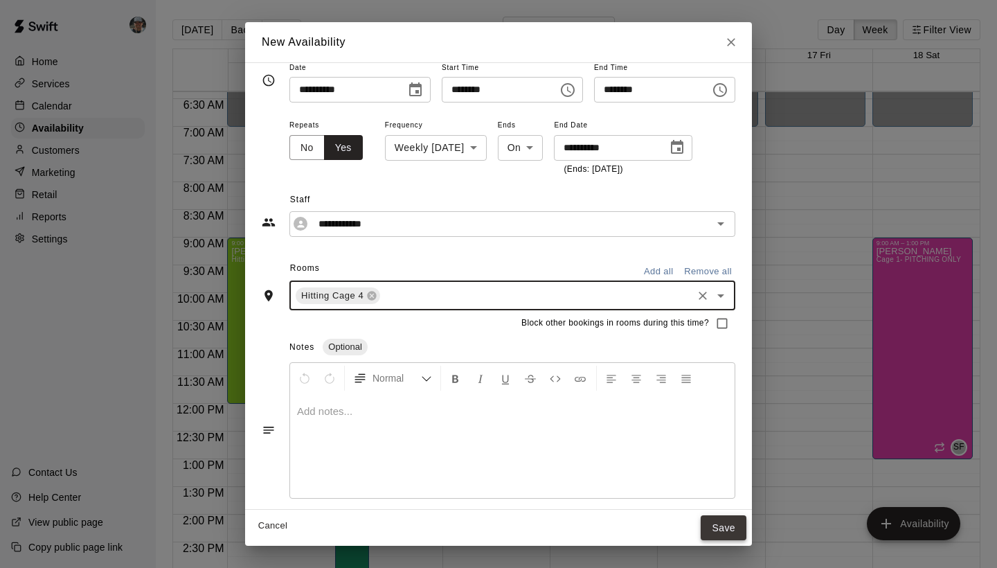
click at [729, 528] on button "Save" at bounding box center [724, 528] width 46 height 26
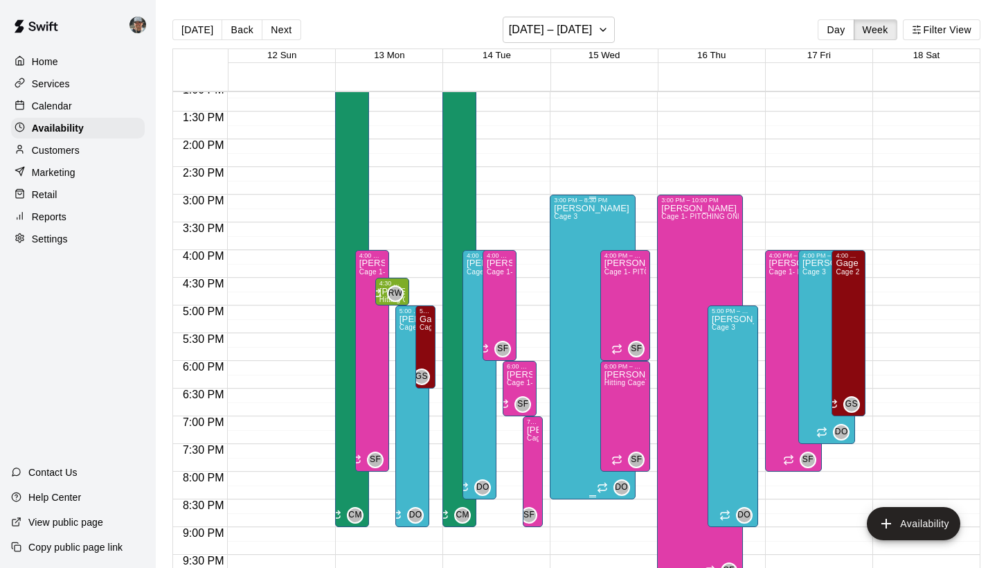
scroll to position [678, 0]
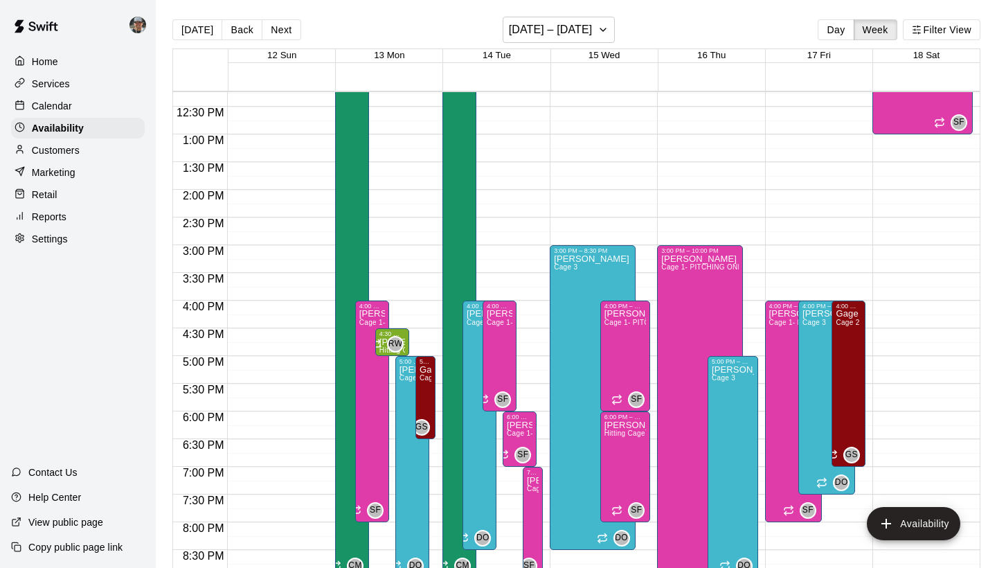
click at [462, 186] on div "Charles Mack Hitting Cage 4" at bounding box center [460, 150] width 26 height 568
click at [561, 193] on div at bounding box center [498, 284] width 997 height 568
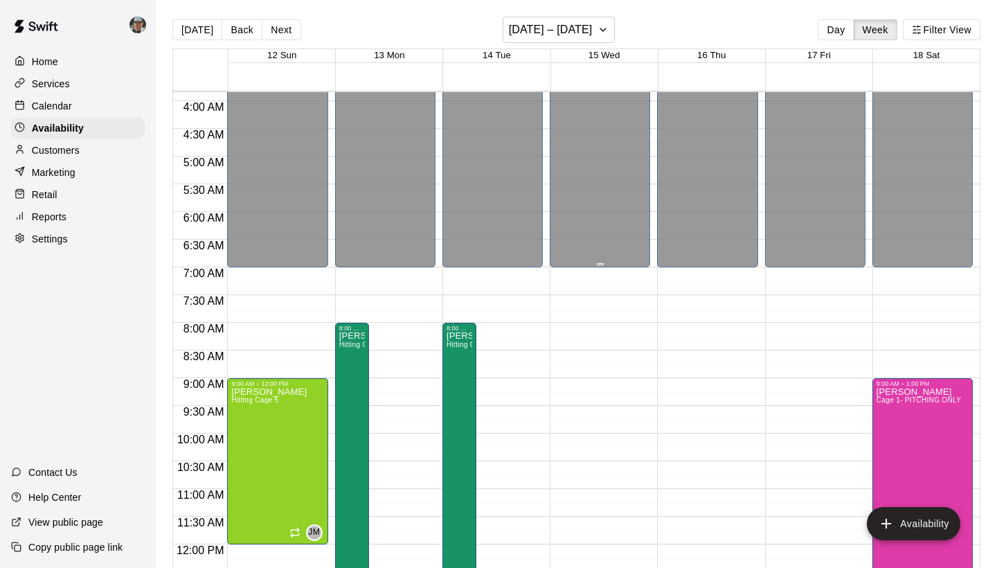
scroll to position [201, 0]
